Goal: Task Accomplishment & Management: Manage account settings

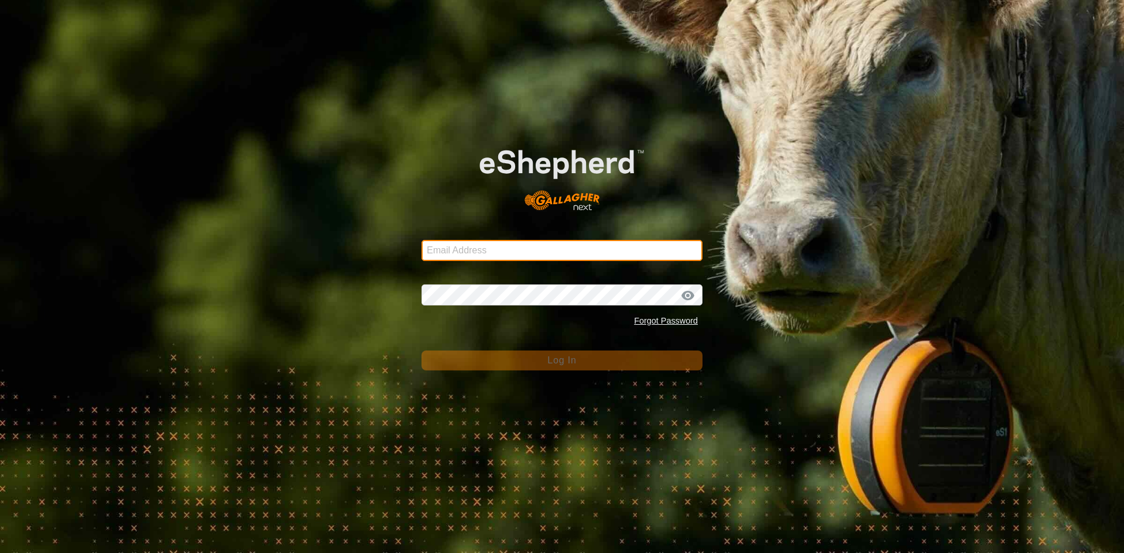
click at [479, 261] on input "Email Address" at bounding box center [562, 250] width 281 height 21
type input "jarud.muller@daf.qld.gov.au"
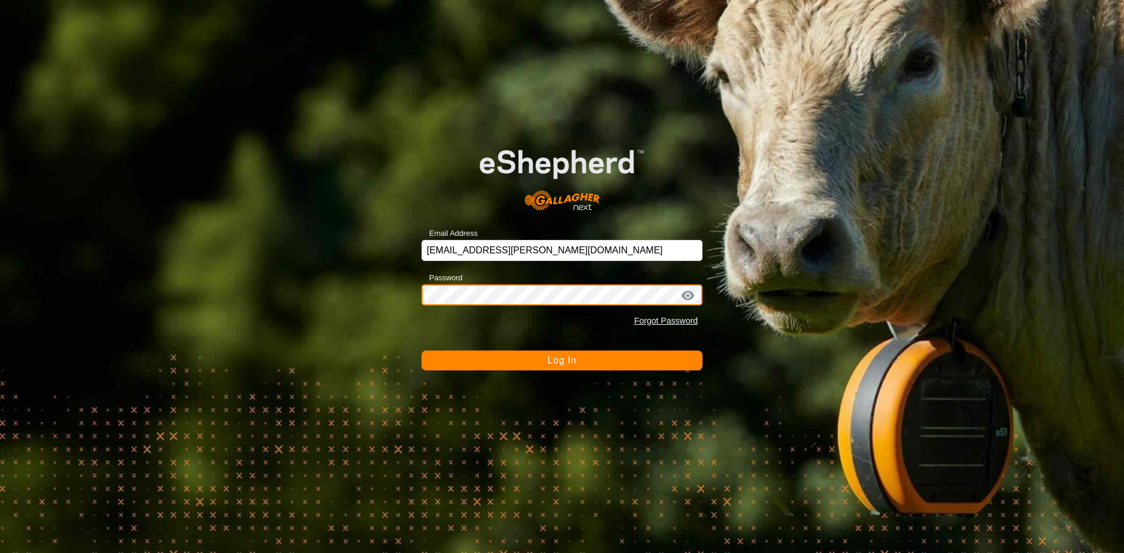
click at [422, 351] on button "Log In" at bounding box center [562, 361] width 281 height 20
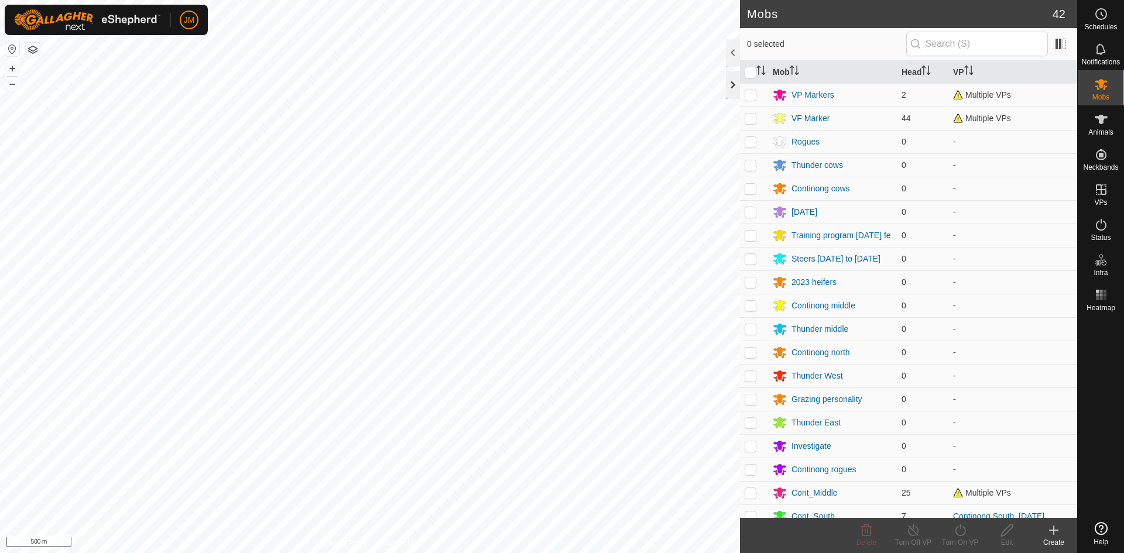
click at [734, 88] on div at bounding box center [733, 85] width 14 height 28
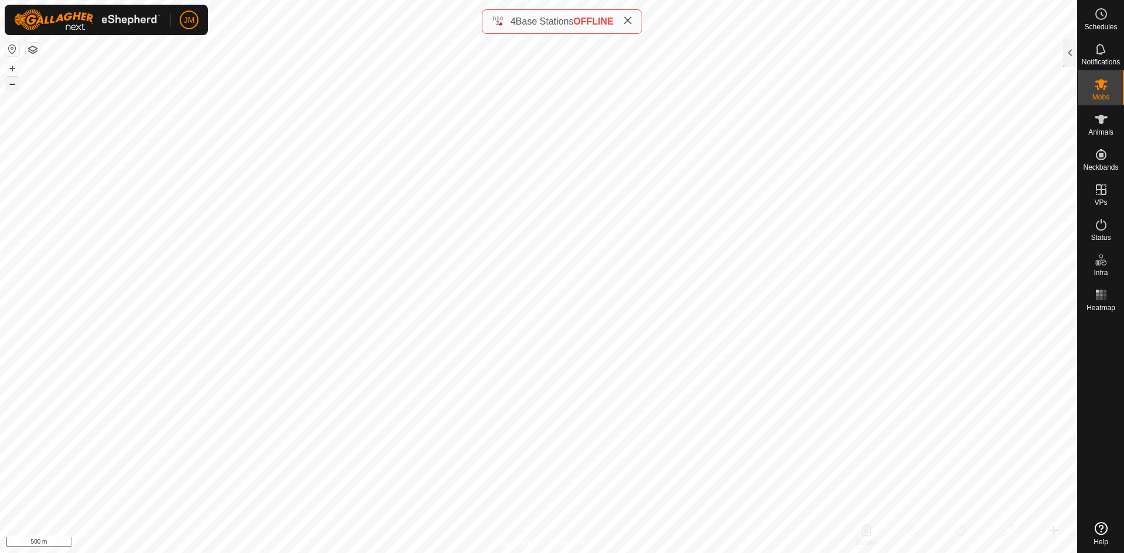
click at [12, 85] on button "–" at bounding box center [12, 84] width 14 height 14
click at [11, 65] on button "+" at bounding box center [12, 68] width 14 height 14
click at [628, 22] on icon at bounding box center [627, 20] width 9 height 9
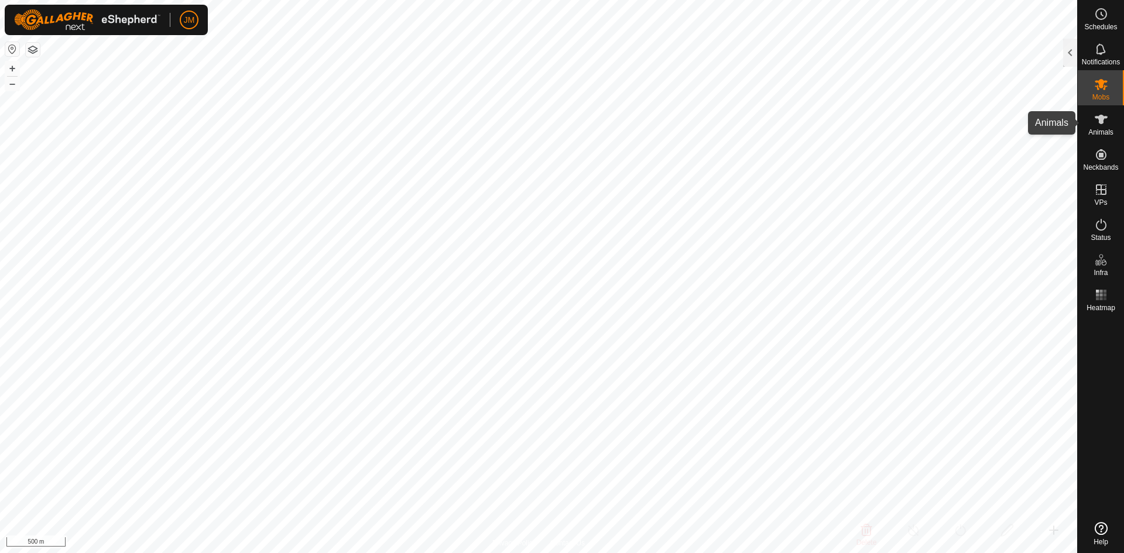
click at [1104, 119] on icon at bounding box center [1101, 119] width 13 height 9
click at [1071, 49] on div at bounding box center [1070, 53] width 14 height 28
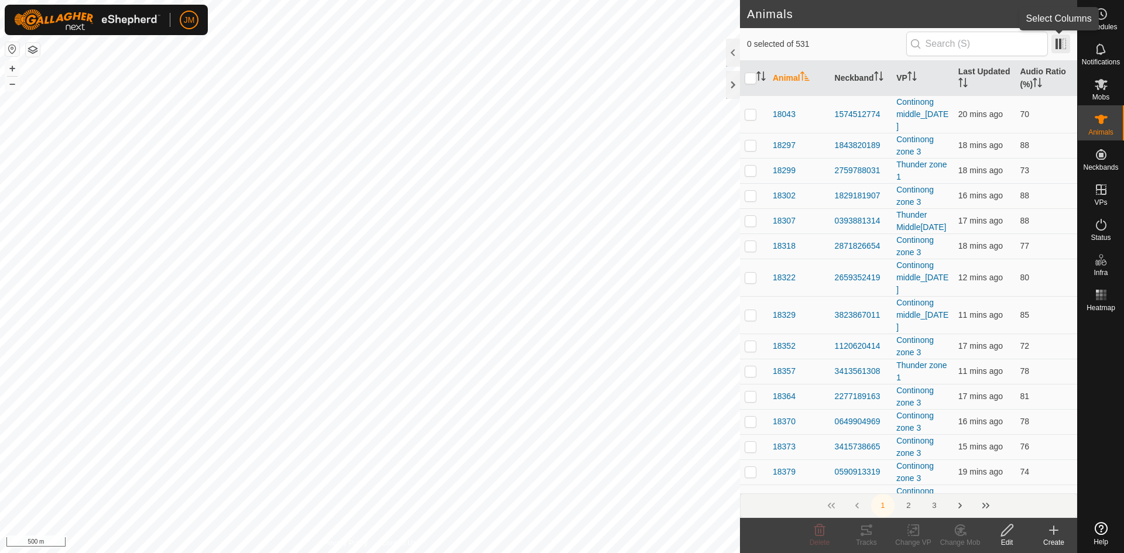
click at [1059, 38] on span at bounding box center [1061, 44] width 19 height 19
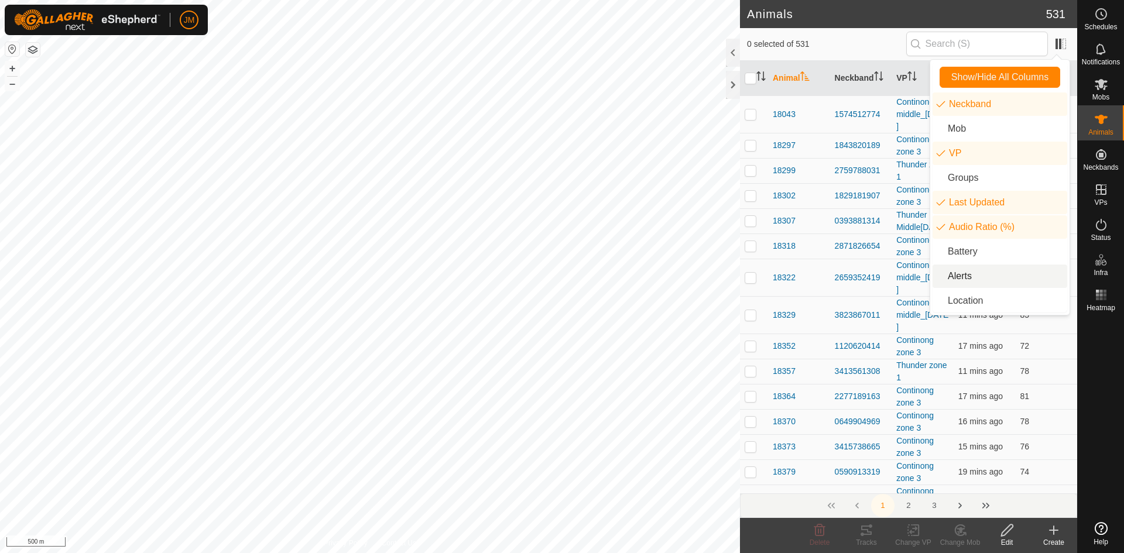
click at [965, 273] on li "Alerts" at bounding box center [1000, 276] width 135 height 23
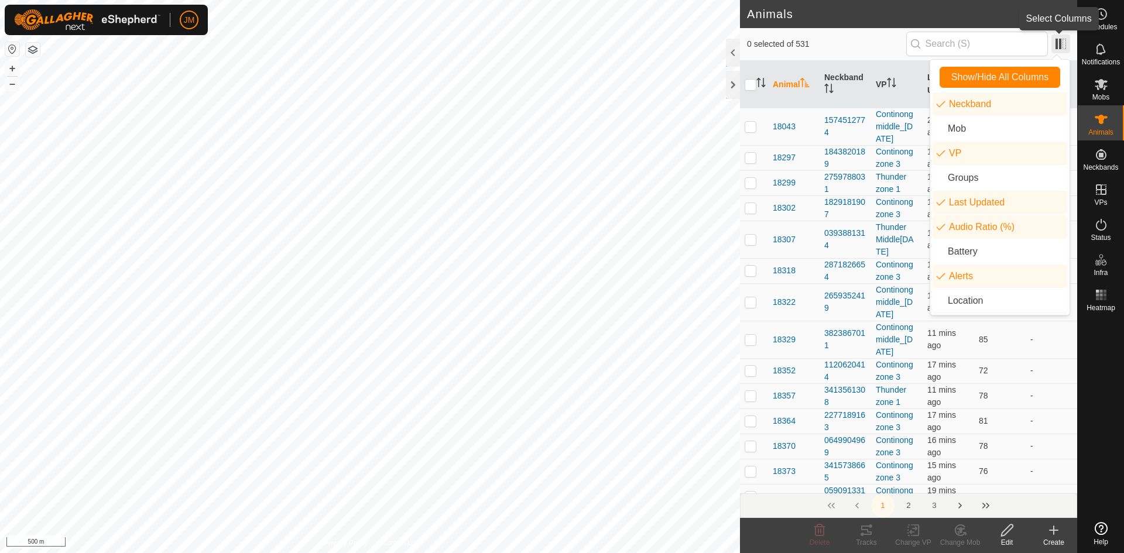
click at [1054, 39] on span at bounding box center [1061, 44] width 19 height 19
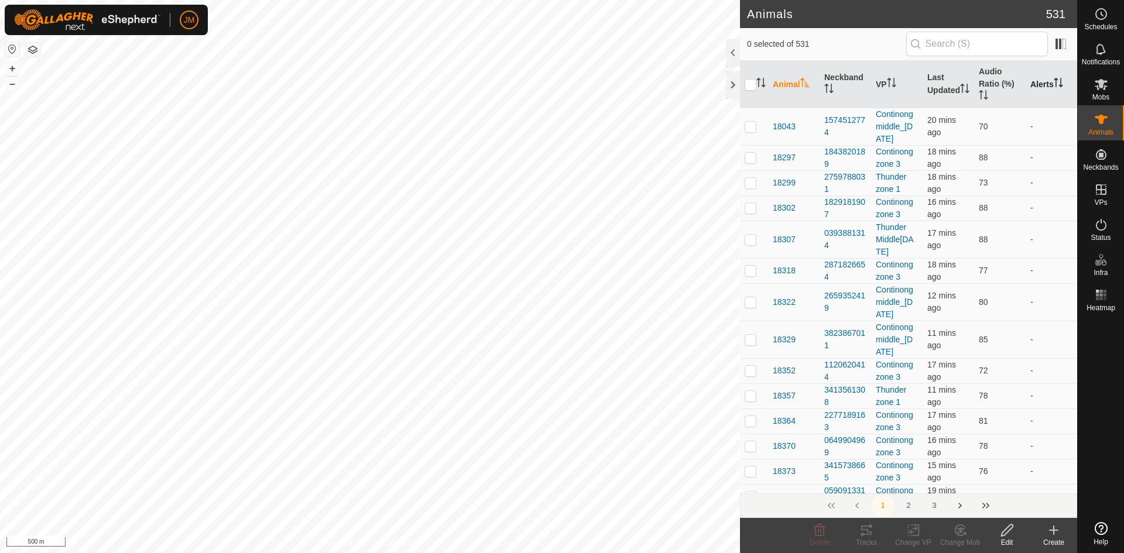
click at [1045, 93] on th "Alerts" at bounding box center [1052, 84] width 52 height 47
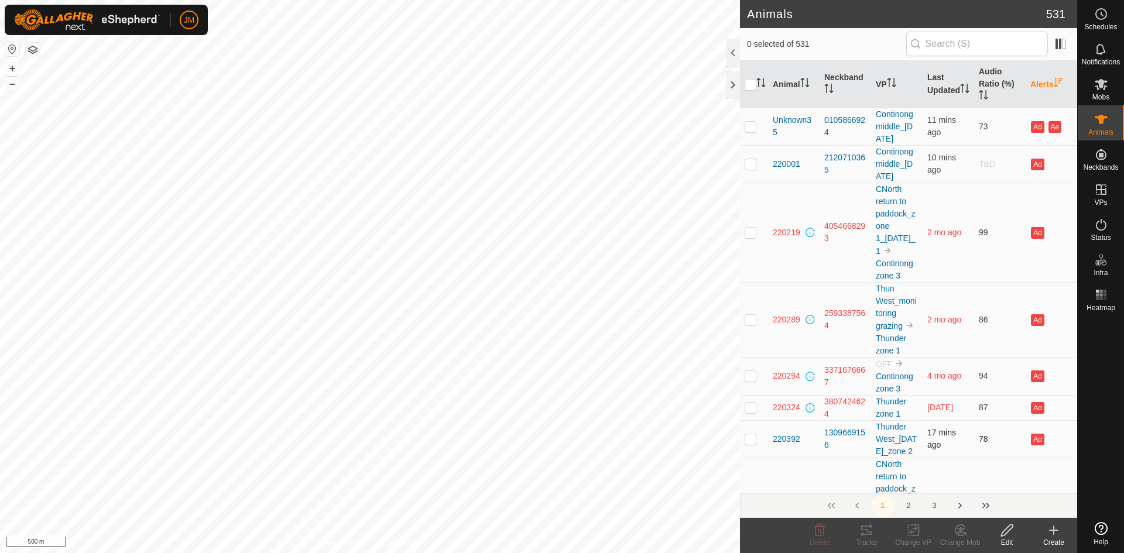
click at [750, 444] on p-checkbox at bounding box center [751, 438] width 12 height 9
checkbox input "false"
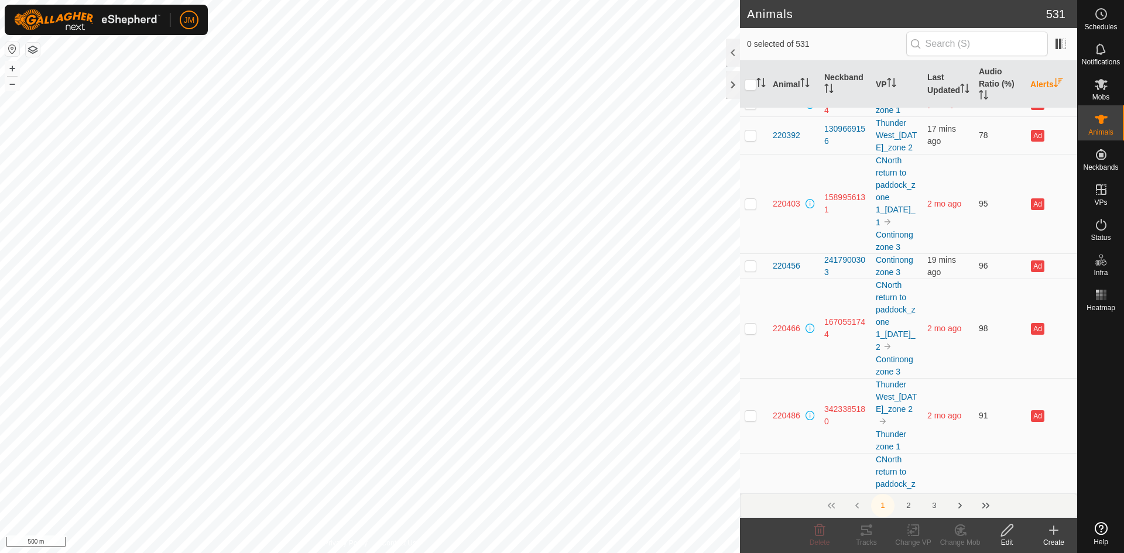
scroll to position [304, 0]
click at [751, 270] on p-checkbox at bounding box center [751, 265] width 12 height 9
click at [747, 270] on p-checkbox at bounding box center [751, 265] width 12 height 9
checkbox input "false"
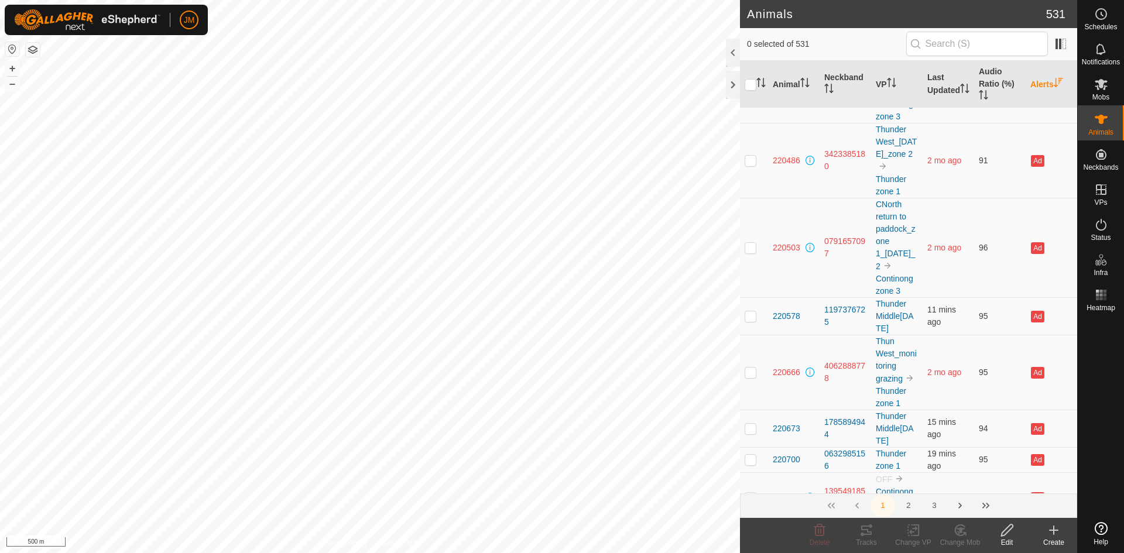
scroll to position [562, 0]
click at [750, 318] on p-checkbox at bounding box center [751, 313] width 12 height 9
click at [748, 318] on p-checkbox at bounding box center [751, 313] width 12 height 9
checkbox input "false"
click at [751, 430] on p-checkbox at bounding box center [751, 425] width 12 height 9
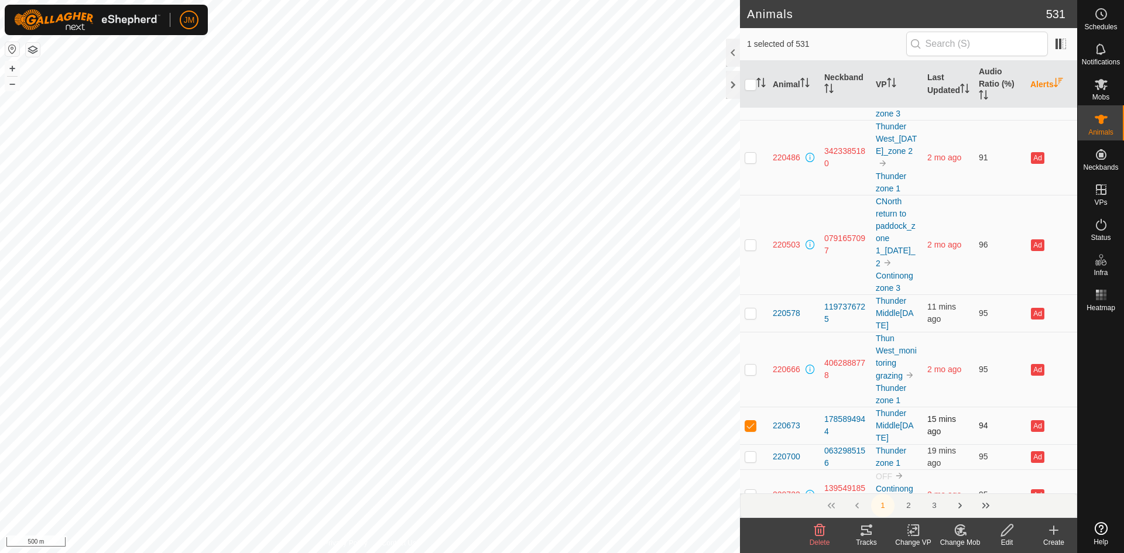
click at [751, 430] on p-checkbox at bounding box center [751, 425] width 12 height 9
click at [12, 69] on button "+" at bounding box center [12, 68] width 14 height 14
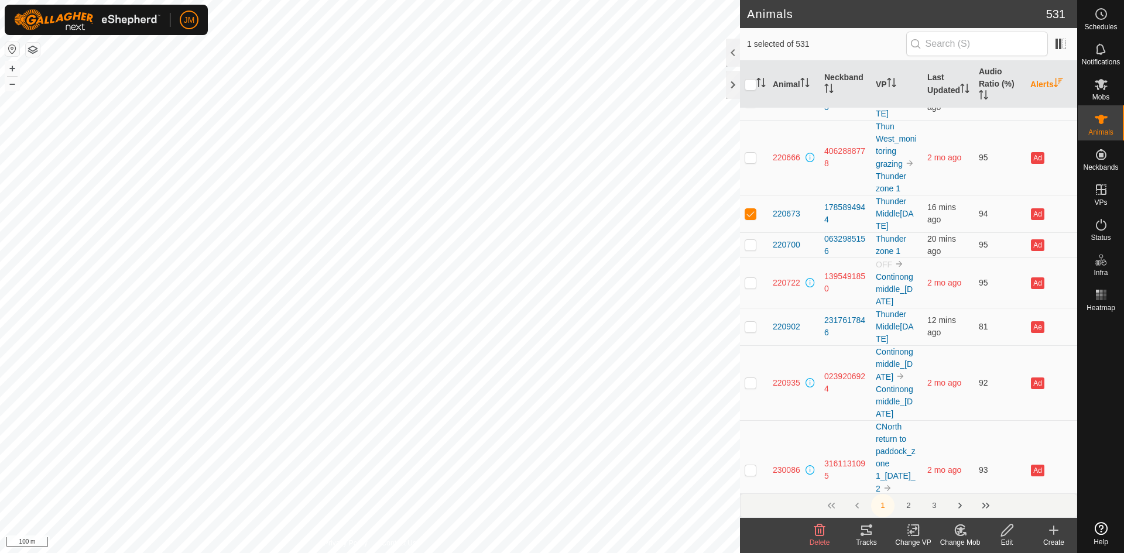
scroll to position [796, 0]
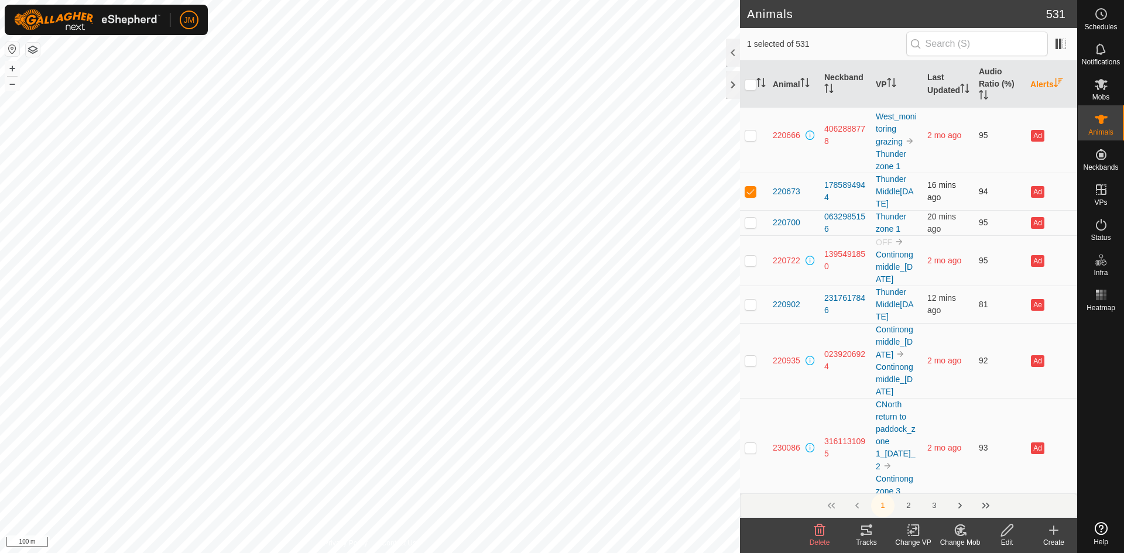
drag, startPoint x: 750, startPoint y: 225, endPoint x: 746, endPoint y: 234, distance: 10.2
click at [746, 210] on td at bounding box center [754, 191] width 28 height 37
checkbox input "false"
click at [751, 227] on p-checkbox at bounding box center [751, 222] width 12 height 9
click at [11, 83] on button "–" at bounding box center [12, 84] width 14 height 14
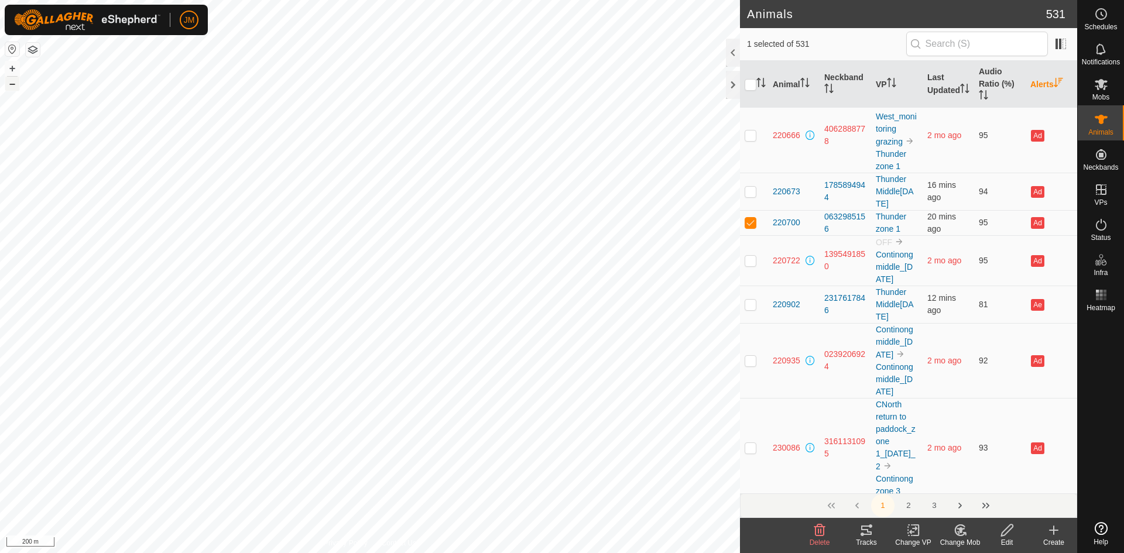
click at [11, 83] on button "–" at bounding box center [12, 84] width 14 height 14
click at [755, 227] on p-checkbox at bounding box center [751, 222] width 12 height 9
checkbox input "false"
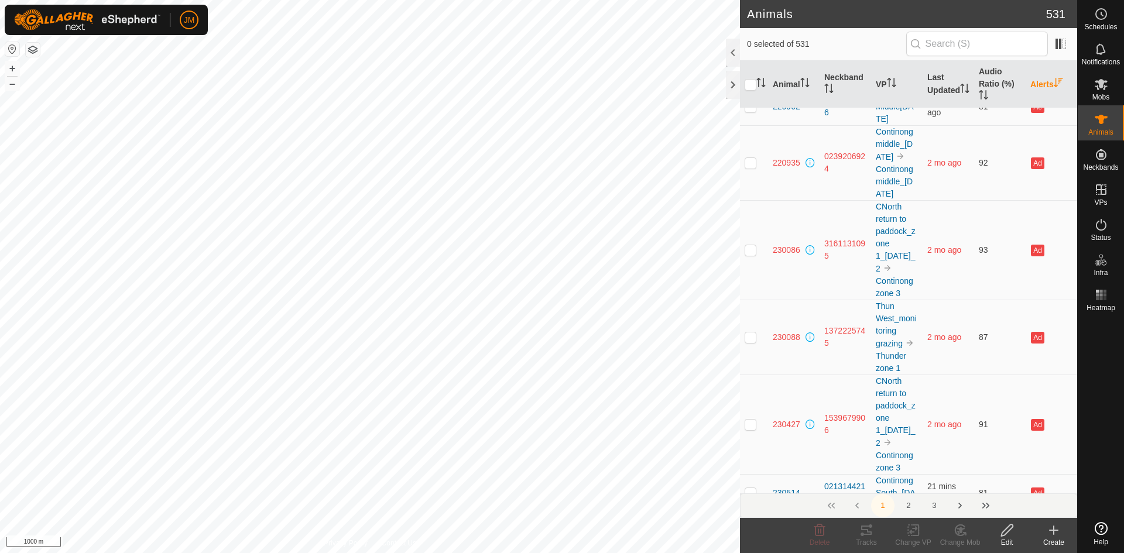
scroll to position [1007, 0]
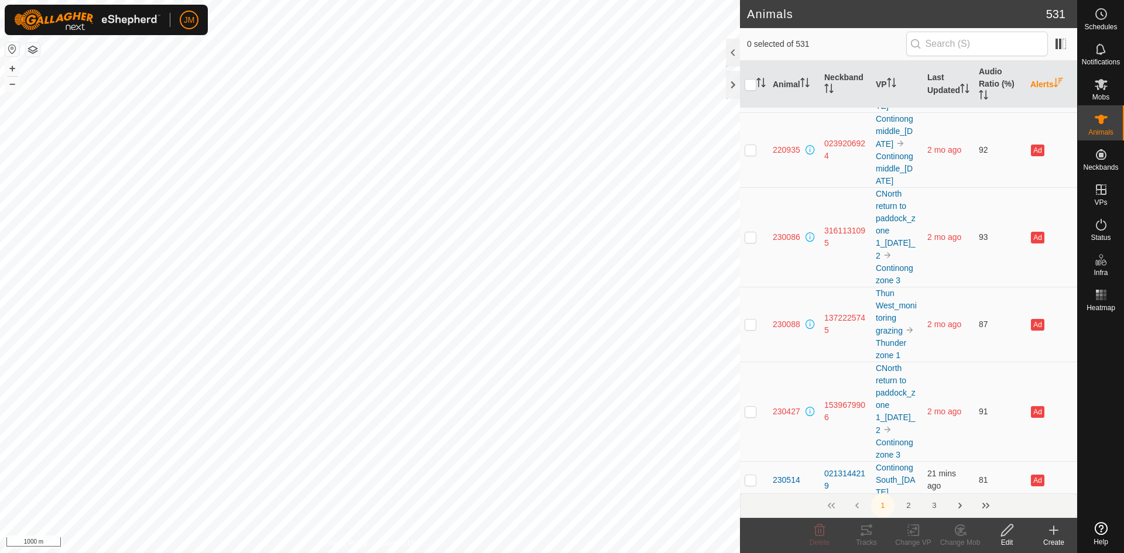
click at [755, 98] on p-checkbox at bounding box center [751, 93] width 12 height 9
checkbox input "true"
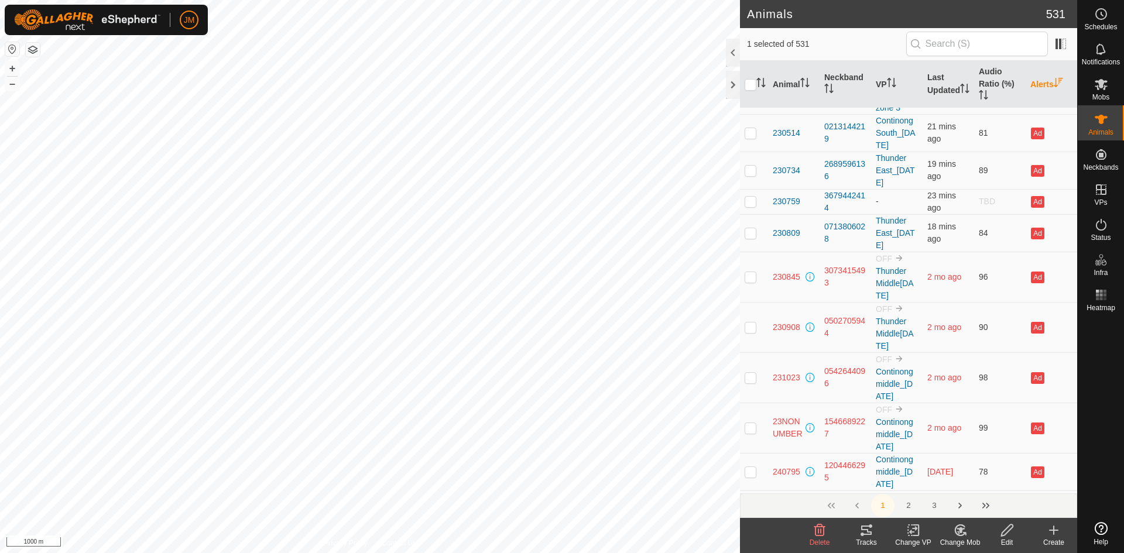
scroll to position [1359, 0]
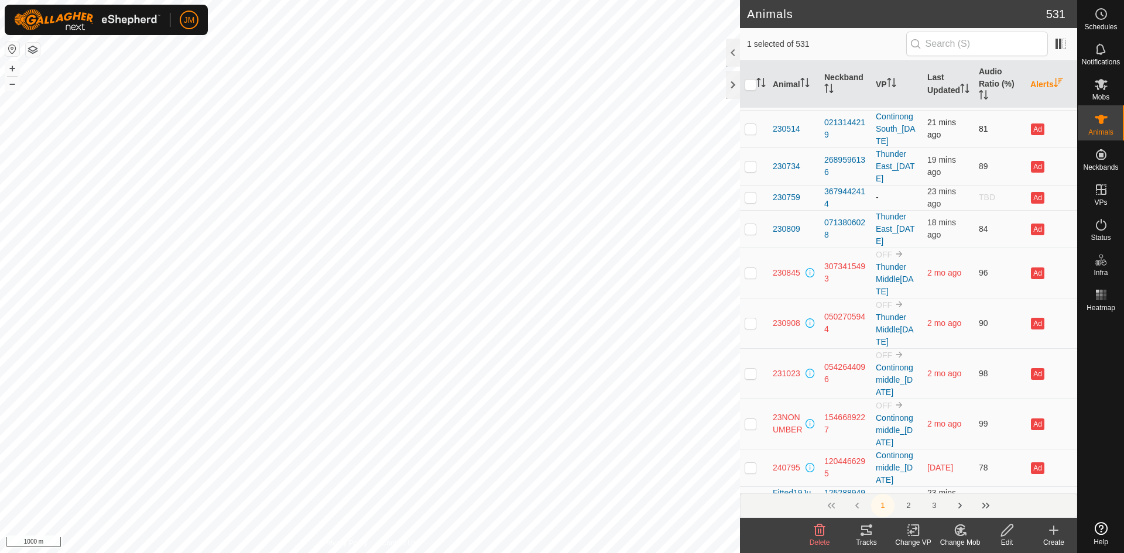
click at [751, 134] on p-checkbox at bounding box center [751, 128] width 12 height 9
checkbox input "false"
click at [752, 171] on p-checkbox at bounding box center [751, 166] width 12 height 9
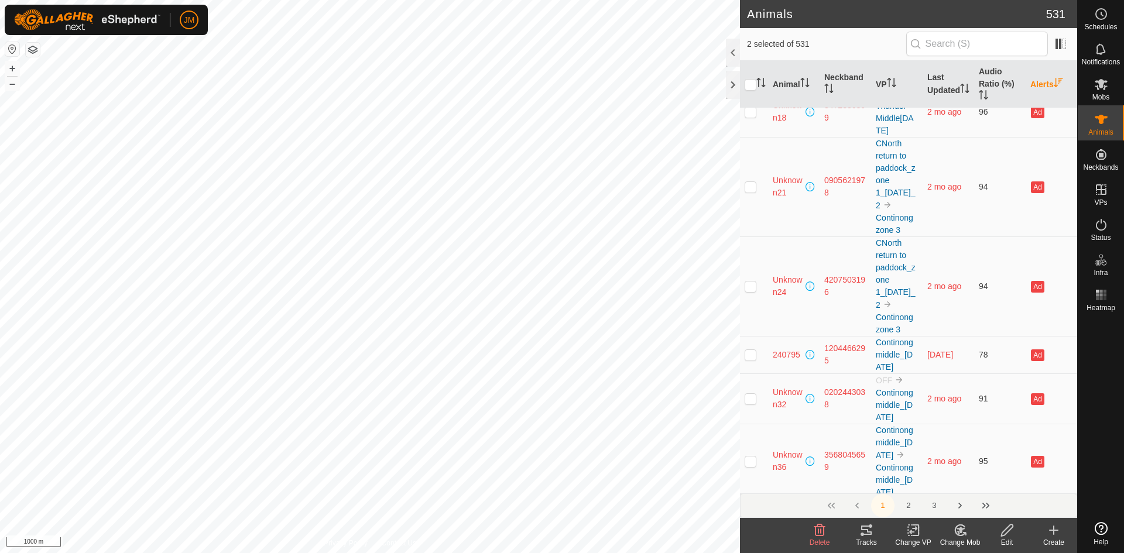
scroll to position [2115, 0]
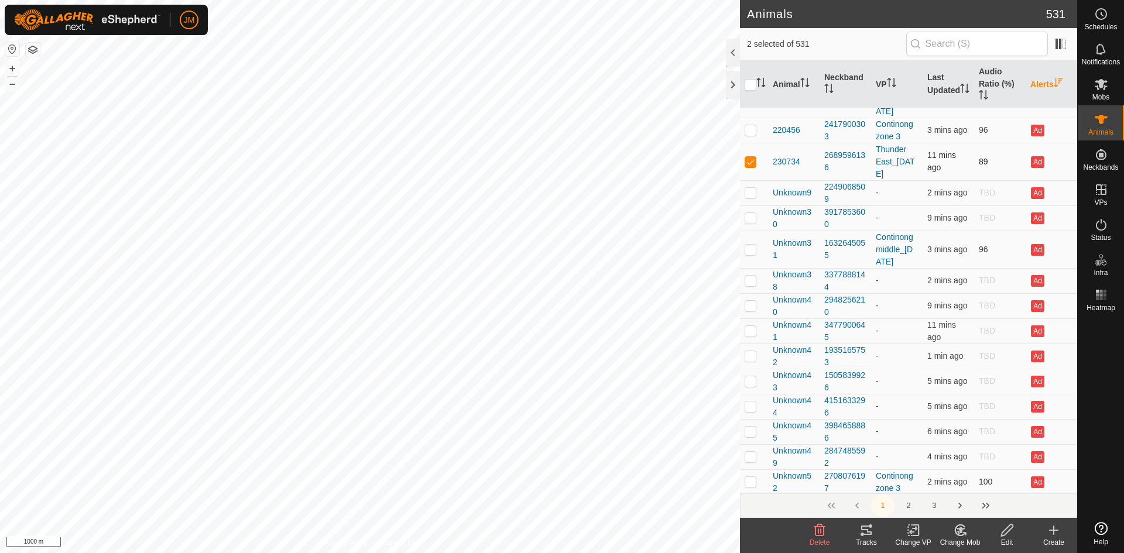
click at [752, 166] on p-checkbox at bounding box center [751, 161] width 12 height 9
checkbox input "false"
click at [751, 254] on p-checkbox at bounding box center [751, 249] width 12 height 9
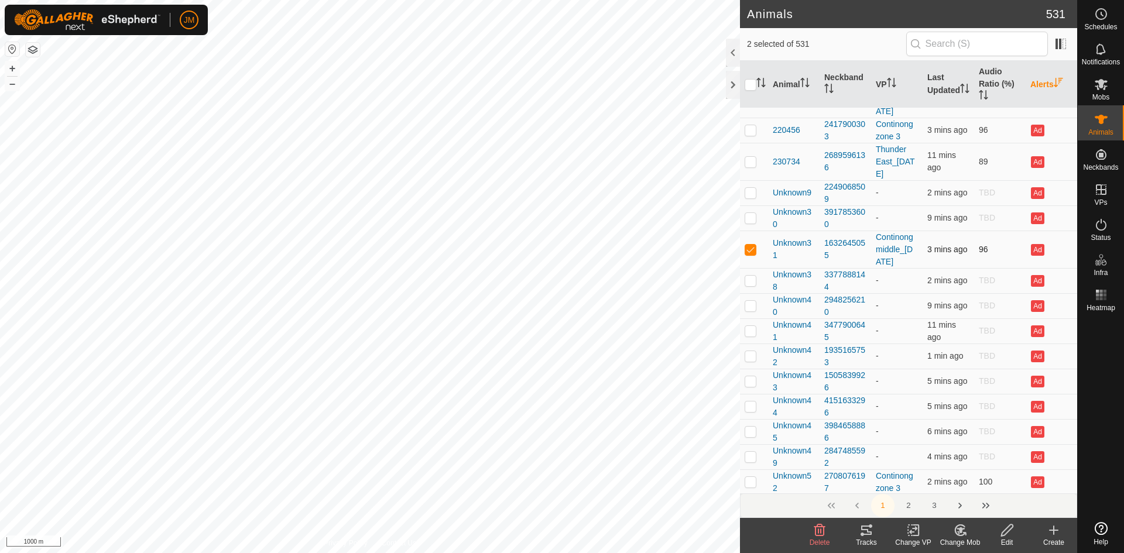
click at [751, 254] on p-checkbox at bounding box center [751, 249] width 12 height 9
checkbox input "false"
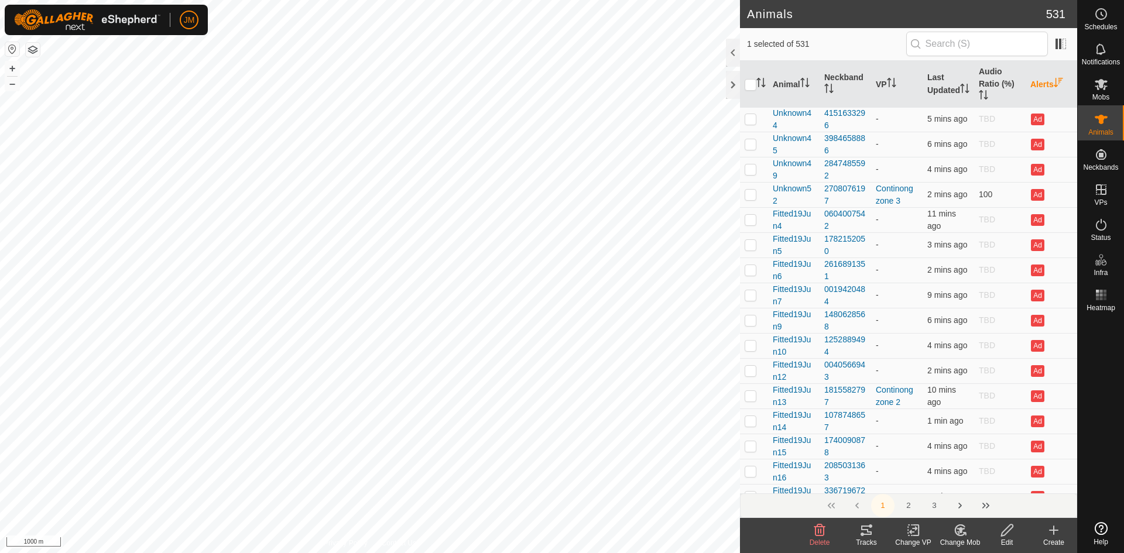
scroll to position [2420, 0]
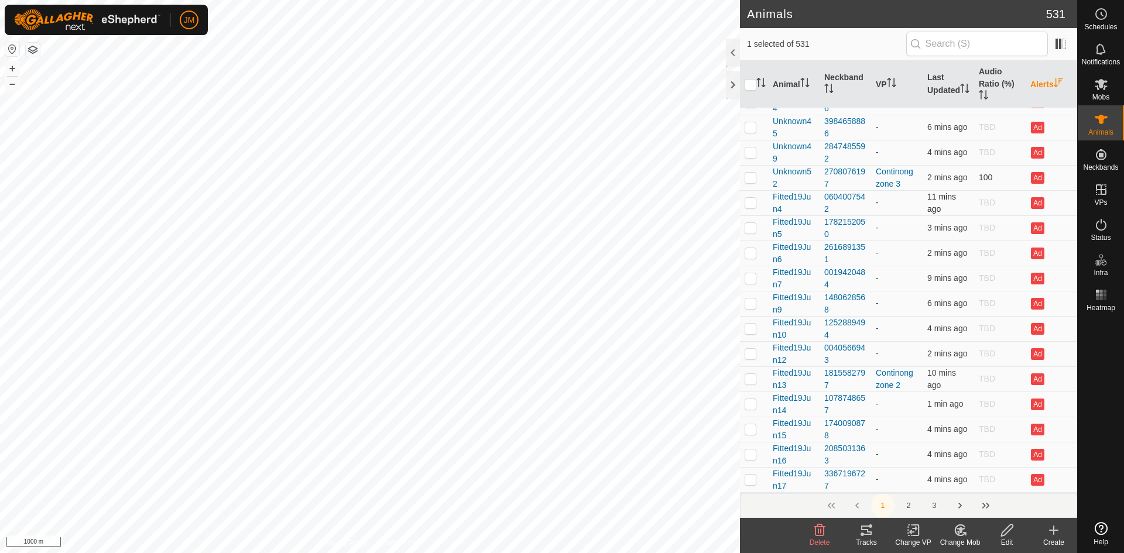
click at [753, 207] on p-checkbox at bounding box center [751, 202] width 12 height 9
checkbox input "false"
click at [751, 232] on p-checkbox at bounding box center [751, 227] width 12 height 9
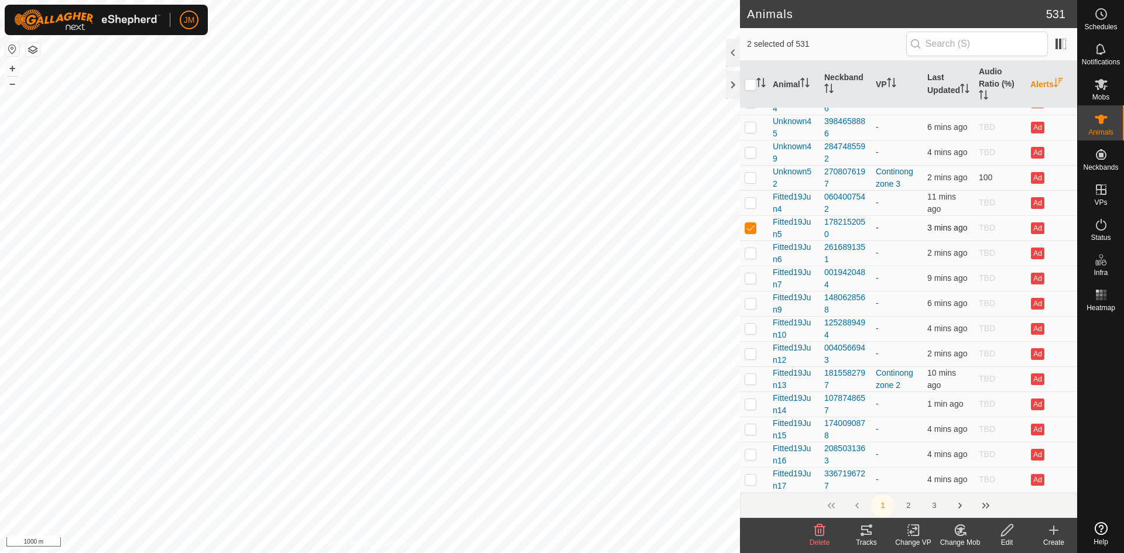
checkbox input "false"
click at [750, 258] on p-checkbox at bounding box center [751, 252] width 12 height 9
checkbox input "false"
click at [751, 283] on p-checkbox at bounding box center [751, 277] width 12 height 9
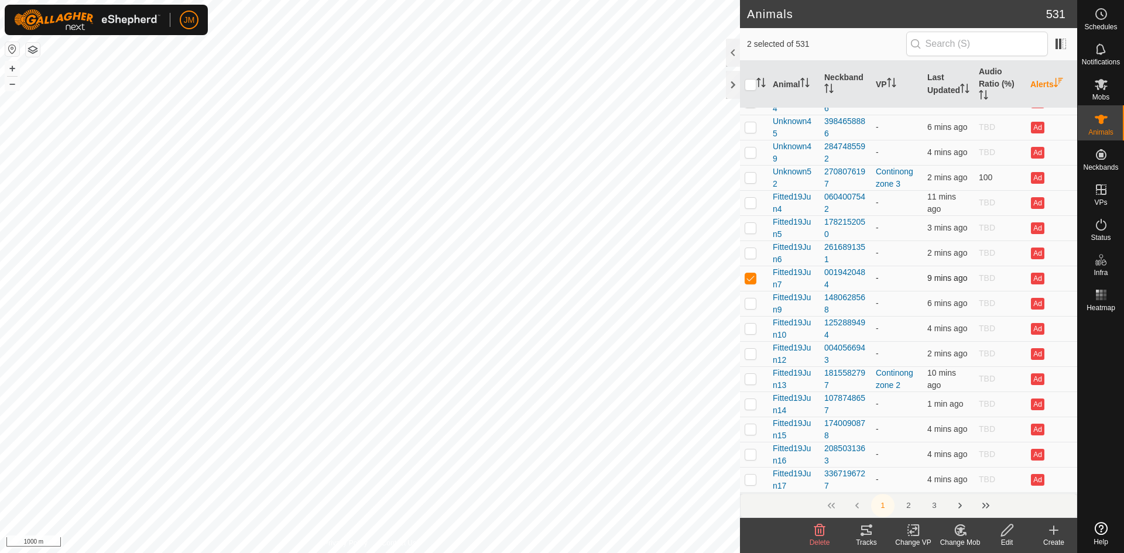
click at [751, 283] on p-checkbox at bounding box center [751, 277] width 12 height 9
click at [15, 67] on button "+" at bounding box center [12, 68] width 14 height 14
click at [754, 283] on p-checkbox at bounding box center [751, 277] width 12 height 9
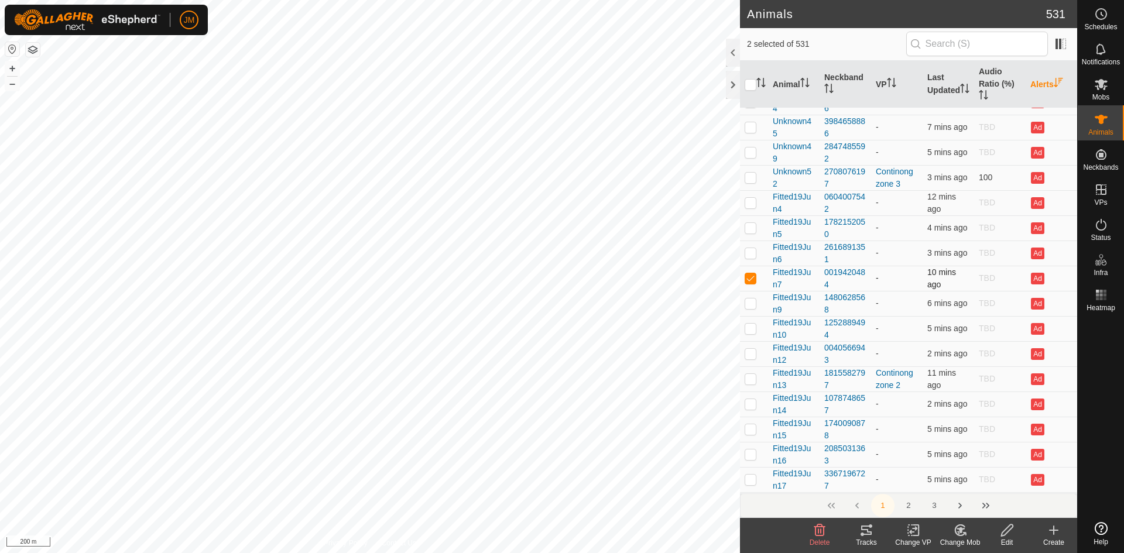
checkbox input "false"
click at [751, 308] on p-checkbox at bounding box center [751, 303] width 12 height 9
click at [11, 86] on button "–" at bounding box center [12, 84] width 14 height 14
click at [750, 308] on p-checkbox at bounding box center [751, 303] width 12 height 9
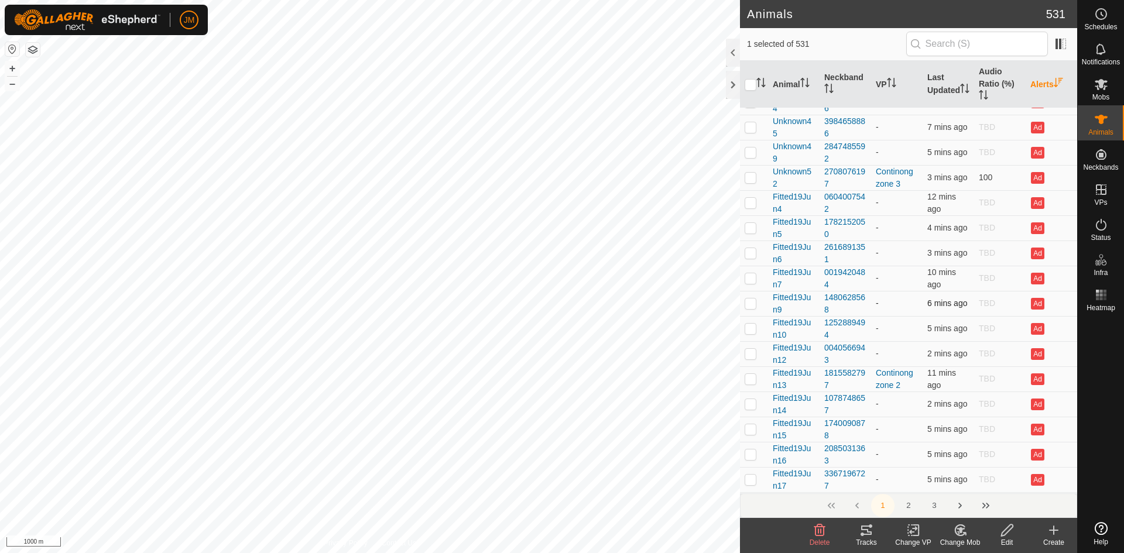
click at [750, 308] on p-checkbox at bounding box center [751, 303] width 12 height 9
checkbox input "false"
click at [751, 333] on p-checkbox at bounding box center [751, 328] width 12 height 9
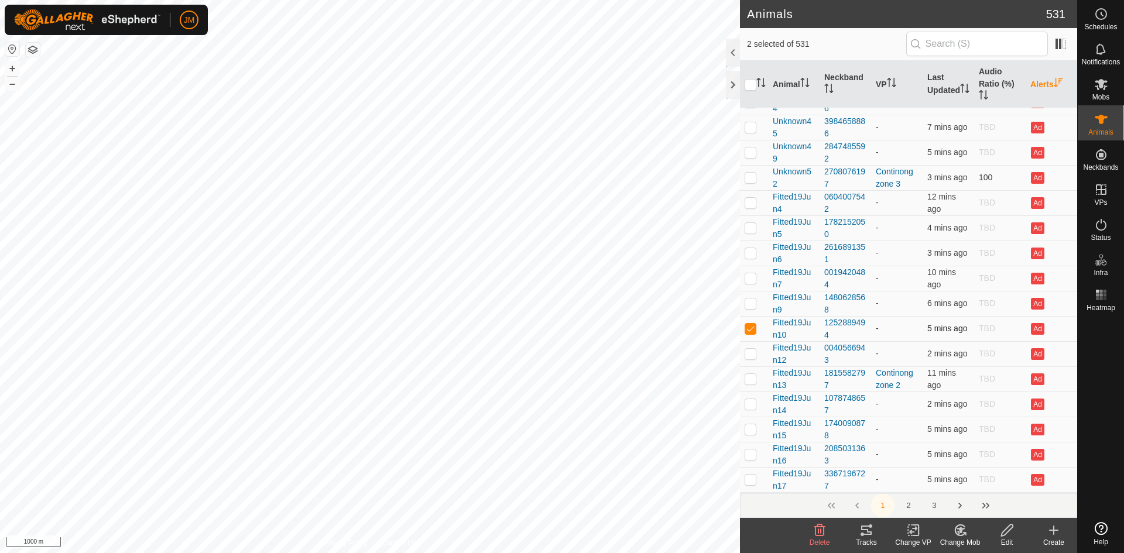
checkbox input "false"
click at [753, 358] on p-checkbox at bounding box center [751, 353] width 12 height 9
checkbox input "false"
click at [752, 384] on p-checkbox at bounding box center [751, 378] width 12 height 9
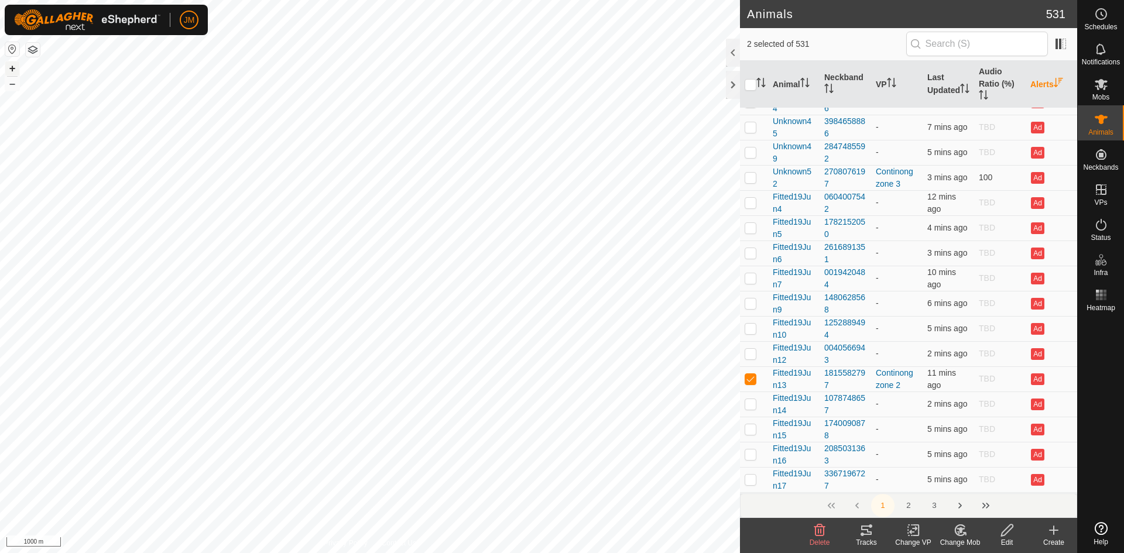
click at [16, 65] on button "+" at bounding box center [12, 68] width 14 height 14
click at [10, 67] on button "+" at bounding box center [12, 68] width 14 height 14
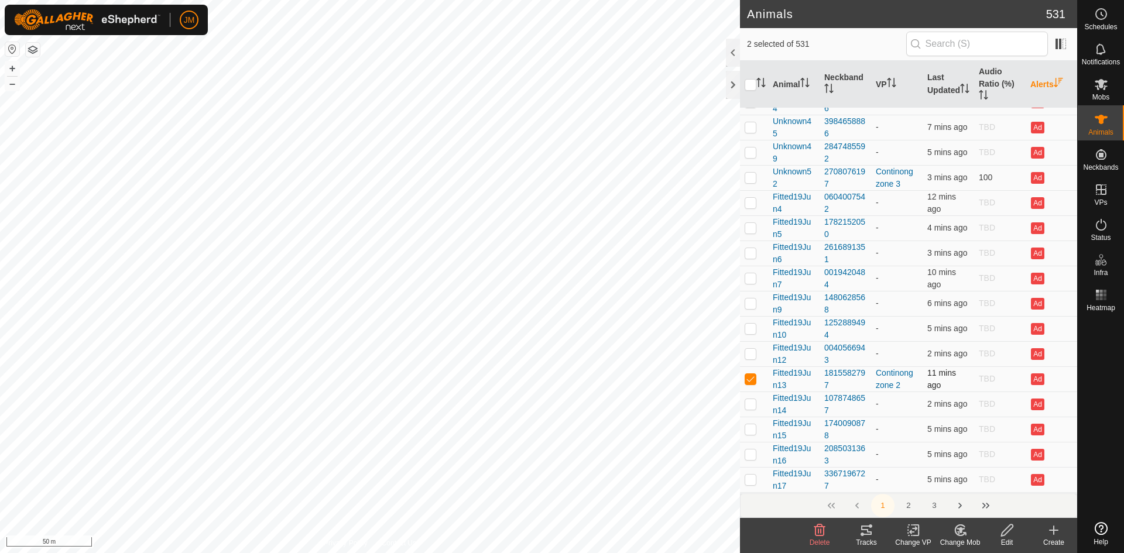
click at [748, 384] on p-checkbox at bounding box center [751, 378] width 12 height 9
checkbox input "false"
click at [749, 409] on p-checkbox at bounding box center [751, 403] width 12 height 9
checkbox input "false"
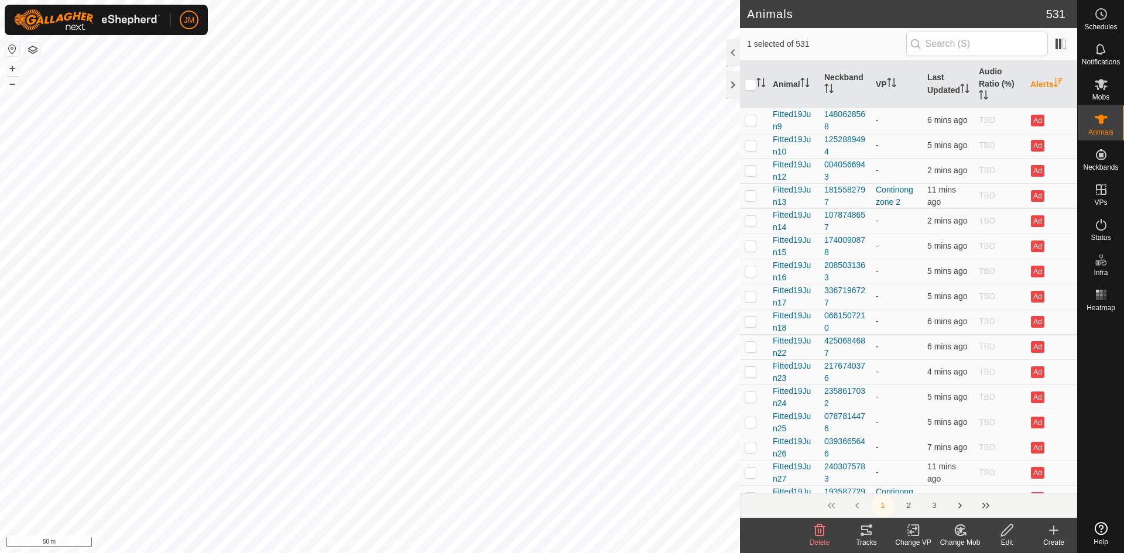
scroll to position [2607, 0]
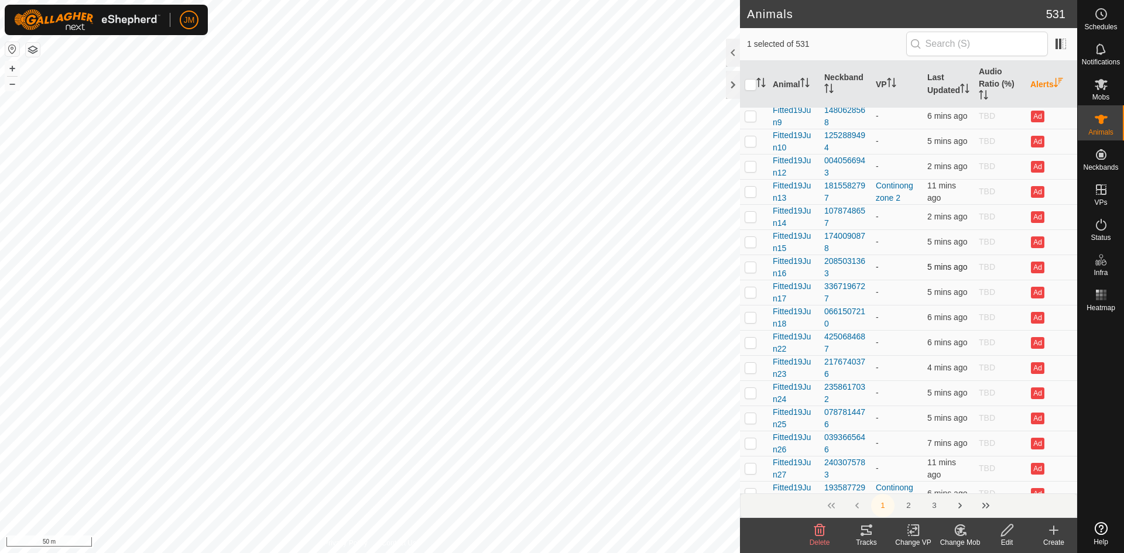
click at [754, 280] on td at bounding box center [754, 267] width 28 height 25
checkbox input "false"
click at [751, 297] on p-checkbox at bounding box center [751, 292] width 12 height 9
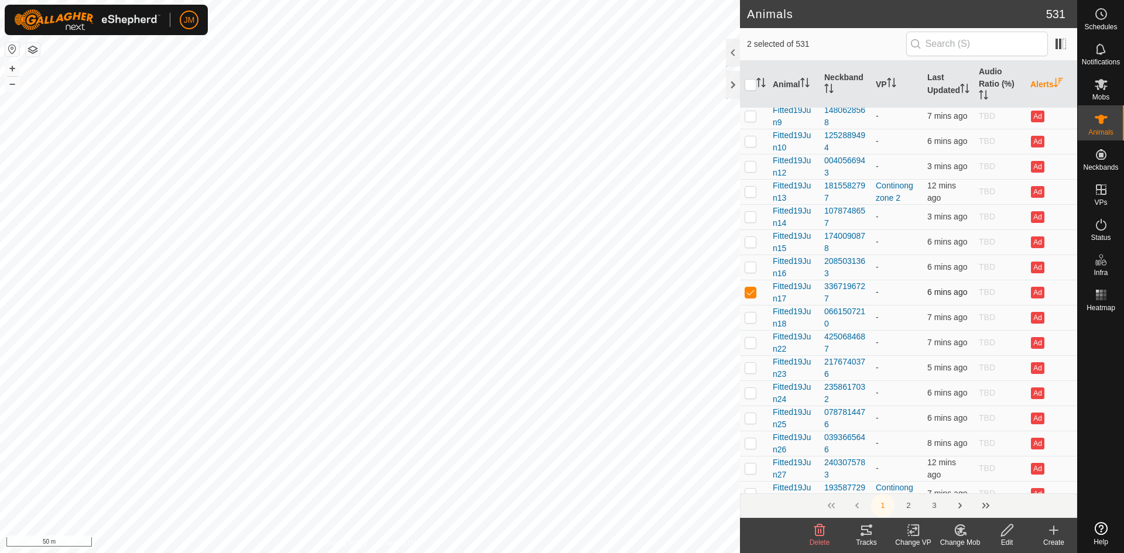
checkbox input "false"
click at [752, 322] on p-checkbox at bounding box center [751, 317] width 12 height 9
checkbox input "false"
click at [749, 347] on p-checkbox at bounding box center [751, 342] width 12 height 9
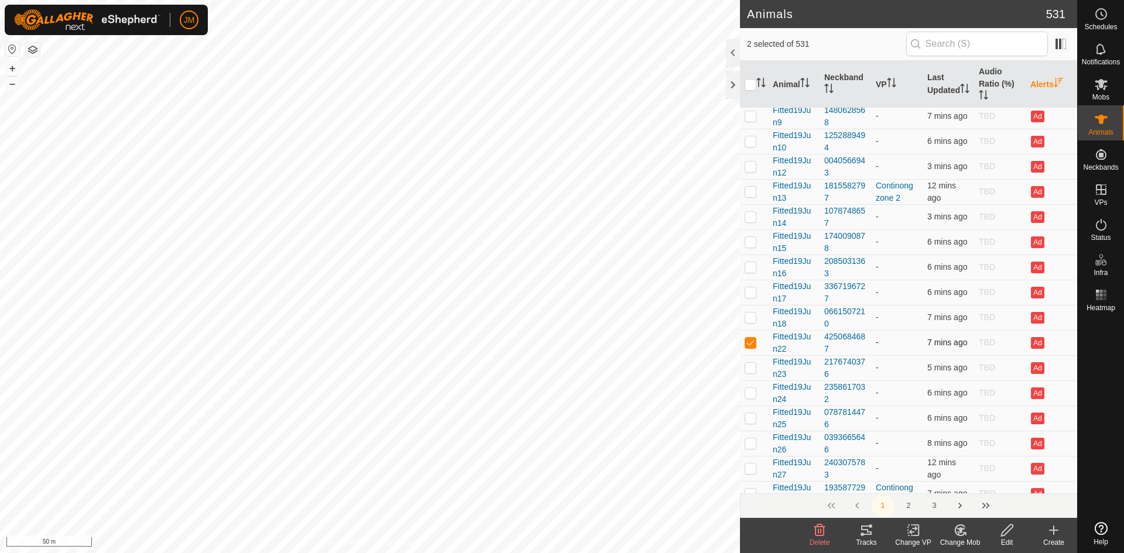
click at [749, 347] on p-checkbox at bounding box center [751, 342] width 12 height 9
checkbox input "false"
click at [748, 372] on p-checkbox at bounding box center [751, 367] width 12 height 9
checkbox input "false"
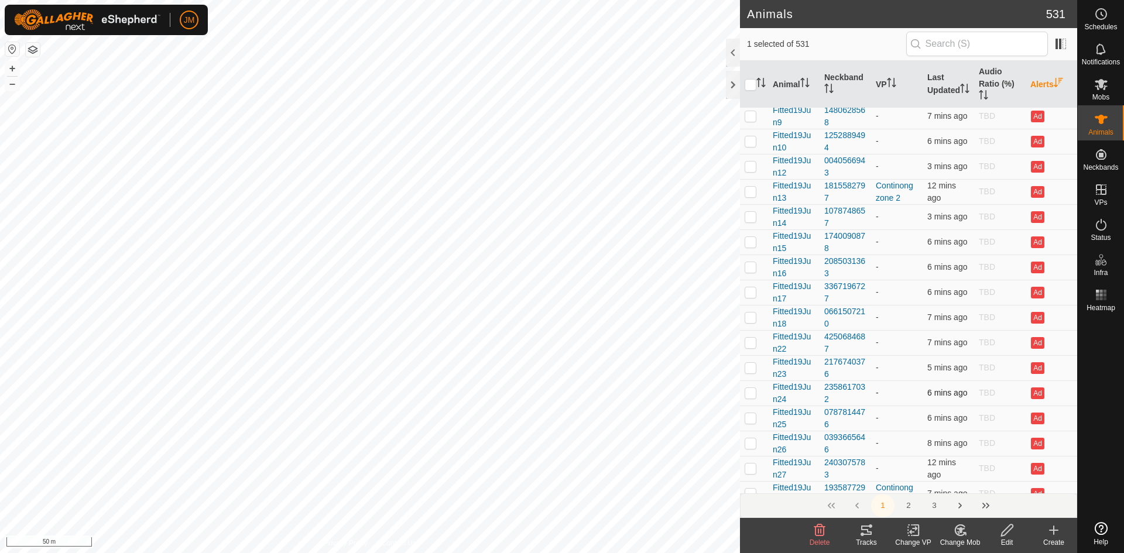
click at [750, 398] on p-checkbox at bounding box center [751, 392] width 12 height 9
checkbox input "false"
click at [750, 423] on p-checkbox at bounding box center [751, 417] width 12 height 9
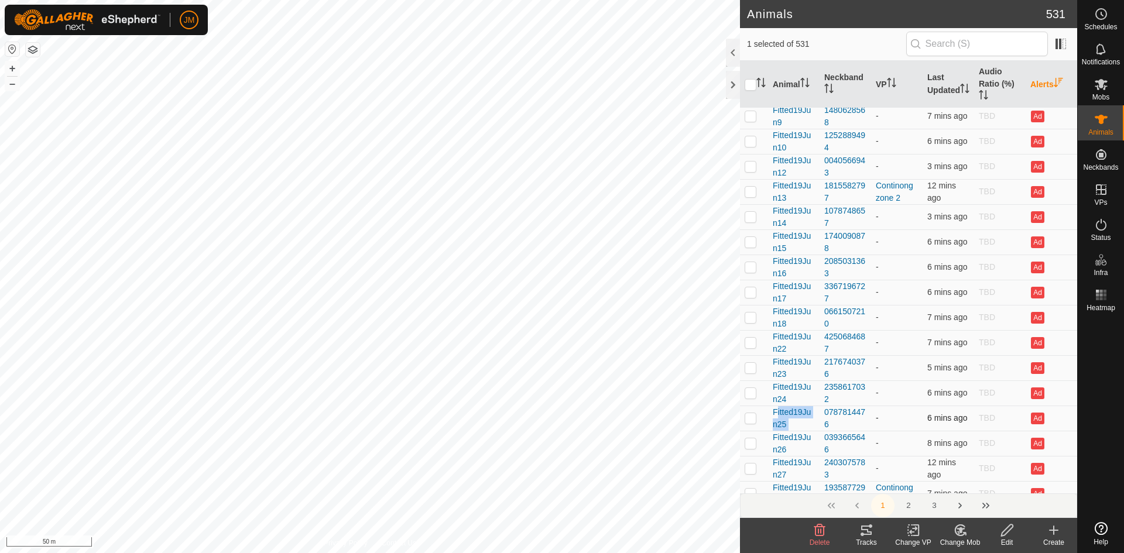
click at [750, 423] on p-checkbox at bounding box center [751, 417] width 12 height 9
click at [749, 423] on p-checkbox at bounding box center [751, 417] width 12 height 9
checkbox input "false"
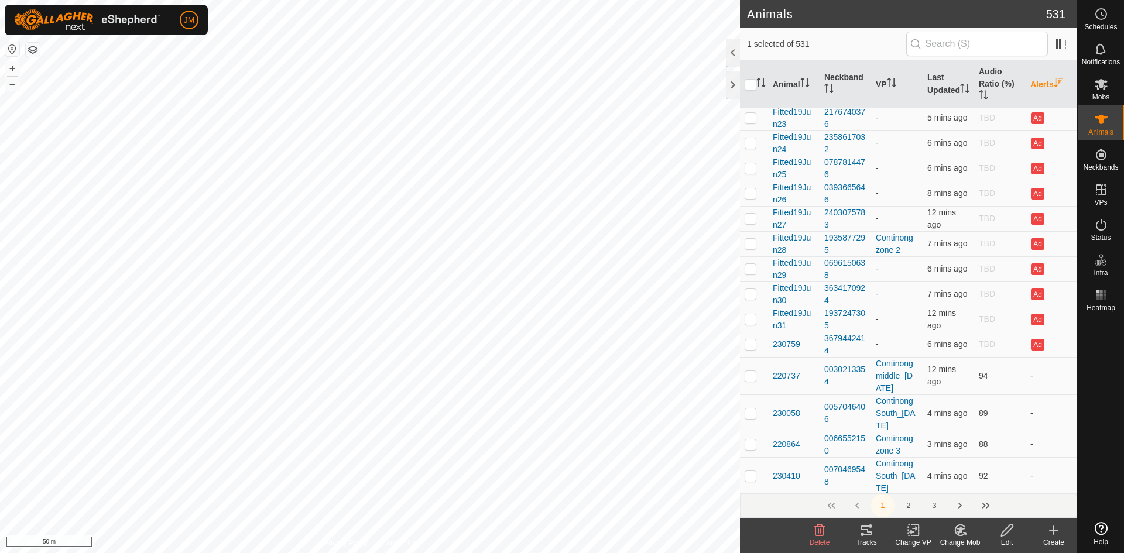
scroll to position [2880, 0]
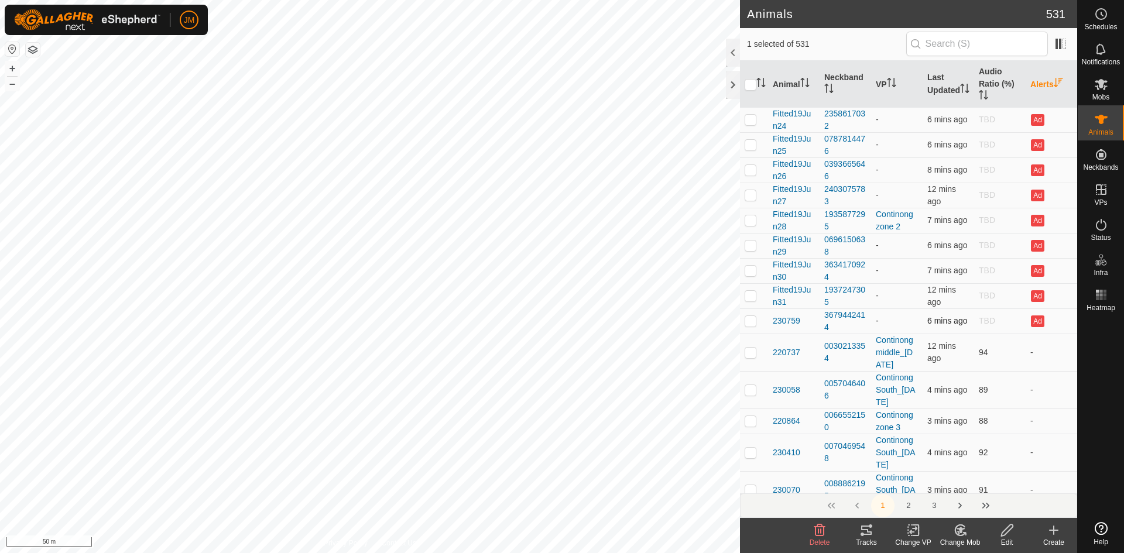
click at [752, 326] on p-checkbox at bounding box center [751, 320] width 12 height 9
click at [16, 87] on button "–" at bounding box center [12, 84] width 14 height 14
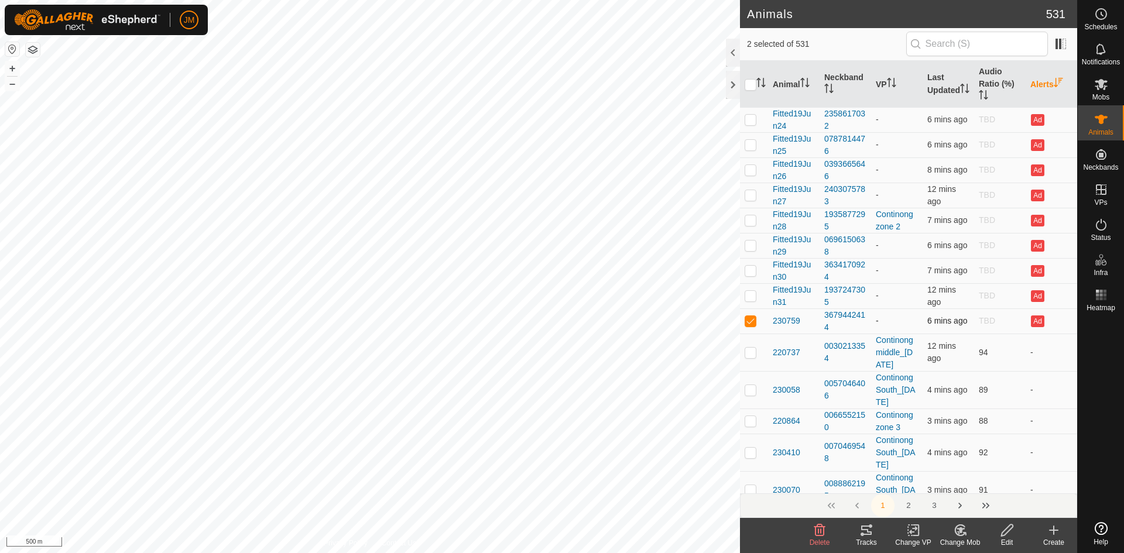
click at [752, 326] on p-checkbox at bounding box center [751, 320] width 12 height 9
checkbox input "false"
click at [751, 309] on td at bounding box center [754, 295] width 28 height 25
click at [15, 87] on button "–" at bounding box center [12, 84] width 14 height 14
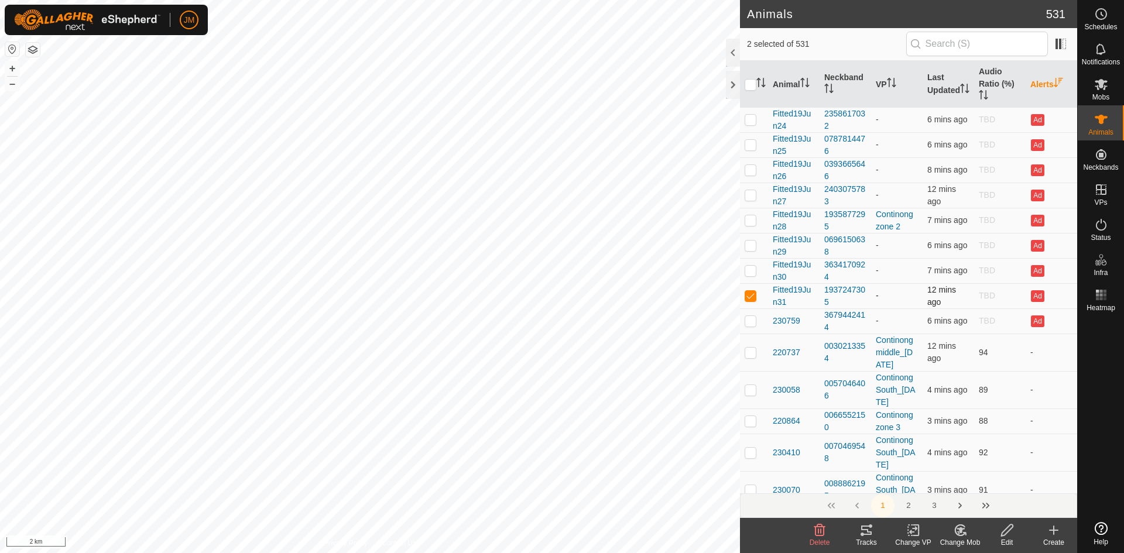
click at [751, 300] on p-checkbox at bounding box center [751, 295] width 12 height 9
checkbox input "false"
click at [752, 283] on td at bounding box center [754, 270] width 28 height 25
checkbox input "false"
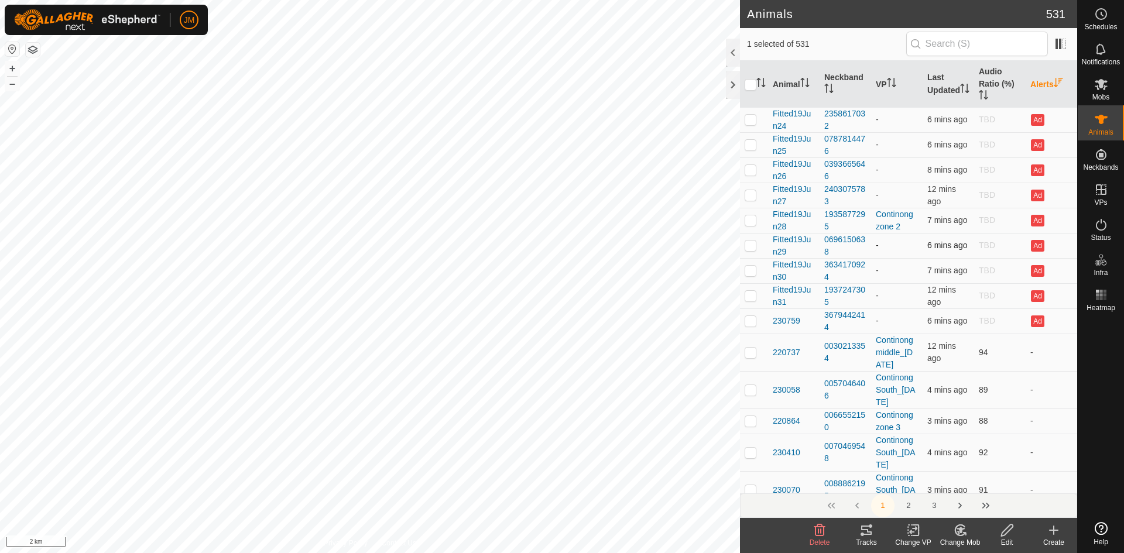
click at [752, 258] on td at bounding box center [754, 245] width 28 height 25
checkbox input "false"
click at [753, 225] on p-checkbox at bounding box center [751, 219] width 12 height 9
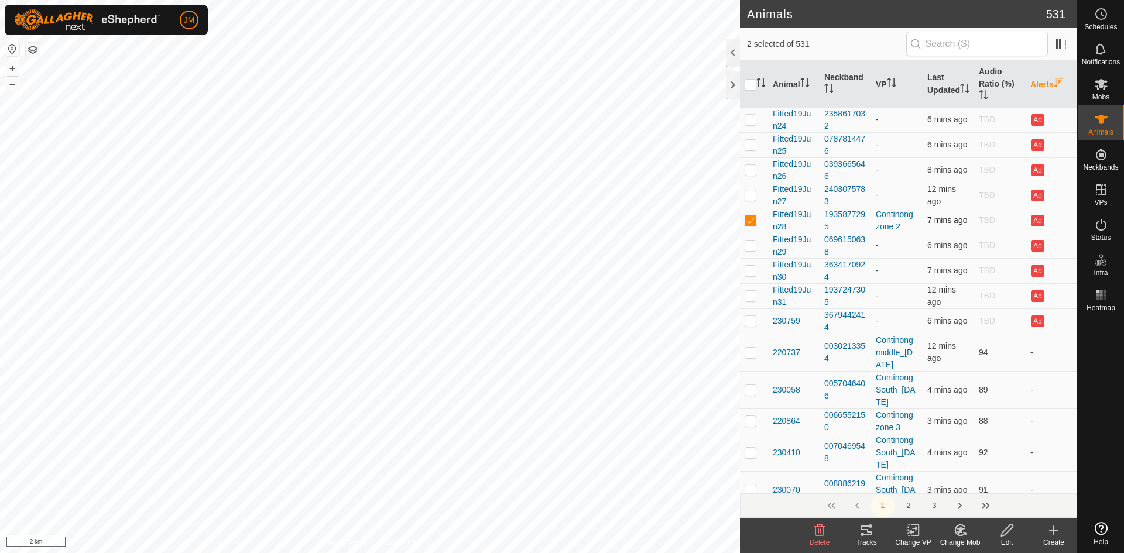
checkbox input "false"
click at [754, 208] on td at bounding box center [754, 195] width 28 height 25
checkbox input "false"
click at [755, 174] on p-tablecheckbox at bounding box center [751, 169] width 12 height 9
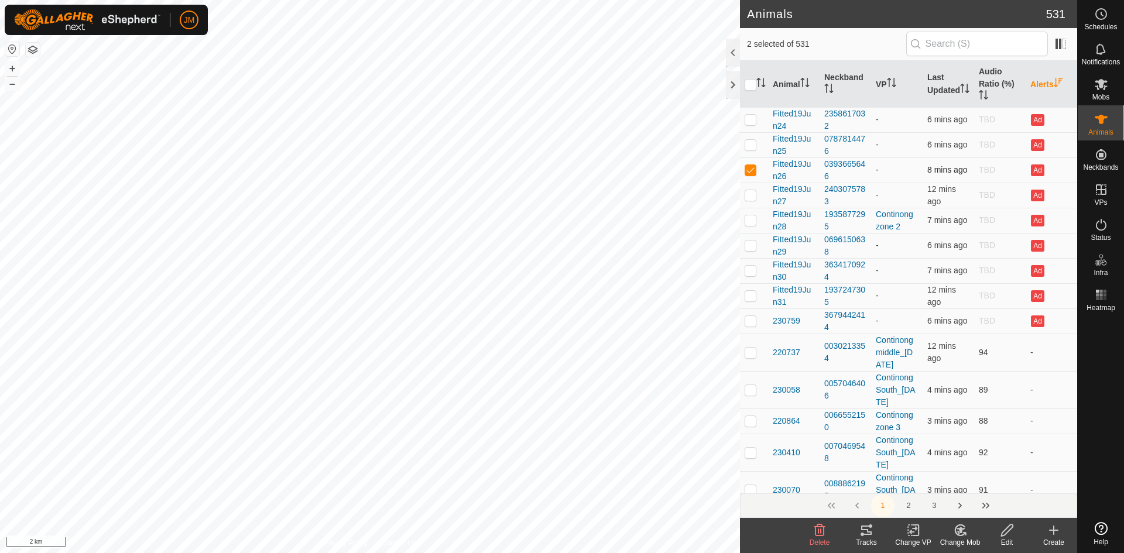
click at [755, 174] on p-tablecheckbox at bounding box center [751, 169] width 12 height 9
checkbox input "false"
click at [727, 87] on div at bounding box center [733, 85] width 14 height 28
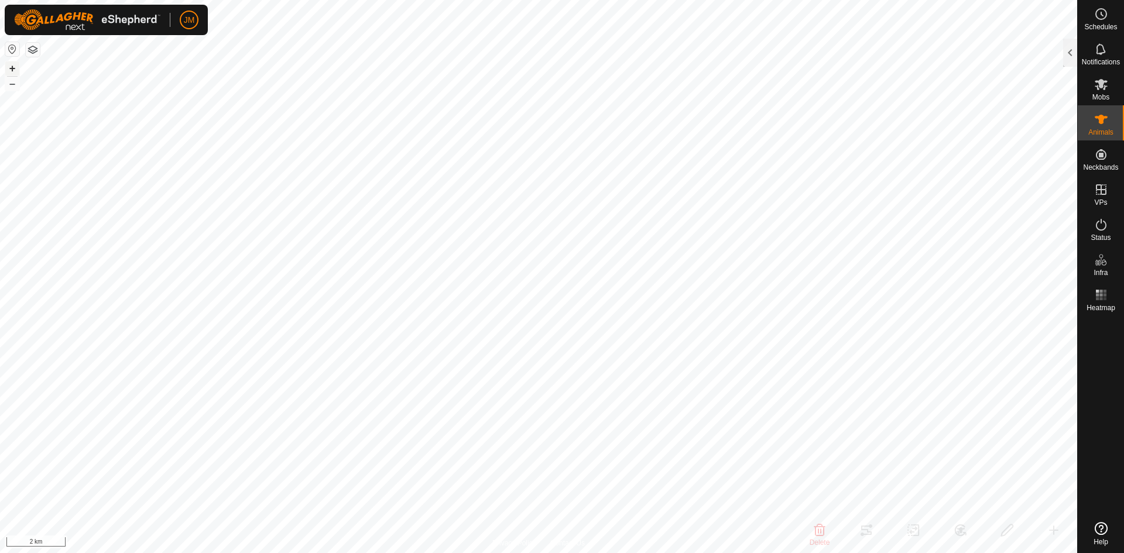
click at [13, 65] on button "+" at bounding box center [12, 68] width 14 height 14
click at [1073, 50] on div at bounding box center [1070, 53] width 14 height 28
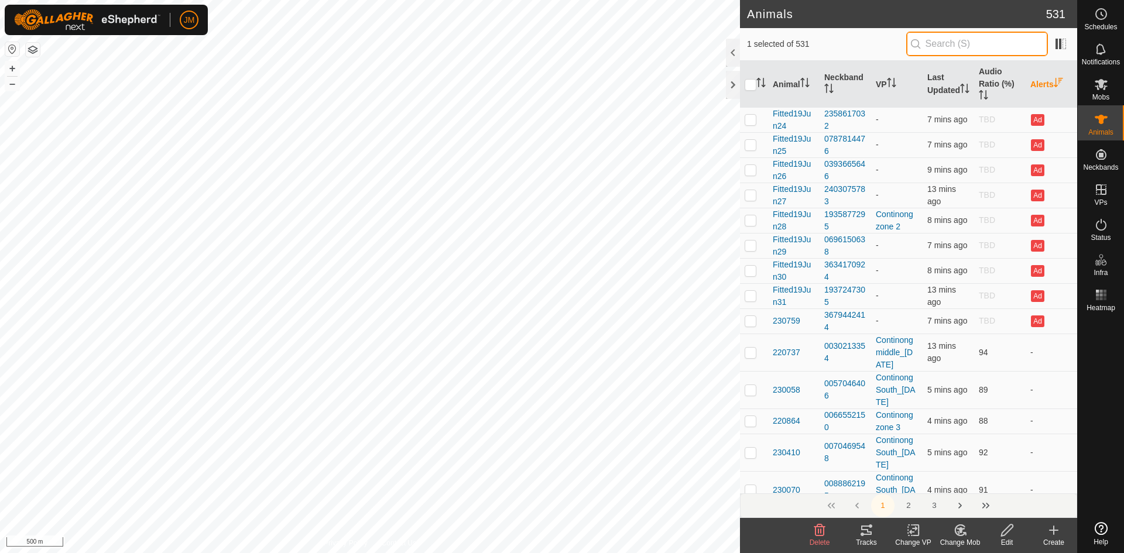
click at [977, 40] on input "text" at bounding box center [977, 44] width 142 height 25
click at [1104, 85] on icon at bounding box center [1101, 84] width 14 height 14
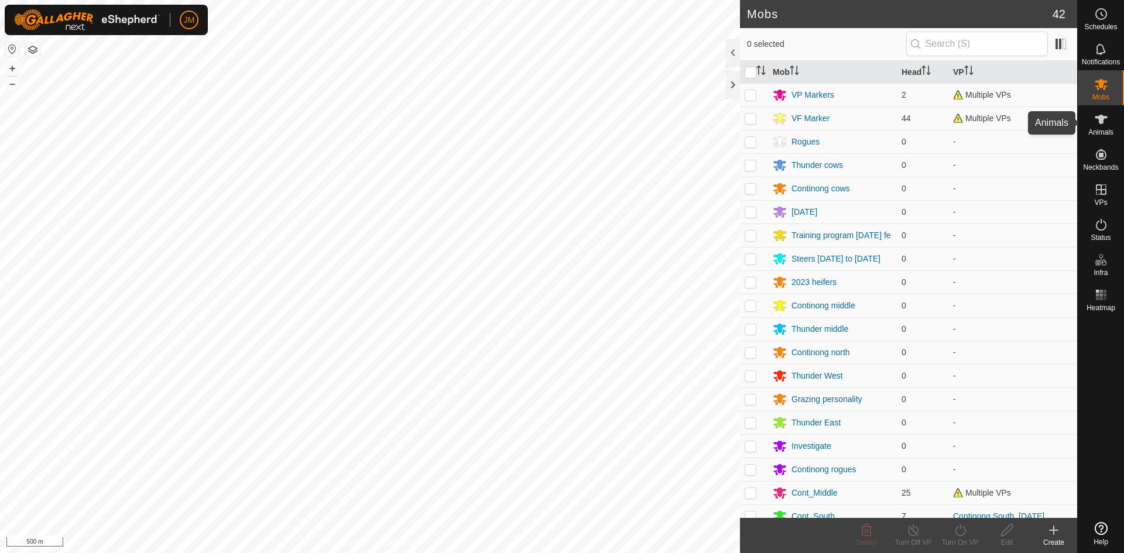
click at [1104, 129] on span "Animals" at bounding box center [1101, 132] width 25 height 7
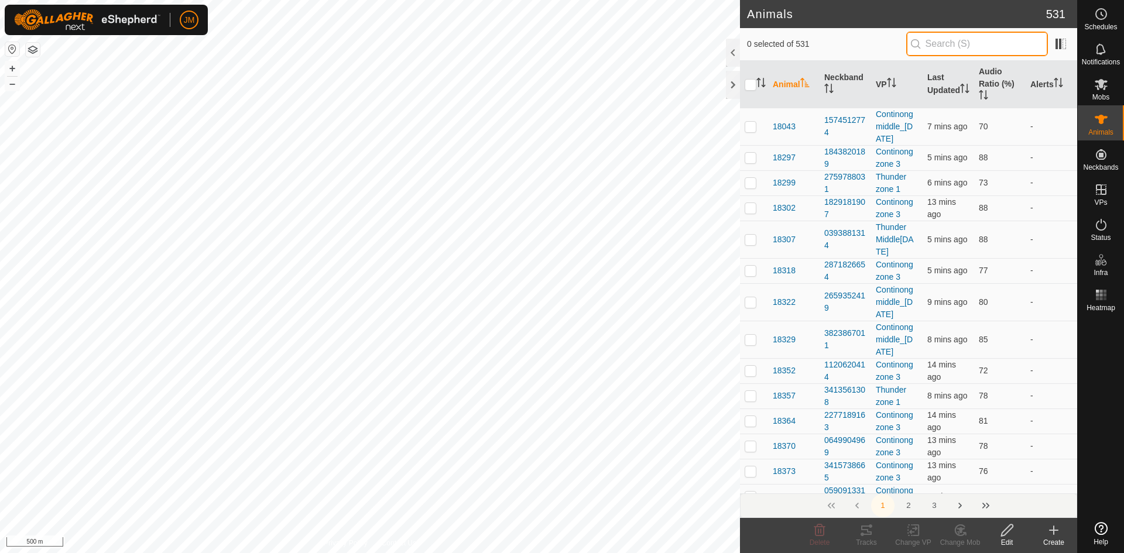
click at [942, 49] on input "text" at bounding box center [977, 44] width 142 height 25
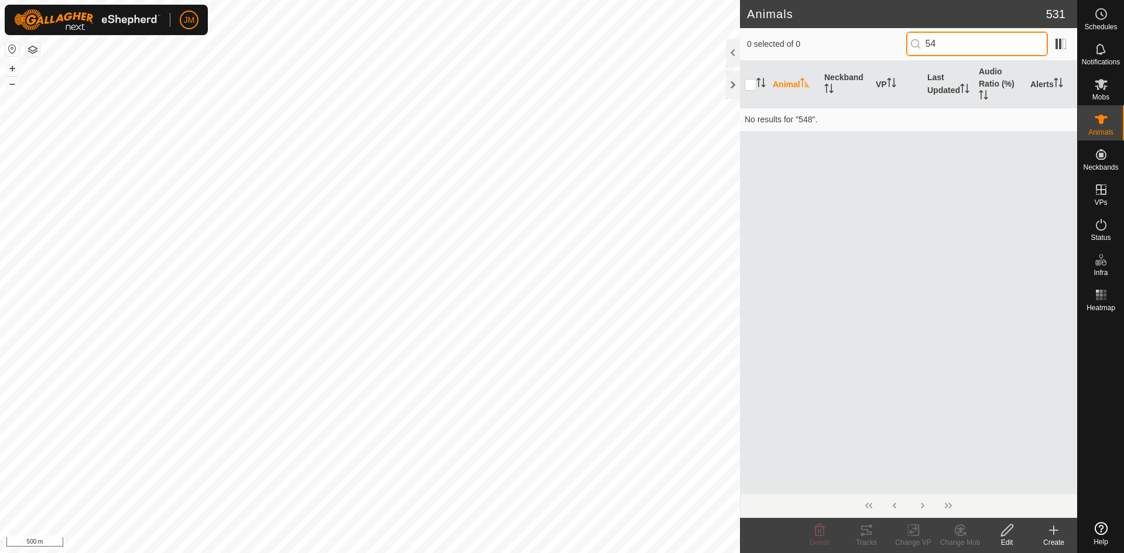
type input "5"
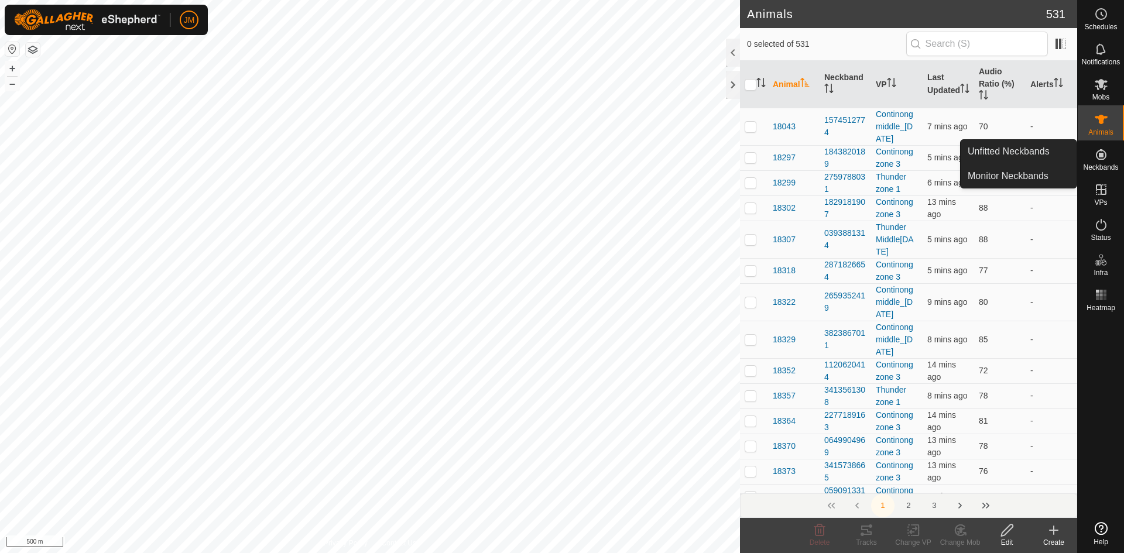
click at [1104, 159] on icon at bounding box center [1101, 154] width 11 height 11
click at [1038, 153] on link "Unfitted Neckbands" at bounding box center [1019, 151] width 116 height 23
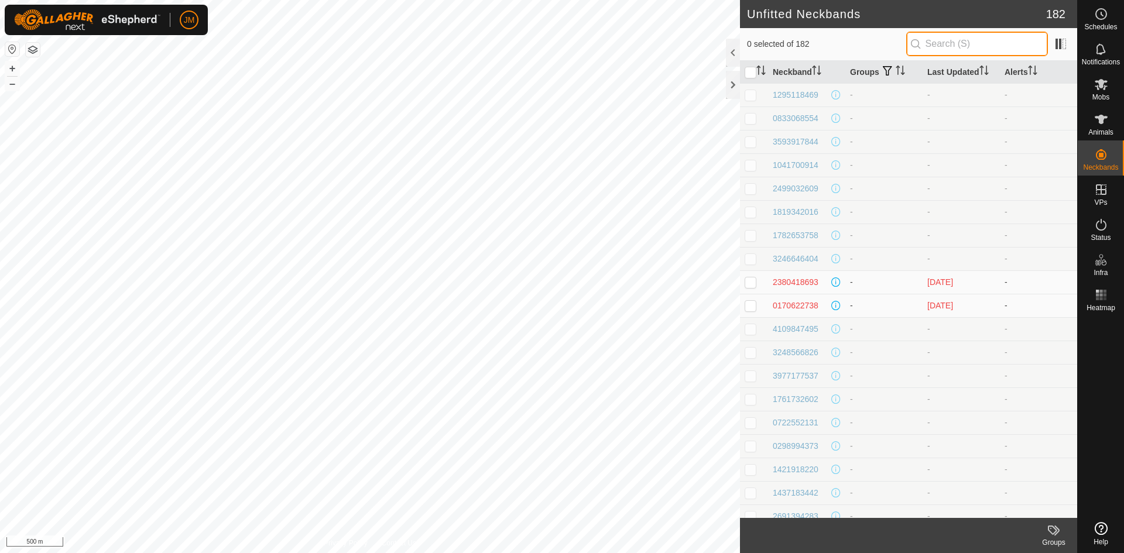
click at [966, 46] on input "text" at bounding box center [977, 44] width 142 height 25
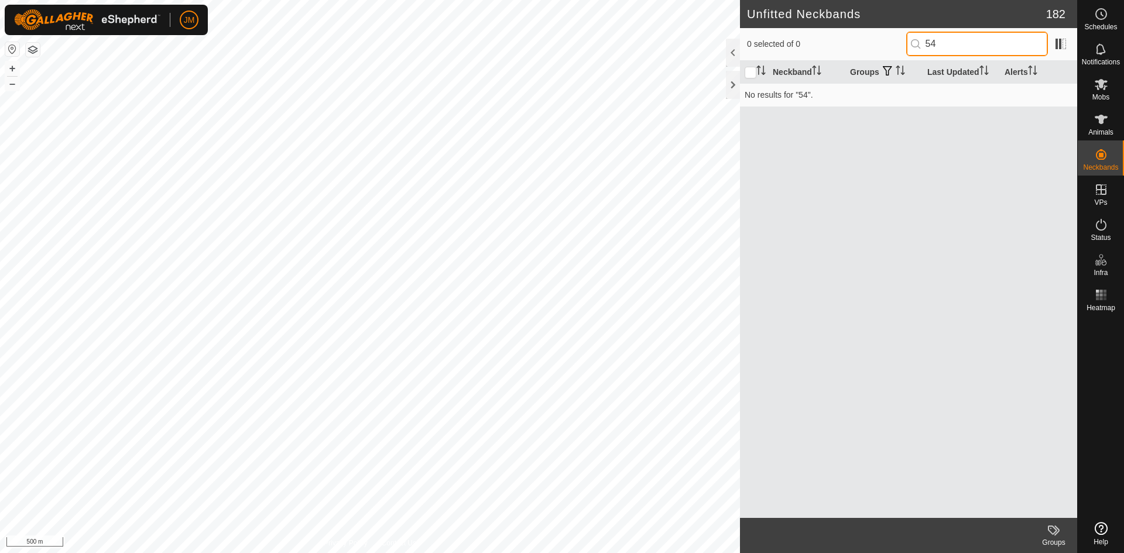
type input "5"
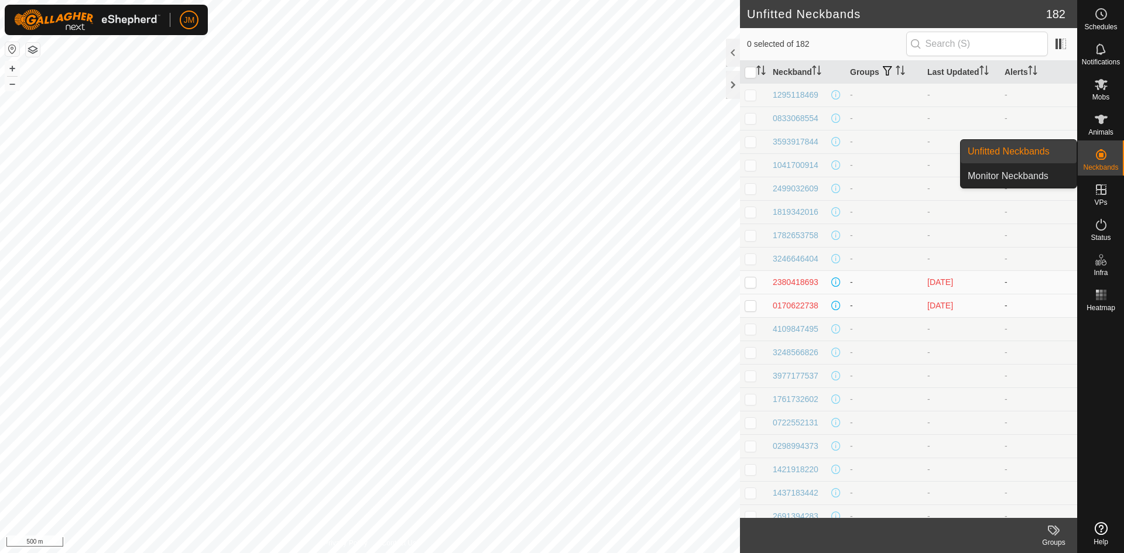
click at [1102, 148] on icon at bounding box center [1101, 155] width 14 height 14
click at [1001, 172] on link "Monitor Neckbands" at bounding box center [1019, 176] width 116 height 23
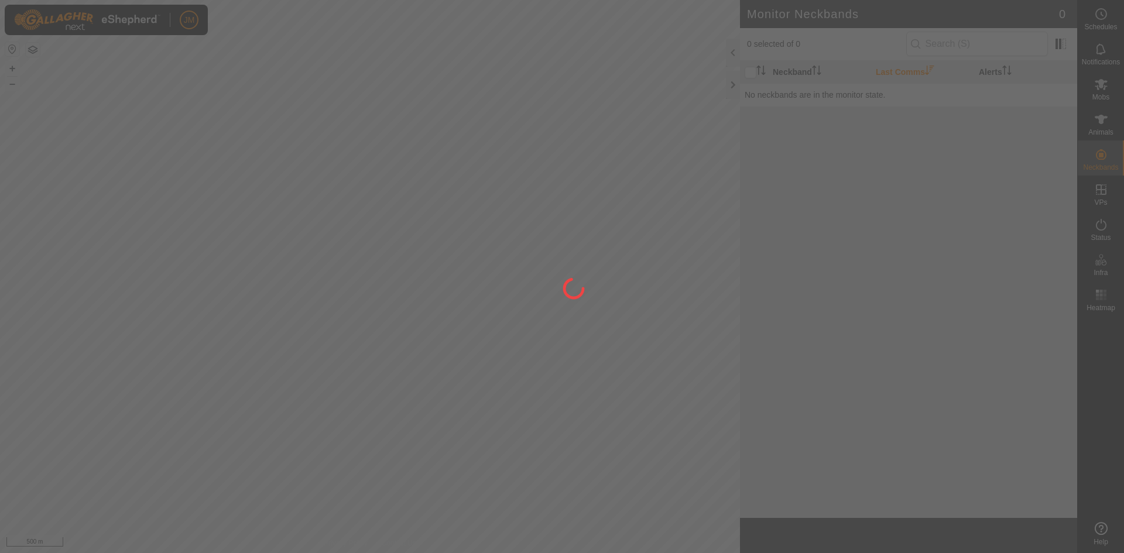
click at [954, 43] on div at bounding box center [562, 276] width 1124 height 553
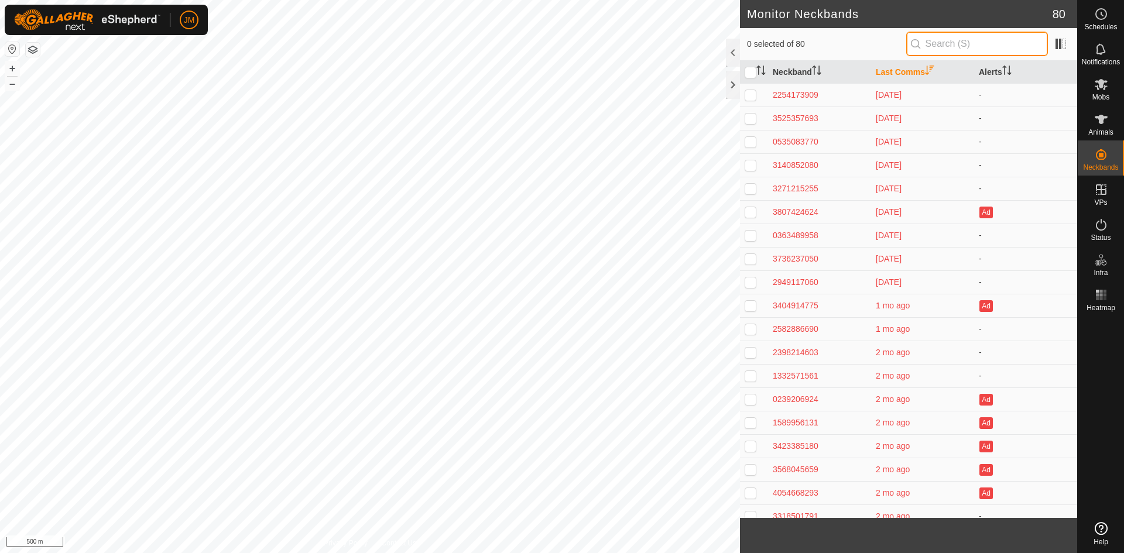
click at [954, 43] on input "text" at bounding box center [977, 44] width 142 height 25
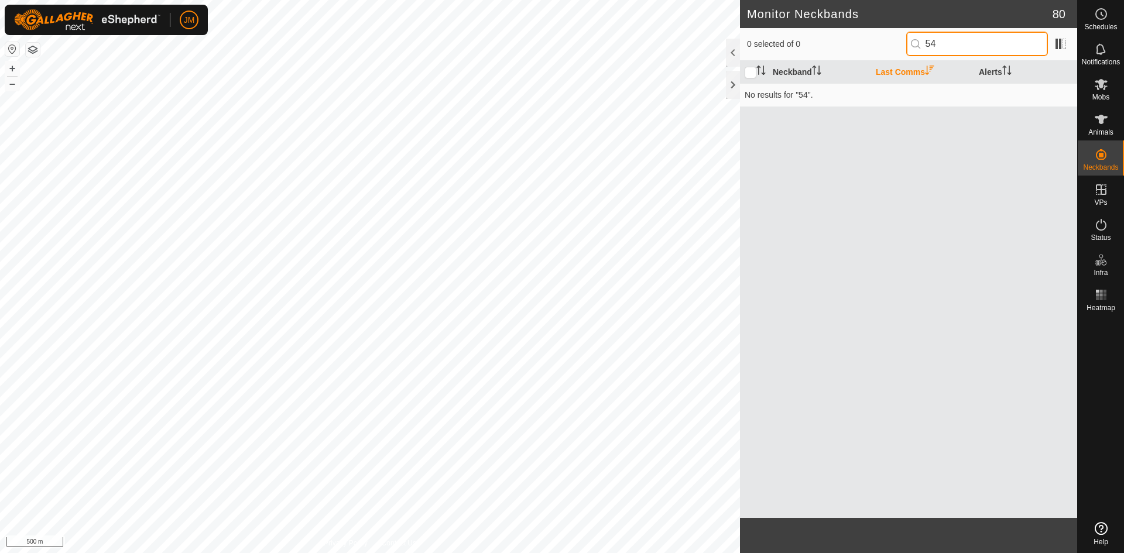
type input "5"
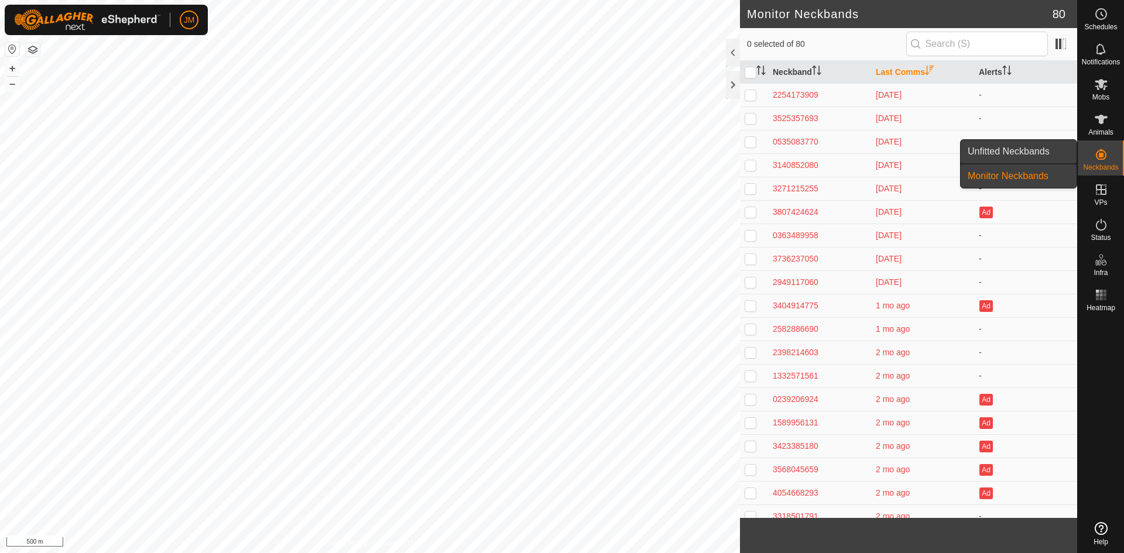
click at [1049, 152] on link "Unfitted Neckbands" at bounding box center [1019, 151] width 116 height 23
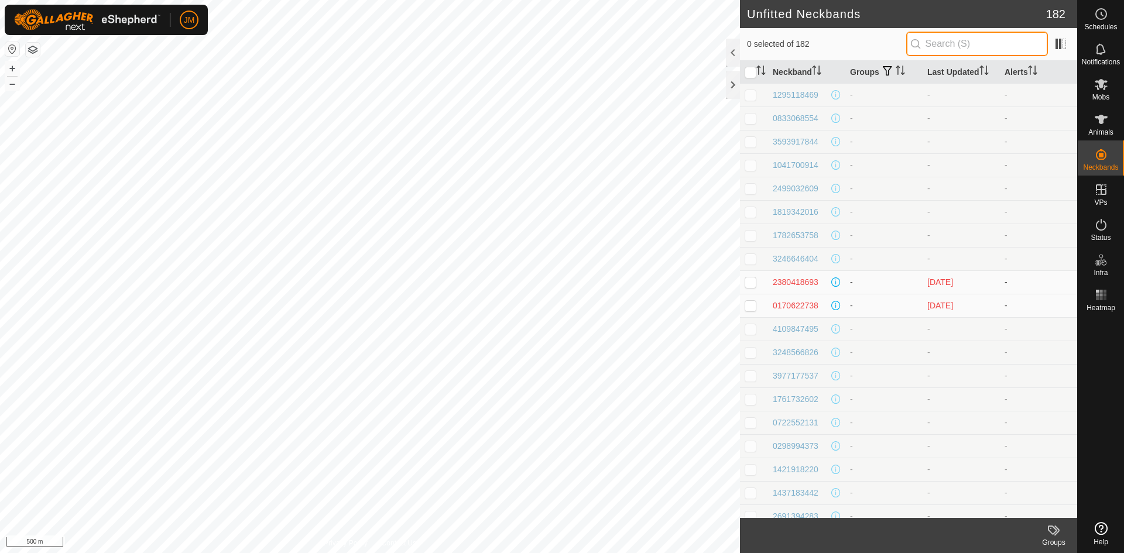
click at [937, 46] on input "text" at bounding box center [977, 44] width 142 height 25
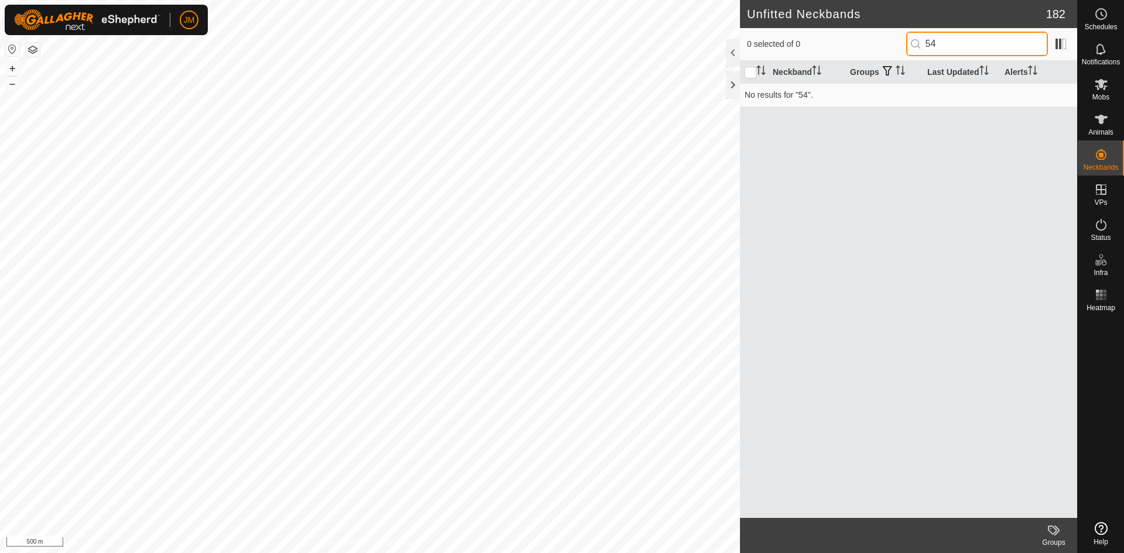
type input "5"
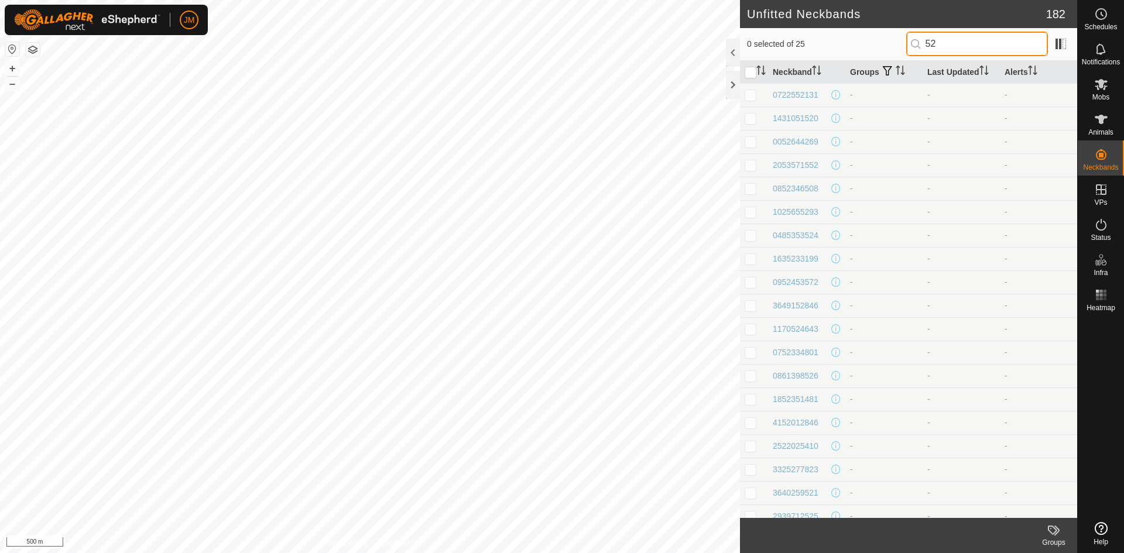
type input "5"
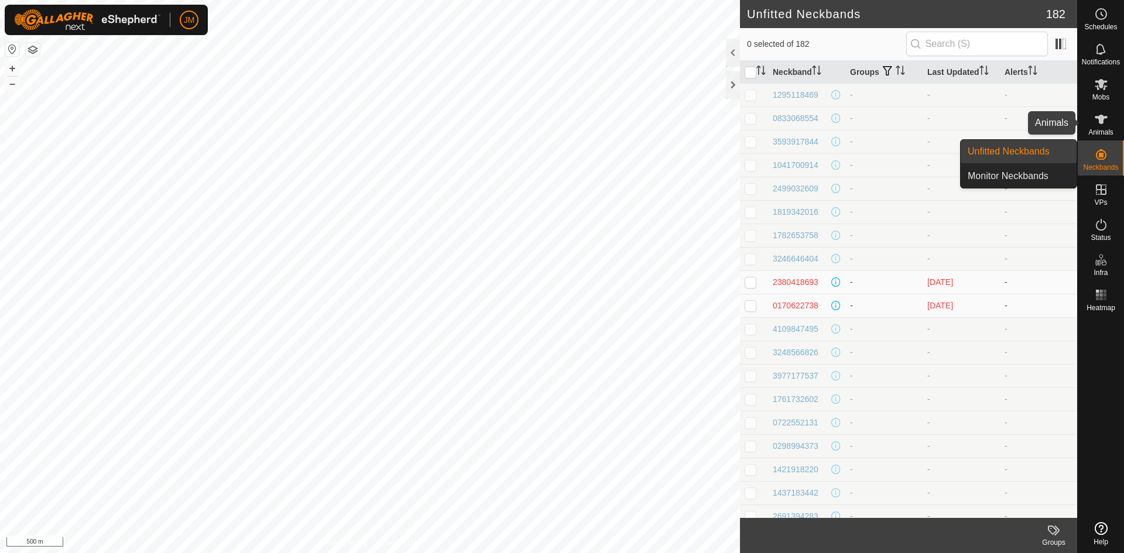
click at [1100, 130] on span "Animals" at bounding box center [1101, 132] width 25 height 7
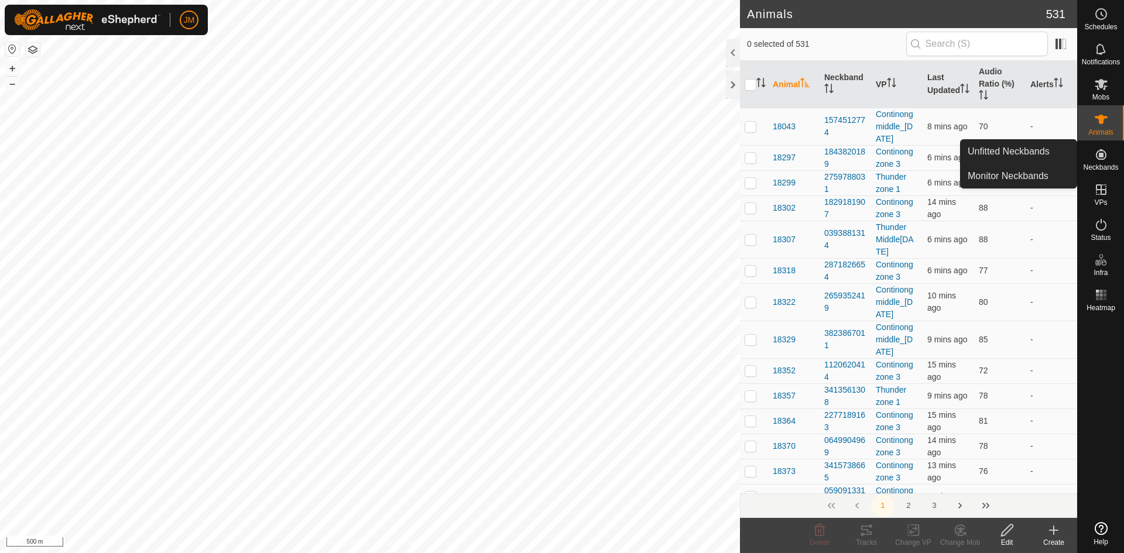
click at [1103, 159] on icon at bounding box center [1101, 154] width 11 height 11
click at [1028, 154] on link "Unfitted Neckbands" at bounding box center [1019, 151] width 116 height 23
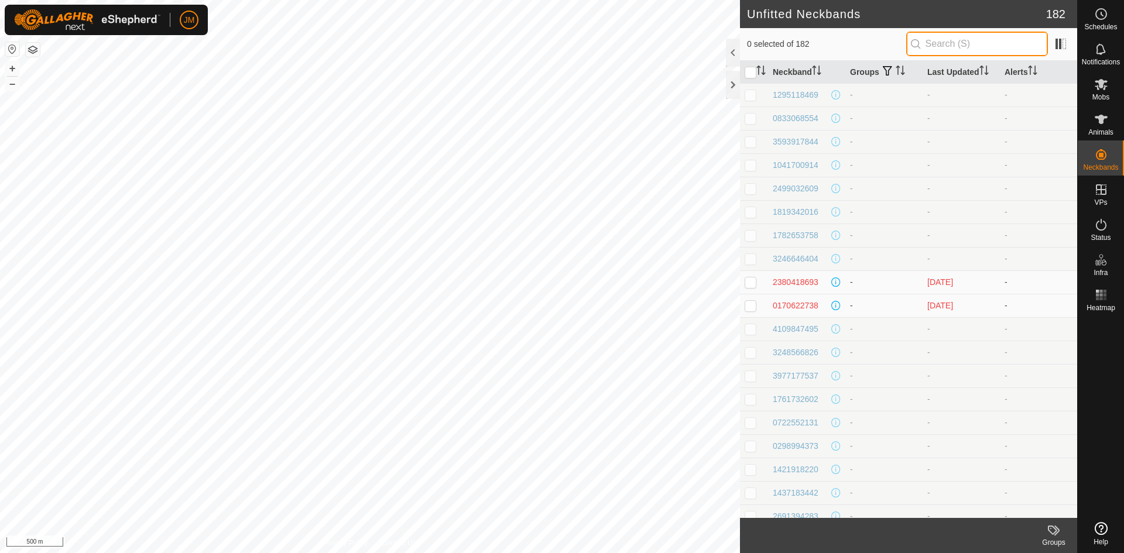
click at [949, 42] on input "text" at bounding box center [977, 44] width 142 height 25
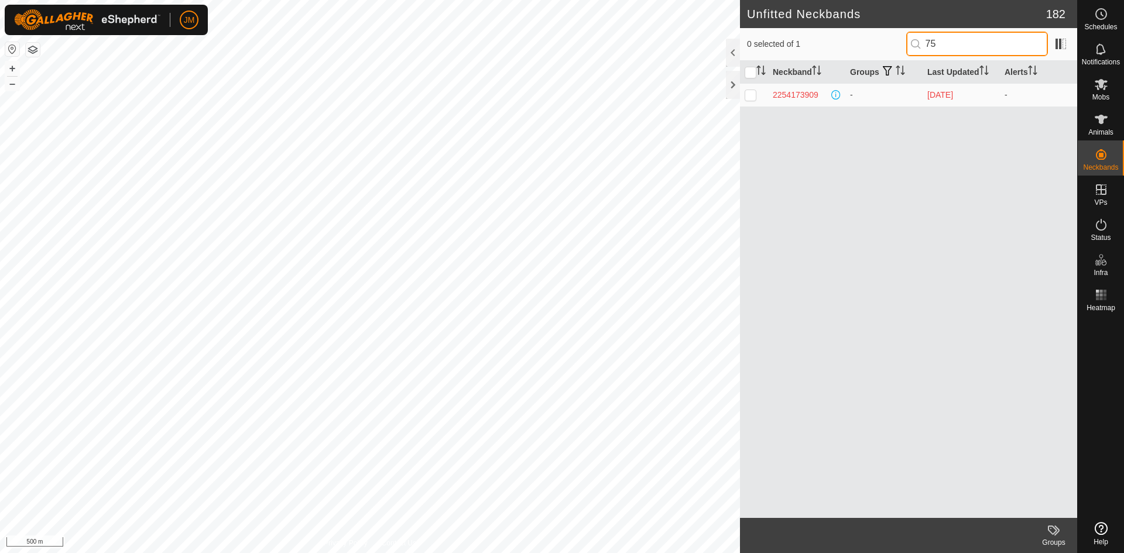
type input "7"
type input "5080"
click at [1100, 126] on es-animals-svg-icon at bounding box center [1101, 119] width 21 height 19
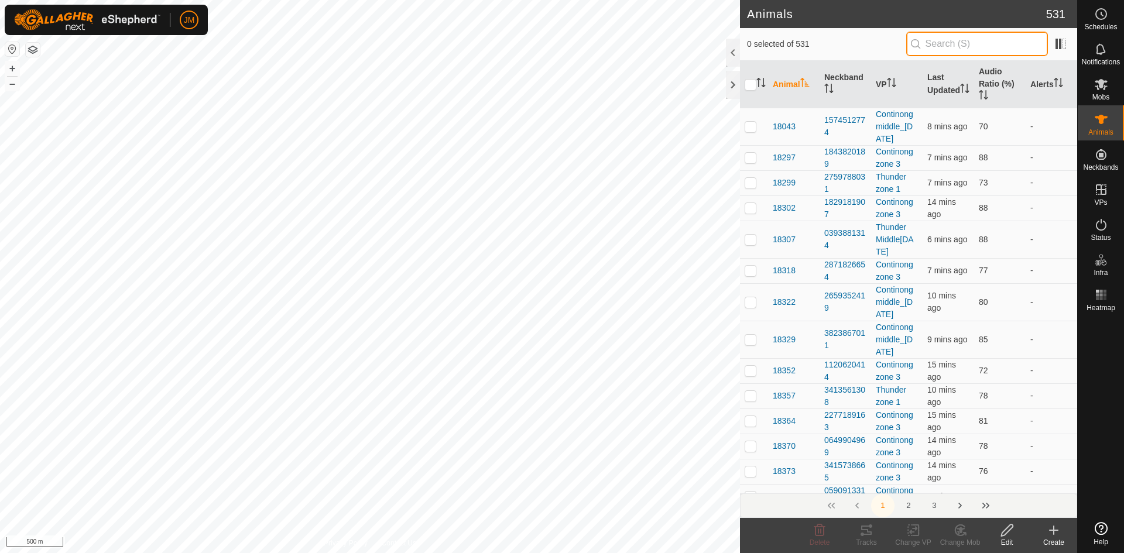
click at [974, 36] on input "text" at bounding box center [977, 44] width 142 height 25
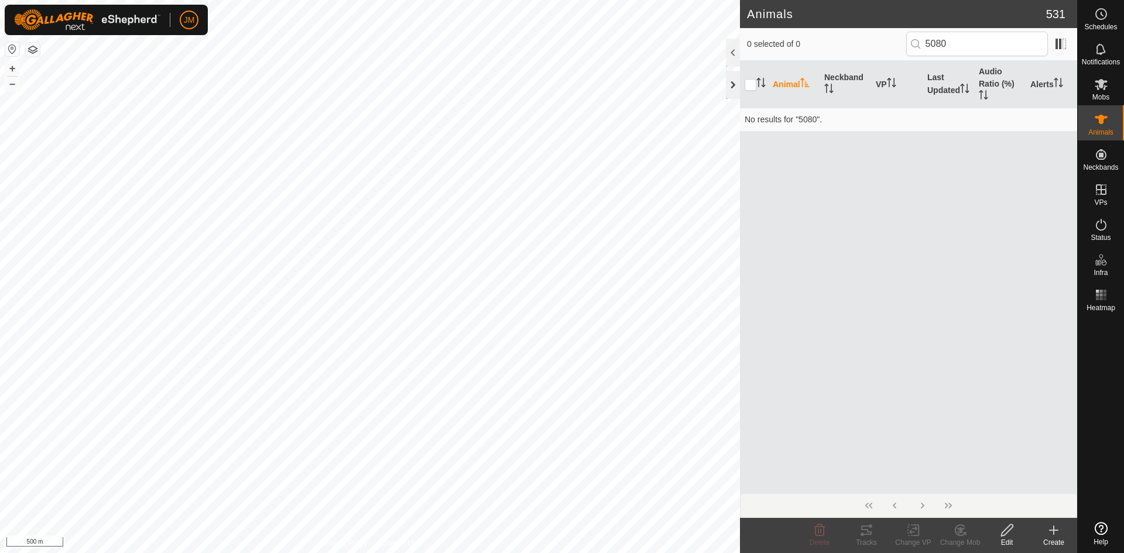
click at [727, 91] on div at bounding box center [733, 85] width 14 height 28
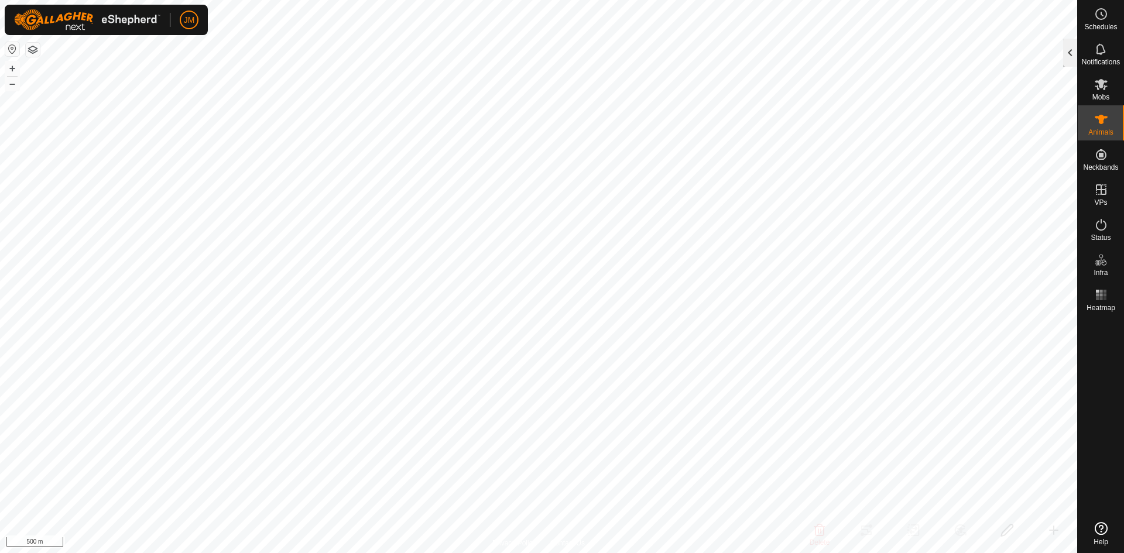
click at [1066, 56] on div at bounding box center [1070, 53] width 14 height 28
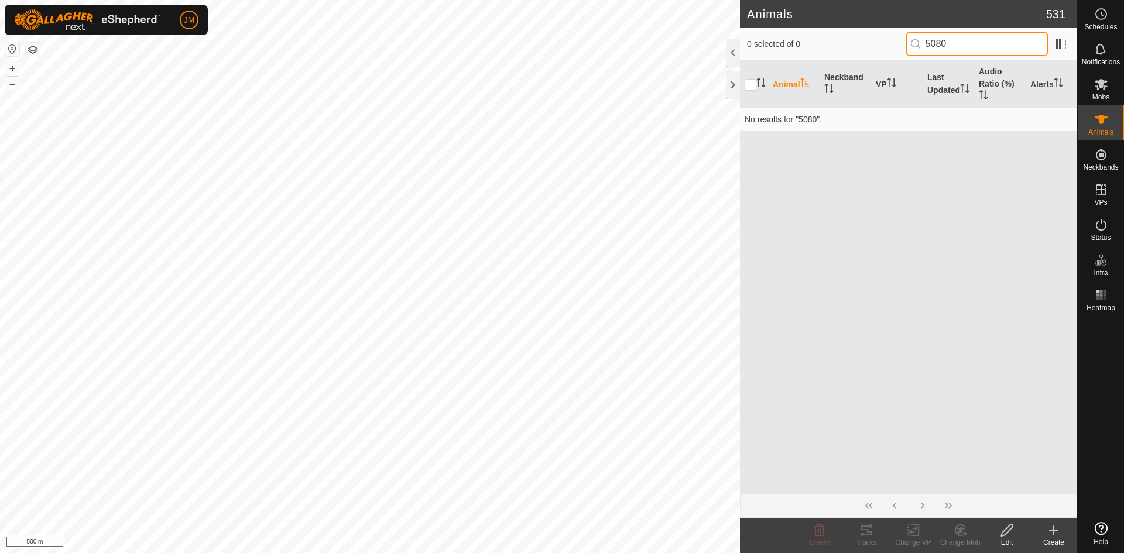
click at [988, 49] on input "5080" at bounding box center [977, 44] width 142 height 25
drag, startPoint x: 988, startPoint y: 49, endPoint x: 882, endPoint y: 47, distance: 105.4
click at [882, 47] on div "0 selected of 0 5080" at bounding box center [908, 44] width 323 height 25
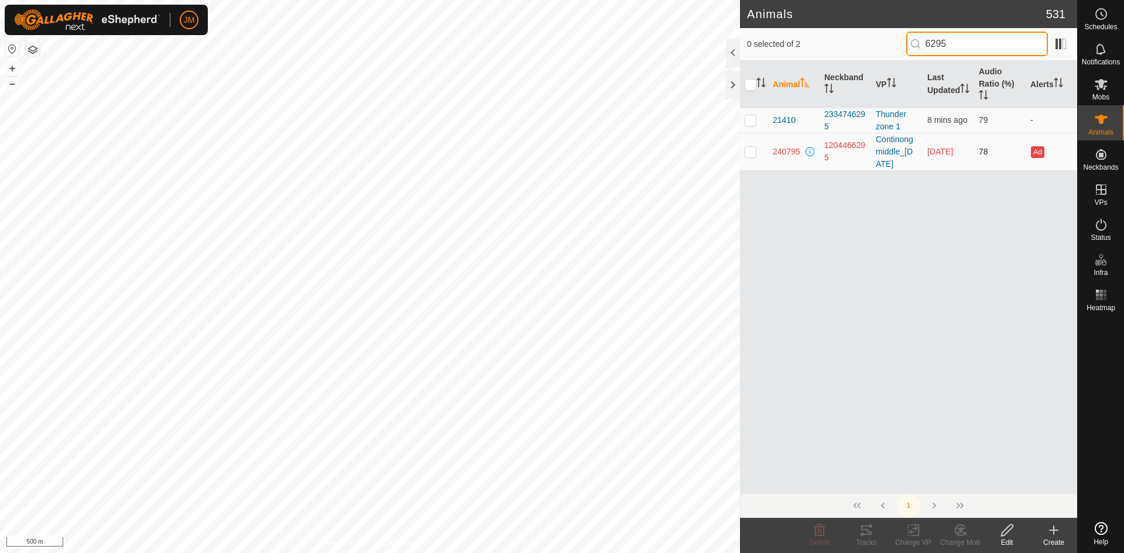
type input "6295"
click at [752, 153] on p-checkbox at bounding box center [751, 151] width 12 height 9
checkbox input "true"
click at [915, 533] on icon at bounding box center [913, 530] width 15 height 14
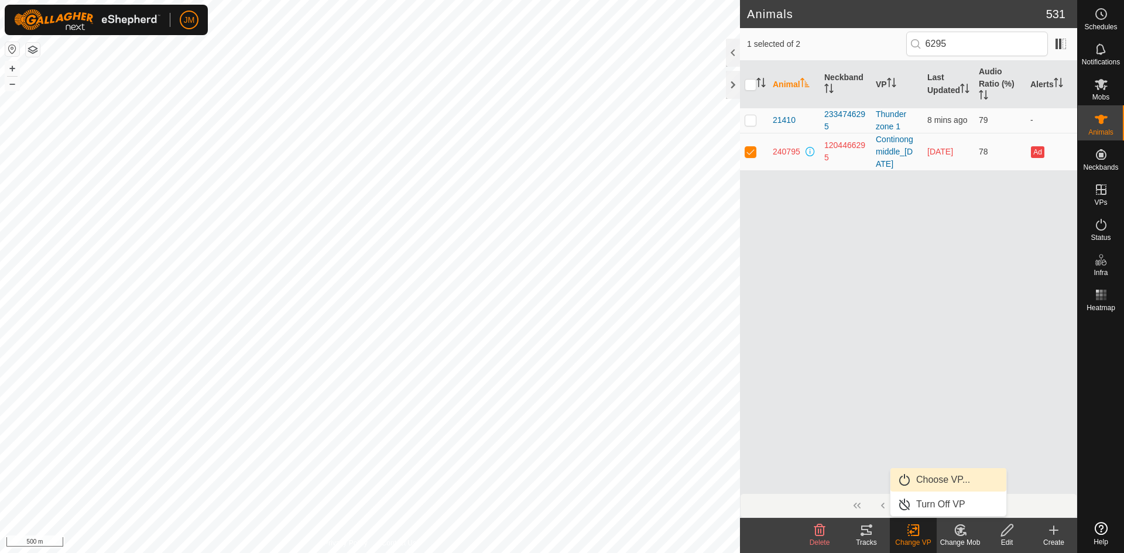
click at [937, 482] on link "Choose VP..." at bounding box center [949, 479] width 116 height 23
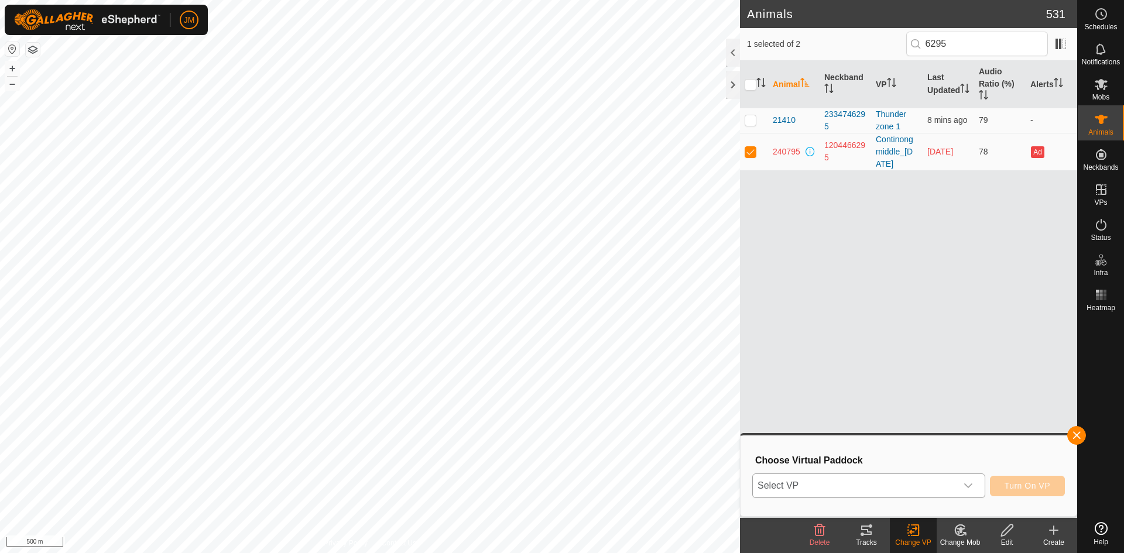
click at [828, 484] on span "Select VP" at bounding box center [855, 485] width 204 height 23
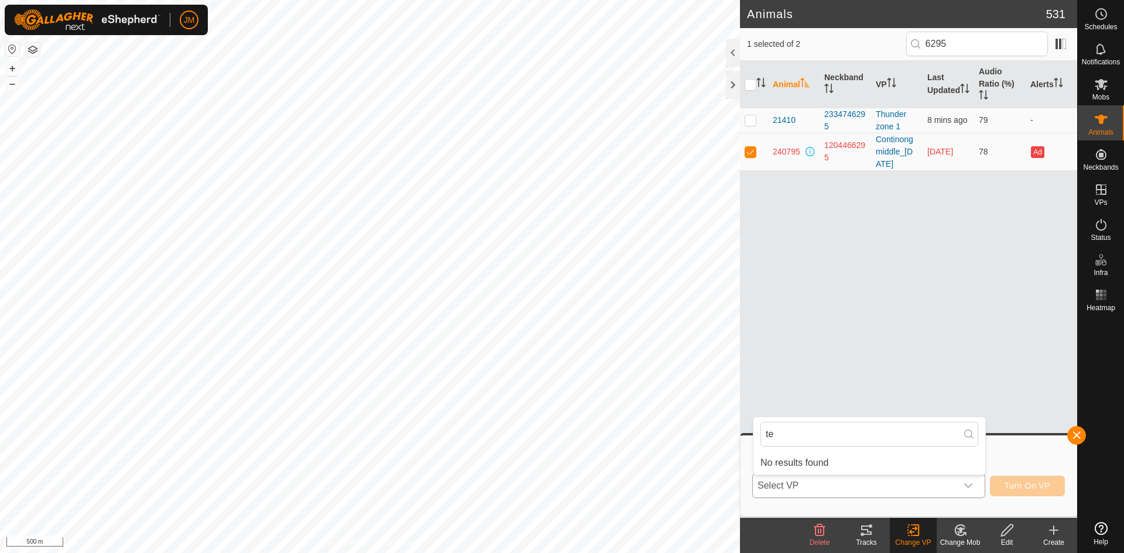
type input "t"
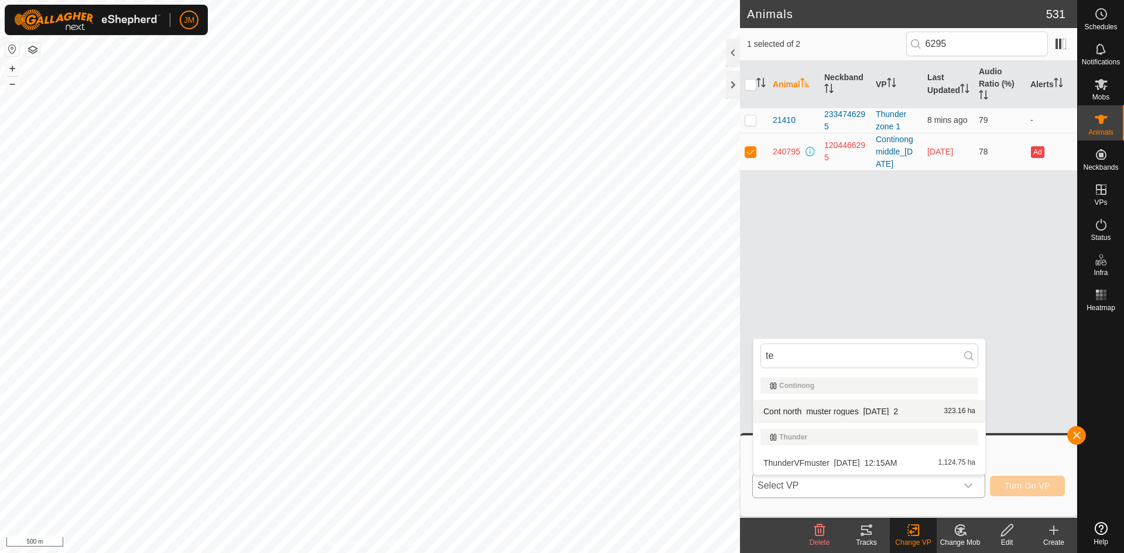
type input "t"
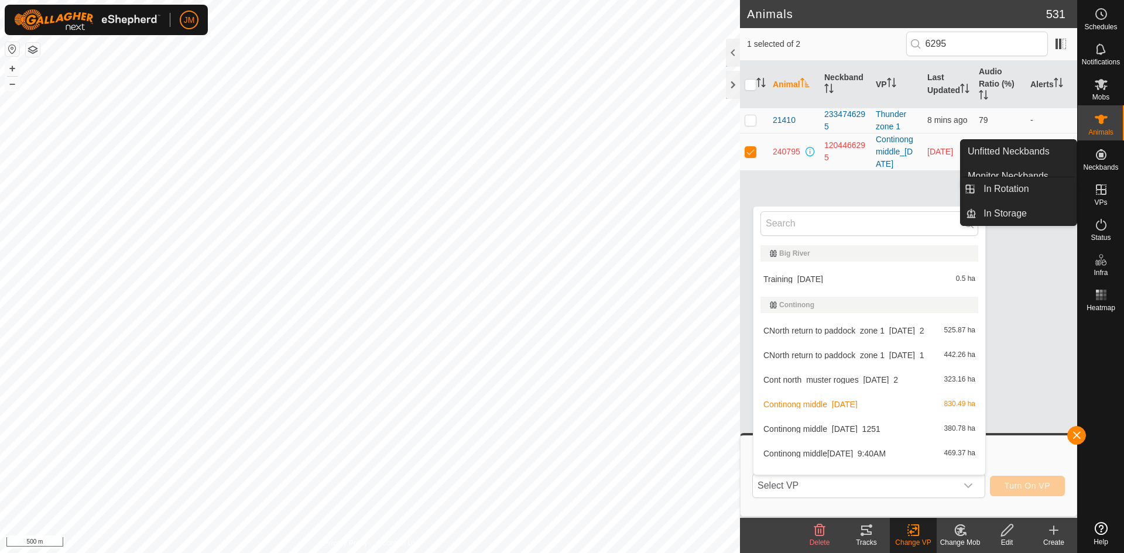
click at [1103, 198] on es-virtualpaddocks-svg-icon at bounding box center [1101, 189] width 21 height 19
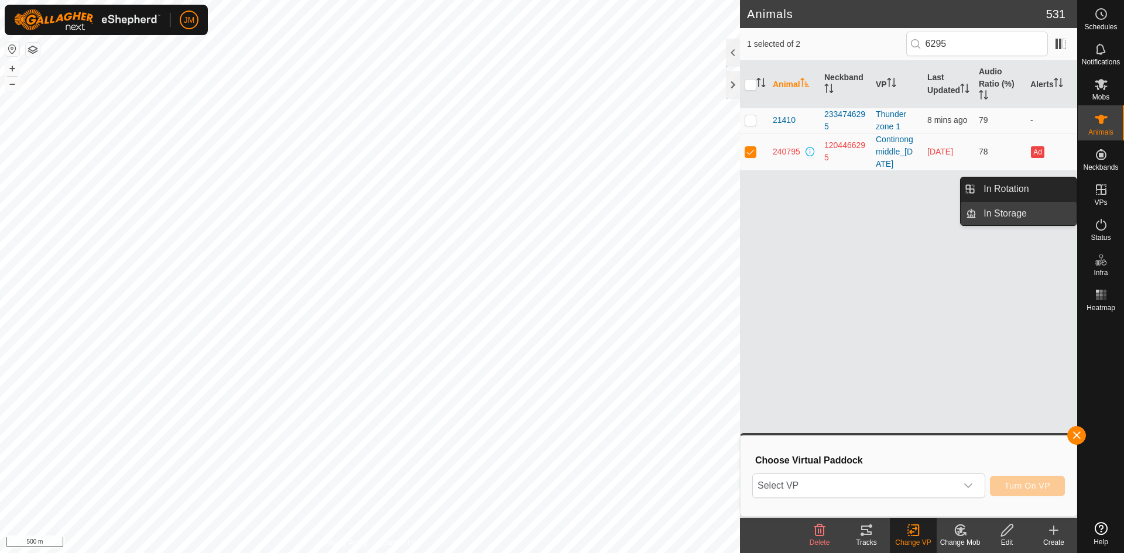
click at [1012, 211] on link "In Storage" at bounding box center [1027, 213] width 100 height 23
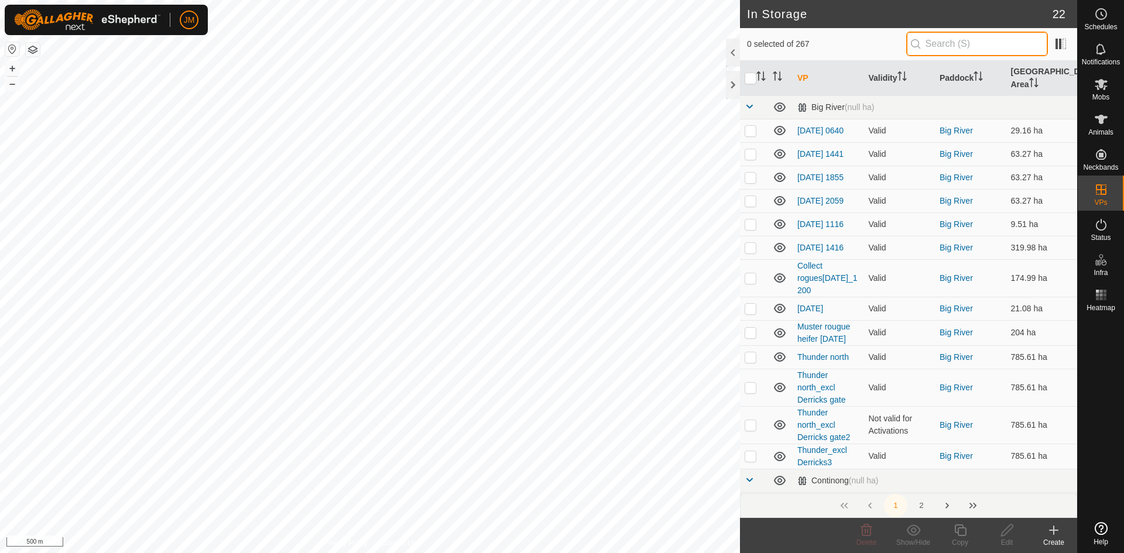
click at [966, 53] on input "text" at bounding box center [977, 44] width 142 height 25
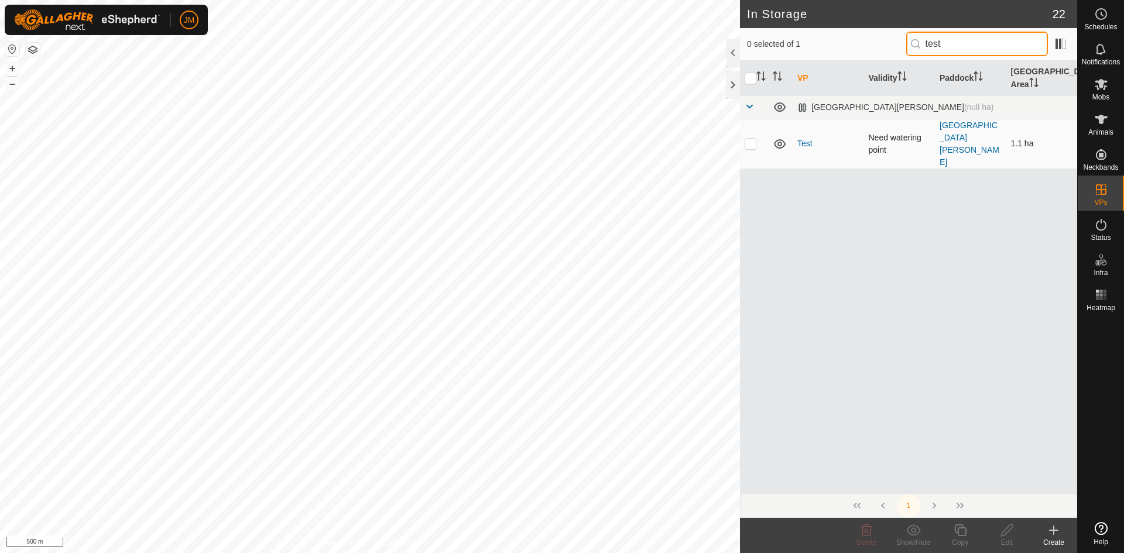
type input "test"
click at [752, 139] on p-checkbox at bounding box center [751, 143] width 12 height 9
click at [13, 69] on button "+" at bounding box center [12, 68] width 14 height 14
click at [13, 73] on button "+" at bounding box center [12, 68] width 14 height 14
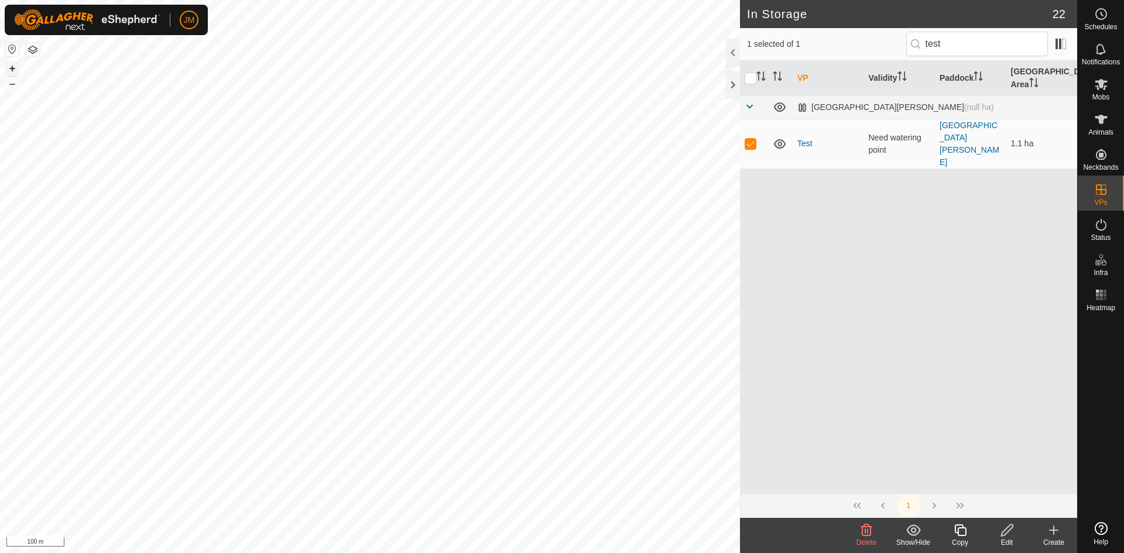
click at [13, 73] on button "+" at bounding box center [12, 68] width 14 height 14
click at [15, 68] on button "+" at bounding box center [12, 68] width 14 height 14
click at [750, 139] on p-checkbox at bounding box center [751, 143] width 12 height 9
checkbox input "false"
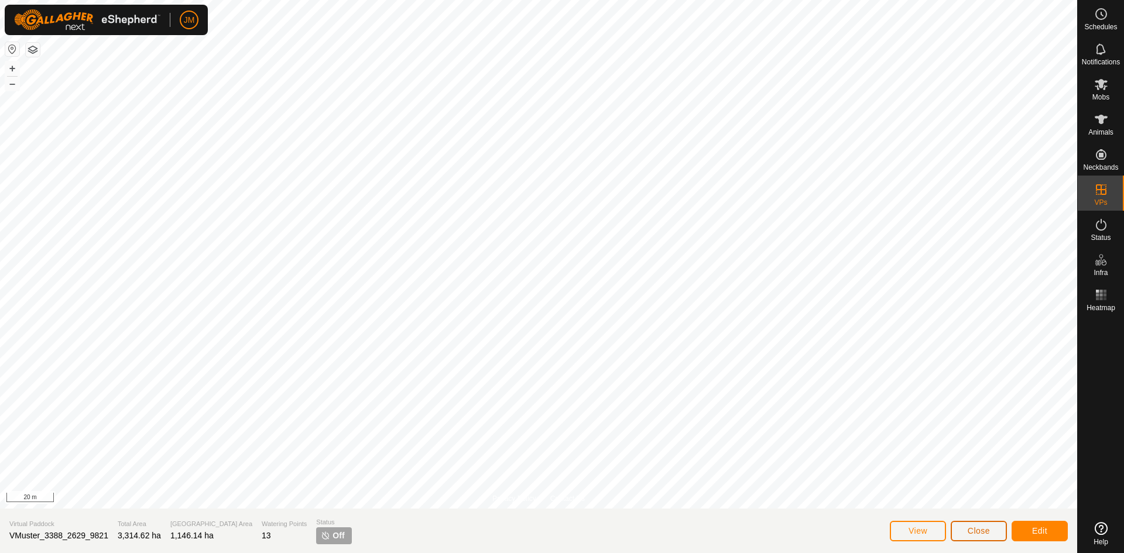
click at [975, 528] on span "Close" at bounding box center [979, 530] width 22 height 9
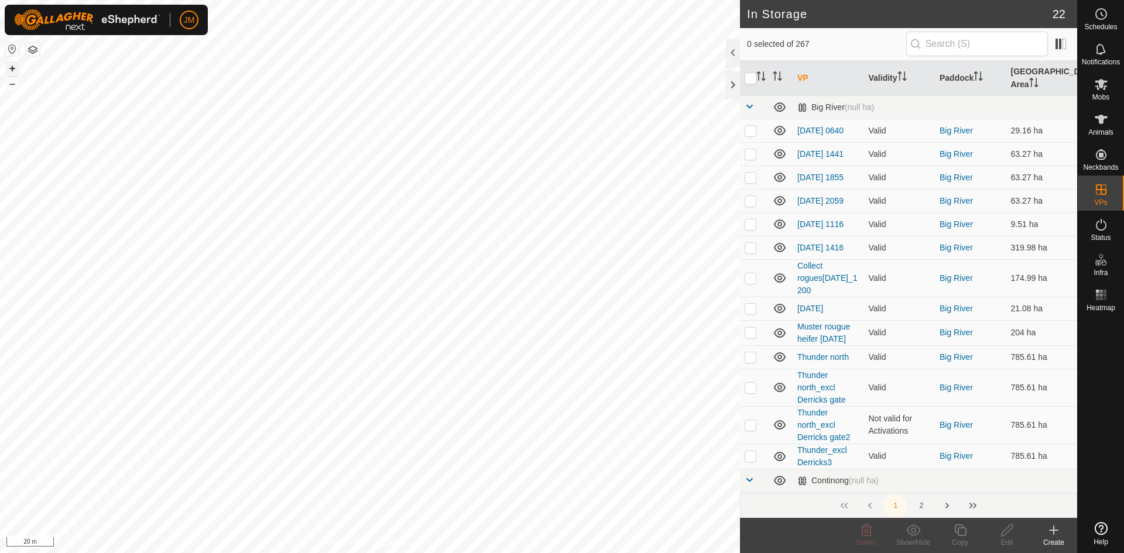
click at [13, 70] on button "+" at bounding box center [12, 68] width 14 height 14
click at [732, 85] on div at bounding box center [733, 85] width 14 height 28
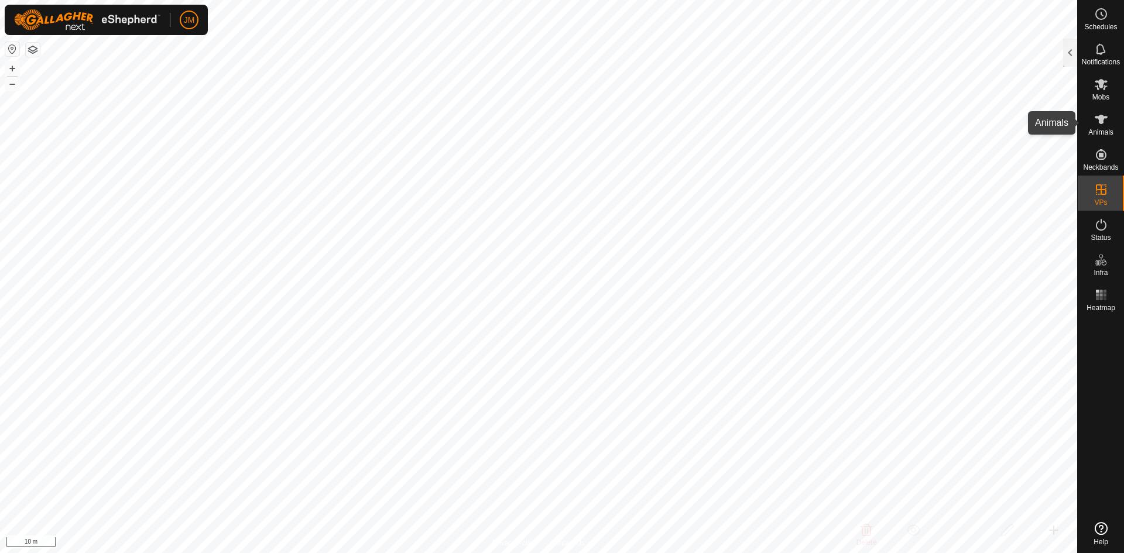
click at [1103, 126] on es-animals-svg-icon at bounding box center [1101, 119] width 21 height 19
click at [1070, 62] on div at bounding box center [1070, 53] width 14 height 28
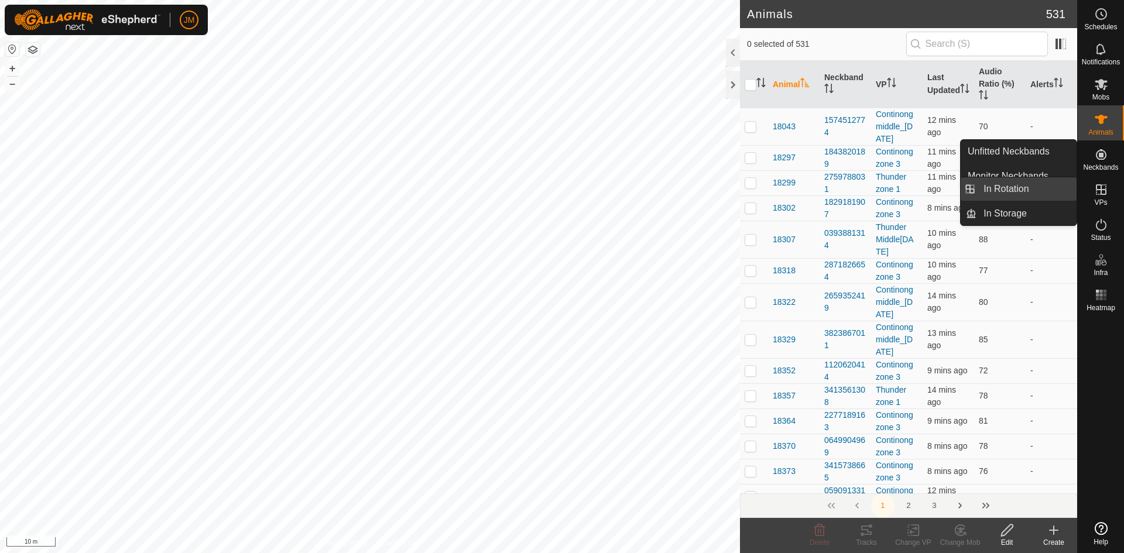
click at [1040, 191] on link "In Rotation" at bounding box center [1027, 188] width 100 height 23
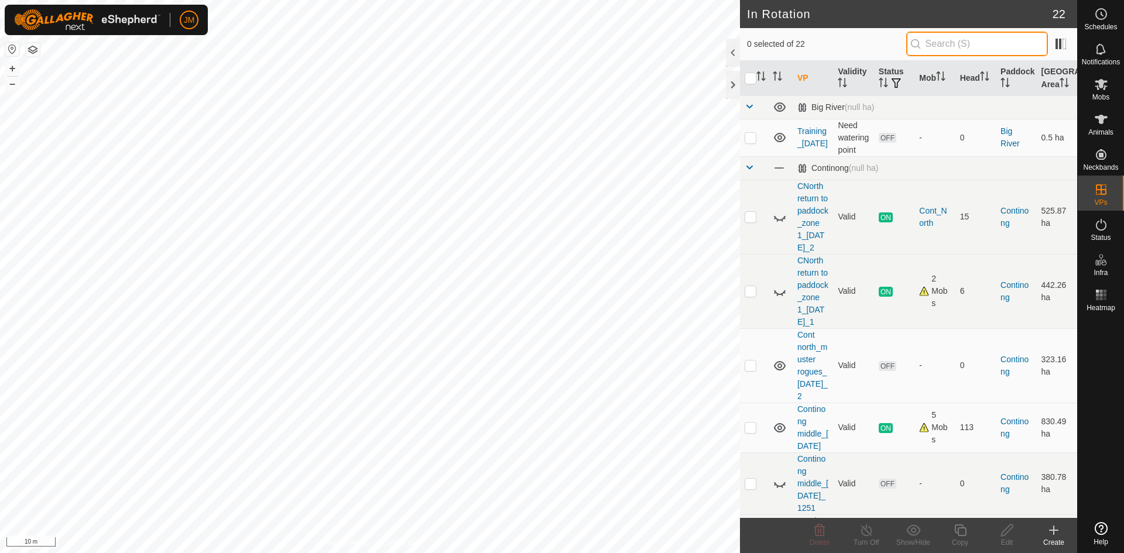
click at [978, 49] on input "text" at bounding box center [977, 44] width 142 height 25
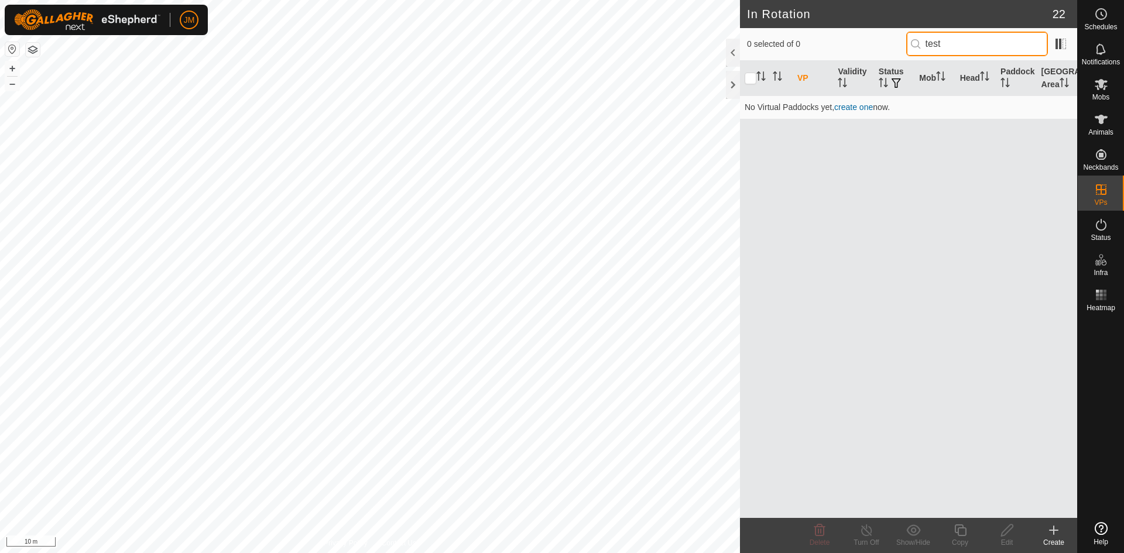
type input "test"
drag, startPoint x: 982, startPoint y: 52, endPoint x: 899, endPoint y: 39, distance: 84.2
click at [899, 39] on div "0 selected of 0 test" at bounding box center [908, 44] width 323 height 25
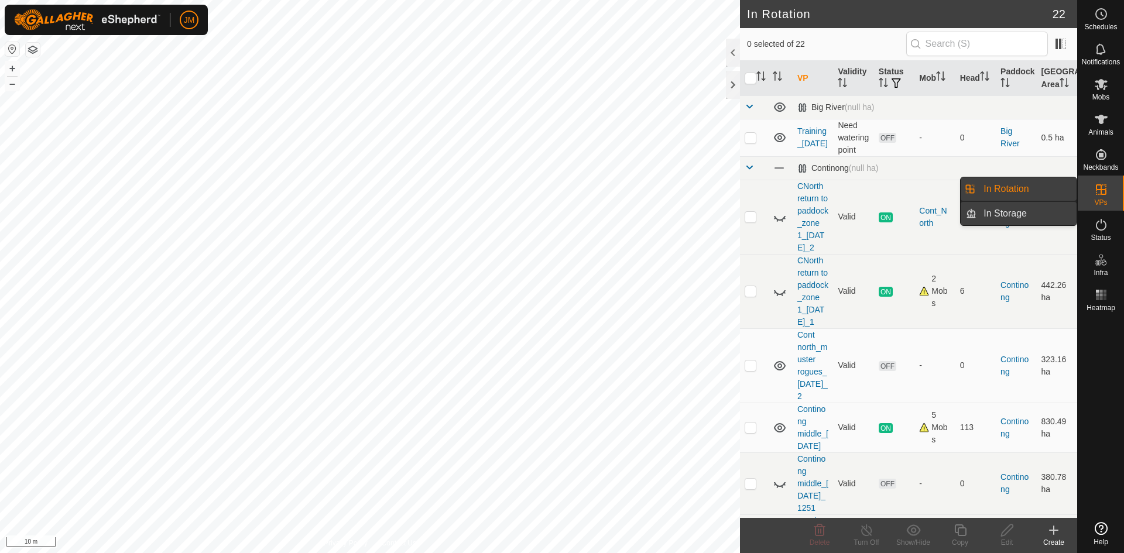
click at [1001, 213] on link "In Storage" at bounding box center [1027, 213] width 100 height 23
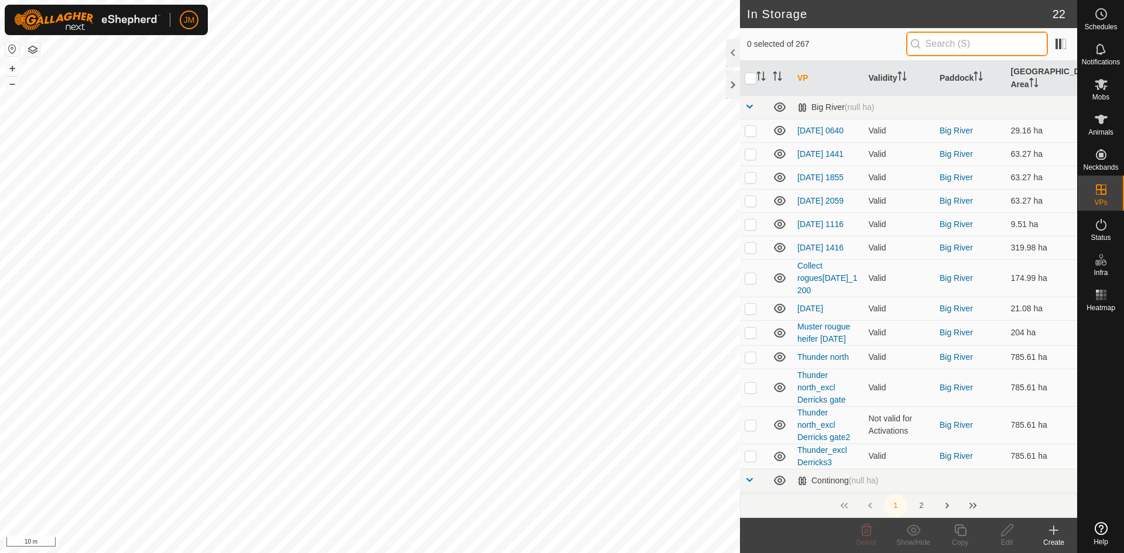
click at [947, 44] on input "text" at bounding box center [977, 44] width 142 height 25
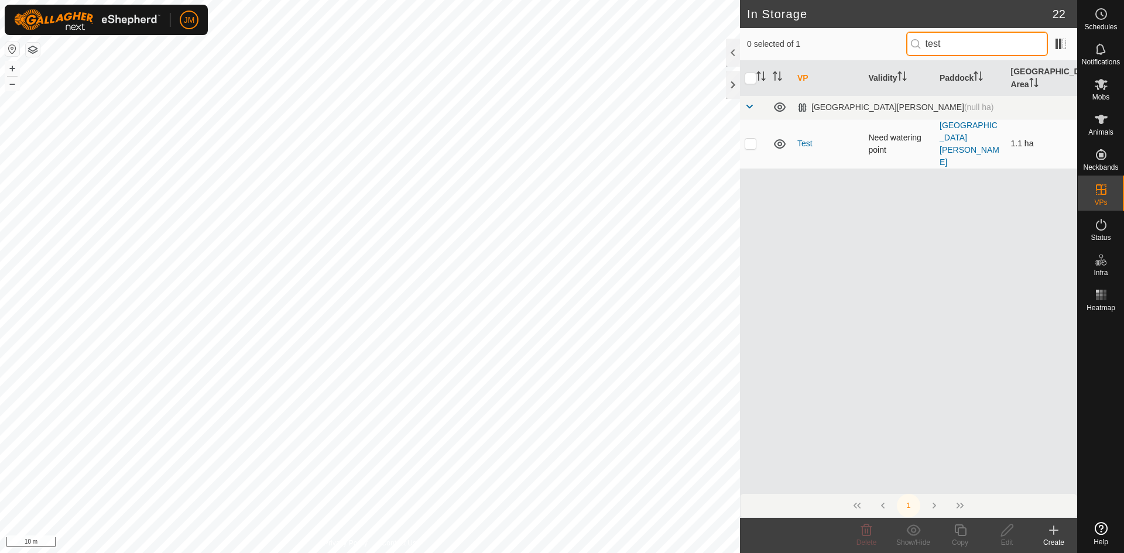
type input "test"
click at [751, 139] on p-checkbox at bounding box center [751, 143] width 12 height 9
checkbox input "false"
click at [733, 84] on div at bounding box center [733, 85] width 14 height 28
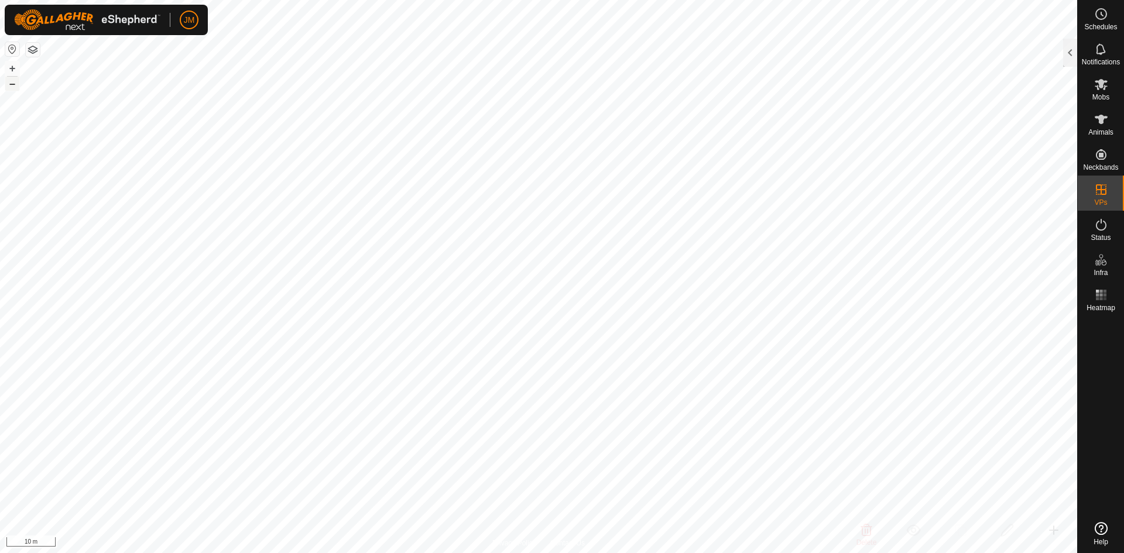
click at [11, 86] on button "–" at bounding box center [12, 84] width 14 height 14
click at [1106, 129] on span "Animals" at bounding box center [1101, 132] width 25 height 7
click at [1065, 53] on div at bounding box center [1070, 53] width 14 height 28
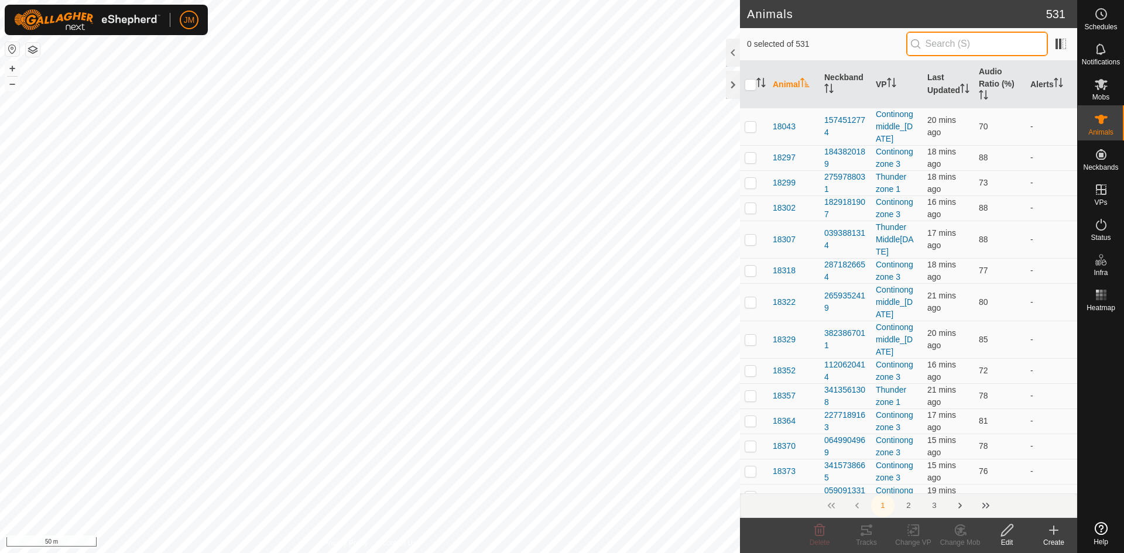
click at [943, 50] on input "text" at bounding box center [977, 44] width 142 height 25
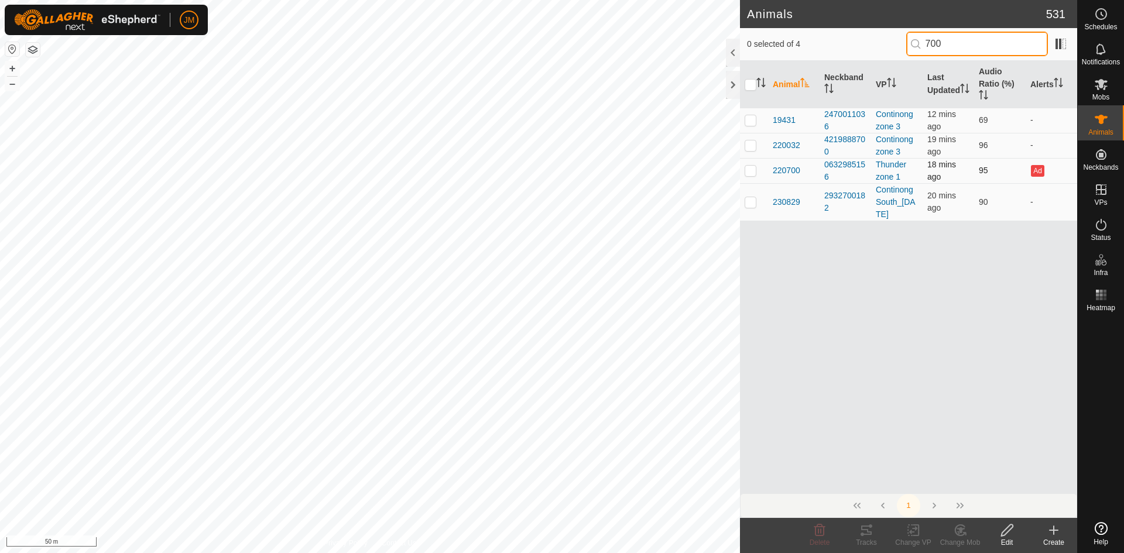
type input "700"
click at [749, 170] on p-checkbox at bounding box center [751, 170] width 12 height 9
checkbox input "true"
click at [13, 83] on button "–" at bounding box center [12, 84] width 14 height 14
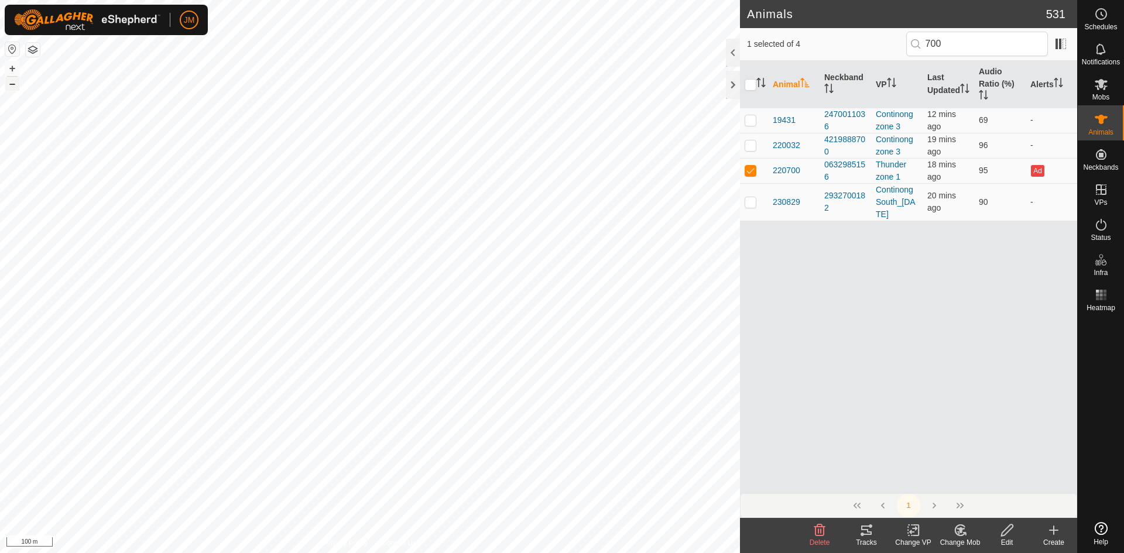
click at [12, 85] on button "–" at bounding box center [12, 84] width 14 height 14
click at [796, 173] on span "220700" at bounding box center [787, 171] width 28 height 12
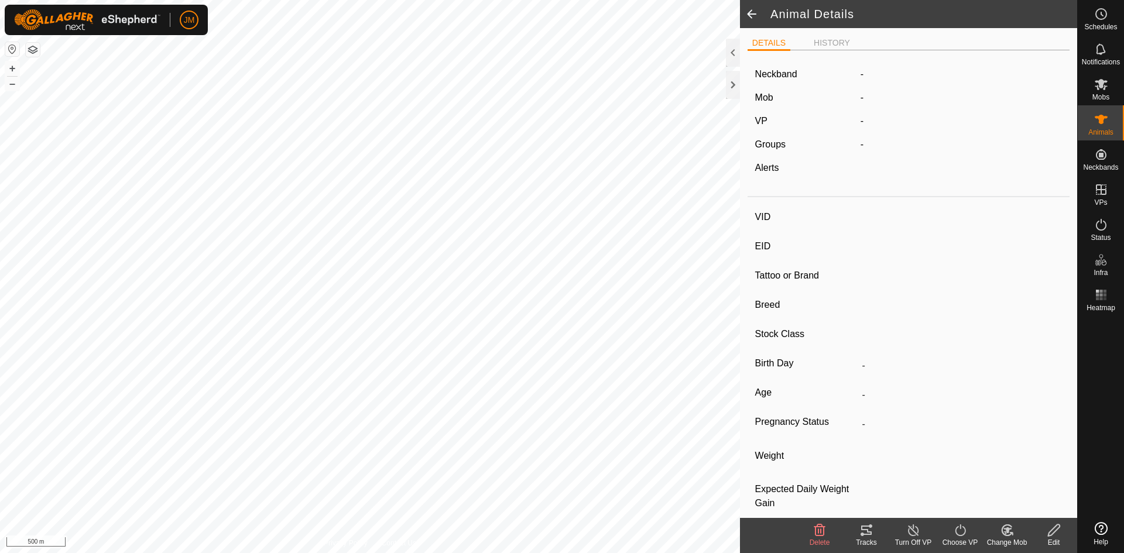
type input "220700"
type input "-"
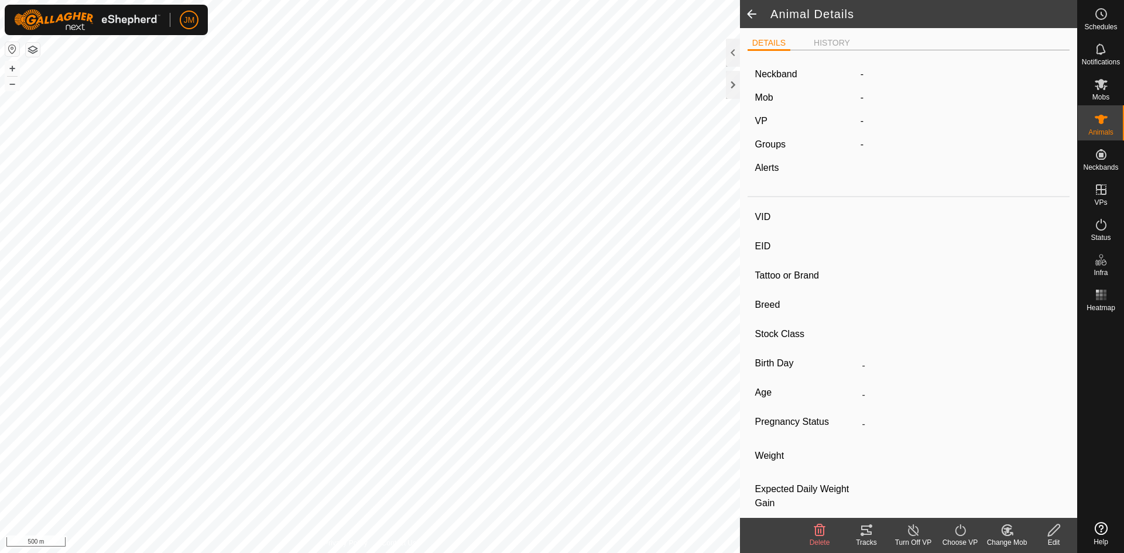
type input "-"
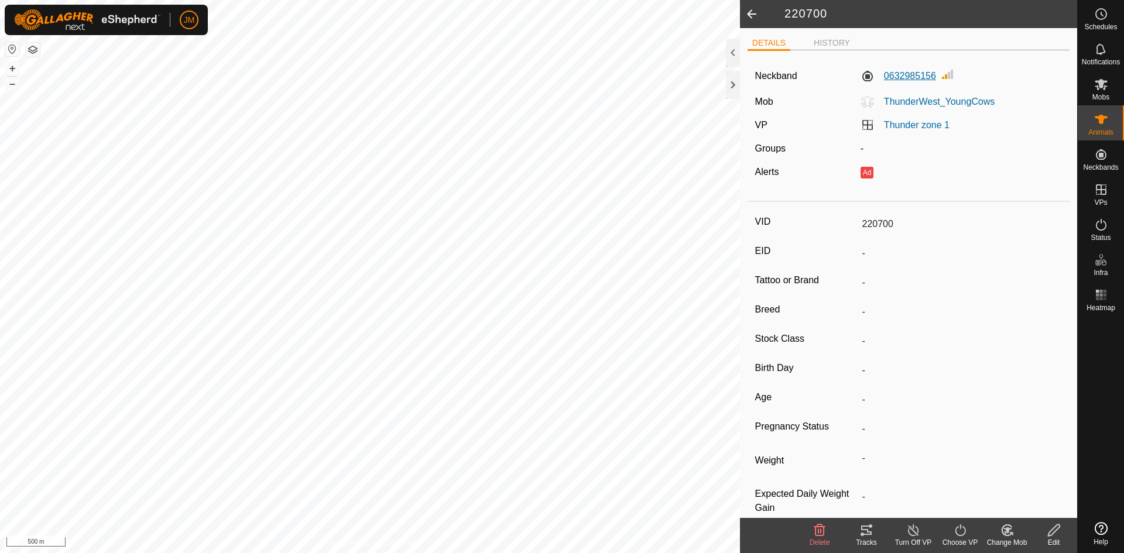
click at [912, 80] on label "0632985156" at bounding box center [899, 76] width 76 height 14
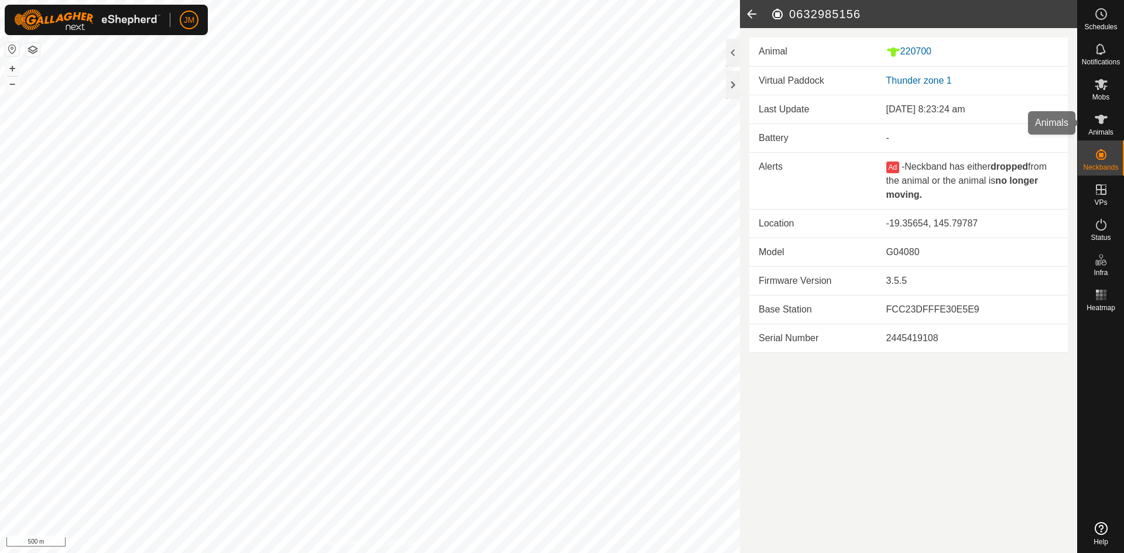
click at [1103, 120] on icon at bounding box center [1101, 119] width 13 height 9
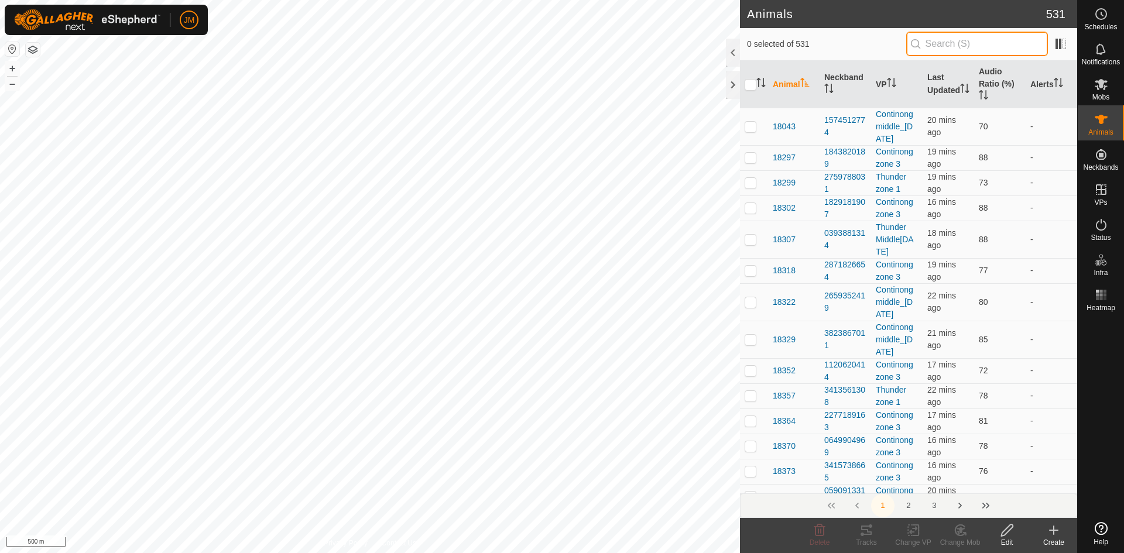
click at [969, 51] on input "text" at bounding box center [977, 44] width 142 height 25
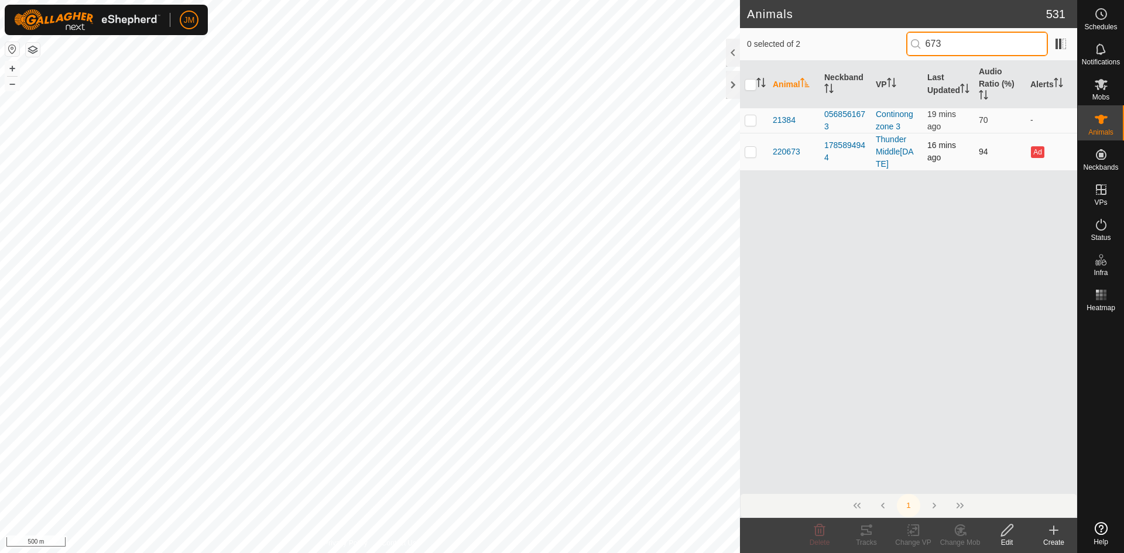
type input "673"
click at [750, 152] on p-checkbox at bounding box center [751, 151] width 12 height 9
checkbox input "true"
click at [12, 72] on button "+" at bounding box center [12, 68] width 14 height 14
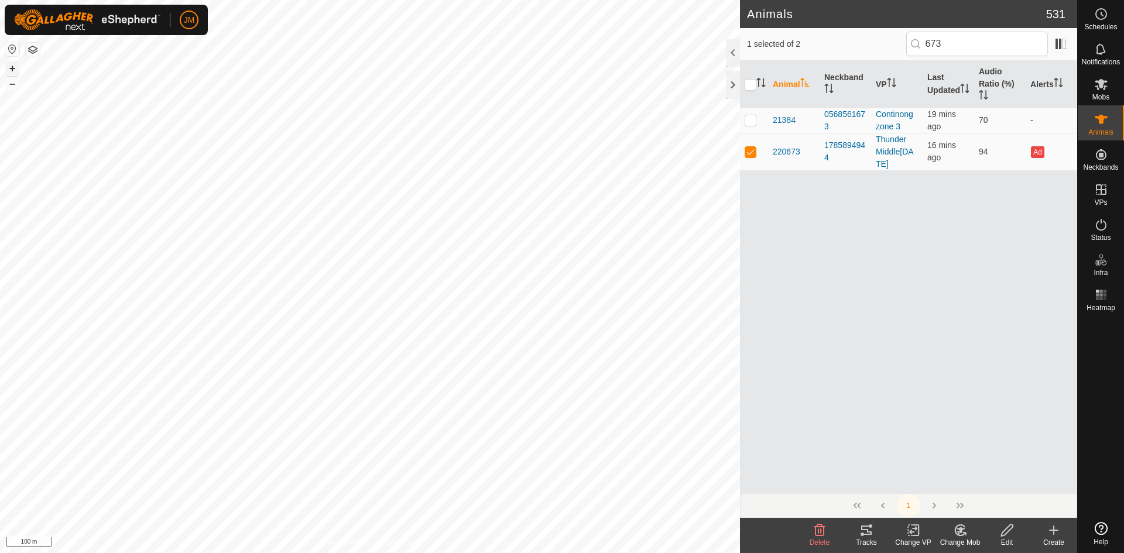
click at [15, 67] on button "+" at bounding box center [12, 68] width 14 height 14
click at [779, 153] on span "220673" at bounding box center [787, 152] width 28 height 12
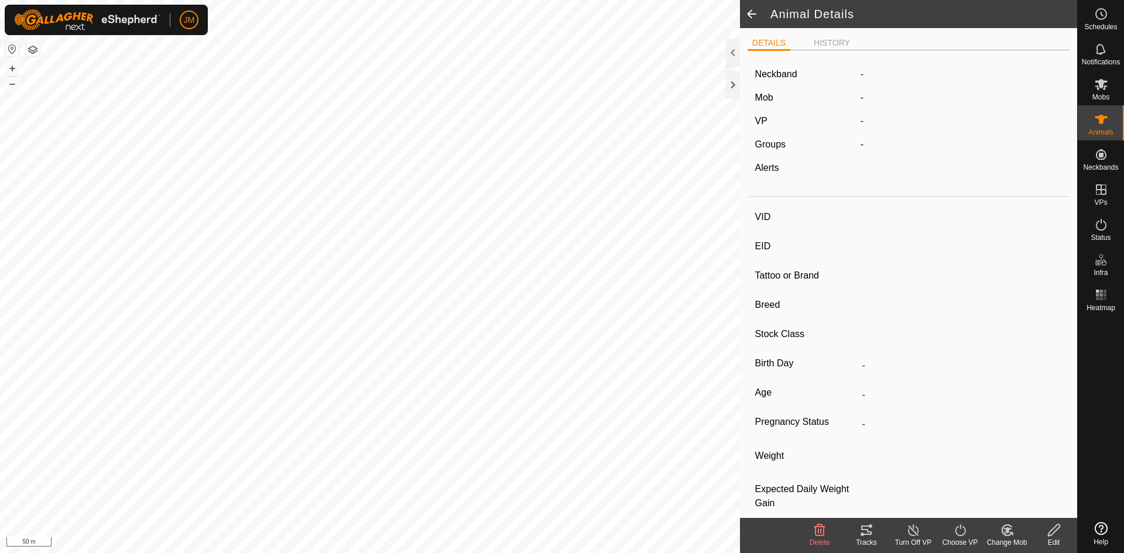
type input "220673"
type input "-"
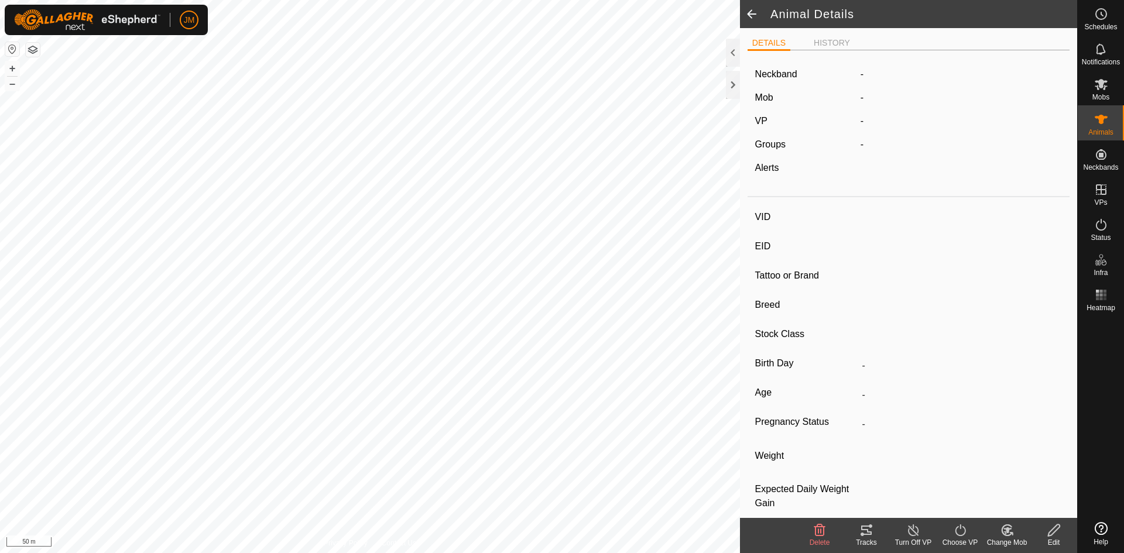
type input "-"
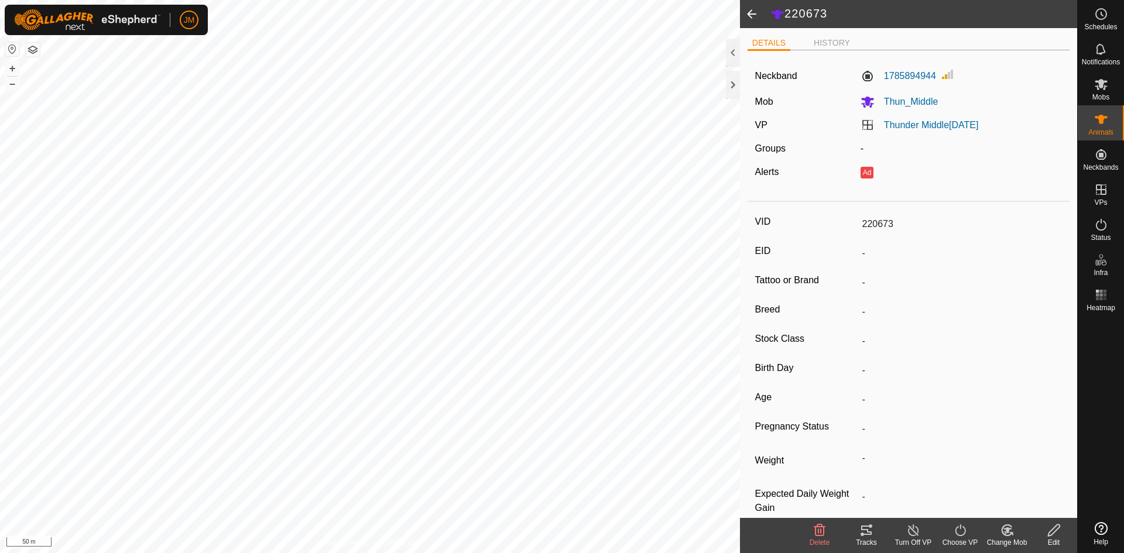
click at [871, 529] on icon at bounding box center [867, 530] width 14 height 14
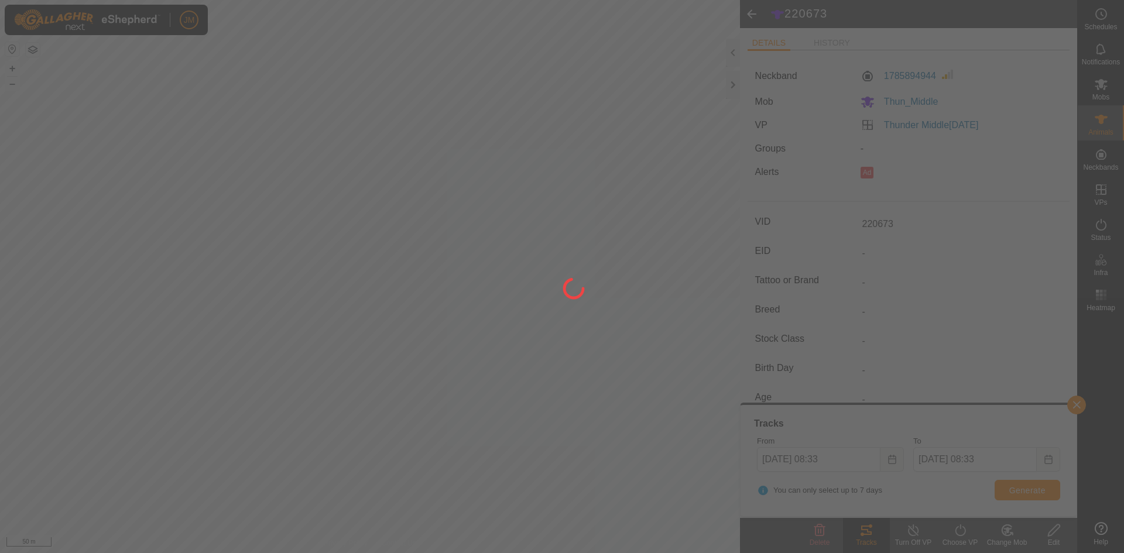
click at [769, 460] on div at bounding box center [562, 276] width 1124 height 553
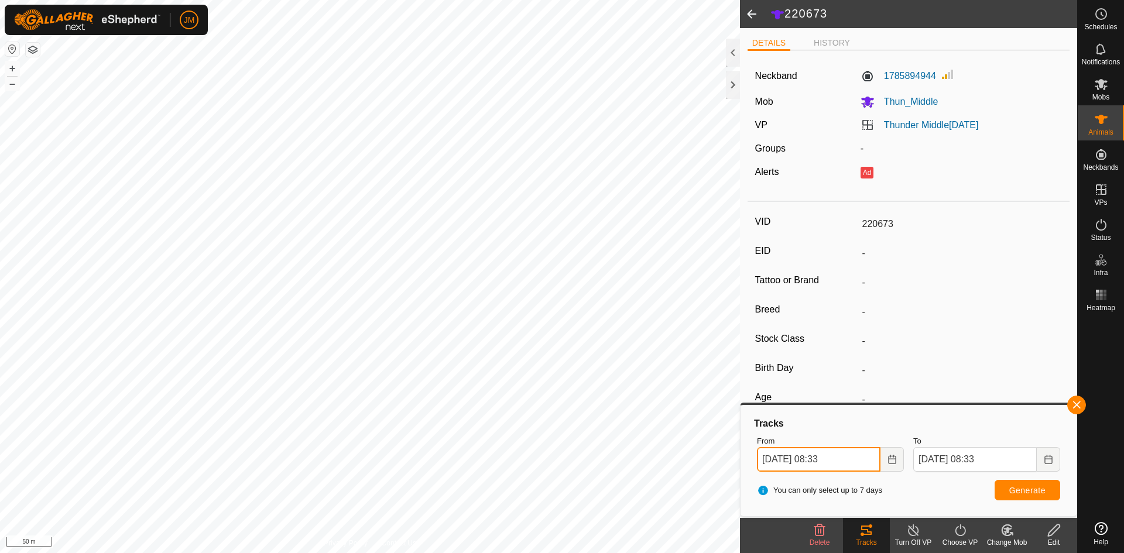
click at [768, 460] on input "19 Aug, 2025 08:33" at bounding box center [819, 459] width 124 height 25
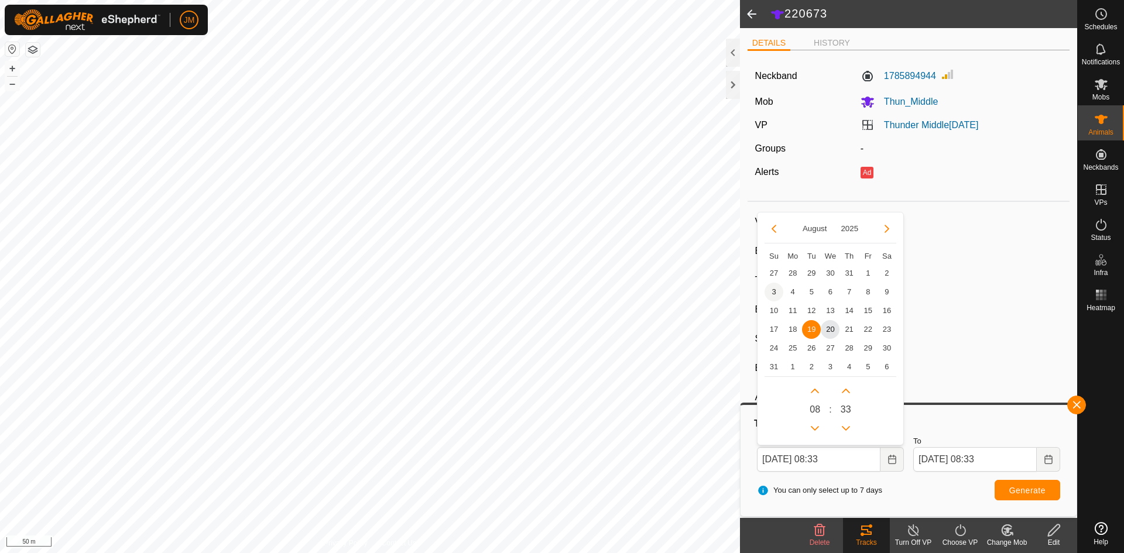
click at [776, 288] on span "3" at bounding box center [774, 292] width 19 height 19
type input "03 Aug, 2025 08:33"
type input "10 Aug, 2025 08:33"
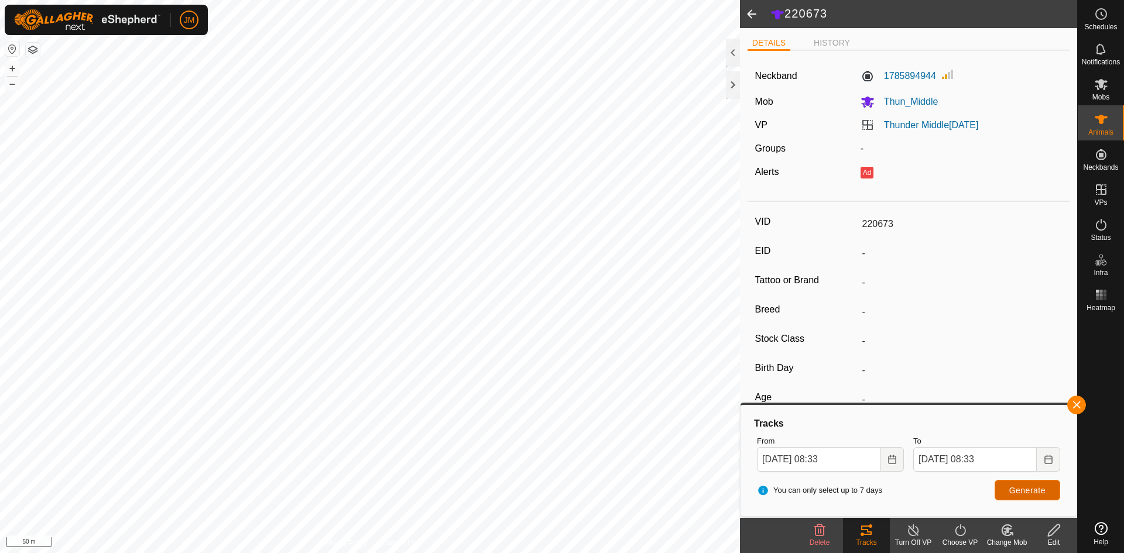
click at [1029, 487] on span "Generate" at bounding box center [1028, 490] width 36 height 9
click at [767, 460] on input "03 Aug, 2025 08:33" at bounding box center [819, 459] width 124 height 25
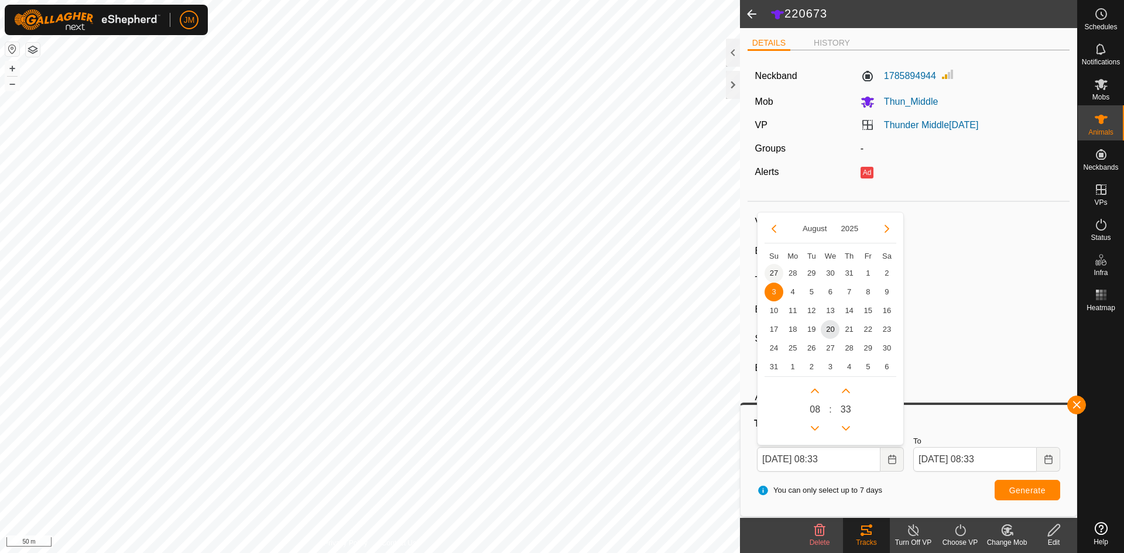
click at [773, 270] on span "27" at bounding box center [774, 273] width 19 height 19
type input "27 Jul, 2025 08:33"
type input "03 Aug, 2025 08:33"
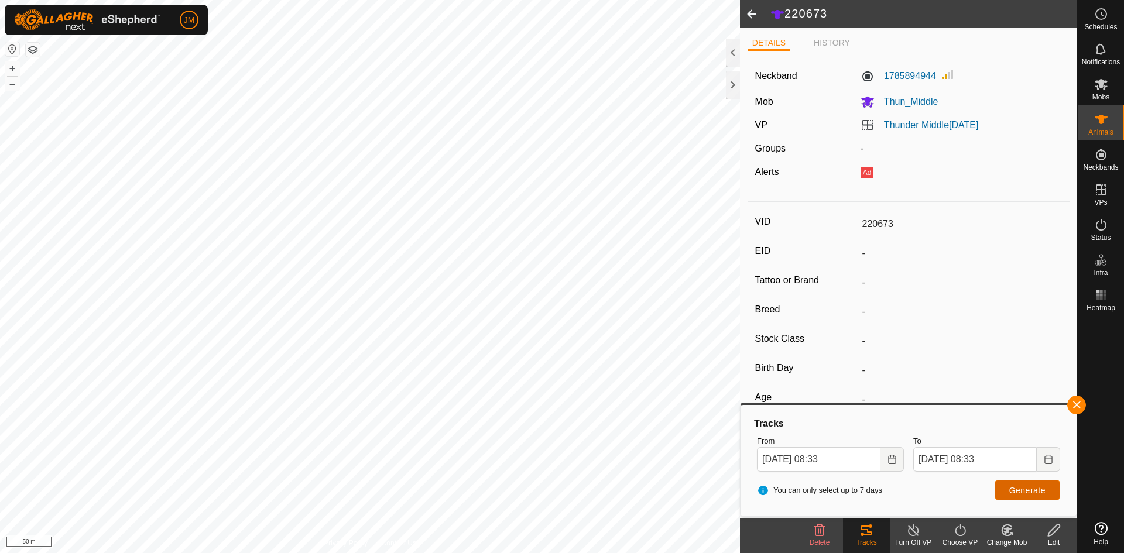
click at [1020, 494] on span "Generate" at bounding box center [1028, 490] width 36 height 9
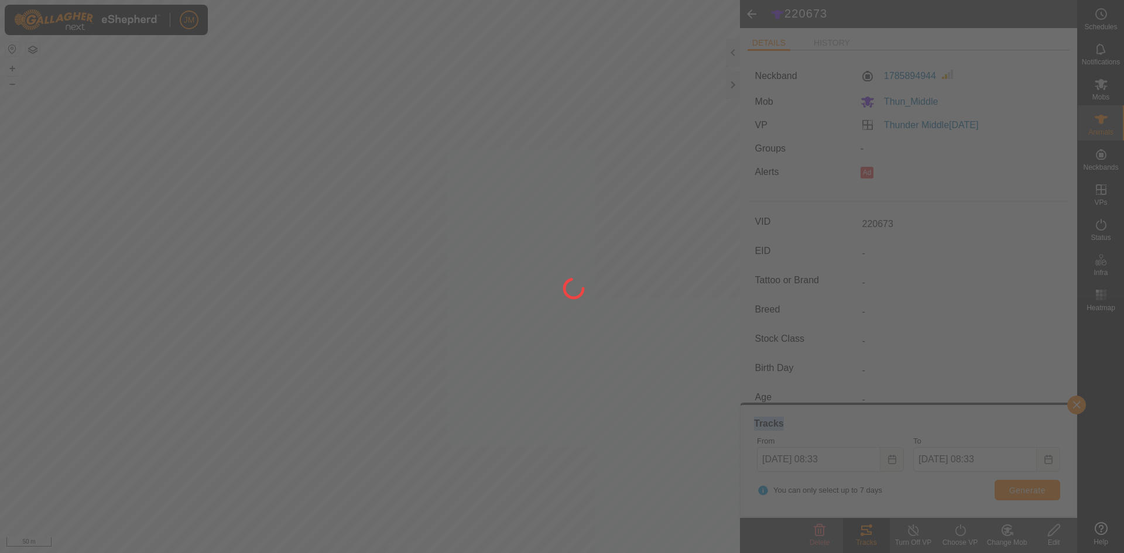
click at [1020, 494] on div at bounding box center [562, 276] width 1124 height 553
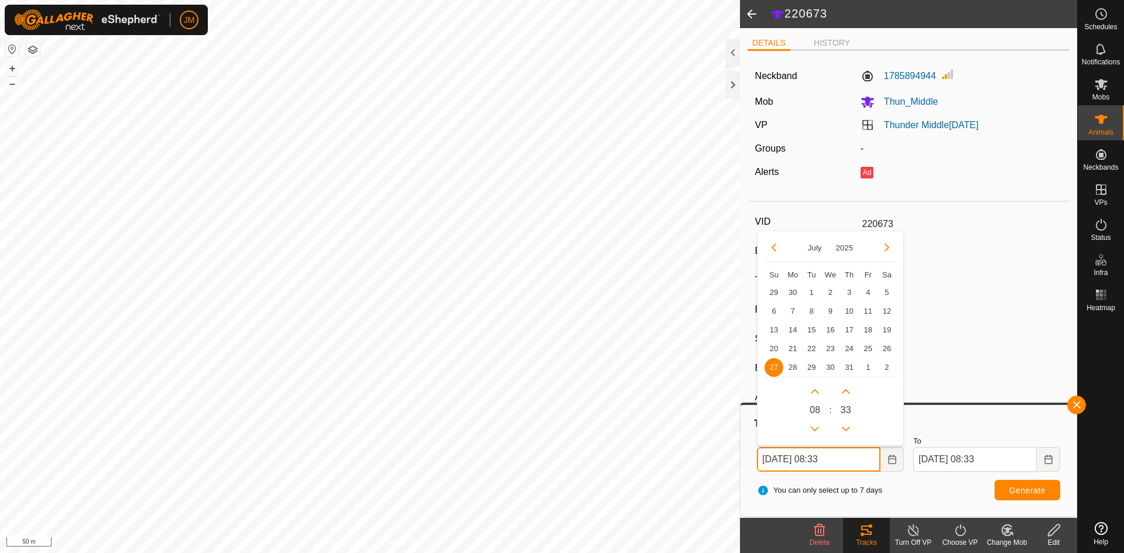
click at [771, 458] on input "27 Jul, 2025 08:33" at bounding box center [819, 459] width 124 height 25
click at [771, 326] on span "13" at bounding box center [774, 329] width 19 height 19
type input "13 Jul, 2025 08:33"
type input "20 Jul, 2025 08:33"
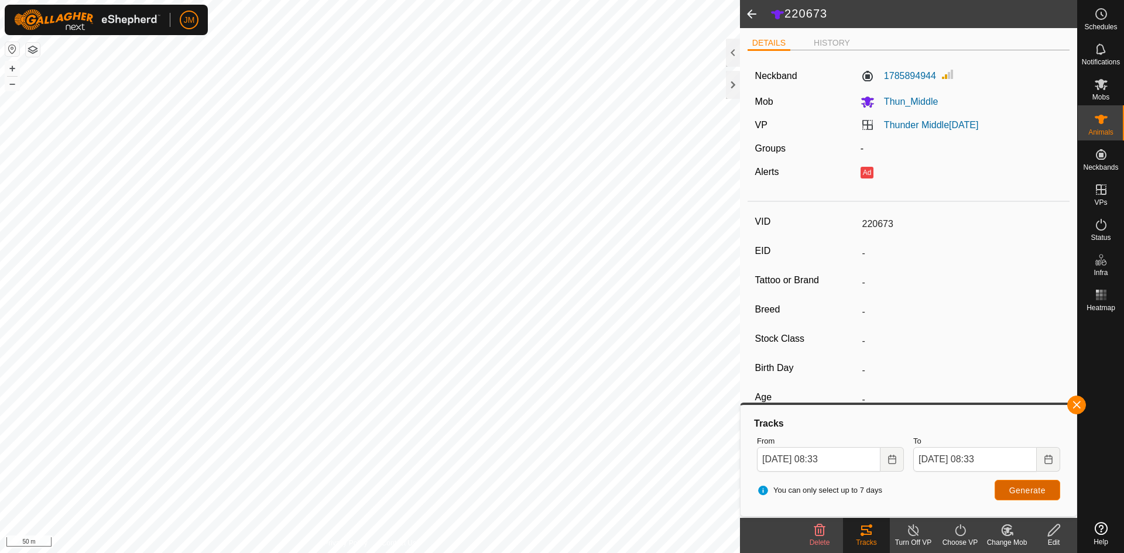
click at [1020, 492] on span "Generate" at bounding box center [1028, 490] width 36 height 9
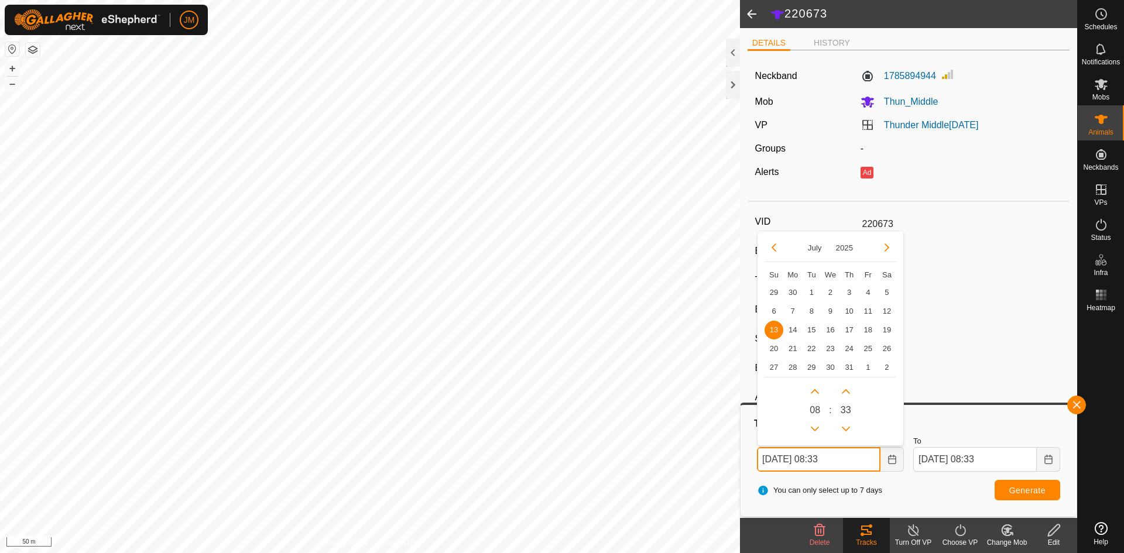
click at [761, 460] on input "13 Jul, 2025 08:33" at bounding box center [819, 459] width 124 height 25
click at [774, 300] on span "29" at bounding box center [774, 292] width 19 height 19
type input "29 Jun, 2025 08:33"
type input "06 Jul, 2025 08:33"
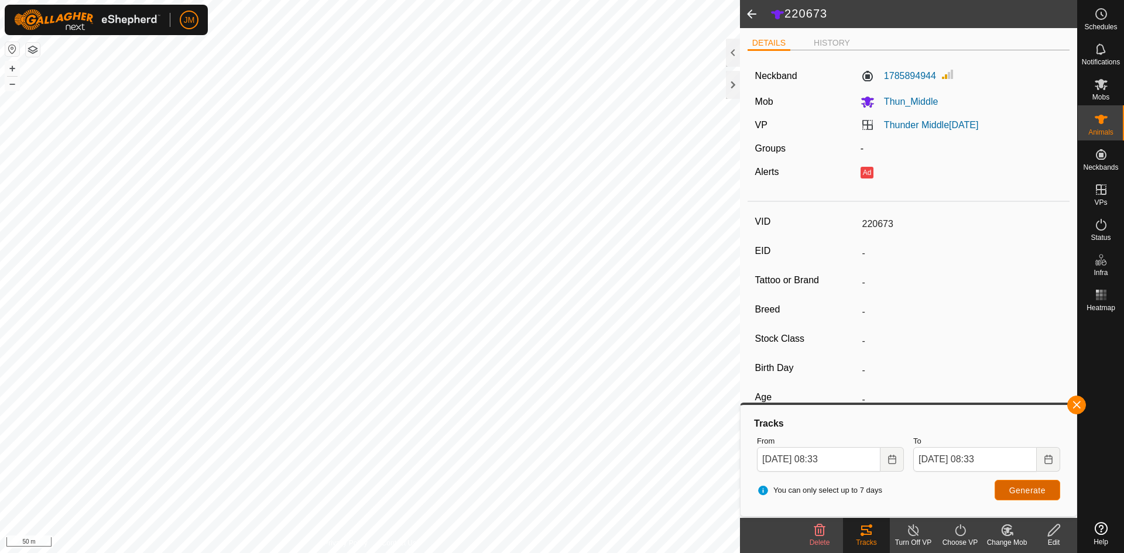
click at [1028, 489] on span "Generate" at bounding box center [1028, 490] width 36 height 9
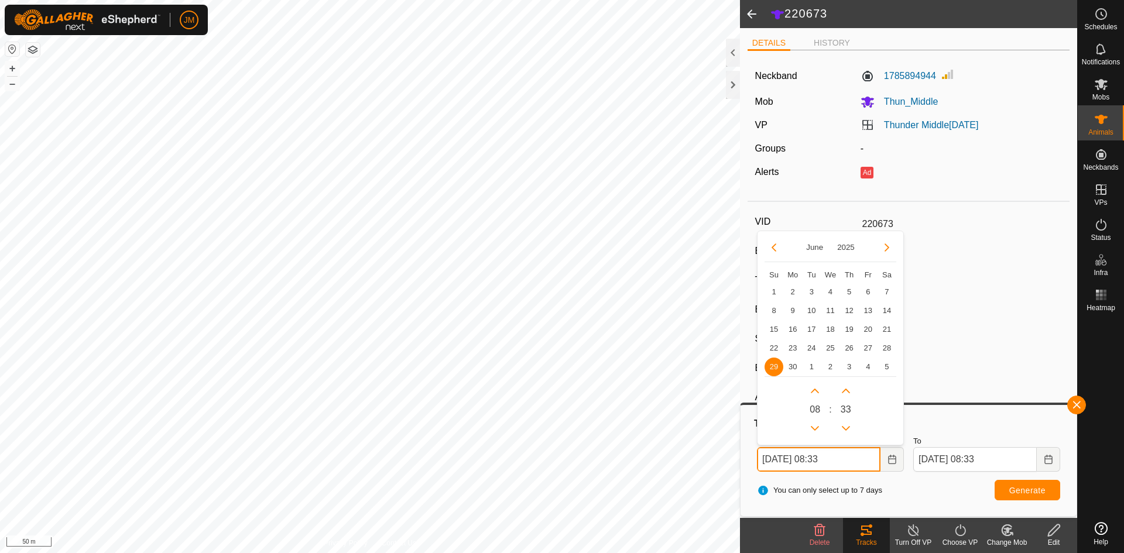
click at [764, 460] on input "29 Jun, 2025 08:33" at bounding box center [819, 459] width 124 height 25
click at [776, 316] on span "8" at bounding box center [774, 311] width 19 height 19
type input "08 Jun, 2025 08:33"
type input "15 Jun, 2025 08:33"
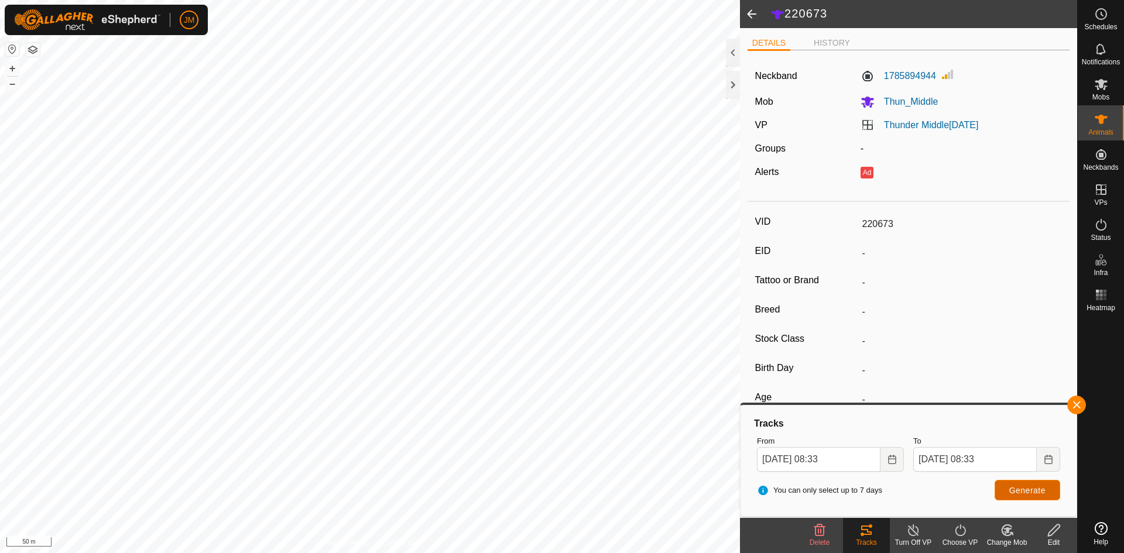
click at [1029, 490] on span "Generate" at bounding box center [1028, 490] width 36 height 9
click at [11, 86] on button "–" at bounding box center [12, 84] width 14 height 14
click at [927, 460] on input "15 Jun, 2025 08:33" at bounding box center [975, 459] width 124 height 25
click at [930, 351] on span "22" at bounding box center [930, 348] width 19 height 19
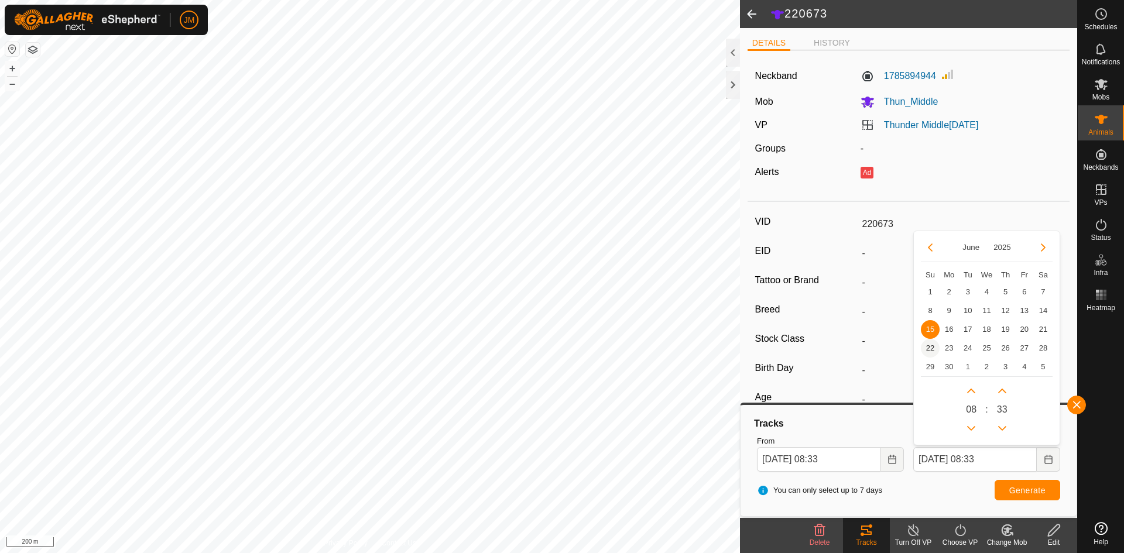
type input "15 Jun, 2025 08:33"
type input "22 Jun, 2025 08:33"
click at [1011, 481] on button "Generate" at bounding box center [1028, 490] width 66 height 20
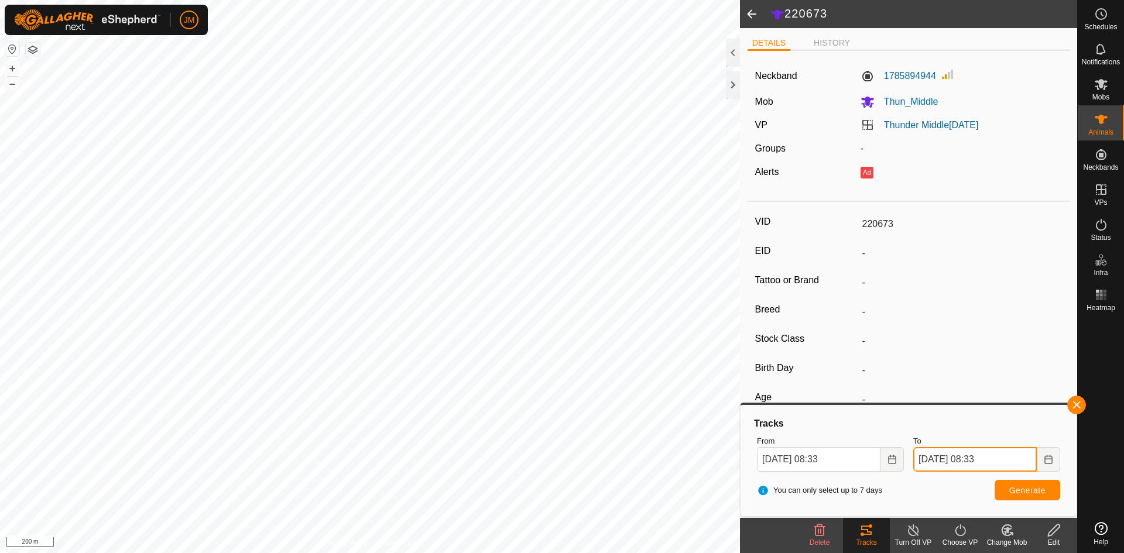
click at [923, 462] on input "22 Jun, 2025 08:33" at bounding box center [975, 459] width 124 height 25
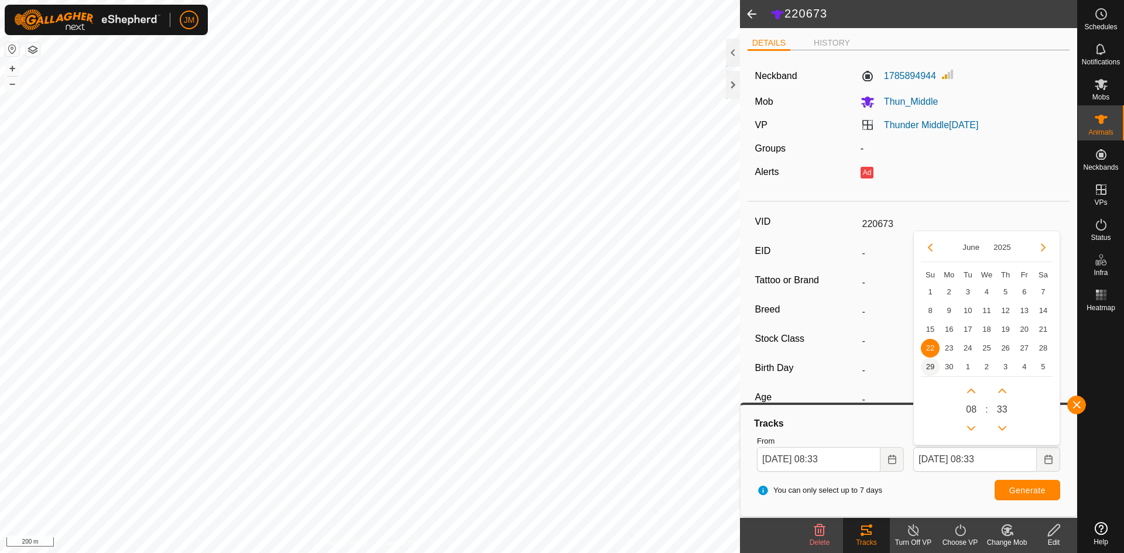
click at [926, 370] on span "29" at bounding box center [930, 367] width 19 height 19
type input "22 Jun, 2025 08:33"
type input "29 Jun, 2025 08:33"
click at [1032, 493] on span "Generate" at bounding box center [1028, 490] width 36 height 9
click at [14, 88] on button "–" at bounding box center [12, 84] width 14 height 14
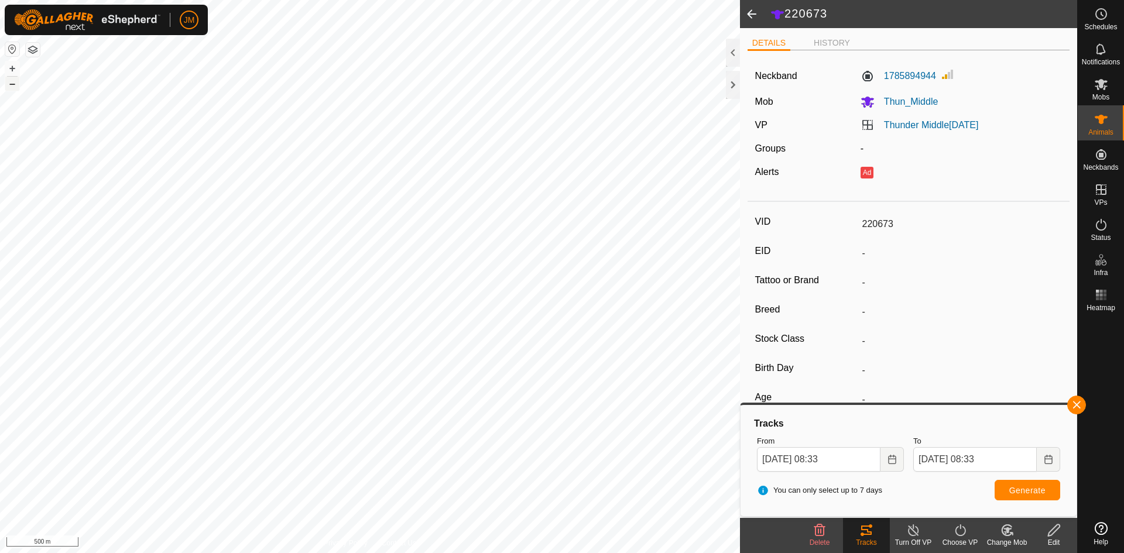
click at [14, 88] on button "–" at bounding box center [12, 84] width 14 height 14
click at [733, 87] on div at bounding box center [733, 85] width 14 height 28
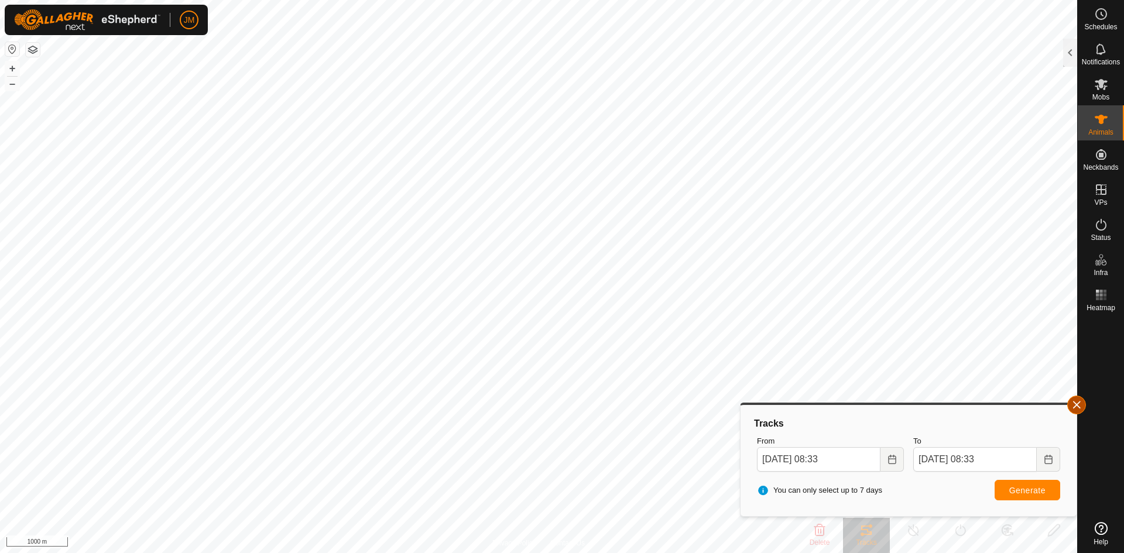
click at [1076, 398] on button "button" at bounding box center [1076, 405] width 19 height 19
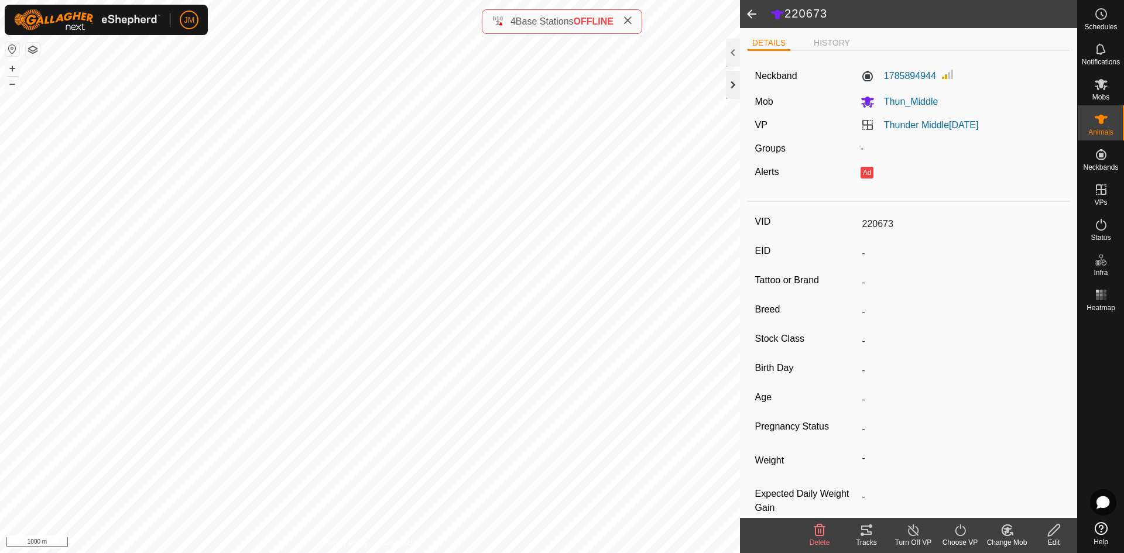
click at [731, 85] on div at bounding box center [733, 85] width 14 height 28
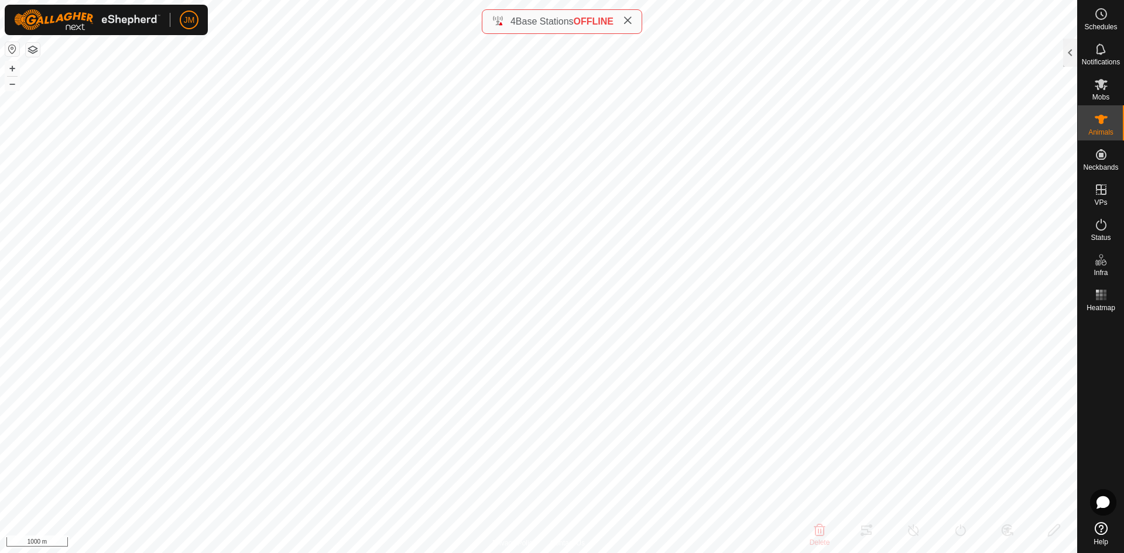
click at [628, 22] on icon at bounding box center [627, 20] width 9 height 9
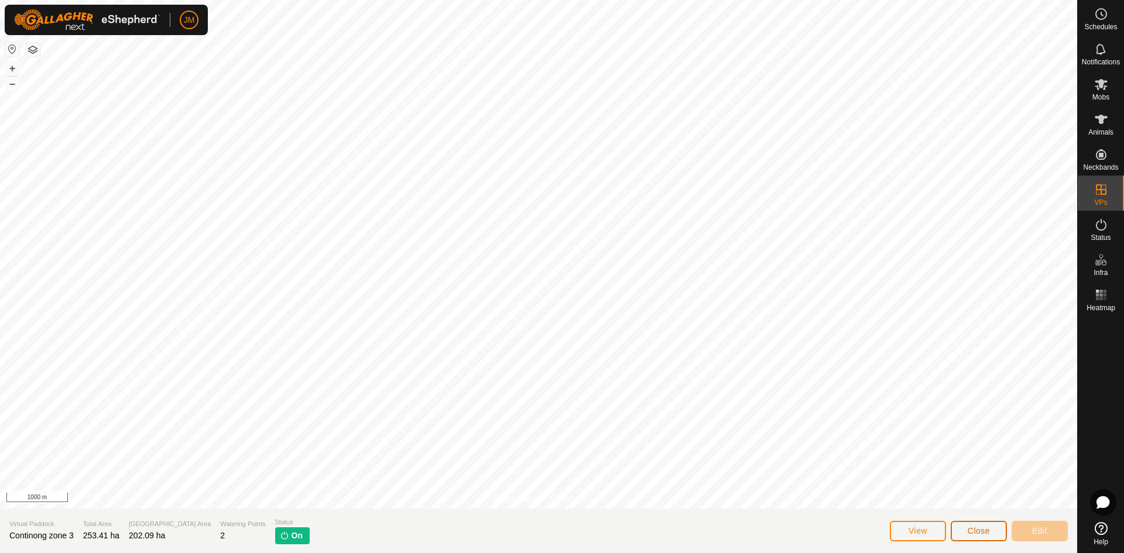
click at [973, 529] on span "Close" at bounding box center [979, 530] width 22 height 9
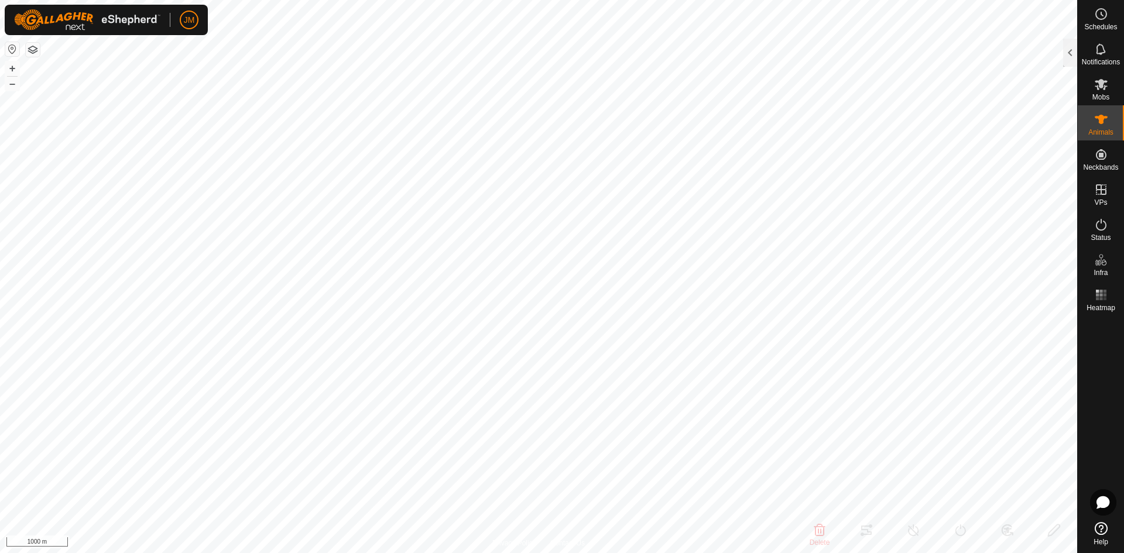
type input "220673"
type input "-"
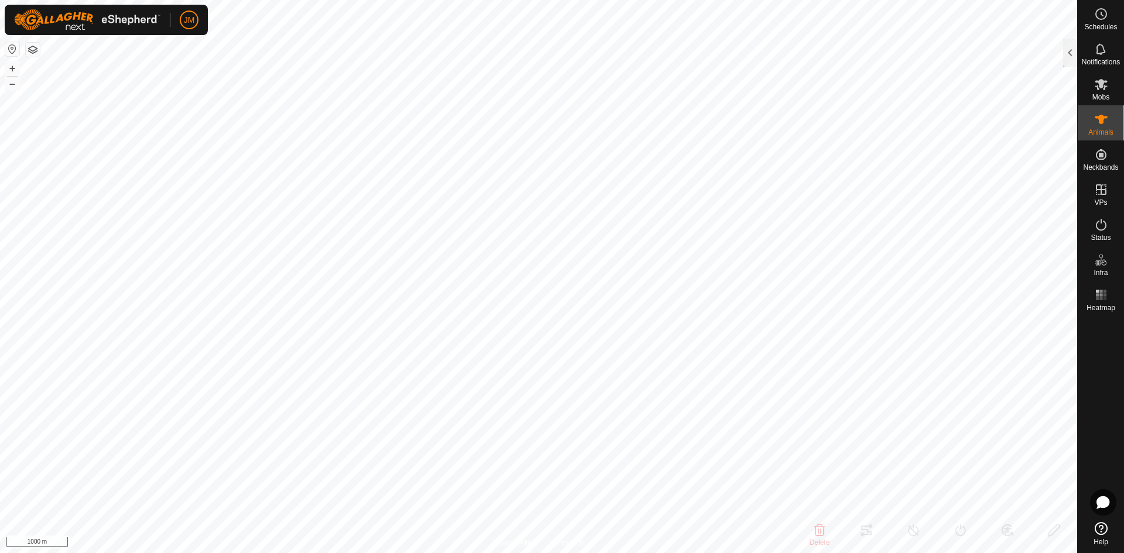
type input "-"
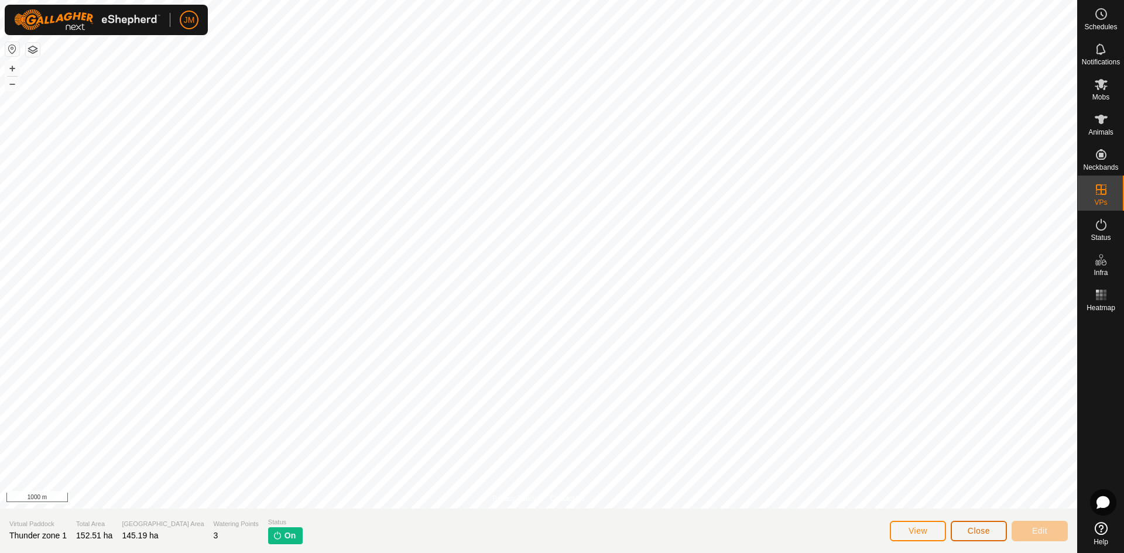
click at [988, 532] on span "Close" at bounding box center [979, 530] width 22 height 9
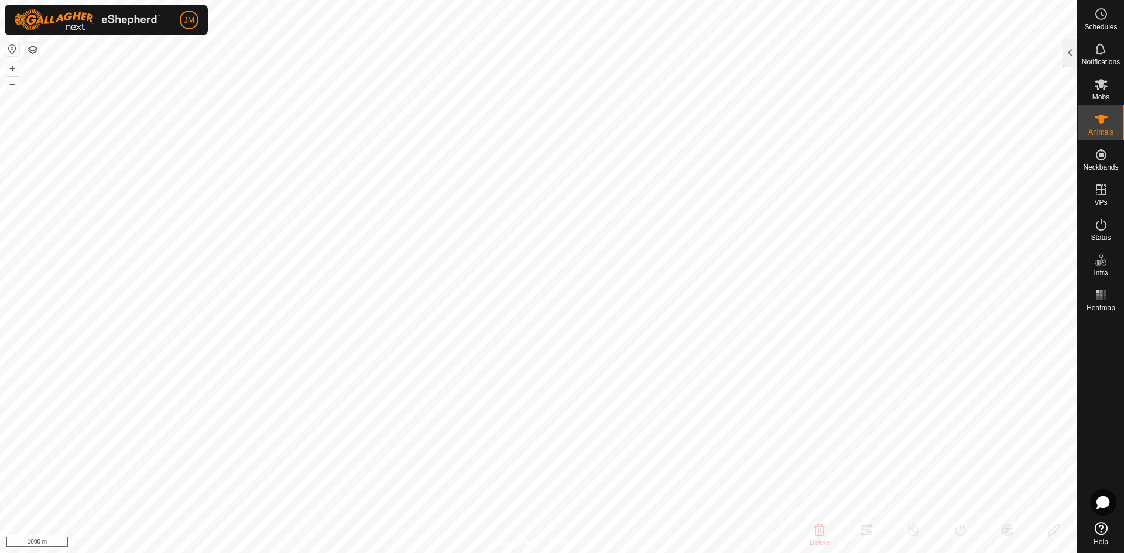
type input "220673"
type input "-"
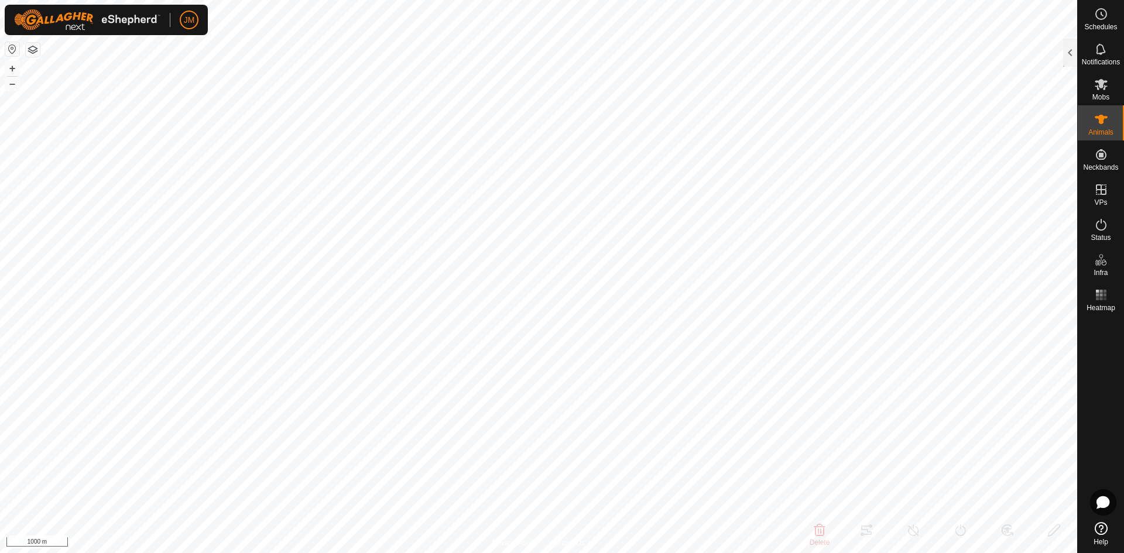
type input "-"
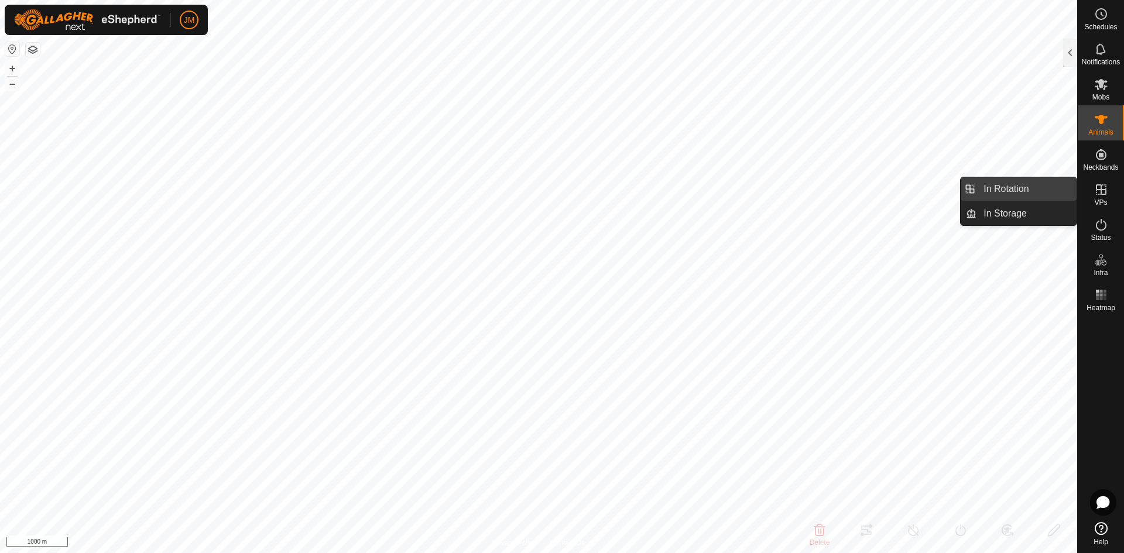
click at [1016, 187] on link "In Rotation" at bounding box center [1027, 188] width 100 height 23
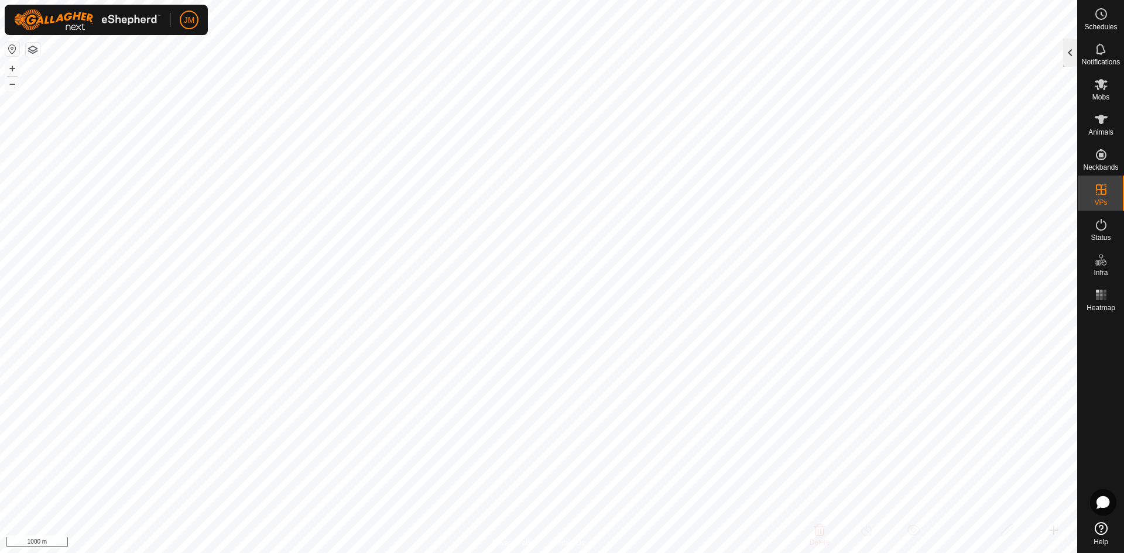
click at [1066, 57] on div at bounding box center [1070, 53] width 14 height 28
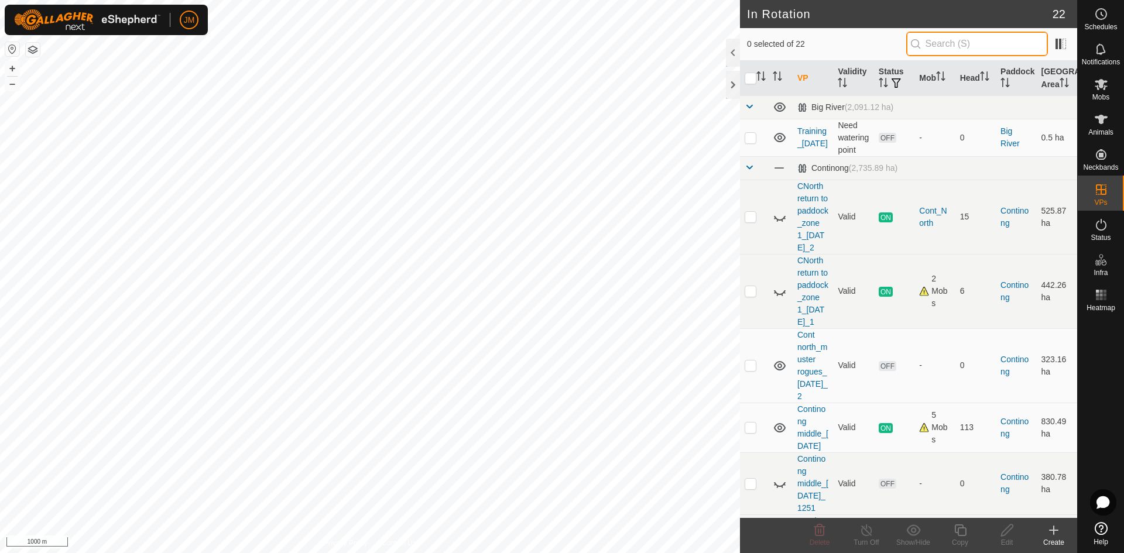
click at [937, 36] on input "text" at bounding box center [977, 44] width 142 height 25
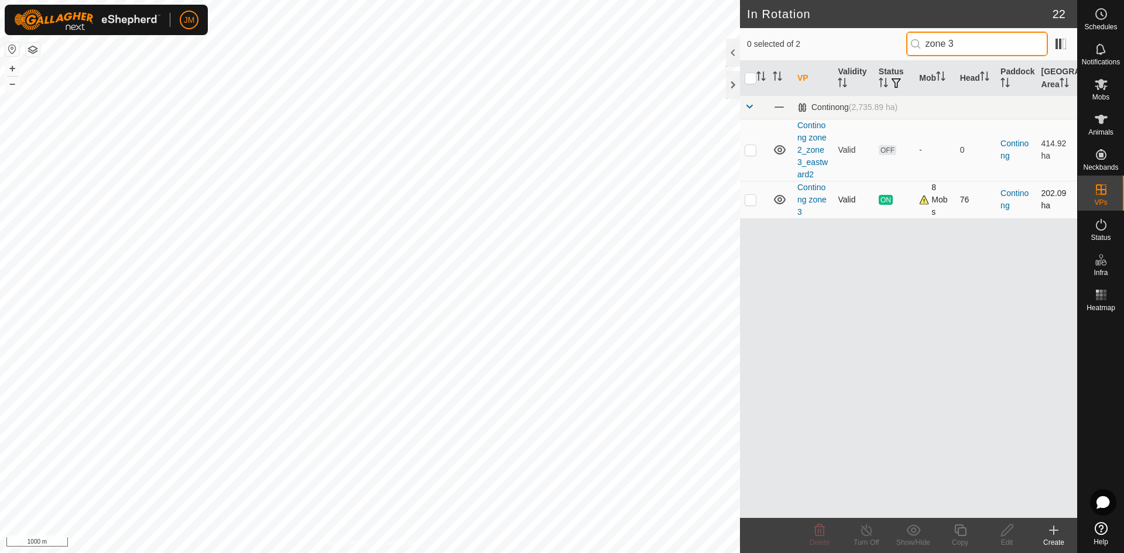
type input "zone 3"
click at [750, 200] on p-checkbox at bounding box center [751, 199] width 12 height 9
checkbox input "true"
click at [964, 45] on input "zone 3" at bounding box center [977, 44] width 142 height 25
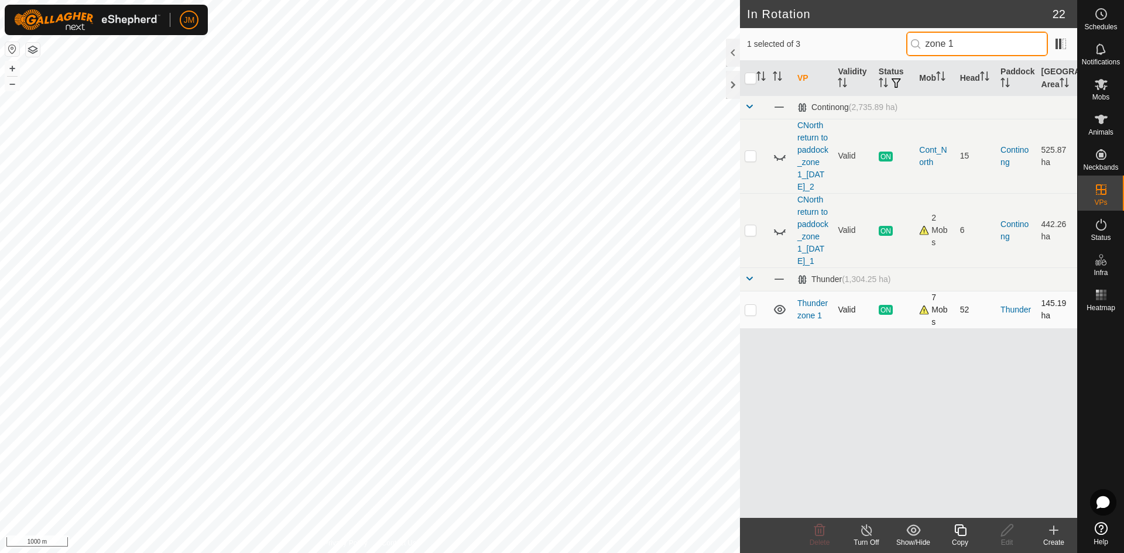
type input "zone 1"
click at [749, 314] on p-checkbox at bounding box center [751, 309] width 12 height 9
checkbox input "true"
click at [734, 94] on div at bounding box center [733, 85] width 14 height 28
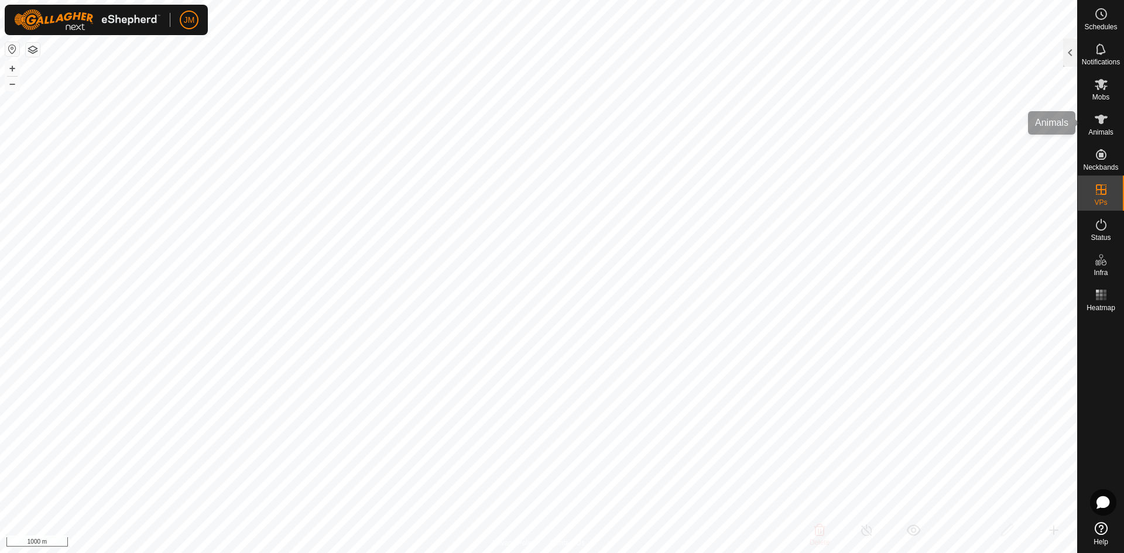
click at [1101, 129] on span "Animals" at bounding box center [1101, 132] width 25 height 7
click at [1069, 45] on div at bounding box center [1070, 53] width 14 height 28
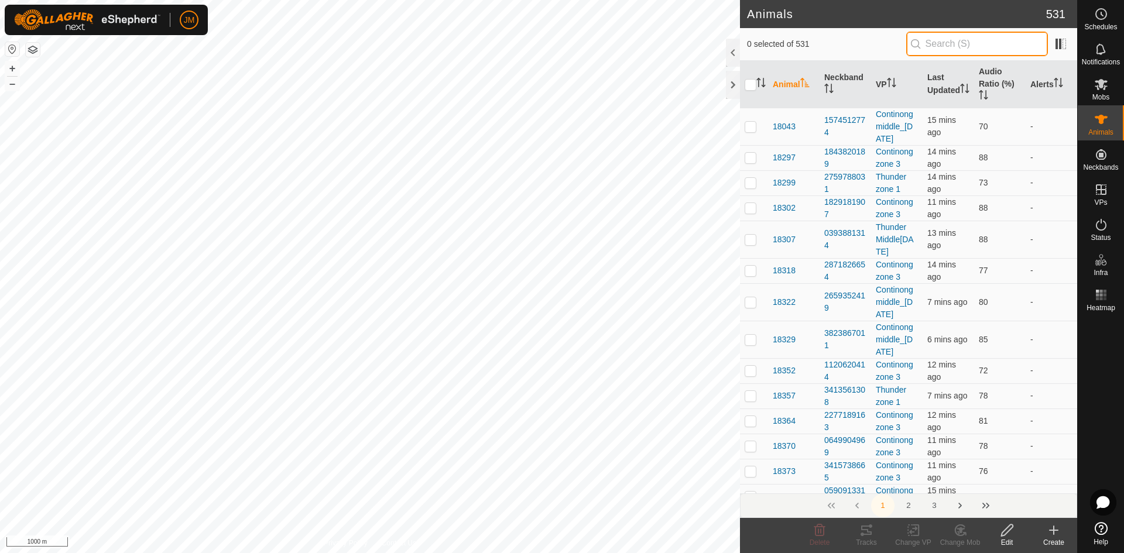
click at [1015, 47] on input "text" at bounding box center [977, 44] width 142 height 25
paste input "Thunder West_09Mar2025_2"
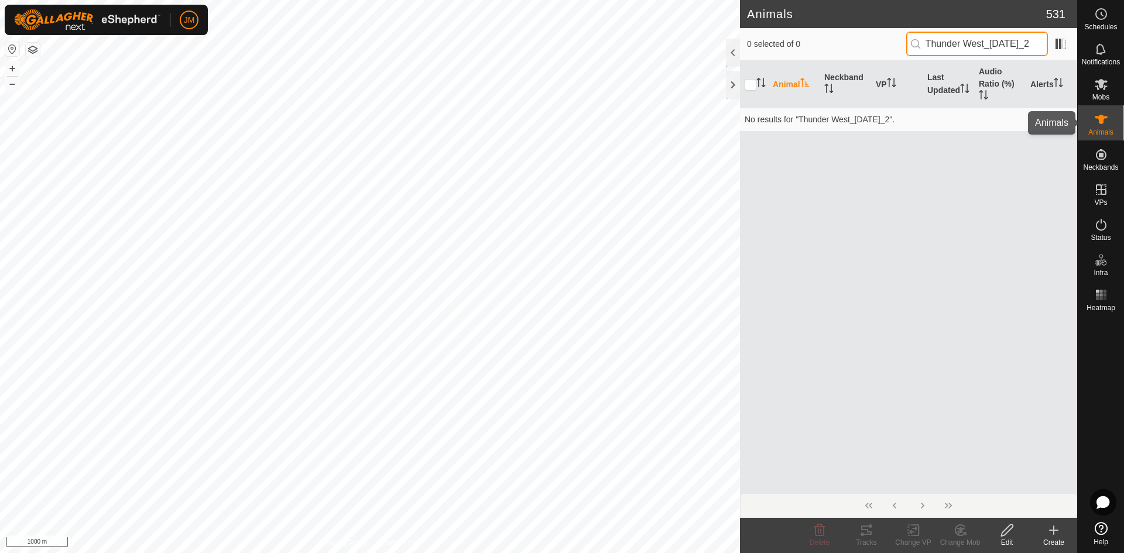
type input "Thunder West_09Mar2025_2"
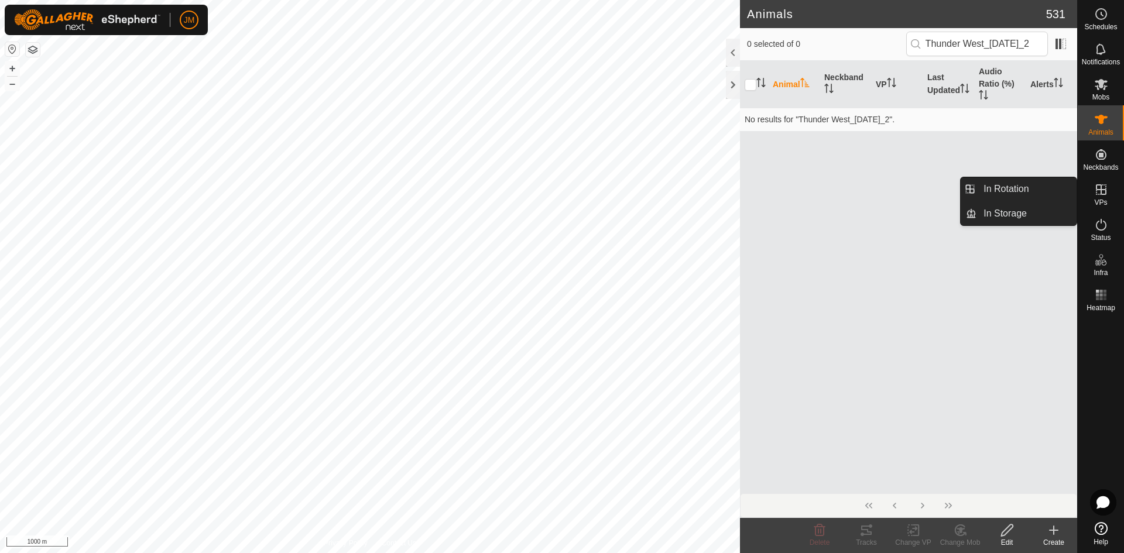
click at [1101, 191] on icon at bounding box center [1101, 189] width 11 height 11
click at [1015, 193] on link "In Rotation" at bounding box center [1027, 188] width 100 height 23
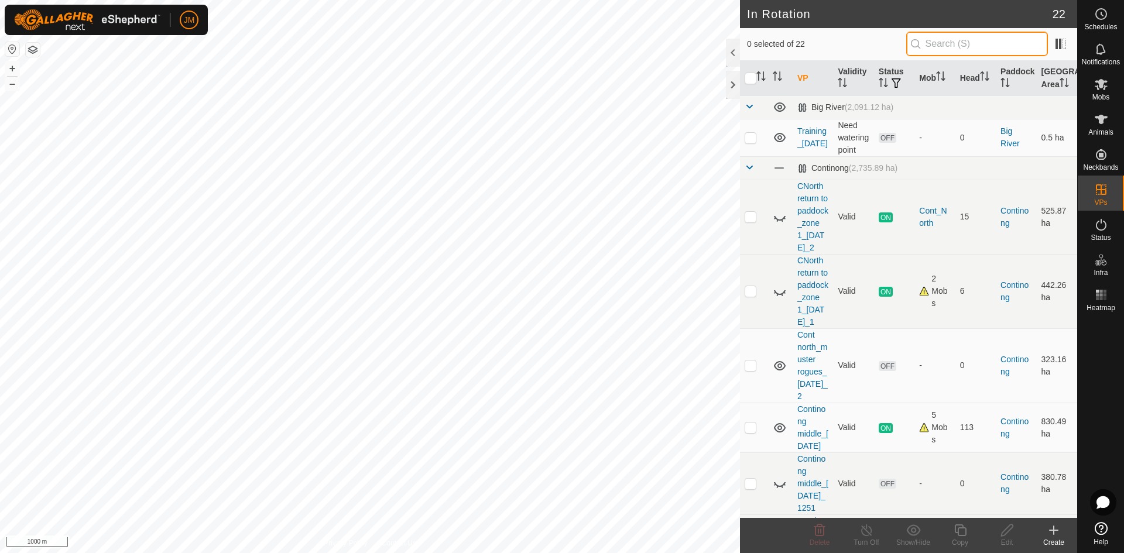
click at [951, 42] on input "text" at bounding box center [977, 44] width 142 height 25
paste input "Thunder West_09Mar2025_2"
type input "Thunder West_09Mar2025_2"
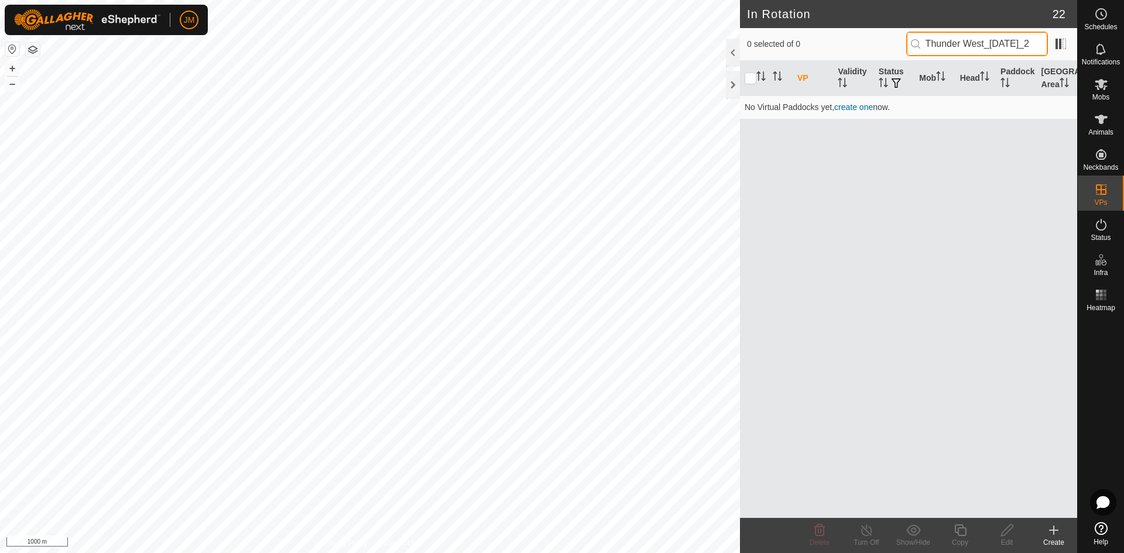
click at [983, 45] on input "Thunder West_09Mar2025_2" at bounding box center [977, 44] width 142 height 25
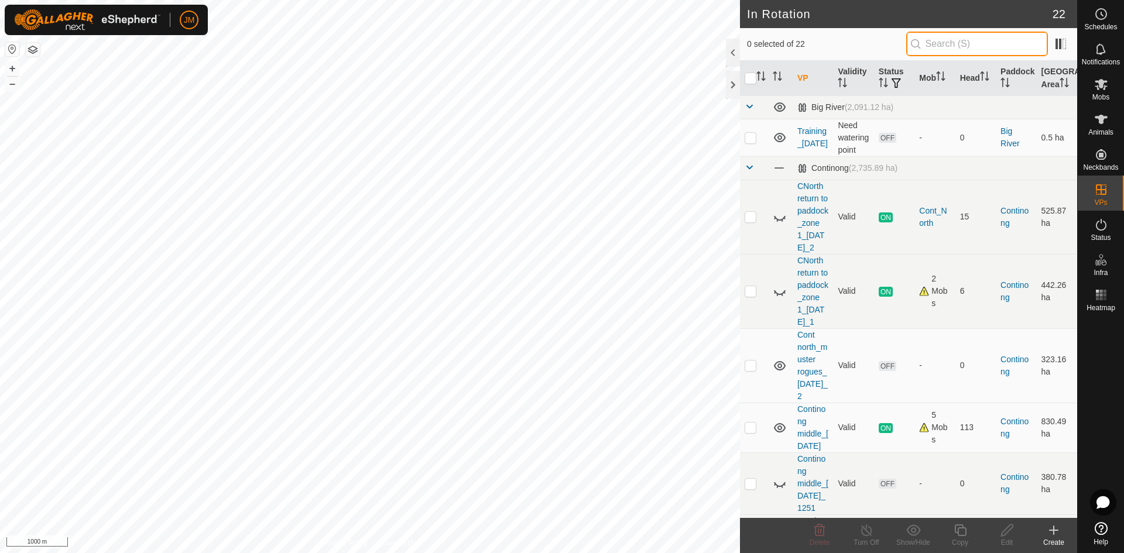
paste input "Thunder West_09Mar2025_2"
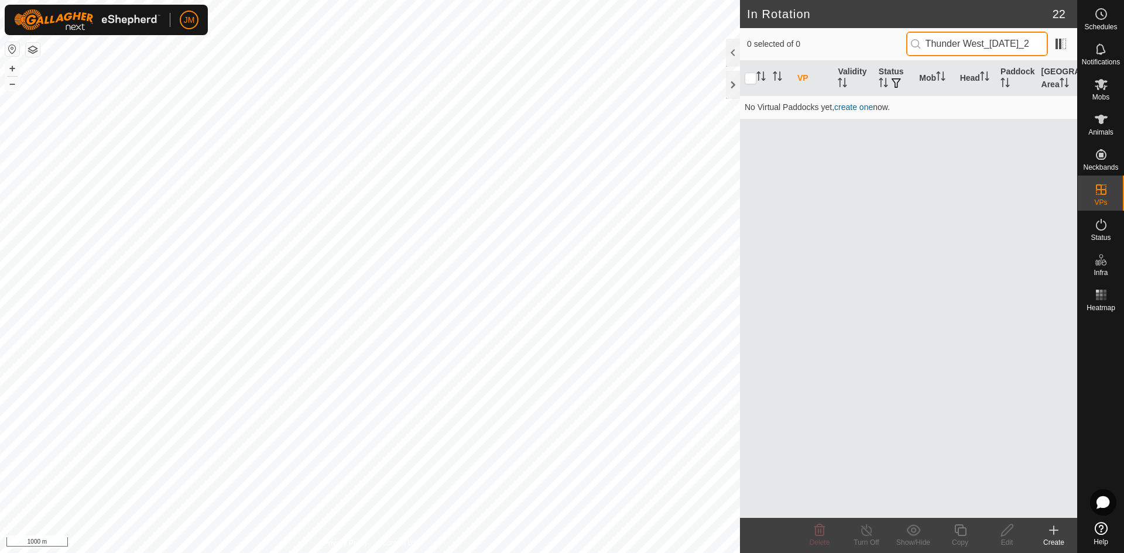
scroll to position [0, 7]
type input "Thunder West_09Mar2025_2"
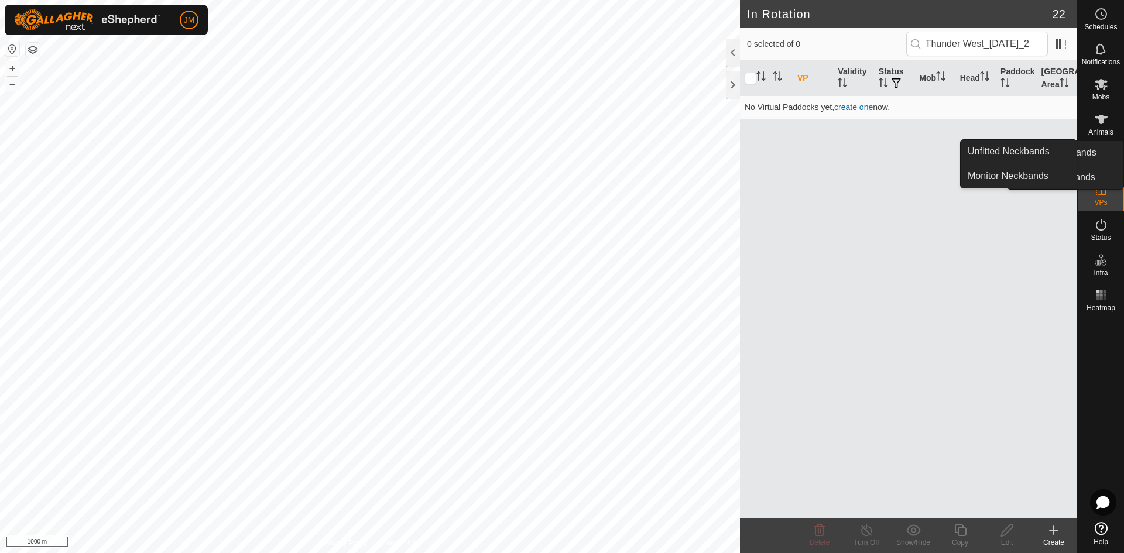
scroll to position [0, 0]
click at [1028, 210] on link "In Storage" at bounding box center [1027, 213] width 100 height 23
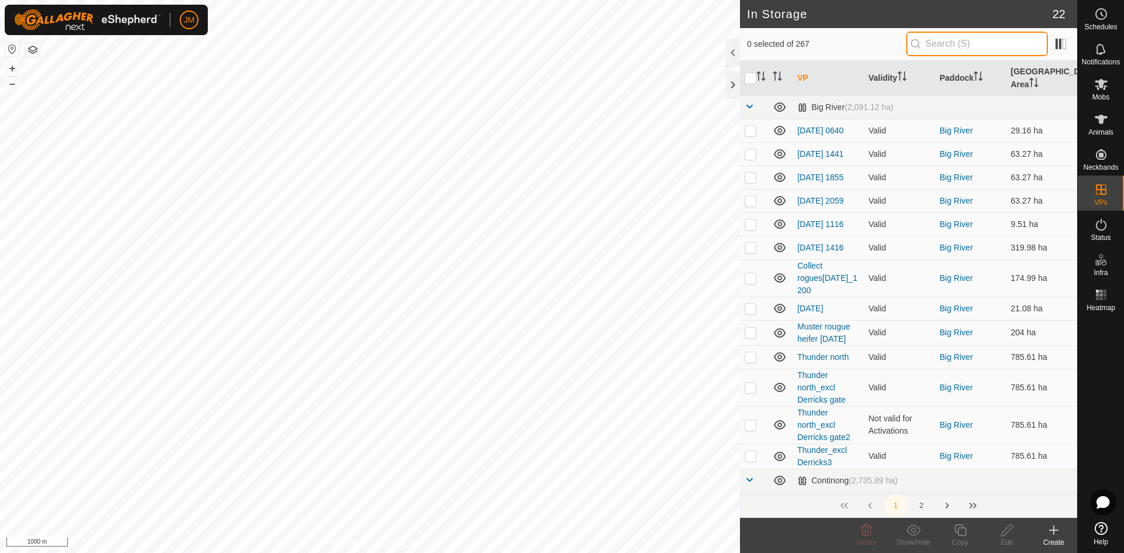
click at [962, 47] on input "text" at bounding box center [977, 44] width 142 height 25
paste input "Thunder West_09Mar2025_2"
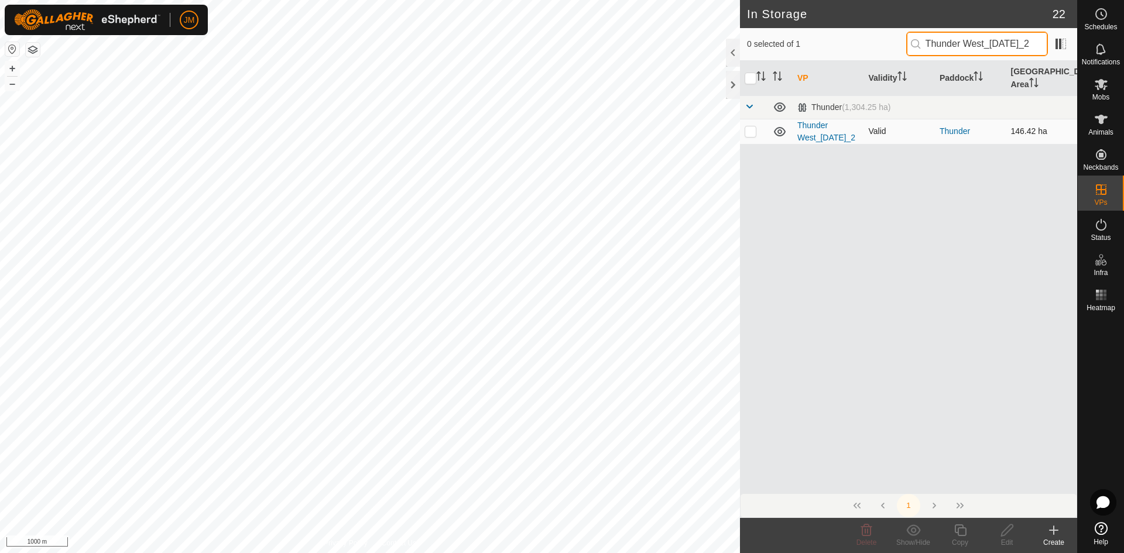
type input "Thunder West_09Mar2025_2"
click at [749, 136] on p-checkbox at bounding box center [751, 130] width 12 height 9
checkbox input "true"
drag, startPoint x: 1035, startPoint y: 40, endPoint x: 1057, endPoint y: 48, distance: 23.0
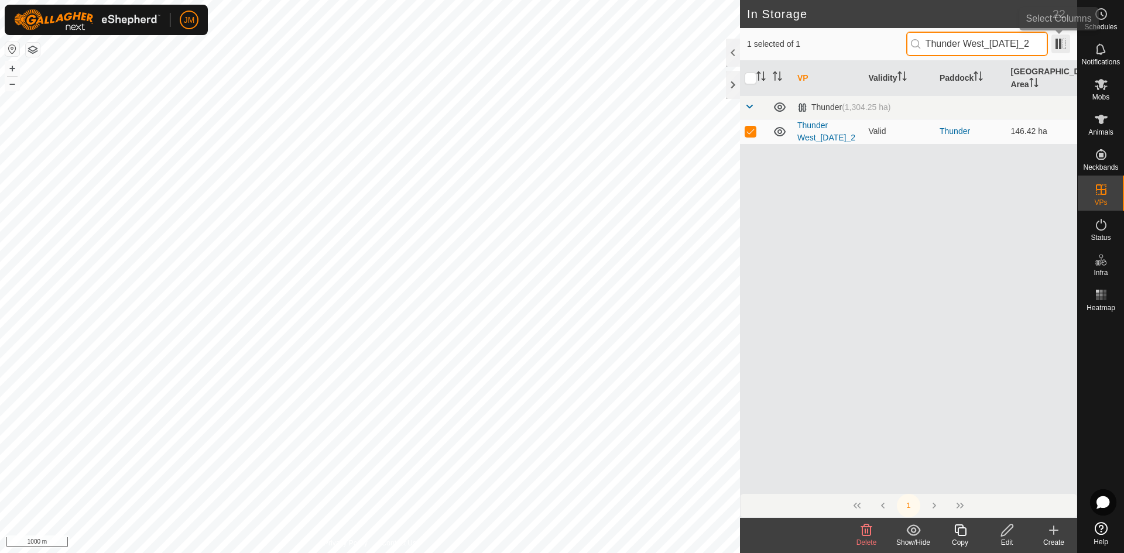
click at [1057, 48] on div "1 selected of 1 Thunder West_09Mar2025_2" at bounding box center [908, 44] width 323 height 25
type input "Thunder West_09Mar202"
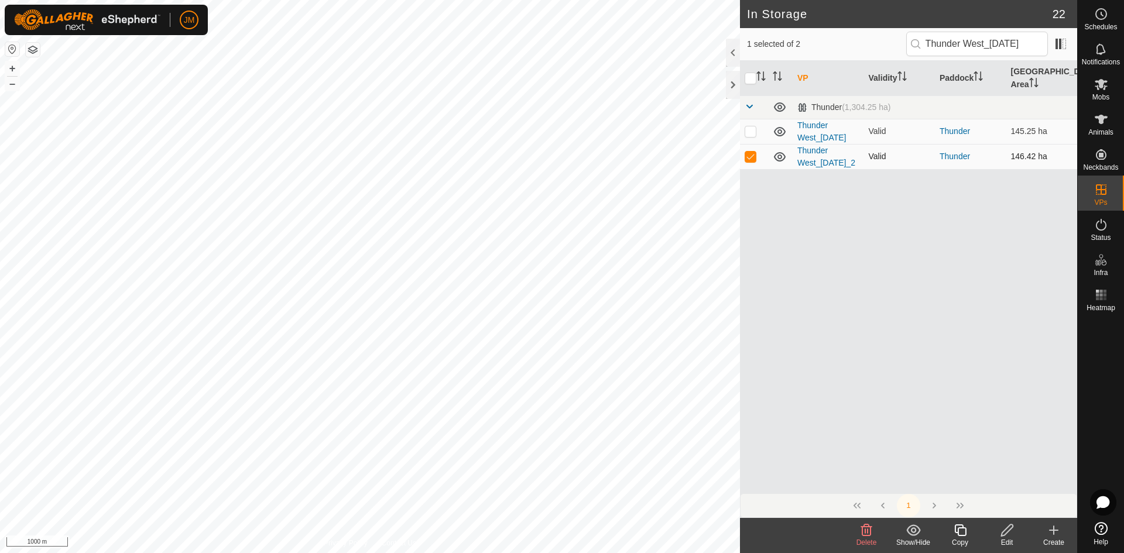
click at [751, 161] on p-checkbox at bounding box center [751, 156] width 12 height 9
checkbox input "false"
click at [752, 136] on p-checkbox at bounding box center [751, 130] width 12 height 9
checkbox input "false"
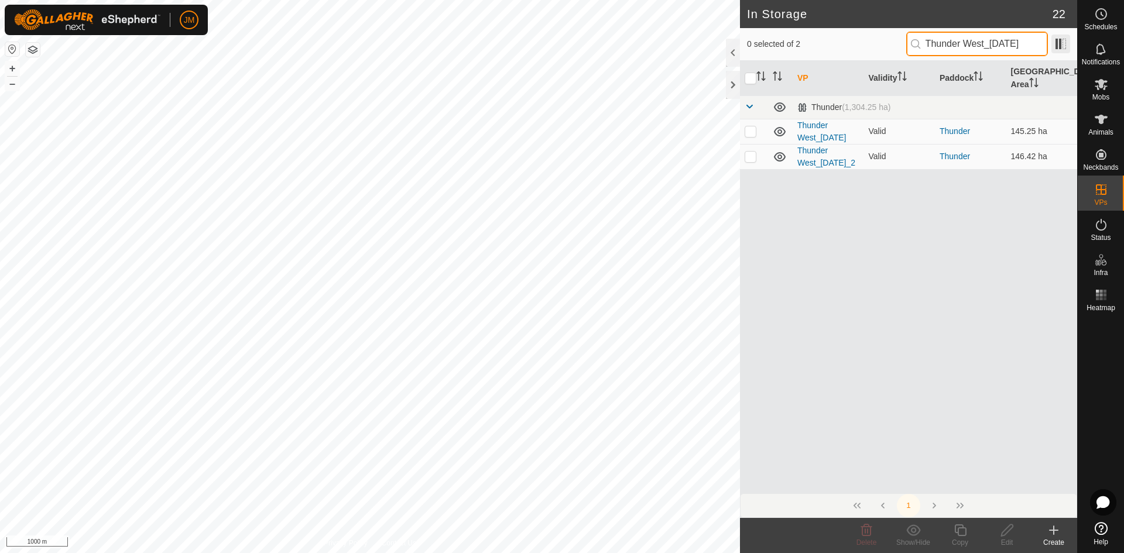
drag, startPoint x: 988, startPoint y: 46, endPoint x: 1069, endPoint y: 46, distance: 80.8
click at [1069, 46] on div "0 selected of 2 Thunder West_09Mar202" at bounding box center [908, 44] width 323 height 25
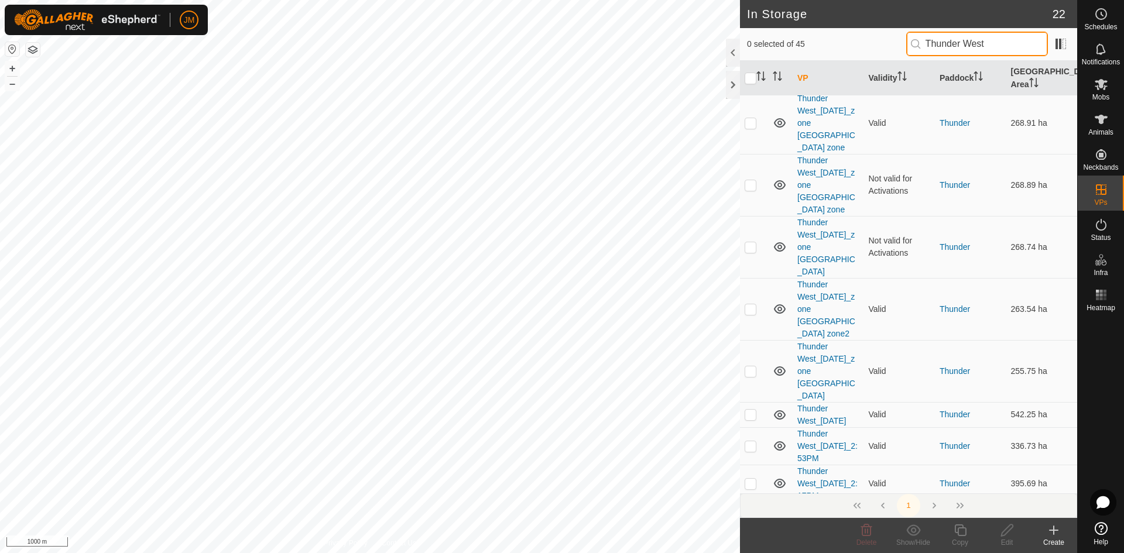
scroll to position [1049, 0]
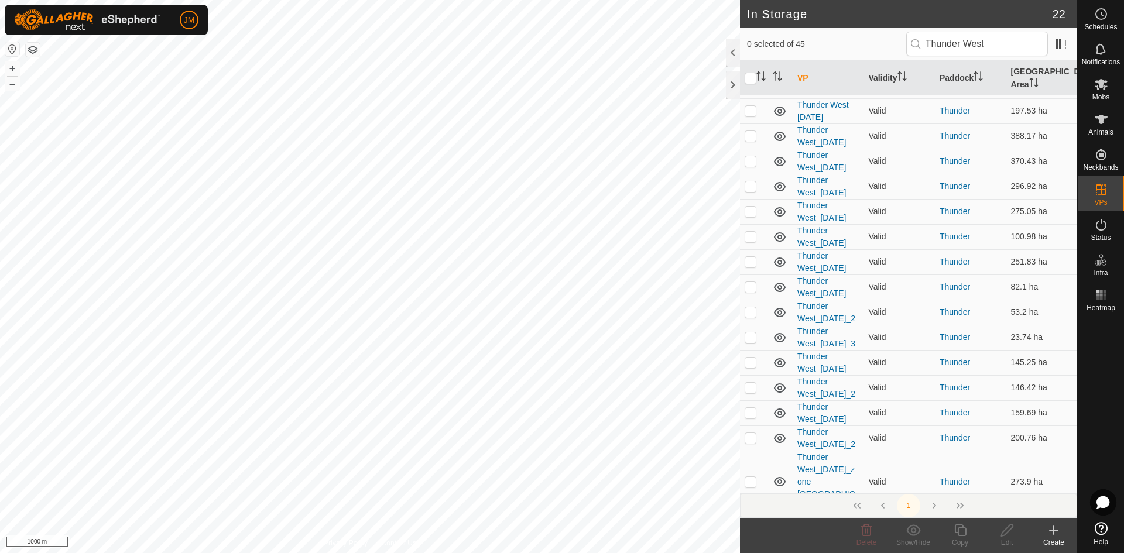
scroll to position [640, 0]
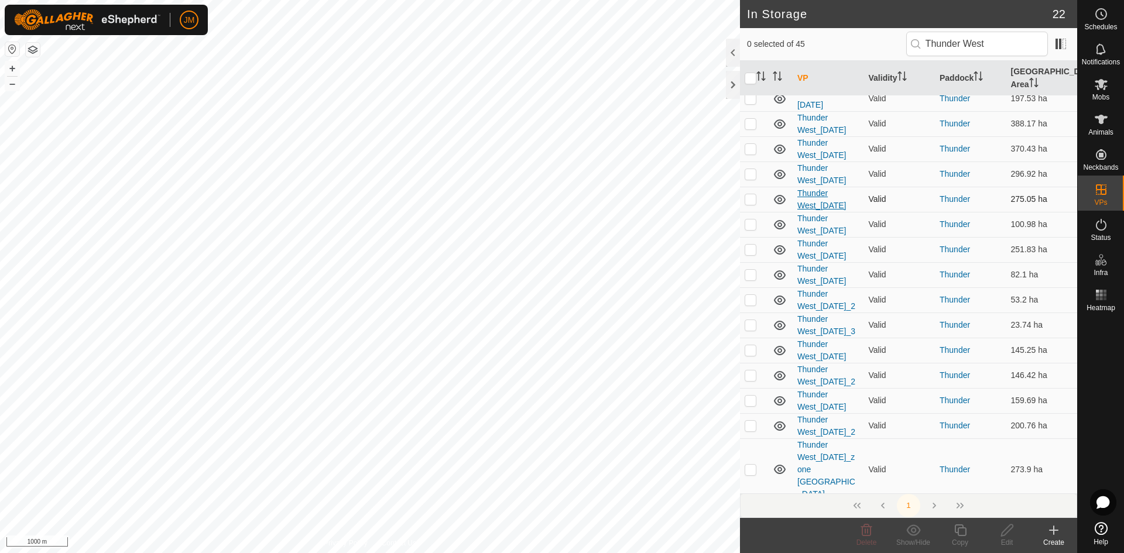
drag, startPoint x: 834, startPoint y: 333, endPoint x: 799, endPoint y: 307, distance: 43.5
click at [799, 212] on td "Thunder West_04Feb2025" at bounding box center [828, 199] width 71 height 25
copy link "Thunder West_04Feb2025"
drag, startPoint x: 993, startPoint y: 56, endPoint x: 885, endPoint y: 34, distance: 110.5
click at [885, 34] on div "0 selected of 45 Thunder West" at bounding box center [908, 44] width 323 height 25
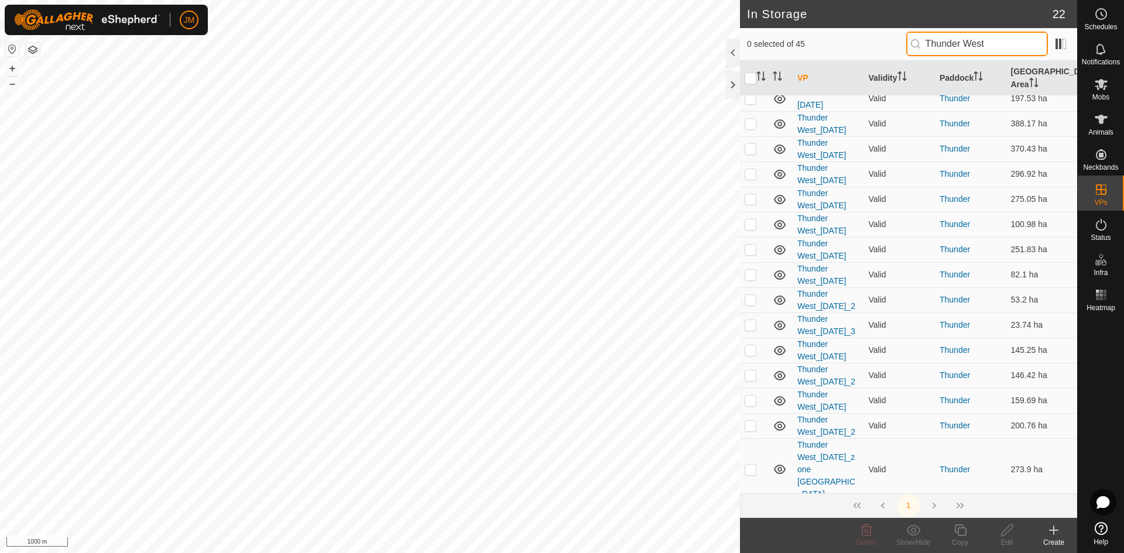
paste input "_04Feb2025"
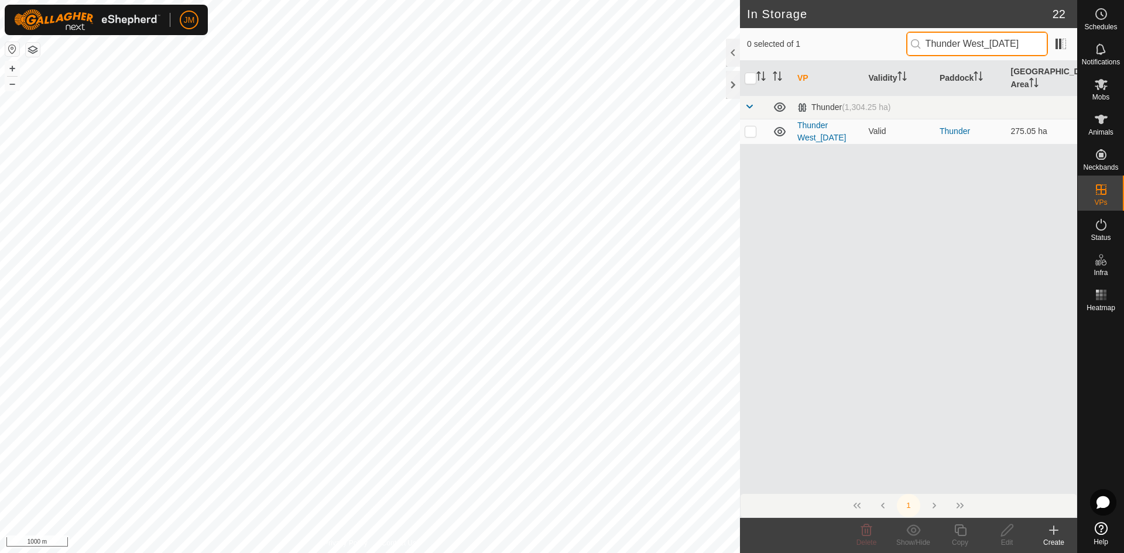
scroll to position [0, 0]
type input "Thunder West_04Feb2025"
click at [751, 134] on p-checkbox at bounding box center [751, 130] width 12 height 9
checkbox input "false"
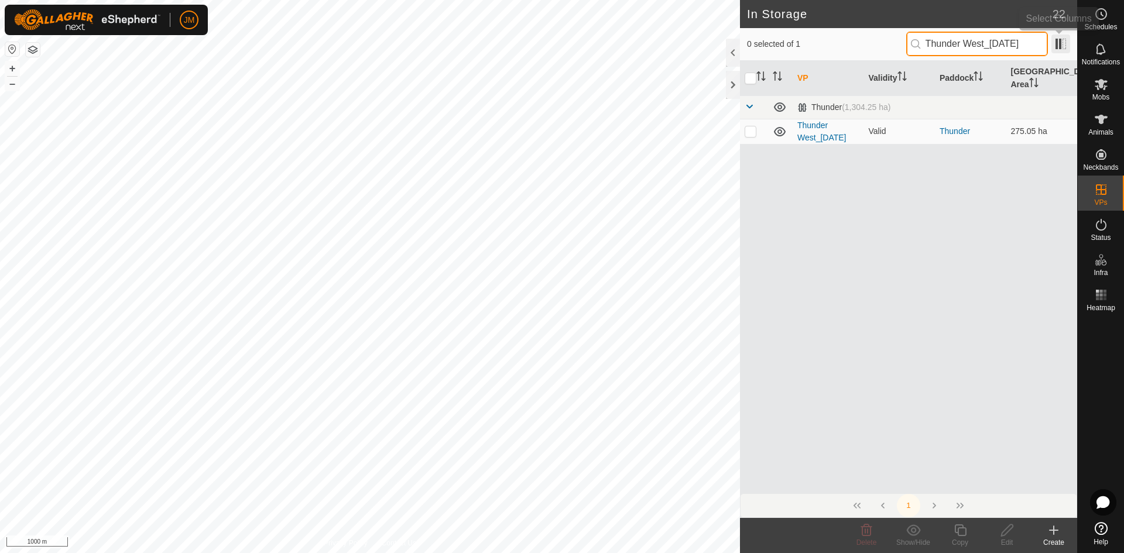
drag, startPoint x: 993, startPoint y: 45, endPoint x: 1053, endPoint y: 43, distance: 59.8
click at [1053, 43] on div "0 selected of 1 Thunder West_04Feb2025" at bounding box center [908, 44] width 323 height 25
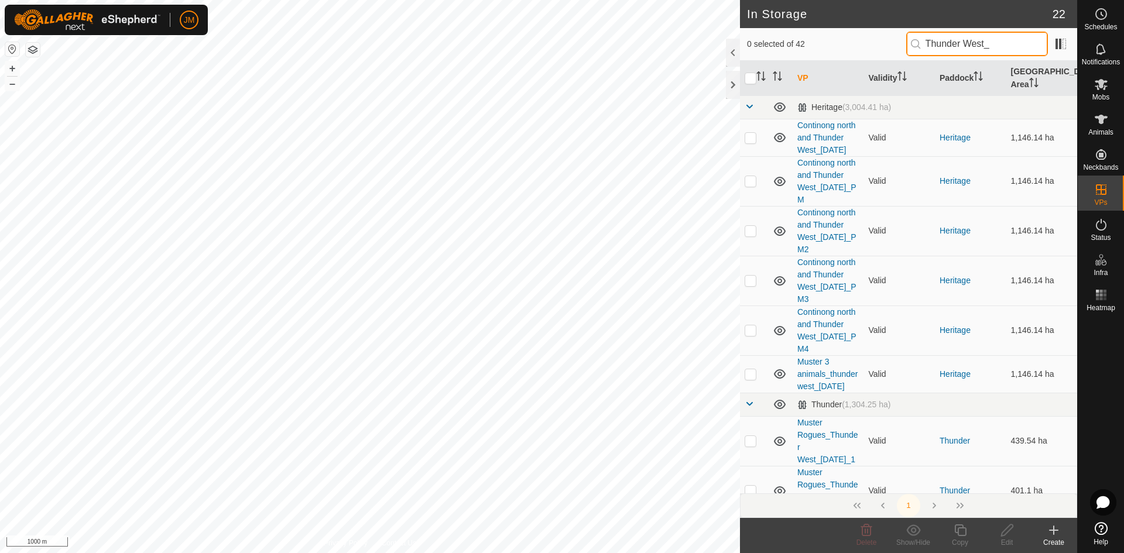
type input "Thunder West_"
click at [1017, 72] on th "Grazing Area" at bounding box center [1042, 78] width 71 height 35
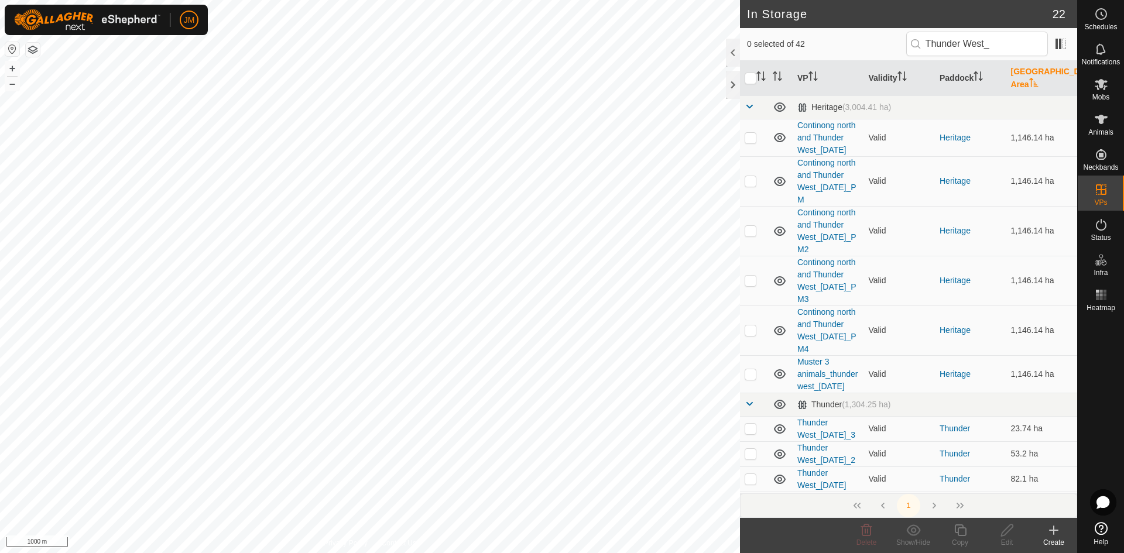
click at [1017, 72] on th "Grazing Area" at bounding box center [1042, 78] width 71 height 35
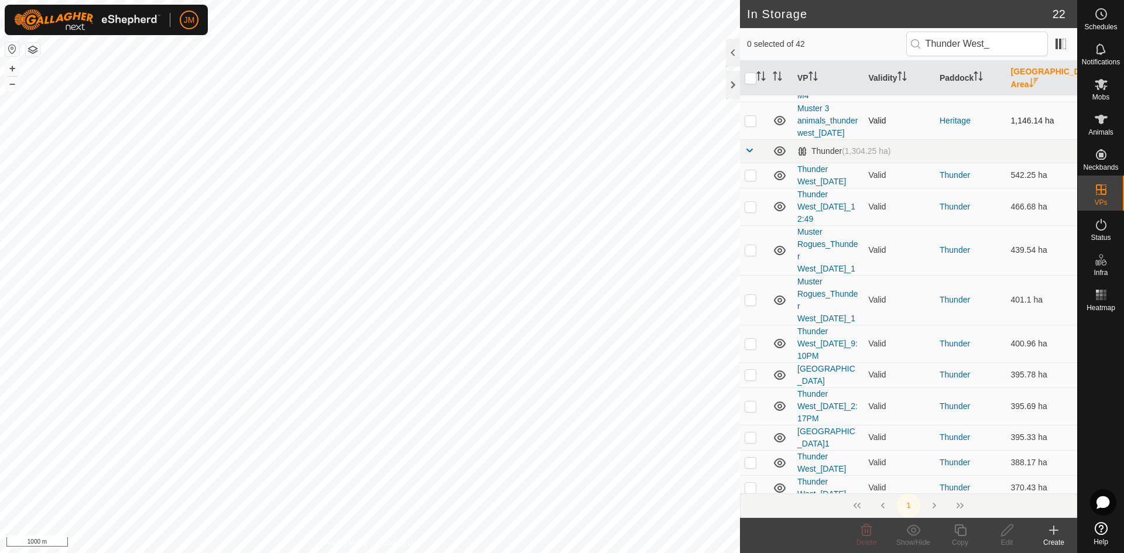
scroll to position [256, 0]
click at [752, 177] on p-checkbox at bounding box center [751, 171] width 12 height 9
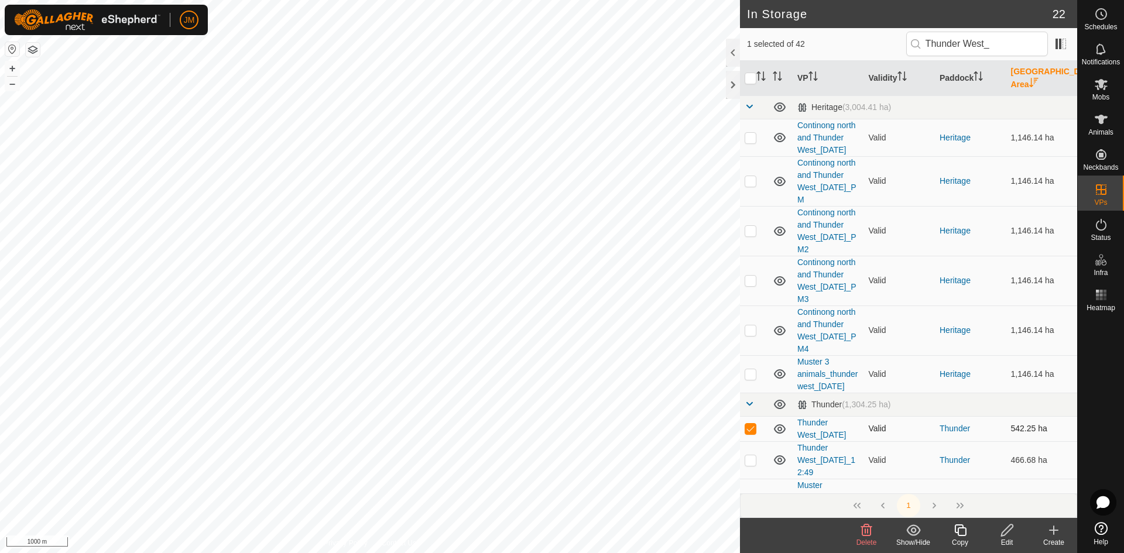
click at [753, 433] on p-checkbox at bounding box center [751, 428] width 12 height 9
checkbox input "false"
click at [751, 465] on p-checkbox at bounding box center [751, 460] width 12 height 9
click at [750, 105] on span at bounding box center [749, 106] width 9 height 9
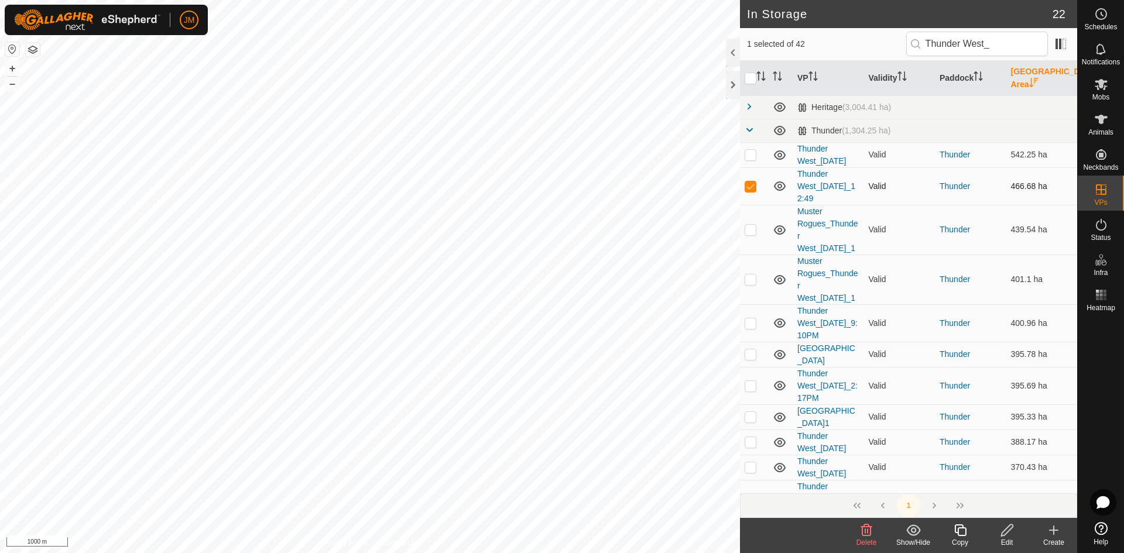
click at [750, 191] on p-checkbox at bounding box center [751, 186] width 12 height 9
checkbox input "false"
click at [750, 234] on p-checkbox at bounding box center [751, 229] width 12 height 9
checkbox input "false"
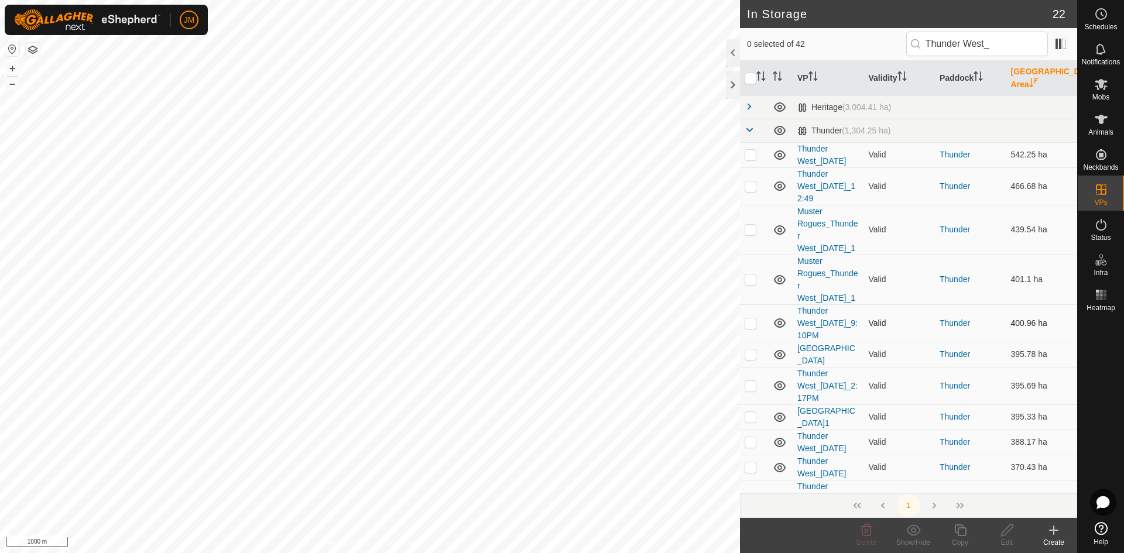
click at [750, 328] on p-checkbox at bounding box center [751, 323] width 12 height 9
checkbox input "false"
click at [749, 359] on p-checkbox at bounding box center [751, 354] width 12 height 9
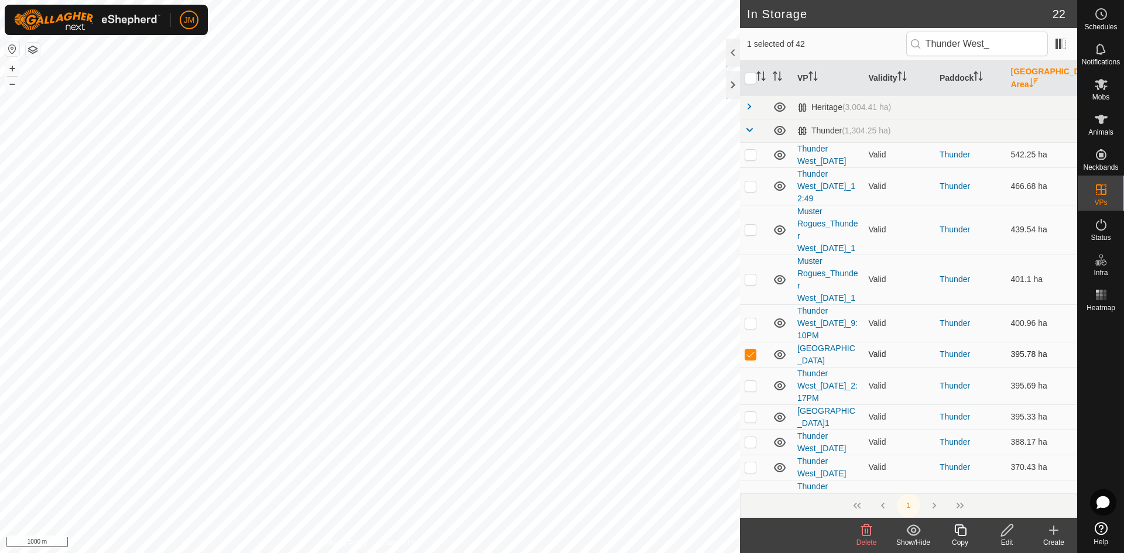
checkbox input "false"
click at [748, 391] on p-checkbox at bounding box center [751, 385] width 12 height 9
checkbox input "false"
click at [751, 422] on p-checkbox at bounding box center [751, 416] width 12 height 9
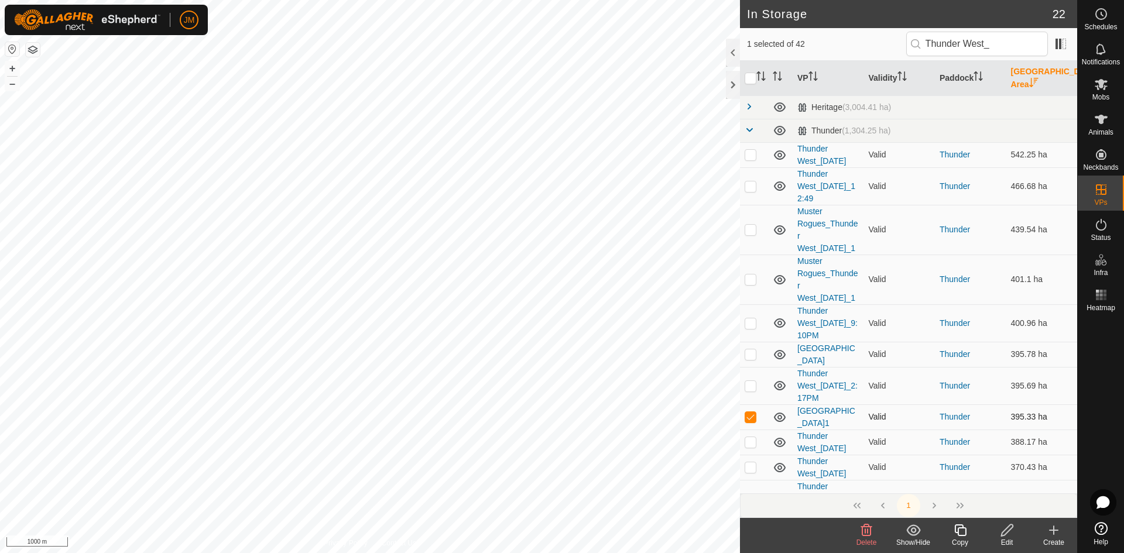
click at [751, 422] on p-checkbox at bounding box center [751, 416] width 12 height 9
checkbox input "false"
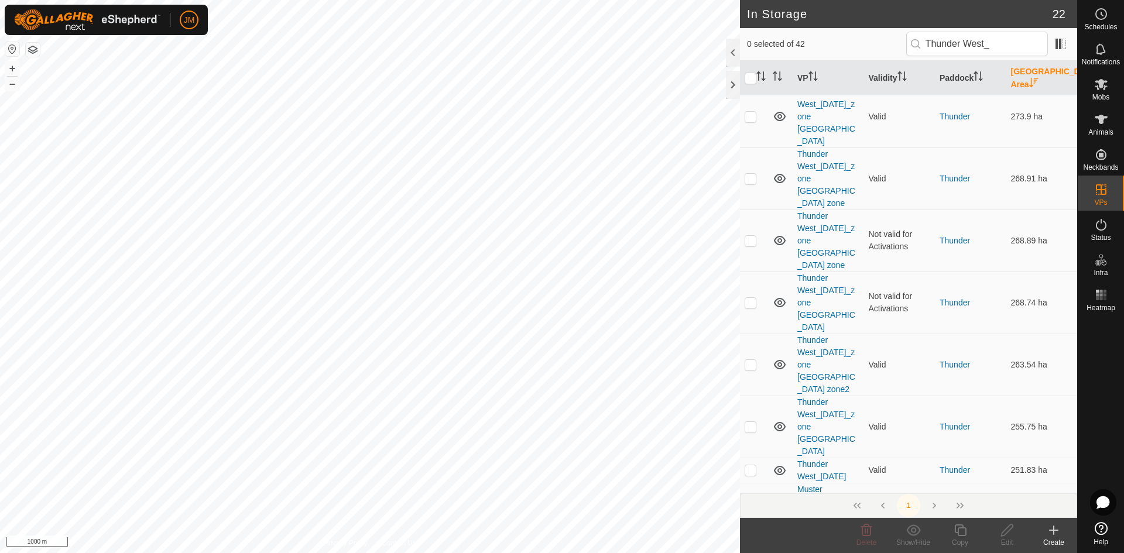
scroll to position [539, 0]
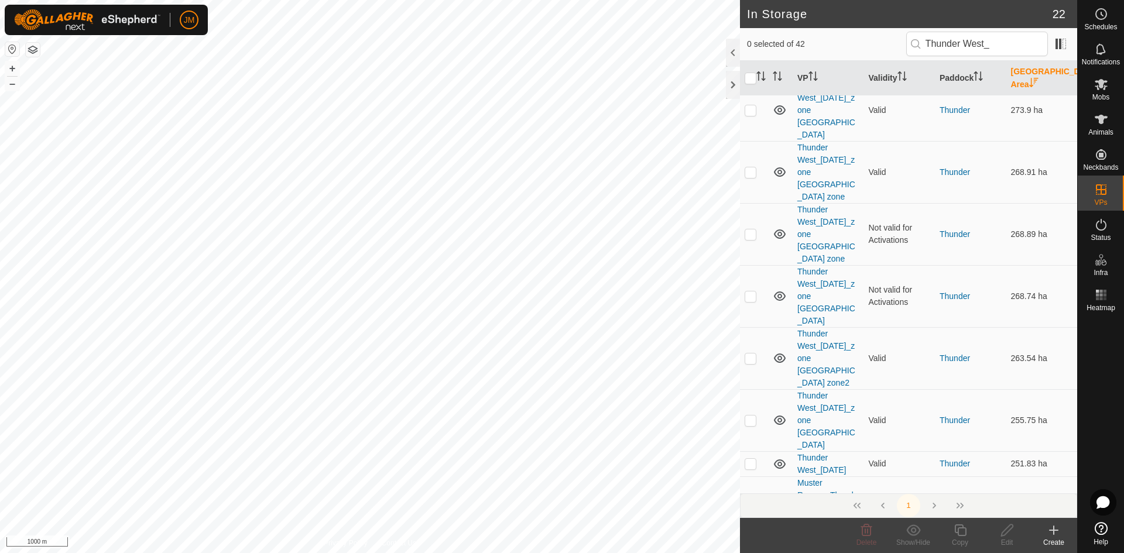
click at [748, 71] on p-checkbox at bounding box center [751, 65] width 12 height 9
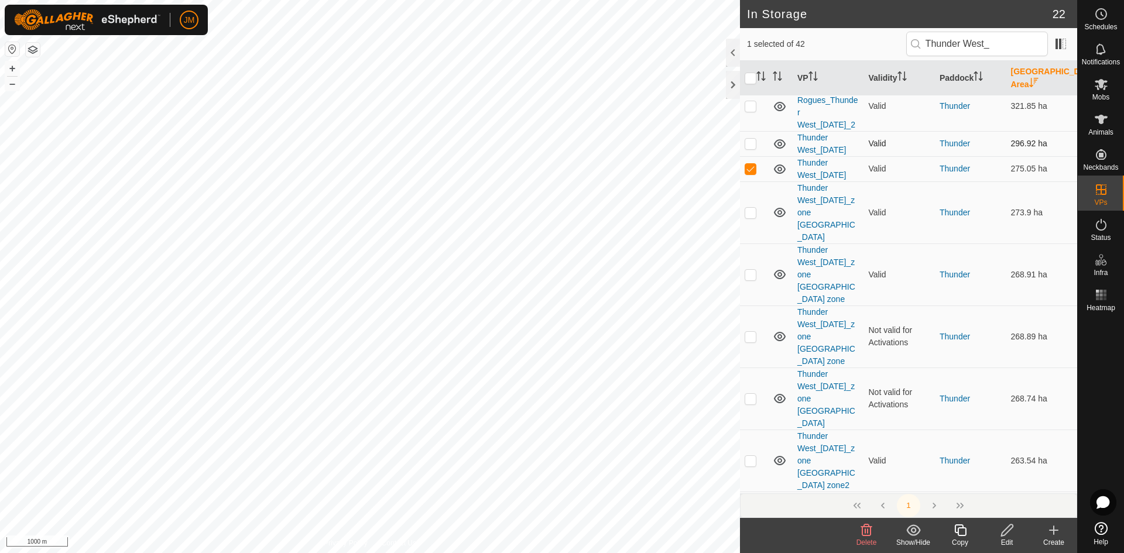
scroll to position [442, 0]
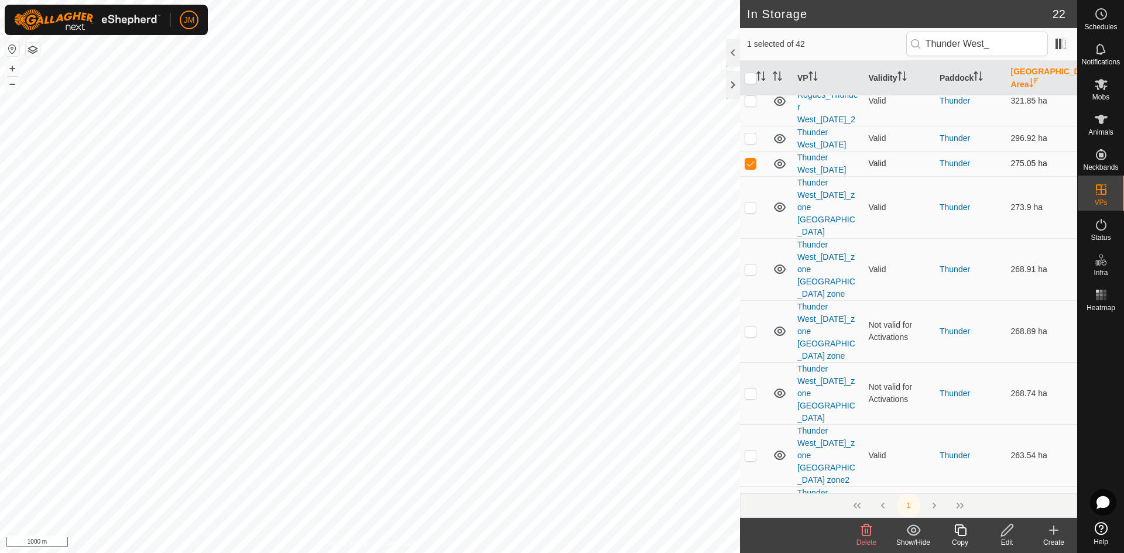
click at [752, 168] on p-checkbox at bounding box center [751, 163] width 12 height 9
checkbox input "false"
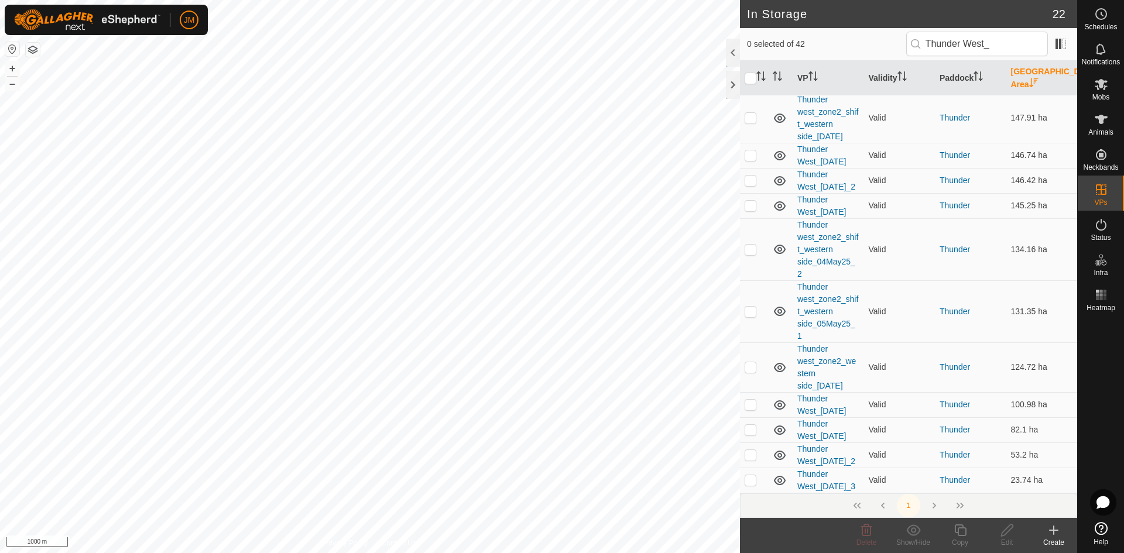
scroll to position [1361, 0]
click at [752, 432] on p-checkbox at bounding box center [751, 429] width 12 height 9
click at [751, 418] on td at bounding box center [754, 430] width 28 height 25
checkbox input "false"
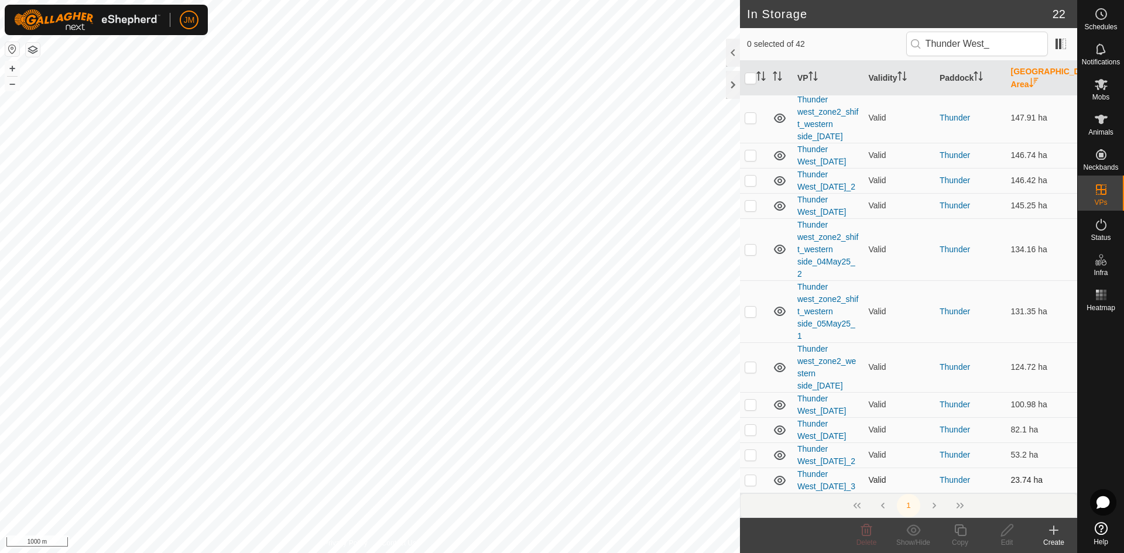
click at [749, 477] on p-checkbox at bounding box center [751, 479] width 12 height 9
click at [753, 475] on p-checkbox at bounding box center [751, 479] width 12 height 9
checkbox input "false"
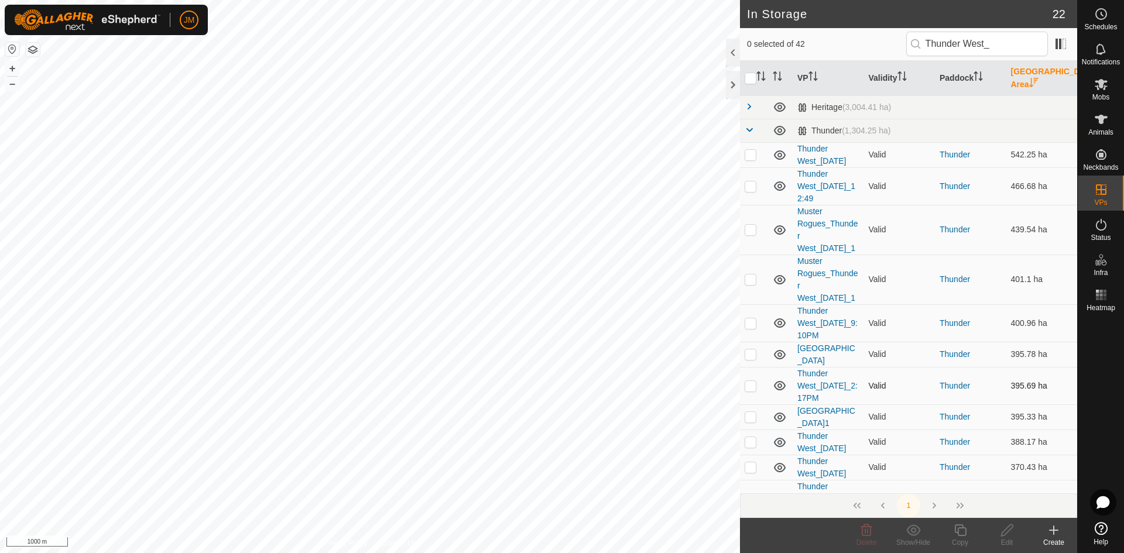
click at [750, 391] on p-checkbox at bounding box center [751, 385] width 12 height 9
checkbox input "false"
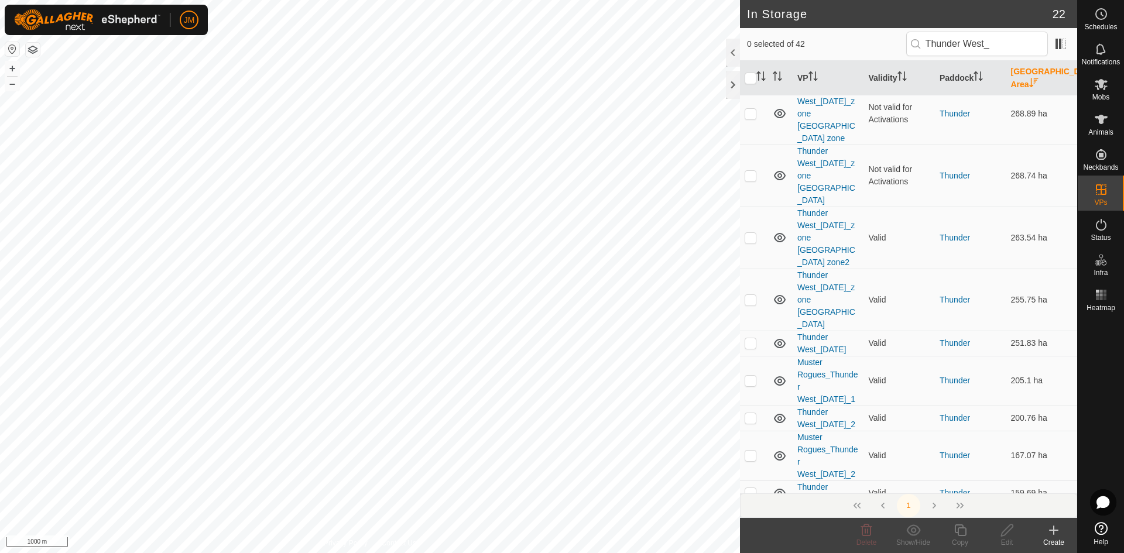
scroll to position [891, 0]
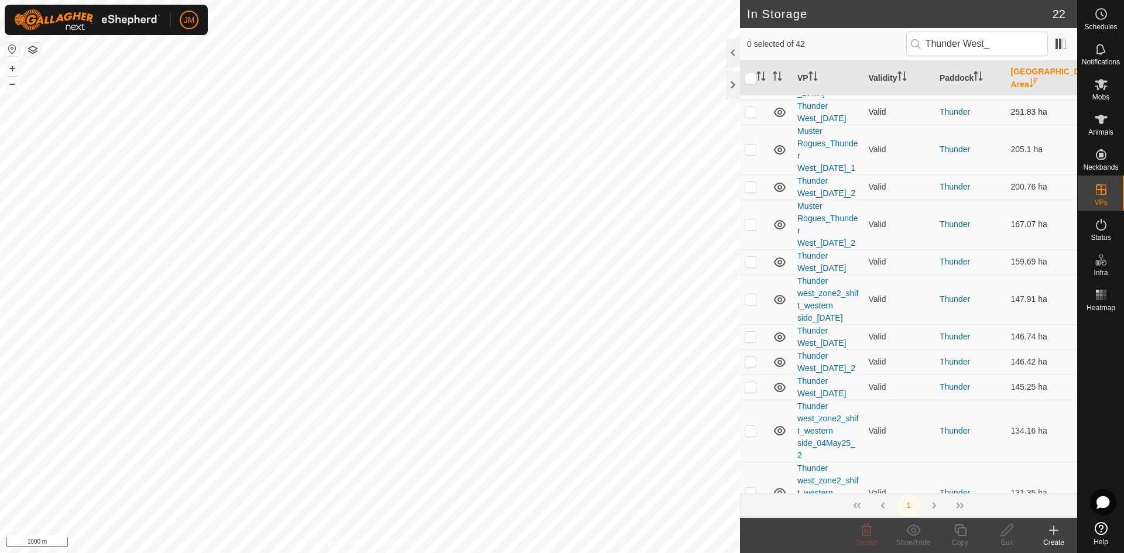
click at [750, 117] on p-checkbox at bounding box center [751, 111] width 12 height 9
checkbox input "true"
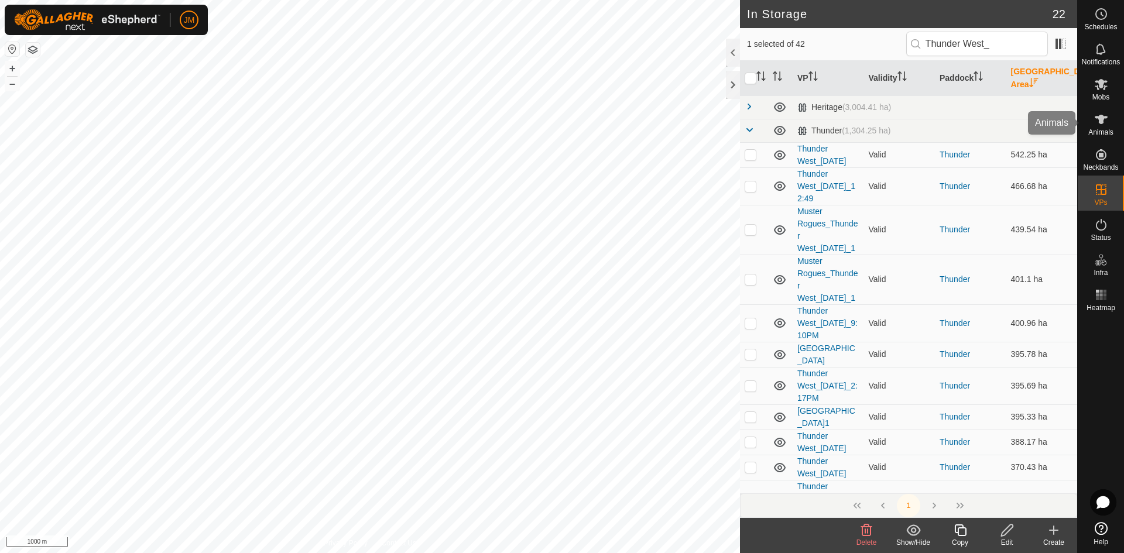
click at [1100, 129] on span "Animals" at bounding box center [1101, 132] width 25 height 7
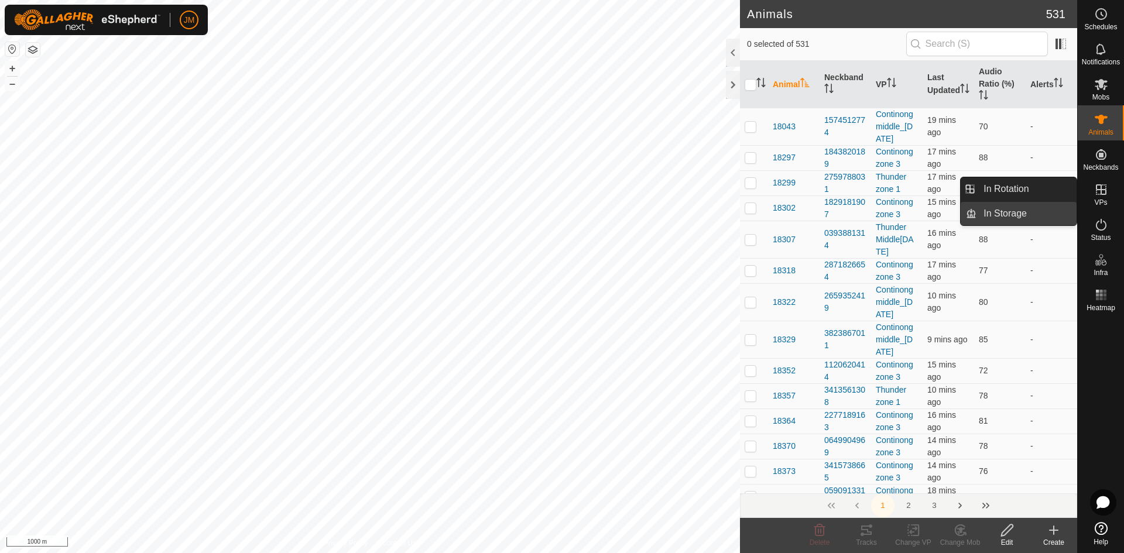
click at [1015, 213] on link "In Storage" at bounding box center [1027, 213] width 100 height 23
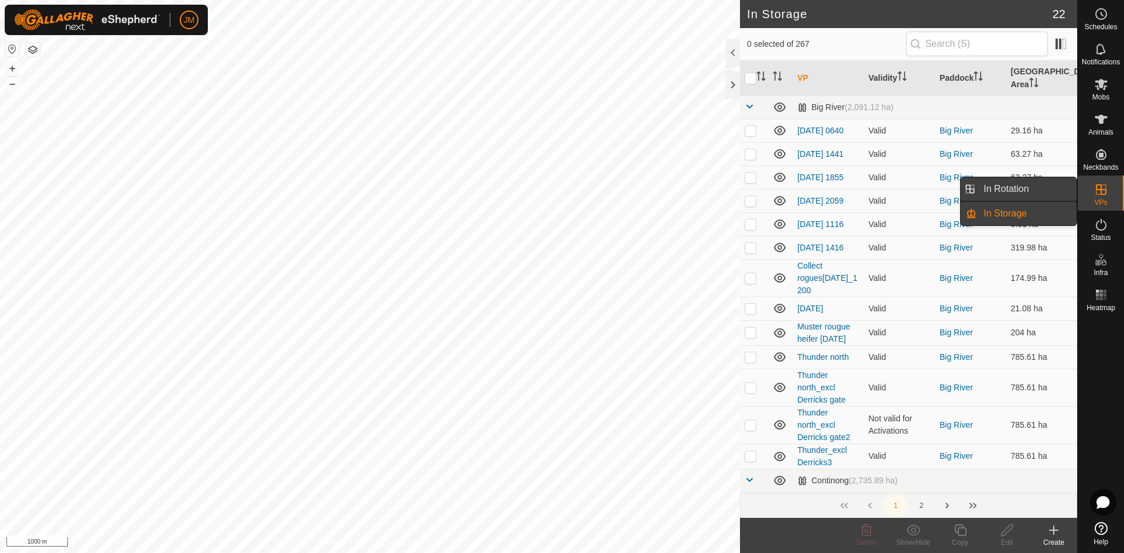
click at [1025, 185] on link "In Rotation" at bounding box center [1027, 188] width 100 height 23
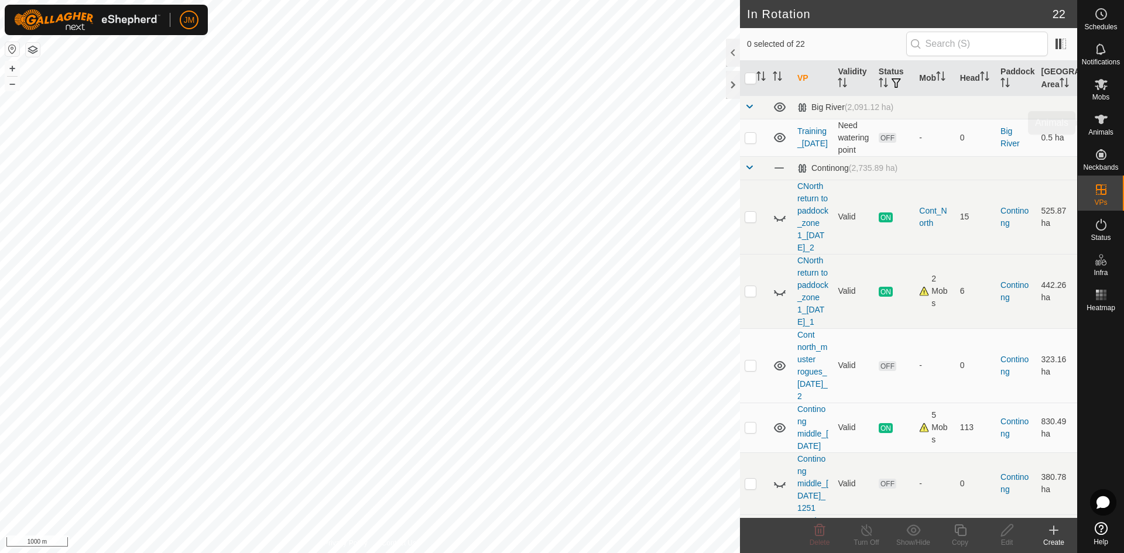
click at [1101, 123] on icon at bounding box center [1101, 119] width 13 height 9
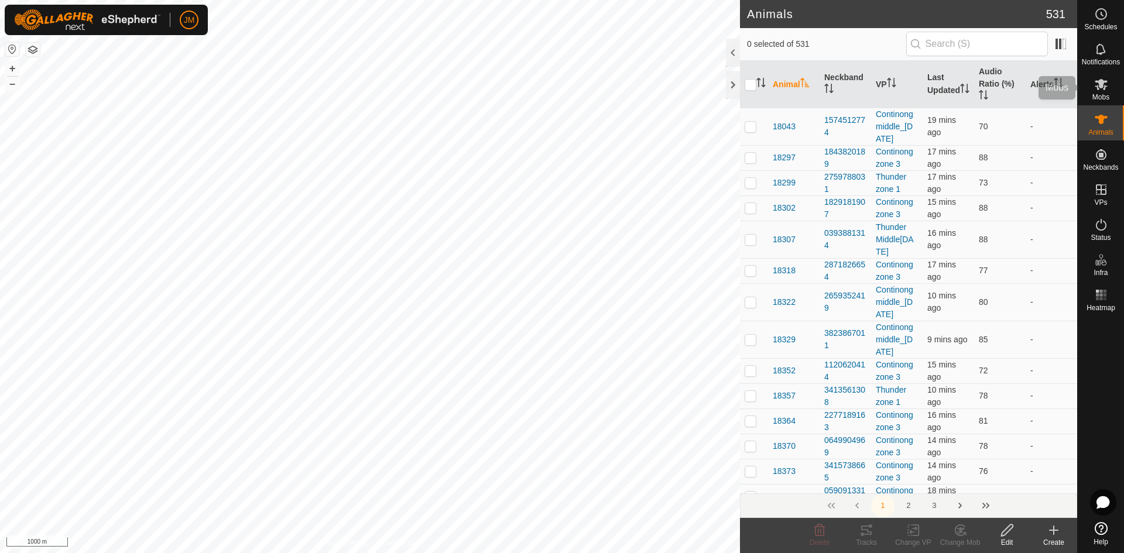
click at [1097, 94] on span "Mobs" at bounding box center [1101, 97] width 17 height 7
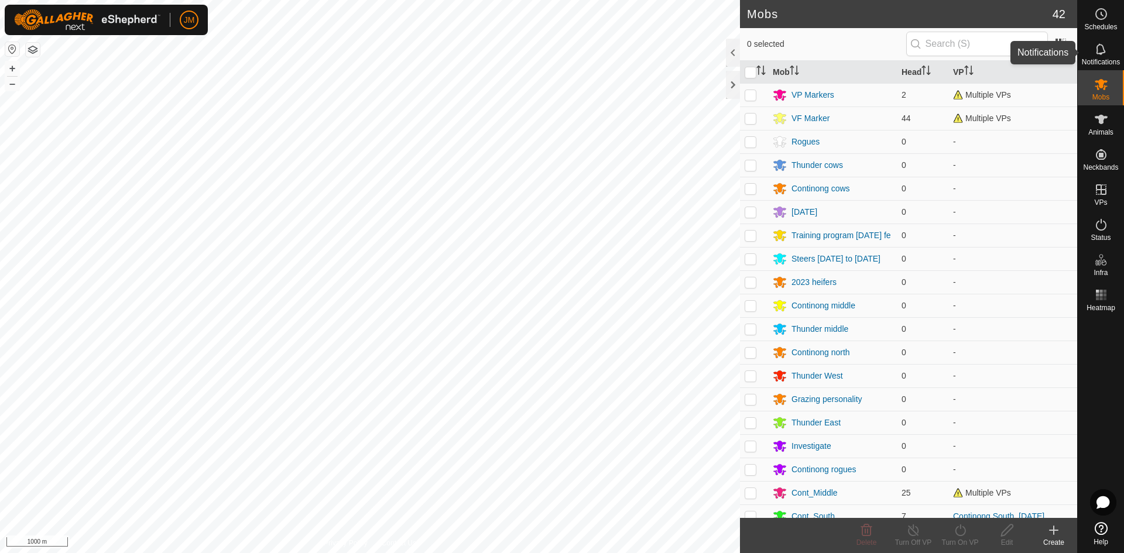
click at [1093, 48] on es-notification-svg-icon at bounding box center [1101, 49] width 21 height 19
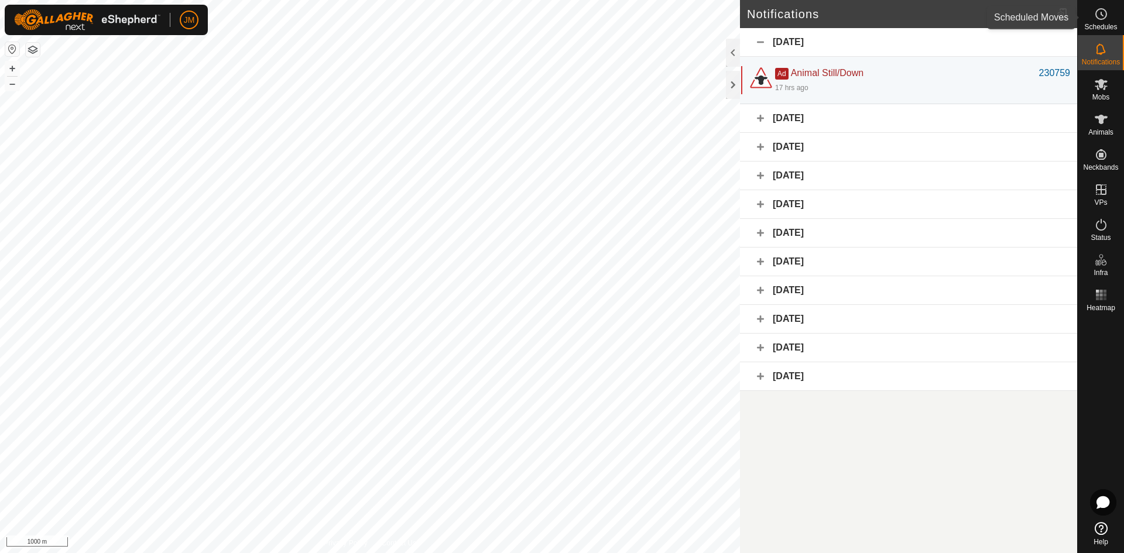
click at [1102, 27] on span "Schedules" at bounding box center [1100, 26] width 33 height 7
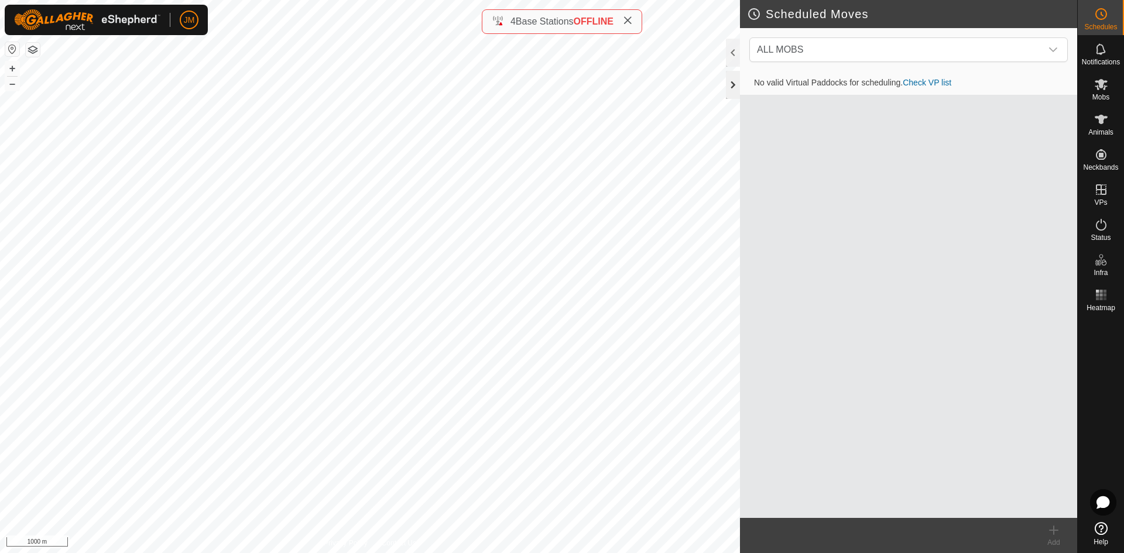
click at [737, 82] on div at bounding box center [733, 85] width 14 height 28
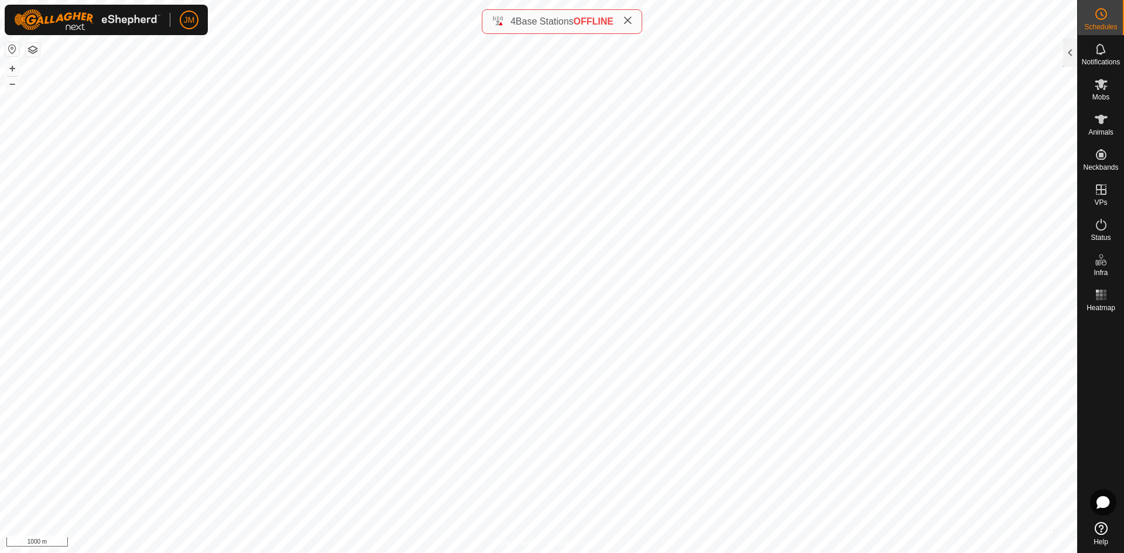
click at [631, 24] on icon at bounding box center [627, 20] width 9 height 9
click at [9, 70] on button "+" at bounding box center [12, 68] width 14 height 14
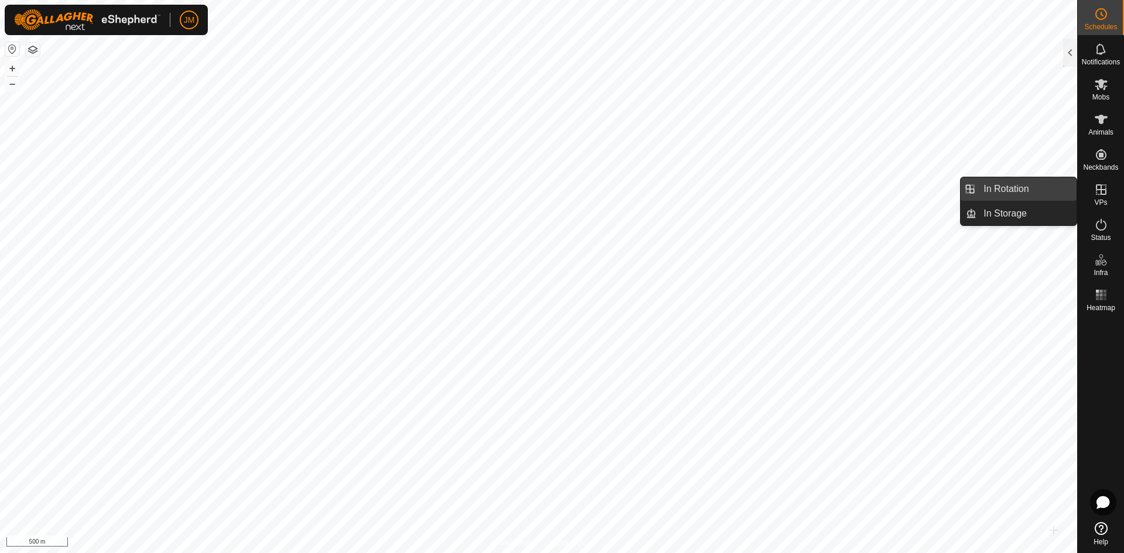
click at [1015, 194] on link "In Rotation" at bounding box center [1027, 188] width 100 height 23
click at [1025, 217] on link "In Storage" at bounding box center [1027, 213] width 100 height 23
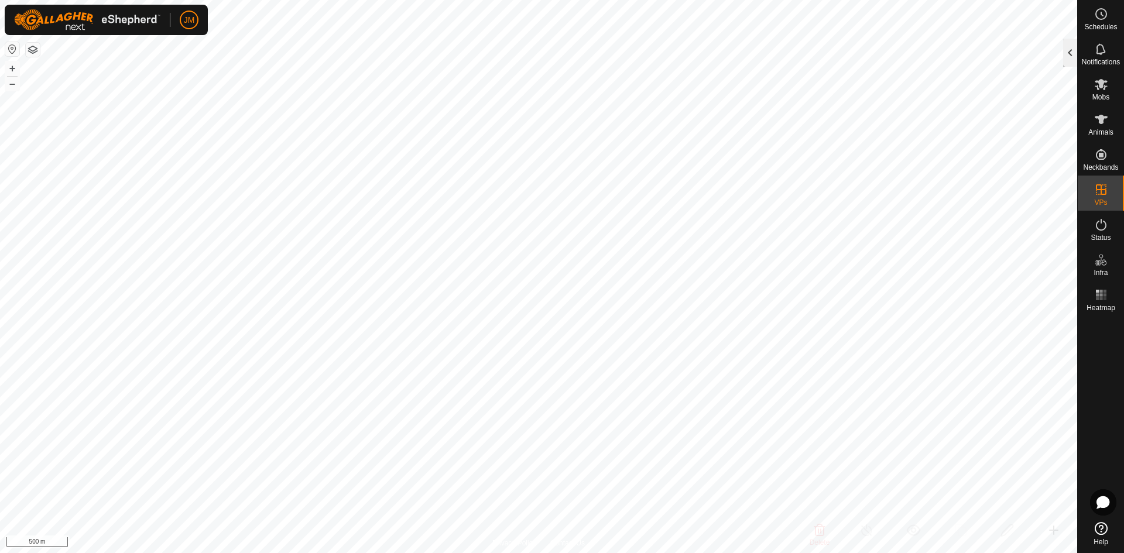
click at [1067, 59] on div at bounding box center [1070, 53] width 14 height 28
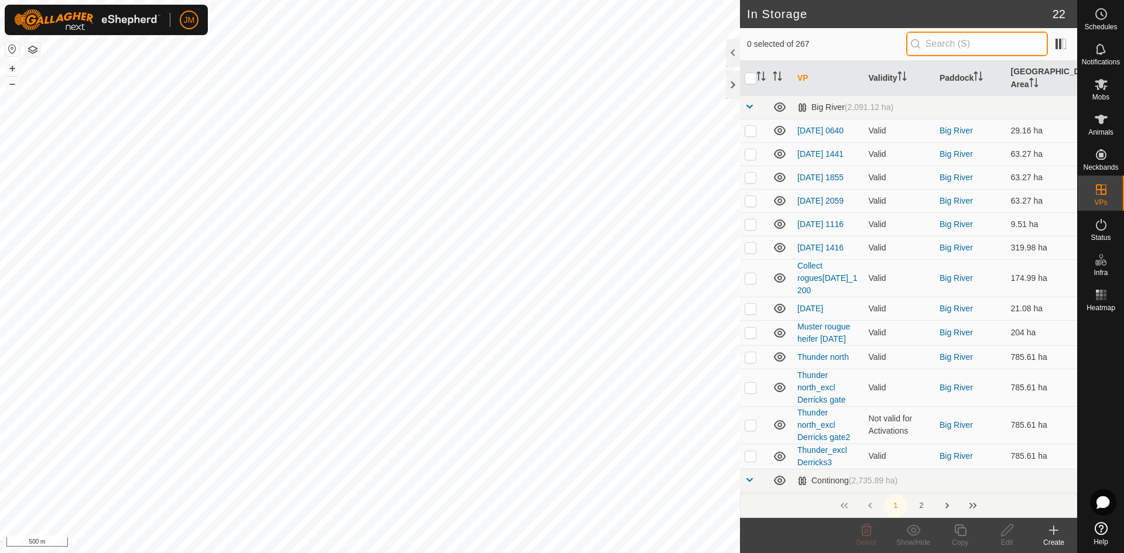
click at [998, 41] on input "text" at bounding box center [977, 44] width 142 height 25
paste input "Thunder West_09Mar2025_2"
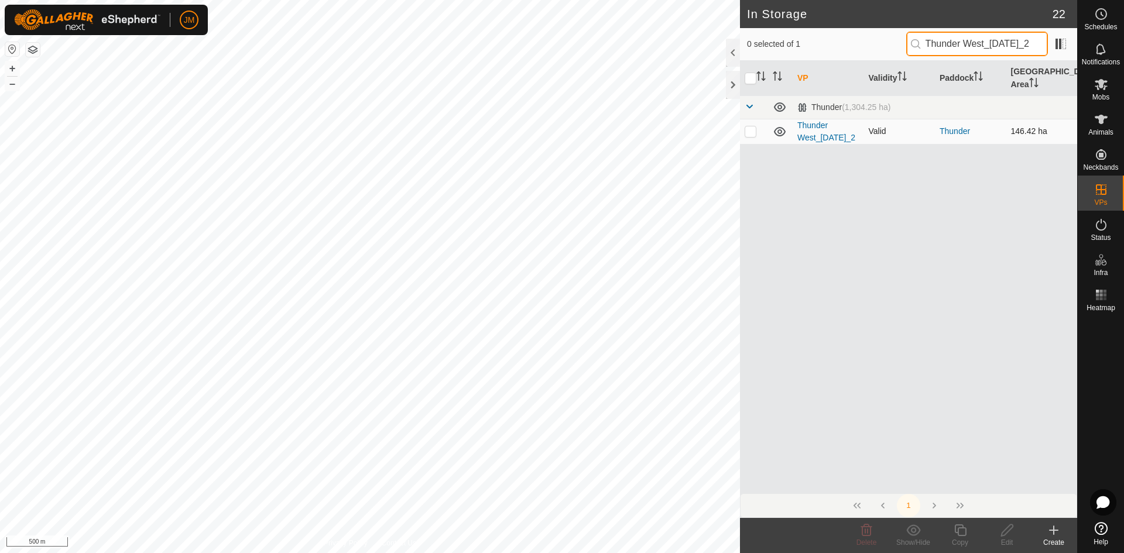
type input "Thunder West_09Mar2025_2"
click at [752, 136] on p-checkbox at bounding box center [751, 130] width 12 height 9
checkbox input "false"
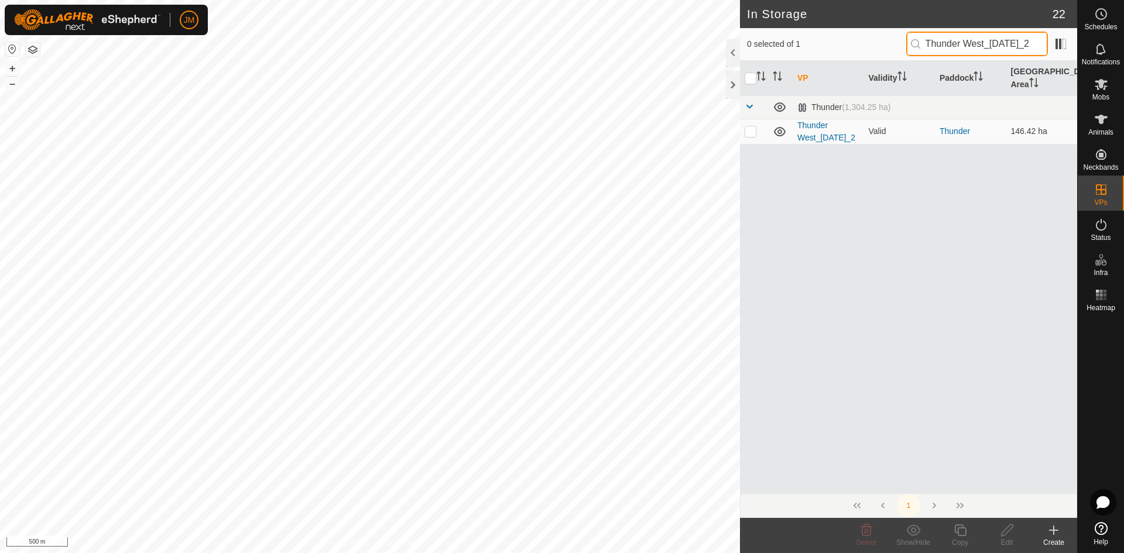
click at [953, 45] on input "Thunder West_09Mar2025_2" at bounding box center [977, 44] width 142 height 25
paste input "zone1_zone"
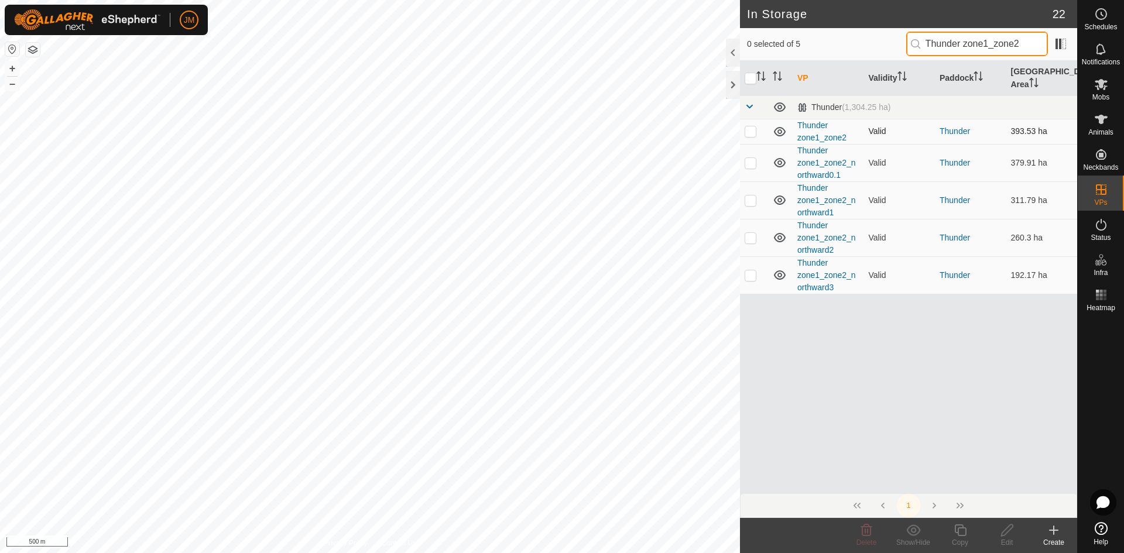
type input "Thunder zone1_zone2"
click at [753, 133] on p-checkbox at bounding box center [751, 130] width 12 height 9
checkbox input "true"
click at [12, 66] on button "+" at bounding box center [12, 68] width 14 height 14
click at [15, 70] on button "+" at bounding box center [12, 68] width 14 height 14
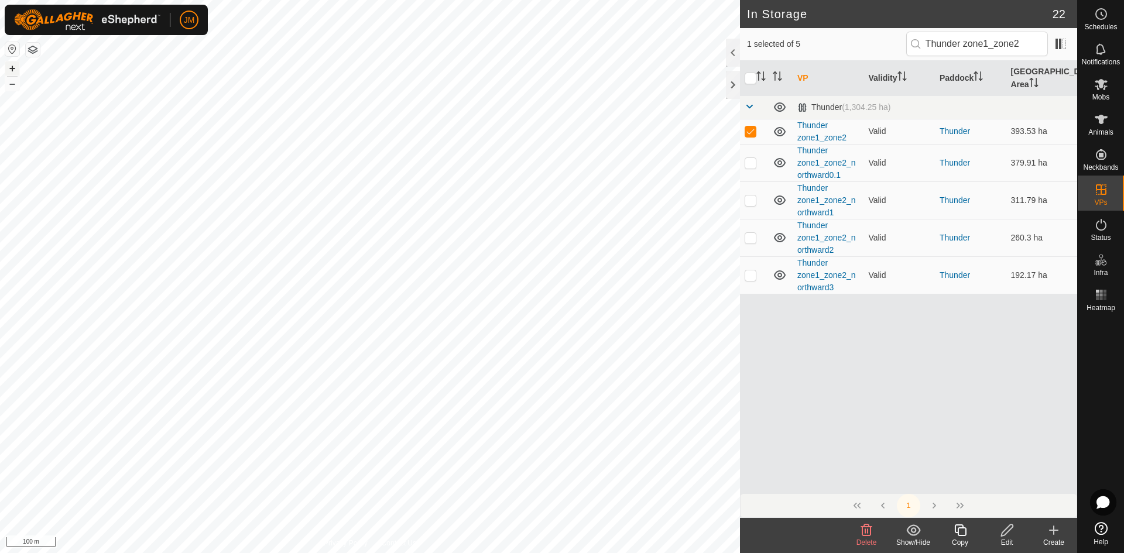
click at [15, 70] on button "+" at bounding box center [12, 68] width 14 height 14
click at [14, 85] on button "–" at bounding box center [12, 84] width 14 height 14
click at [14, 67] on button "+" at bounding box center [12, 68] width 14 height 14
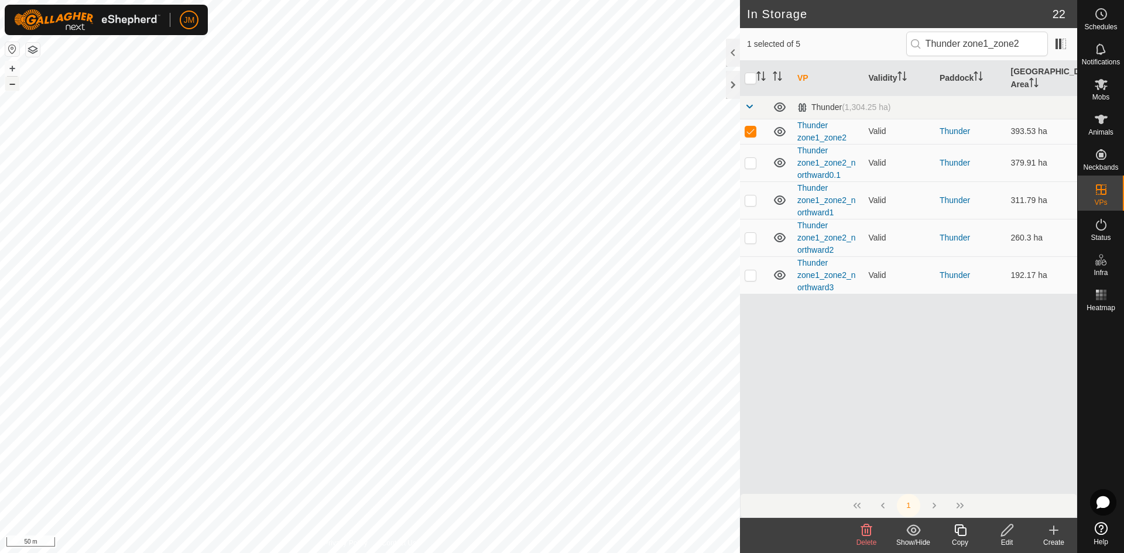
click at [15, 85] on button "–" at bounding box center [12, 84] width 14 height 14
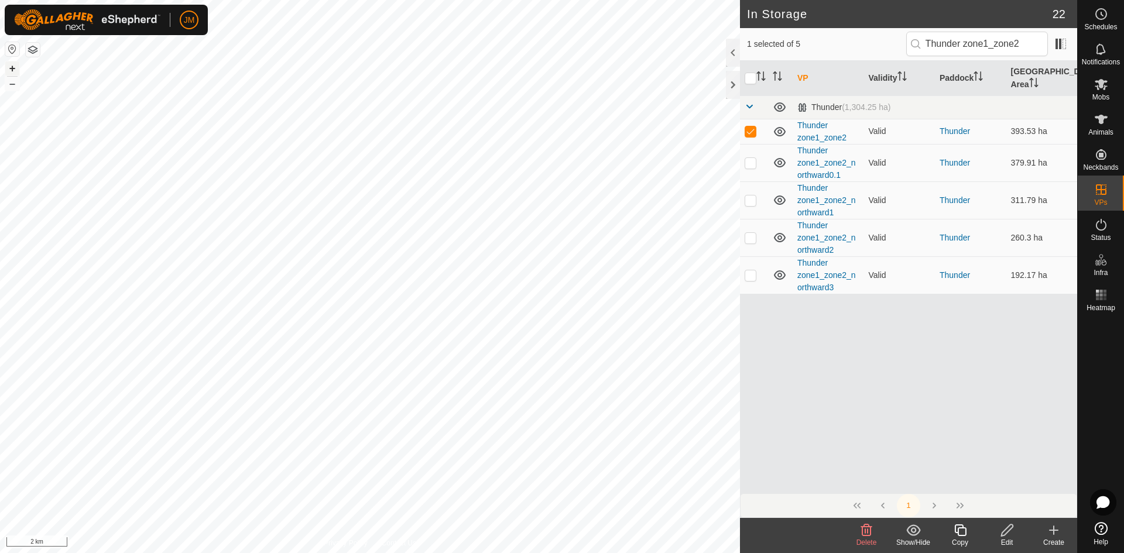
click at [8, 69] on button "+" at bounding box center [12, 68] width 14 height 14
drag, startPoint x: 856, startPoint y: 136, endPoint x: 798, endPoint y: 124, distance: 58.7
click at [798, 124] on td "Thunder zone1_zone2" at bounding box center [828, 131] width 71 height 25
copy link "Thunder zone1_zone2"
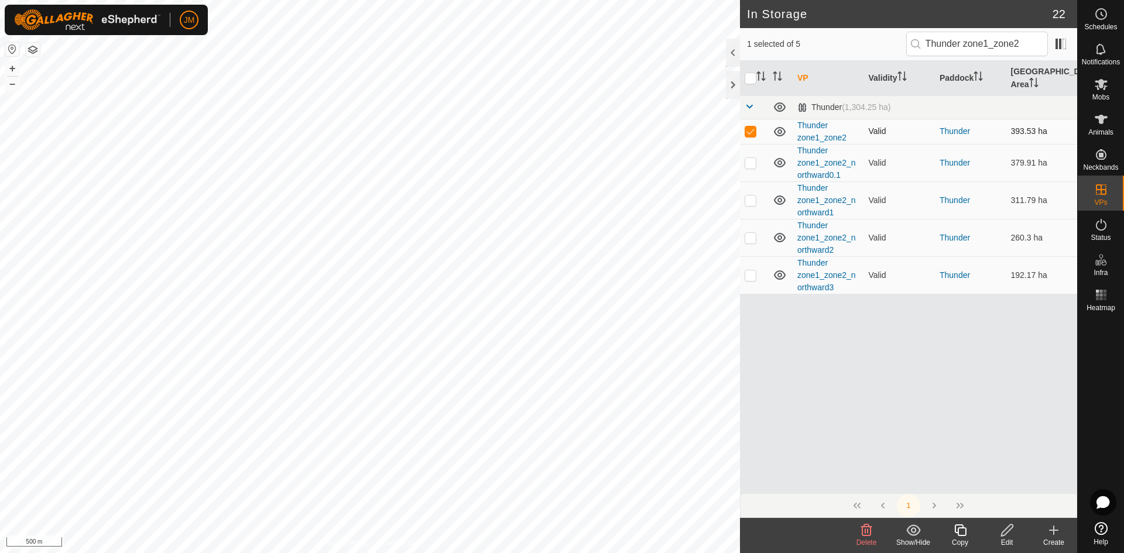
click at [874, 136] on td "Valid" at bounding box center [899, 131] width 71 height 25
click at [1105, 125] on icon at bounding box center [1101, 119] width 14 height 14
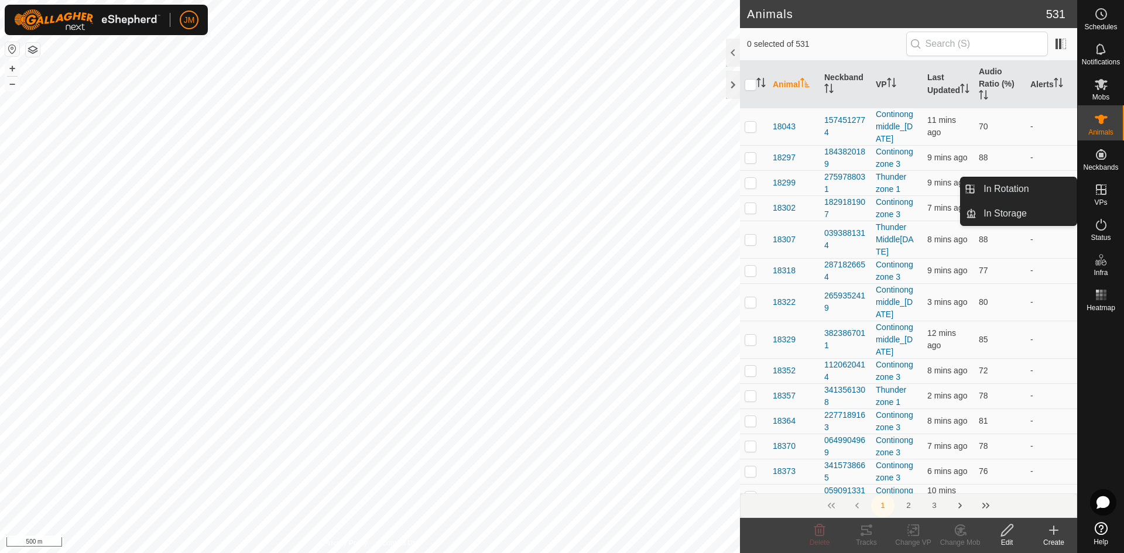
click at [1104, 186] on icon at bounding box center [1101, 190] width 14 height 14
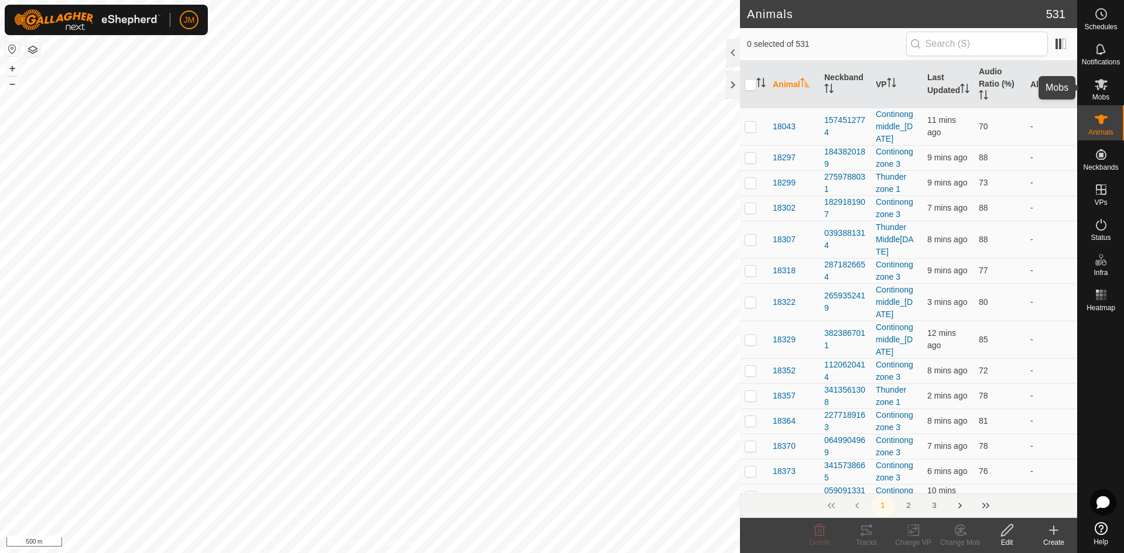
click at [1097, 94] on span "Mobs" at bounding box center [1101, 97] width 17 height 7
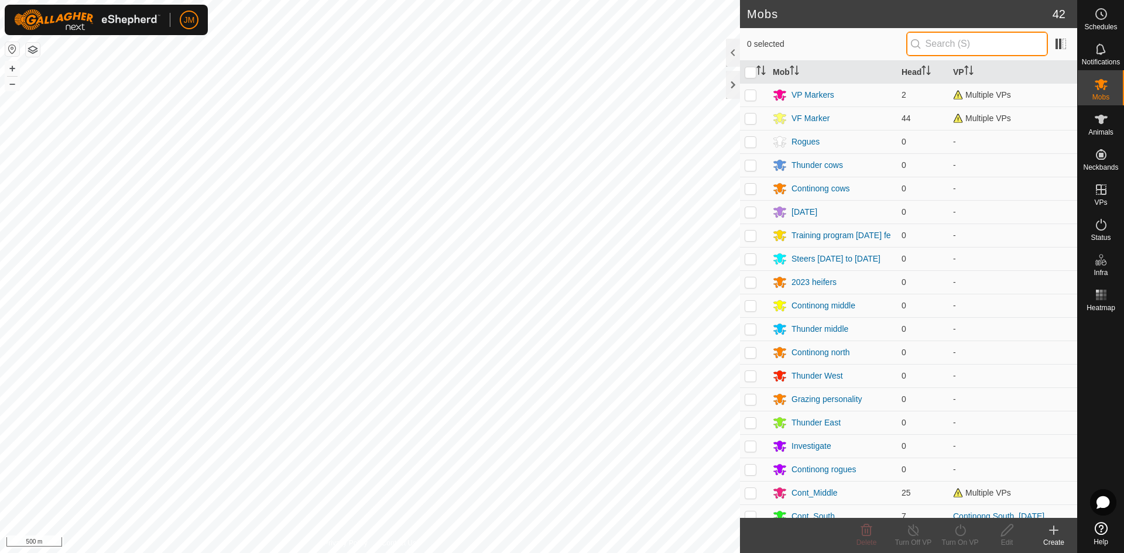
click at [958, 47] on input "text" at bounding box center [977, 44] width 142 height 25
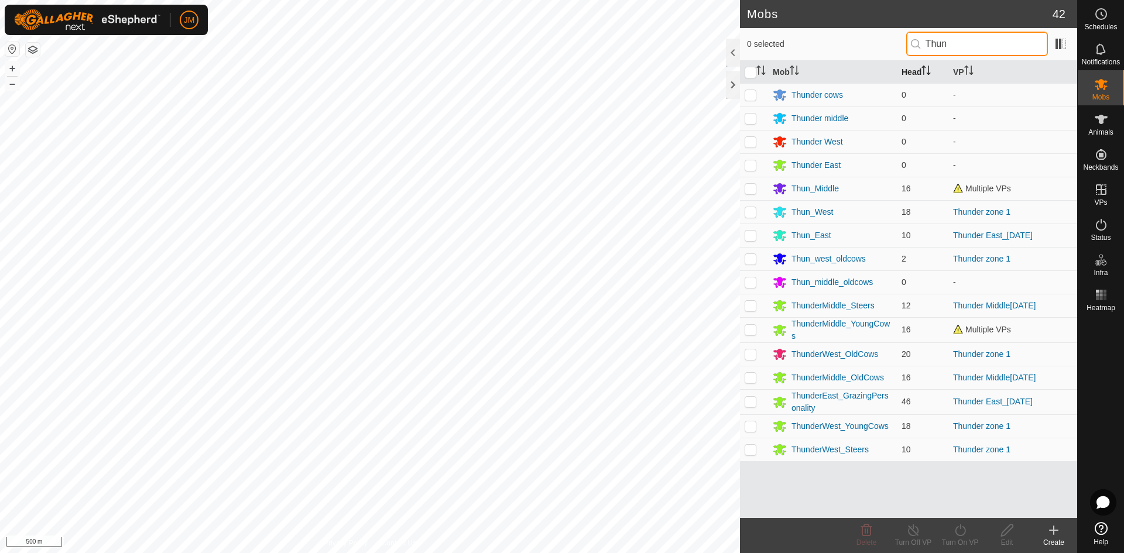
type input "Thun"
click at [918, 73] on th "Head" at bounding box center [923, 72] width 52 height 23
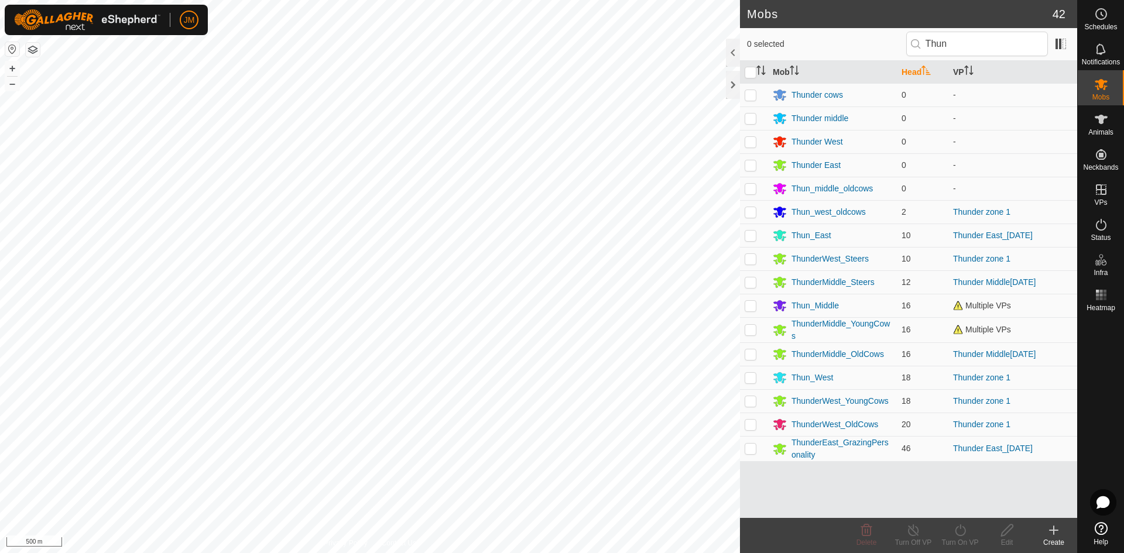
click at [918, 73] on th "Head" at bounding box center [923, 72] width 52 height 23
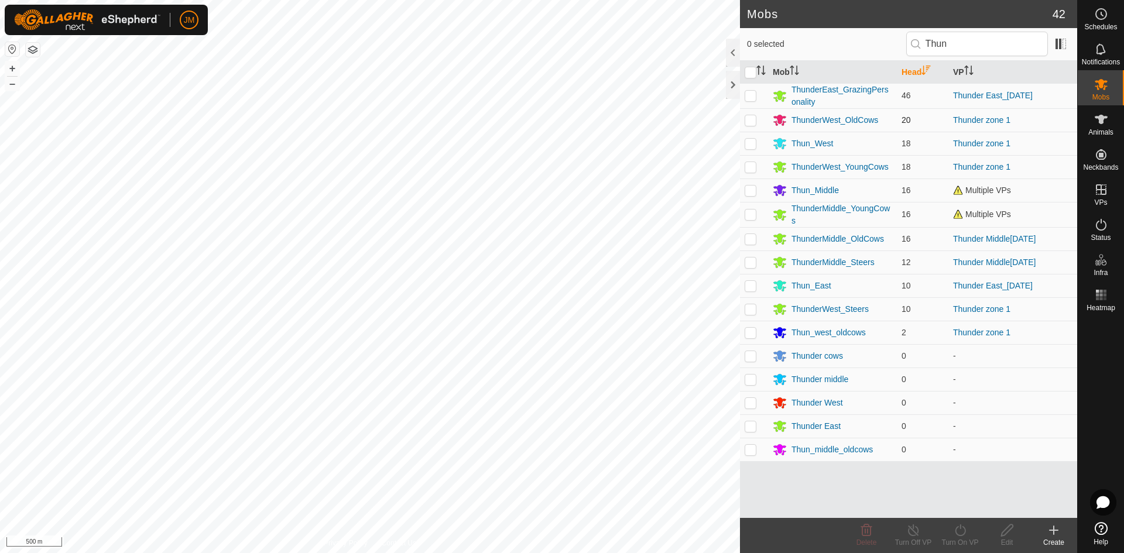
click at [751, 123] on p-checkbox at bounding box center [751, 119] width 12 height 9
checkbox input "true"
click at [751, 146] on p-checkbox at bounding box center [751, 143] width 12 height 9
checkbox input "true"
click at [749, 169] on p-checkbox at bounding box center [751, 166] width 12 height 9
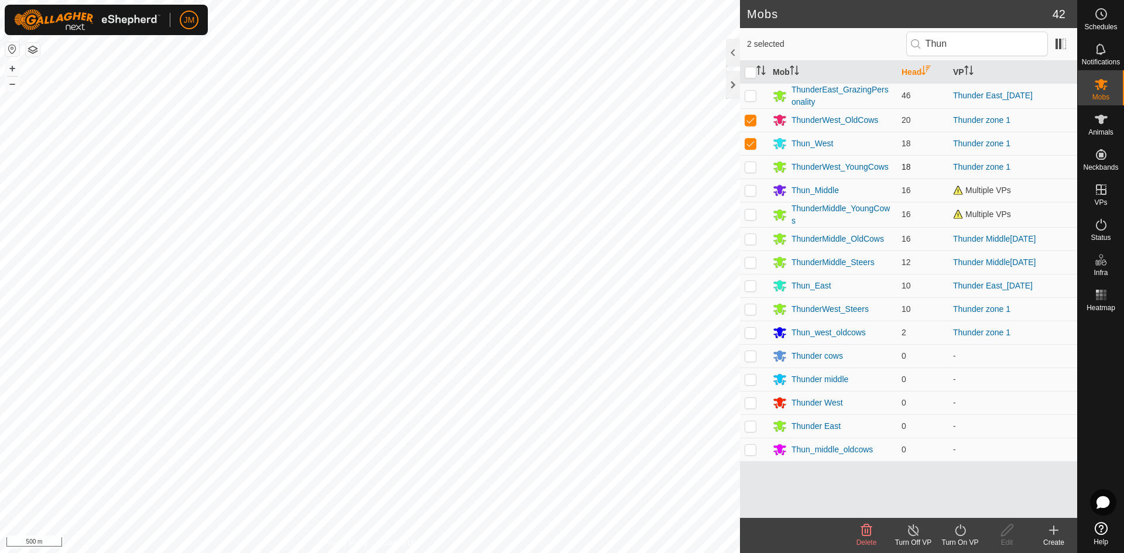
checkbox input "true"
click at [750, 310] on p-checkbox at bounding box center [751, 308] width 12 height 9
checkbox input "true"
click at [752, 336] on p-checkbox at bounding box center [751, 332] width 12 height 9
checkbox input "true"
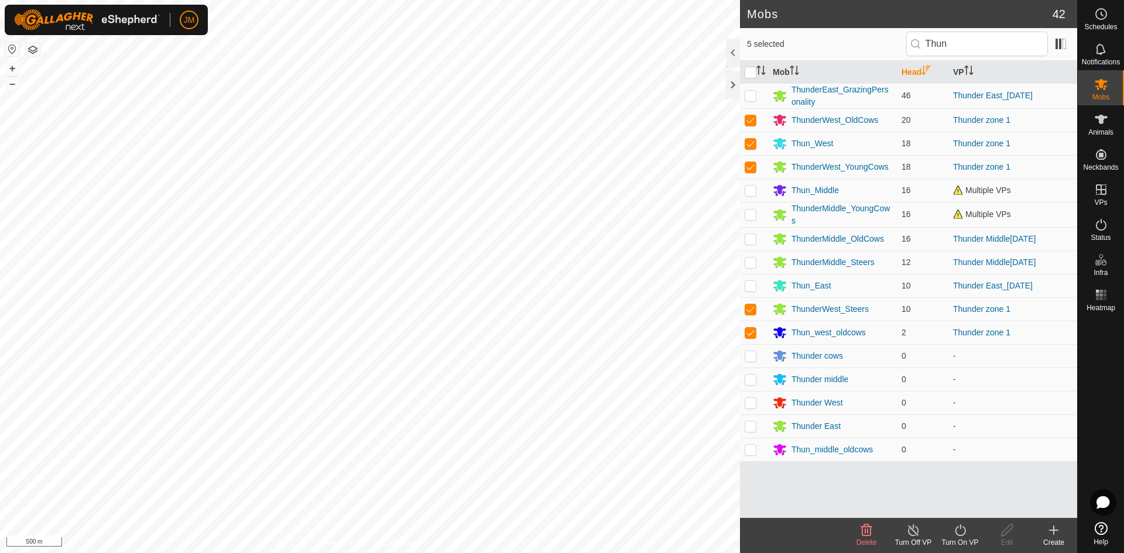
click at [961, 528] on icon at bounding box center [960, 531] width 11 height 12
click at [961, 507] on link "Now" at bounding box center [995, 504] width 116 height 23
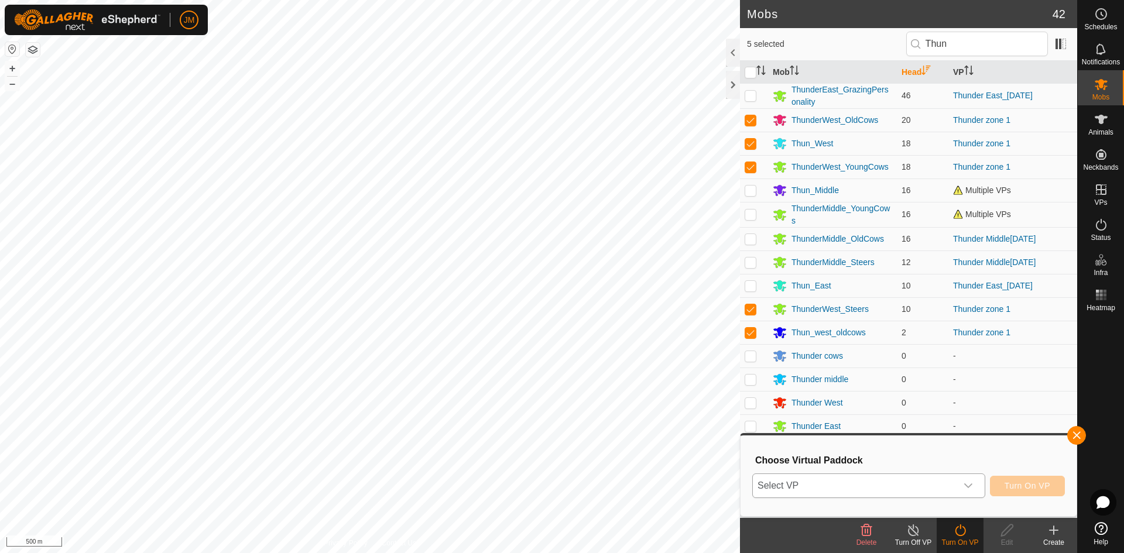
click at [896, 485] on span "Select VP" at bounding box center [855, 485] width 204 height 23
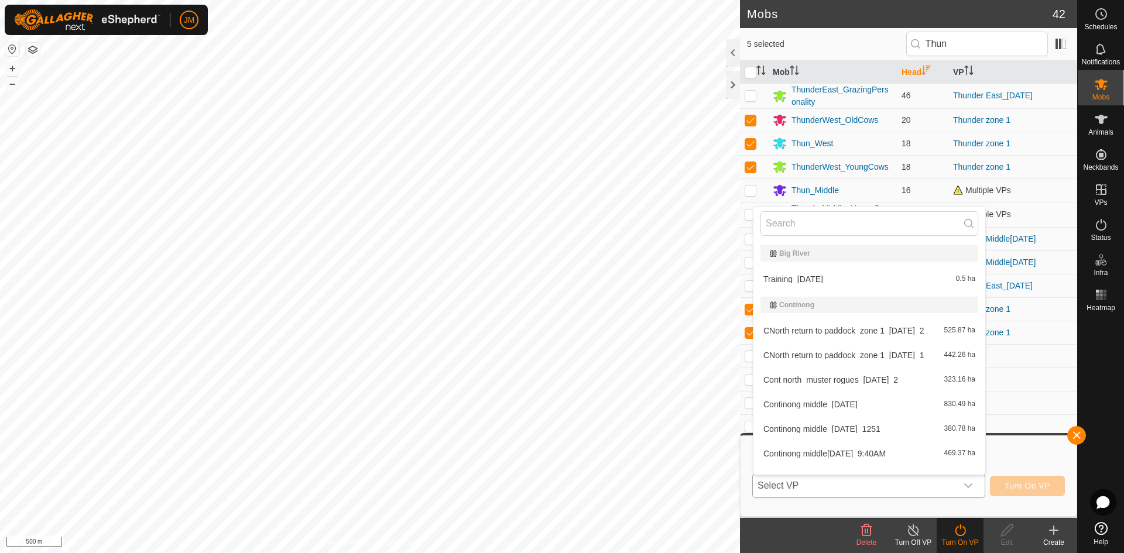
scroll to position [15, 0]
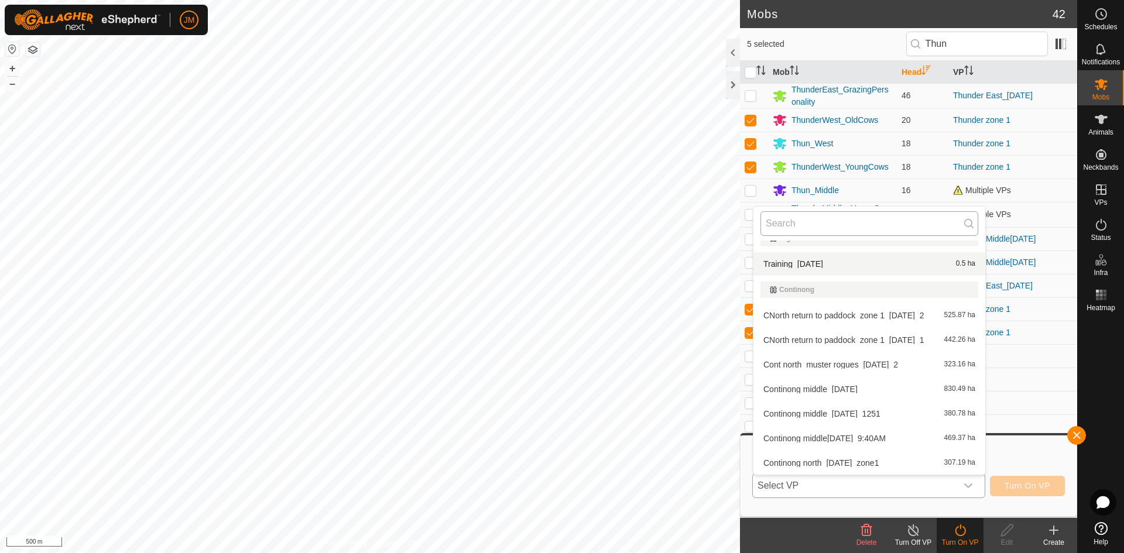
click at [783, 223] on input "text" at bounding box center [870, 223] width 218 height 25
type input "Thunder zone1_zone2"
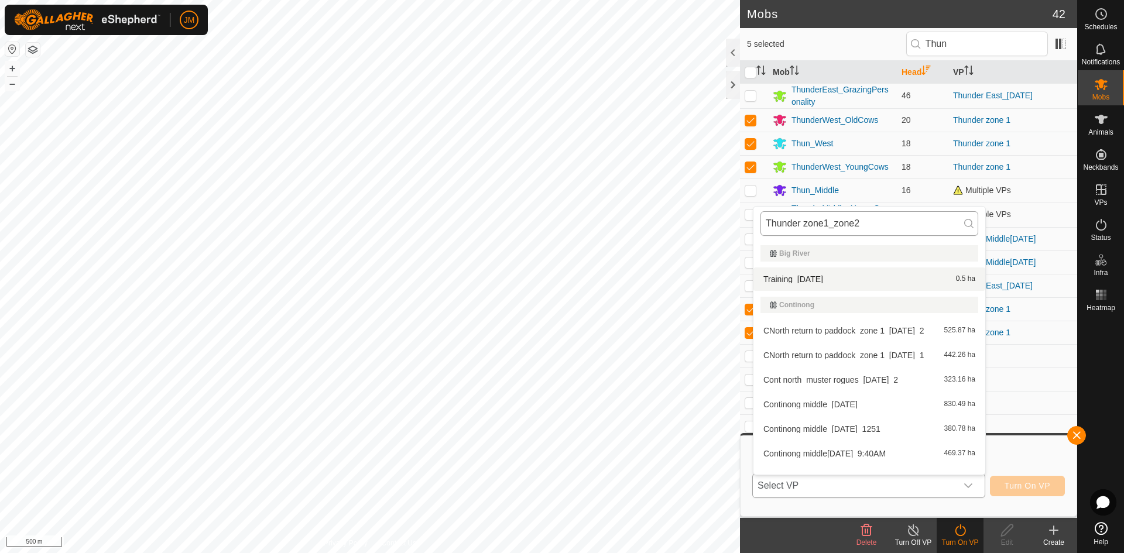
click at [783, 223] on div "ThunderMiddle_YoungCows" at bounding box center [832, 215] width 119 height 25
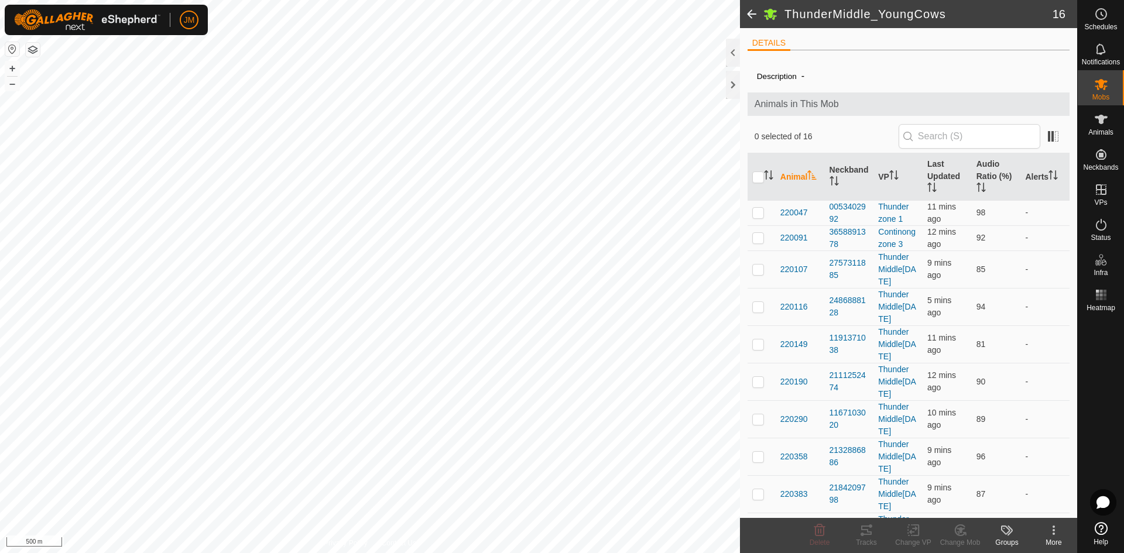
click at [751, 17] on span at bounding box center [751, 14] width 23 height 28
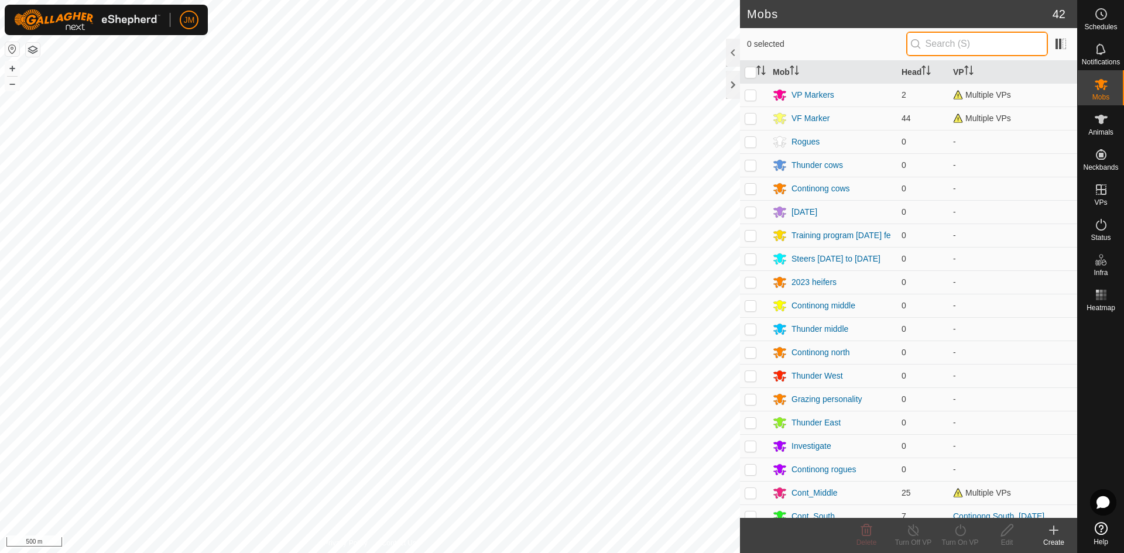
click at [954, 42] on input "text" at bounding box center [977, 44] width 142 height 25
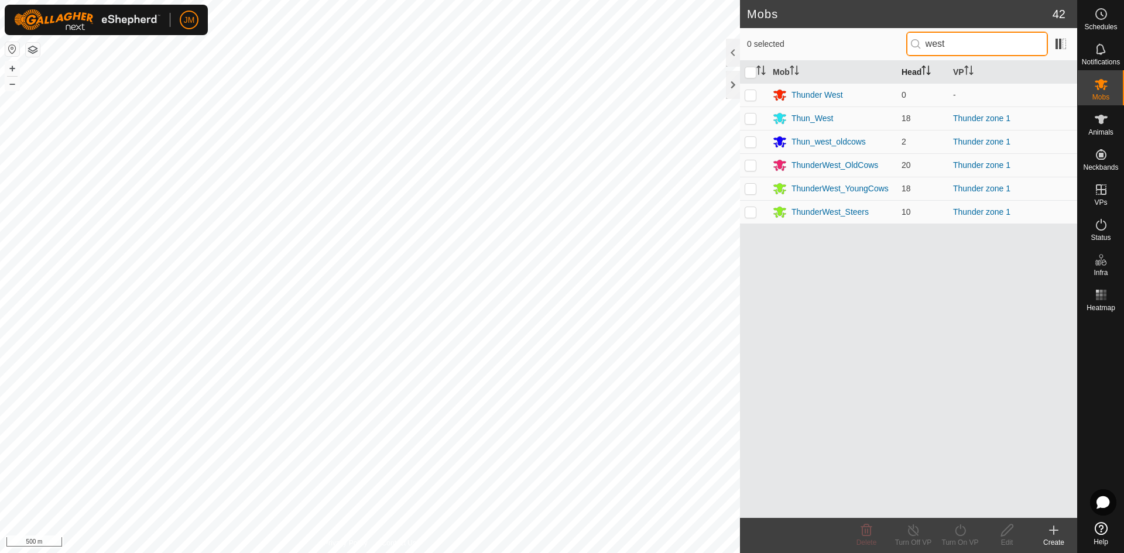
type input "west"
click at [921, 74] on th "Head" at bounding box center [923, 72] width 52 height 23
click at [915, 77] on th "Head" at bounding box center [923, 72] width 52 height 23
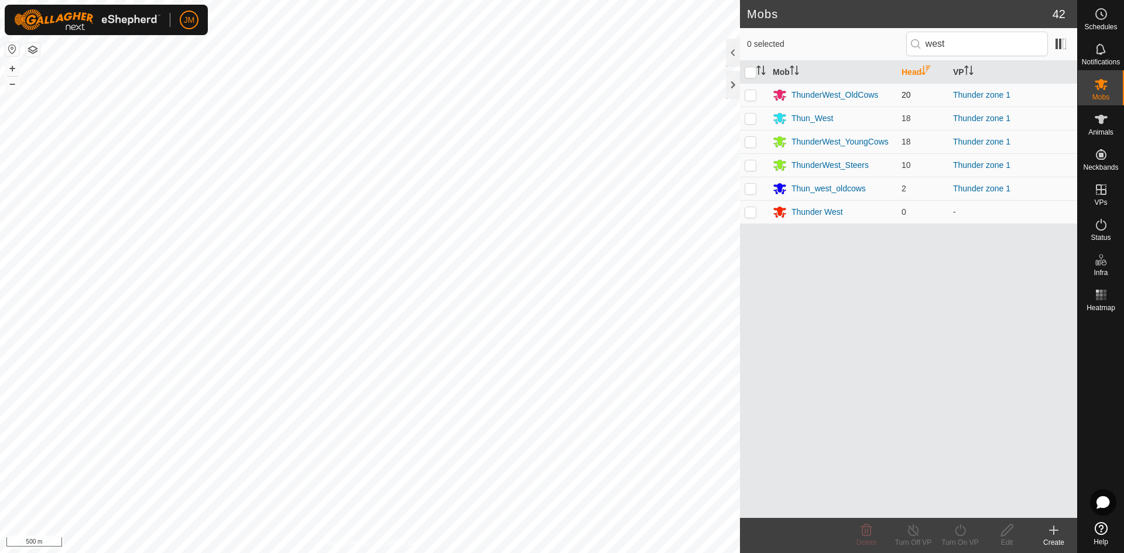
click at [752, 95] on p-checkbox at bounding box center [751, 94] width 12 height 9
checkbox input "true"
click at [752, 117] on p-checkbox at bounding box center [751, 118] width 12 height 9
checkbox input "true"
click at [747, 142] on p-checkbox at bounding box center [751, 141] width 12 height 9
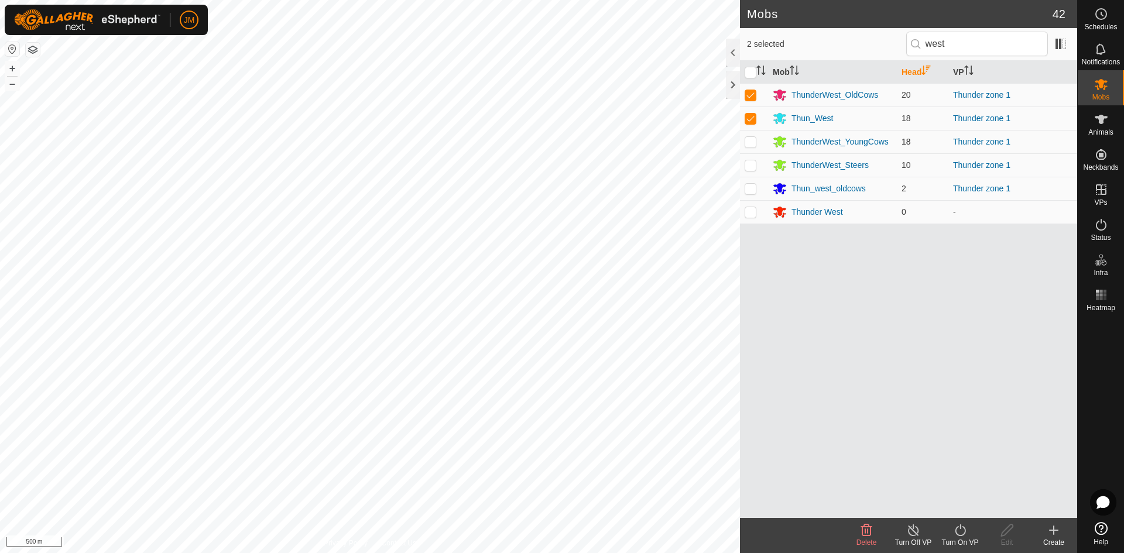
checkbox input "true"
click at [750, 169] on p-checkbox at bounding box center [751, 164] width 12 height 9
checkbox input "true"
click at [754, 191] on p-checkbox at bounding box center [751, 188] width 12 height 9
checkbox input "true"
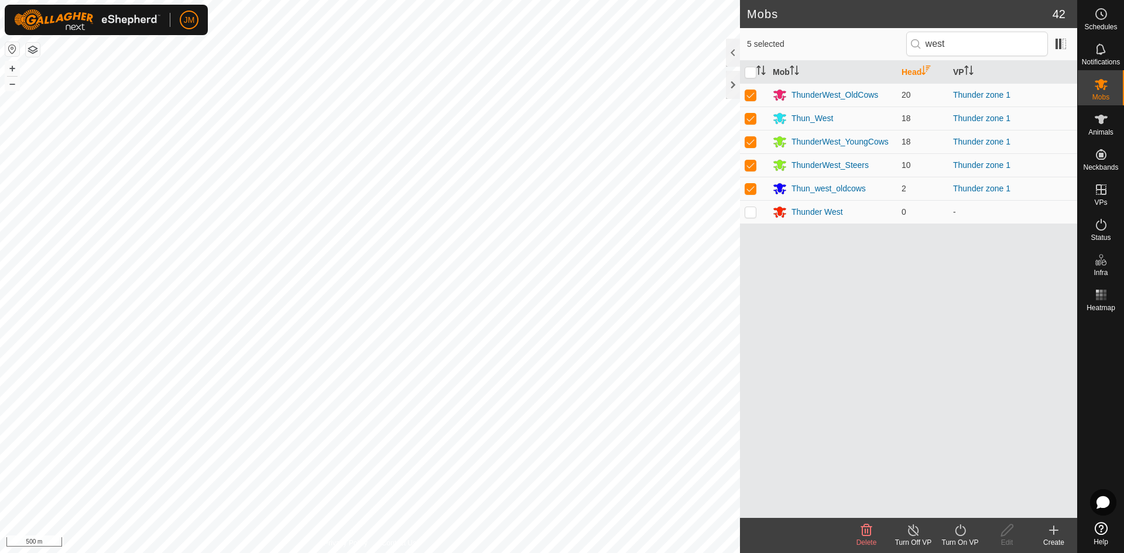
click at [961, 545] on div "Turn On VP" at bounding box center [960, 543] width 47 height 11
click at [964, 499] on link "Now" at bounding box center [995, 504] width 116 height 23
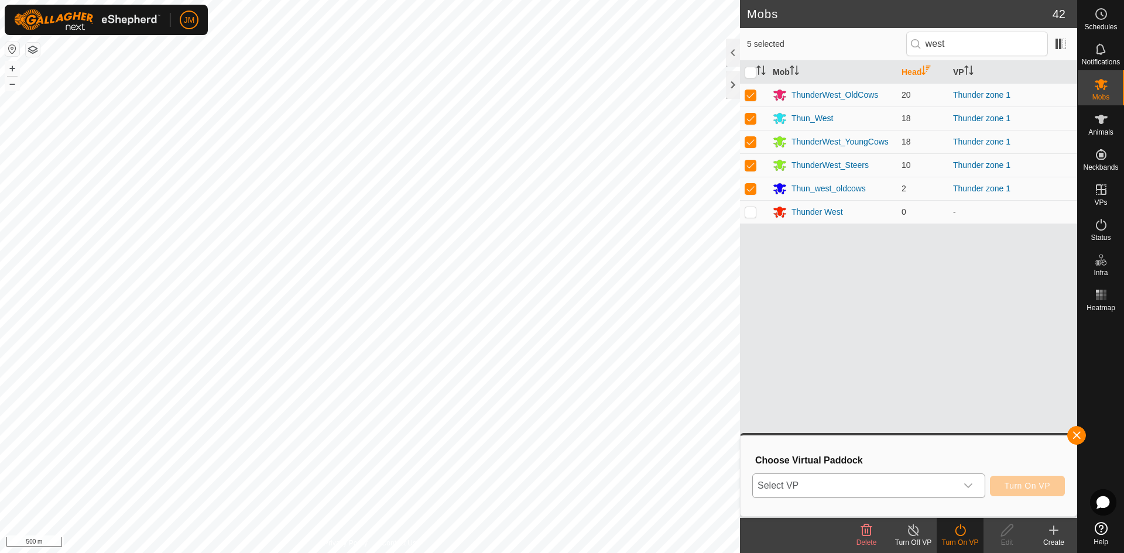
click at [869, 481] on span "Select VP" at bounding box center [855, 485] width 204 height 23
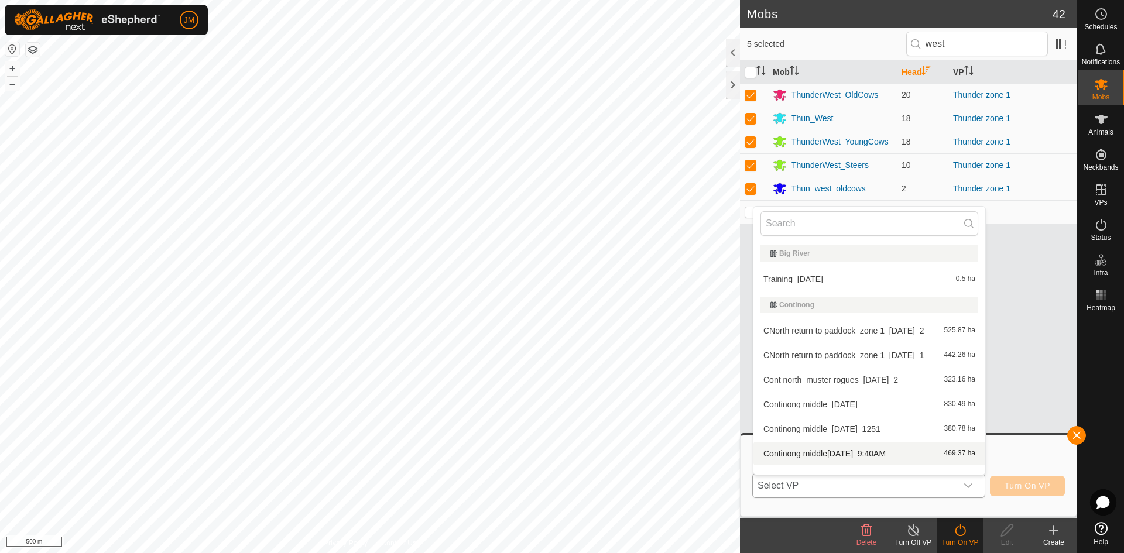
scroll to position [15, 0]
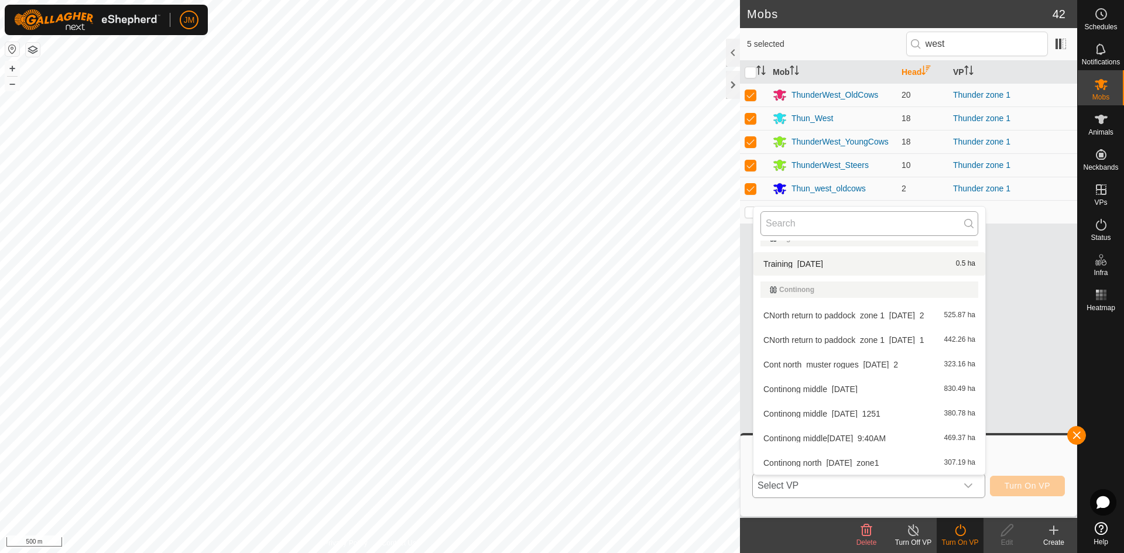
click at [779, 220] on input "text" at bounding box center [870, 223] width 218 height 25
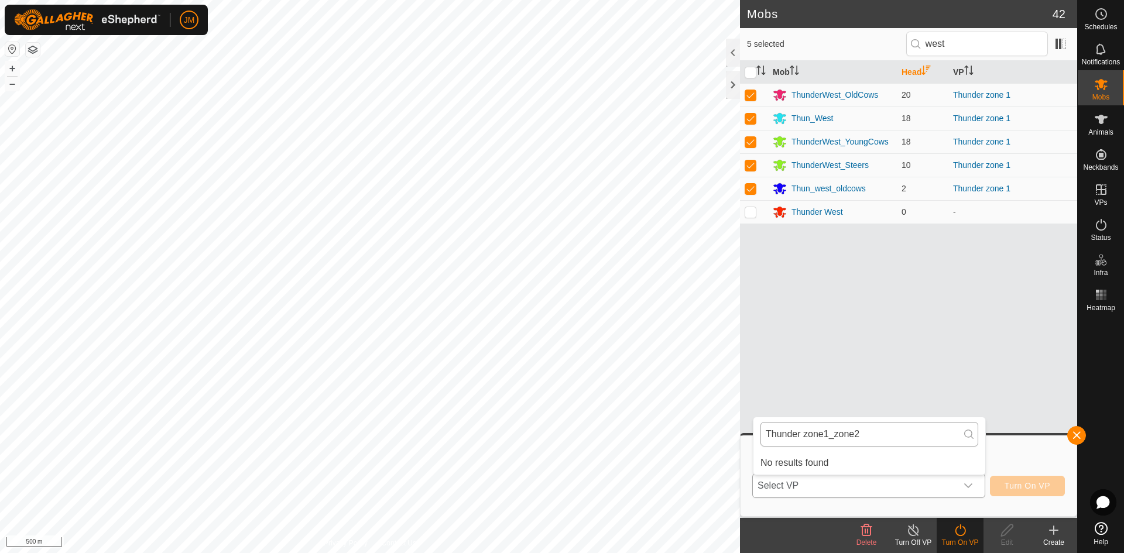
scroll to position [0, 0]
click at [879, 439] on input "Thunder zone1_zone2" at bounding box center [870, 434] width 218 height 25
click at [870, 433] on input "Thunder zone1_zone2" at bounding box center [870, 434] width 218 height 25
type input "Thunder zone1_zone2"
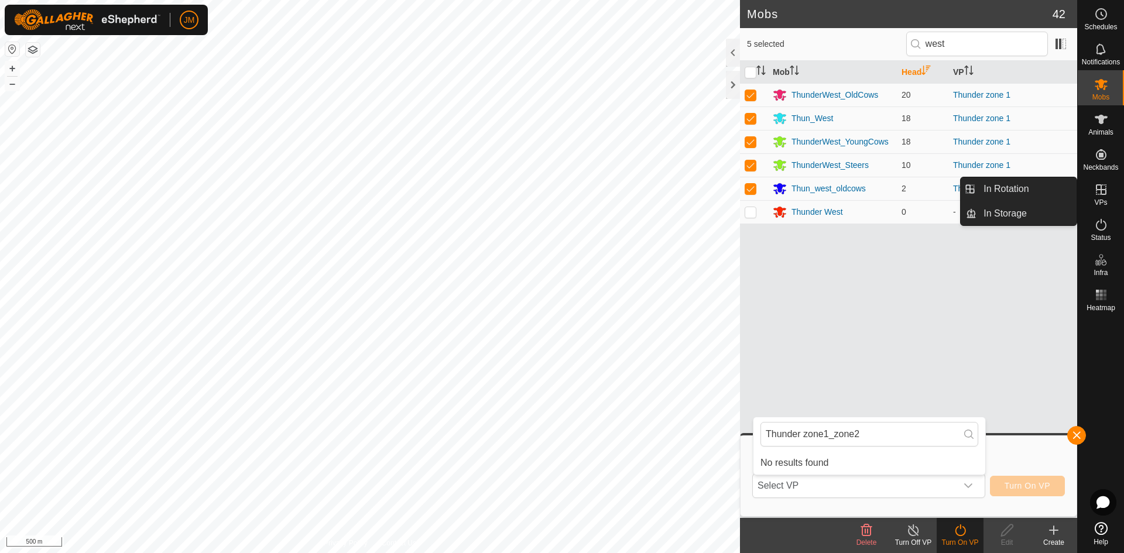
click at [1100, 193] on icon at bounding box center [1101, 190] width 14 height 14
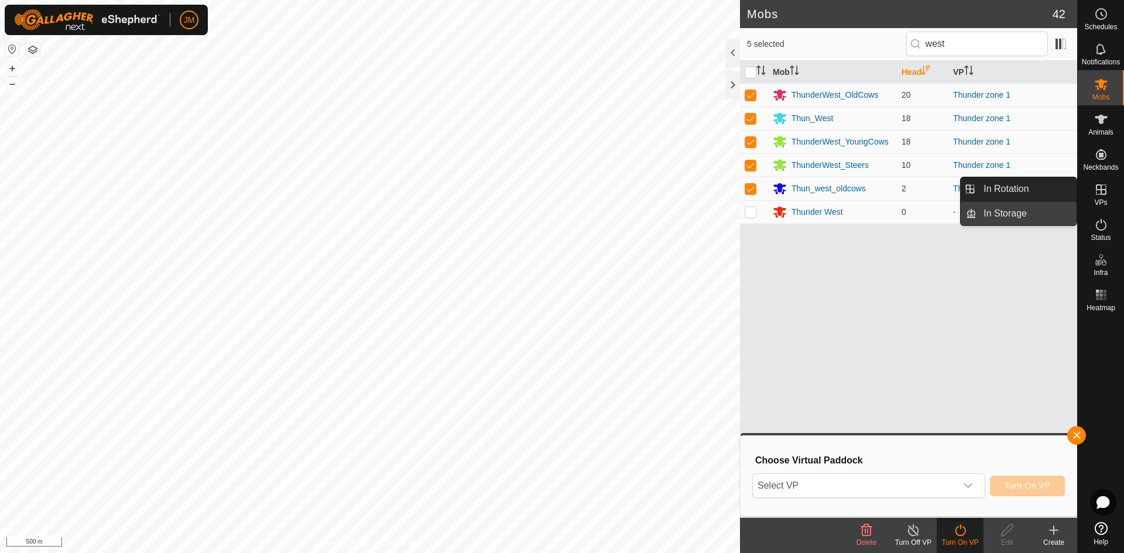
click at [1004, 210] on link "In Storage" at bounding box center [1027, 213] width 100 height 23
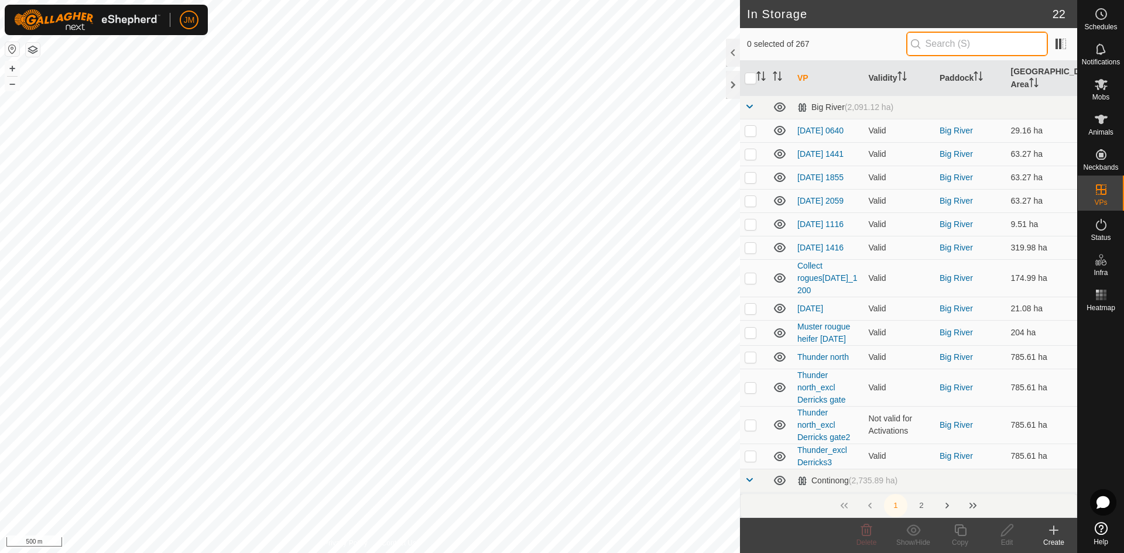
click at [957, 47] on input "text" at bounding box center [977, 44] width 142 height 25
paste input "Thunder zone1_zone2"
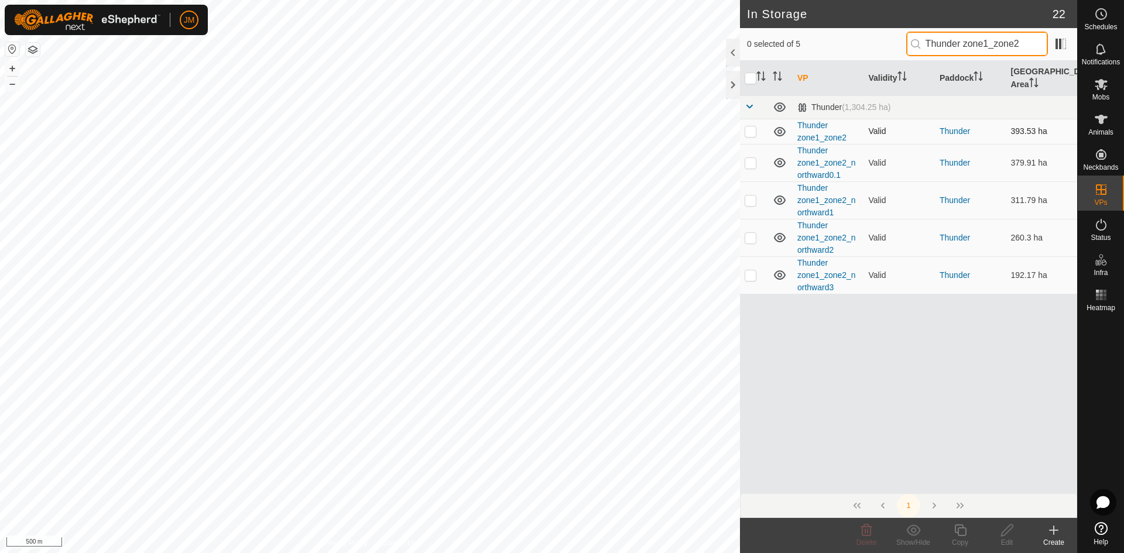
type input "Thunder zone1_zone2"
click at [753, 135] on p-checkbox at bounding box center [751, 130] width 12 height 9
click at [911, 536] on icon at bounding box center [913, 530] width 15 height 14
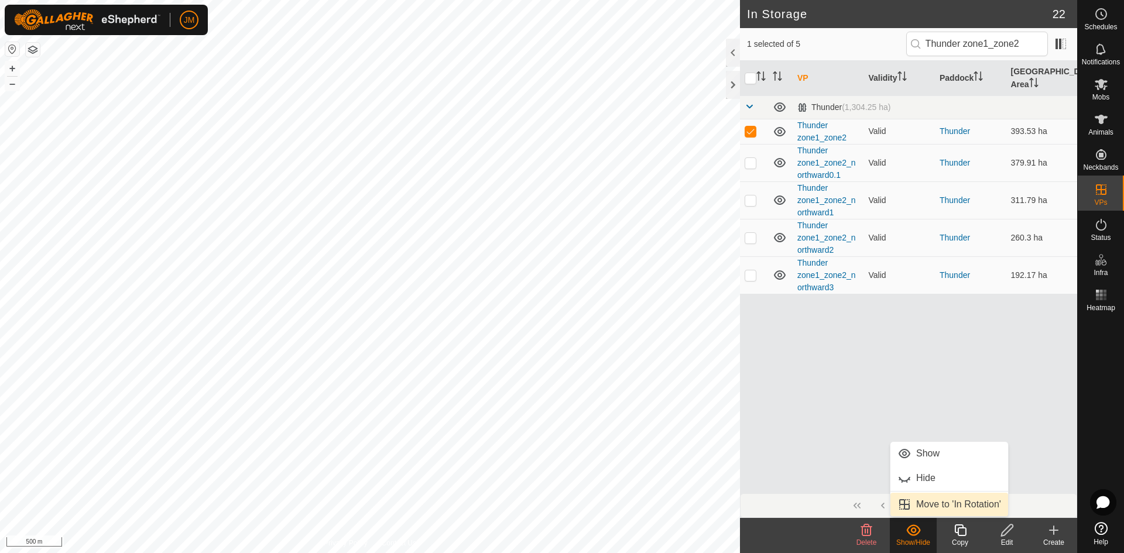
click at [949, 505] on link "Move to 'In Rotation'" at bounding box center [950, 504] width 118 height 23
checkbox input "false"
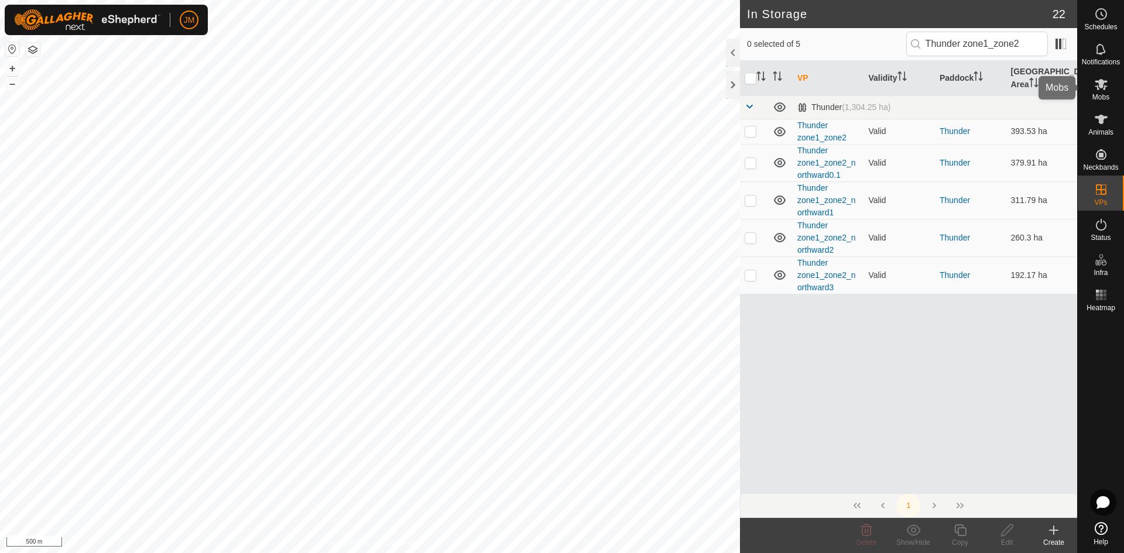
click at [1100, 91] on es-mob-svg-icon at bounding box center [1101, 84] width 21 height 19
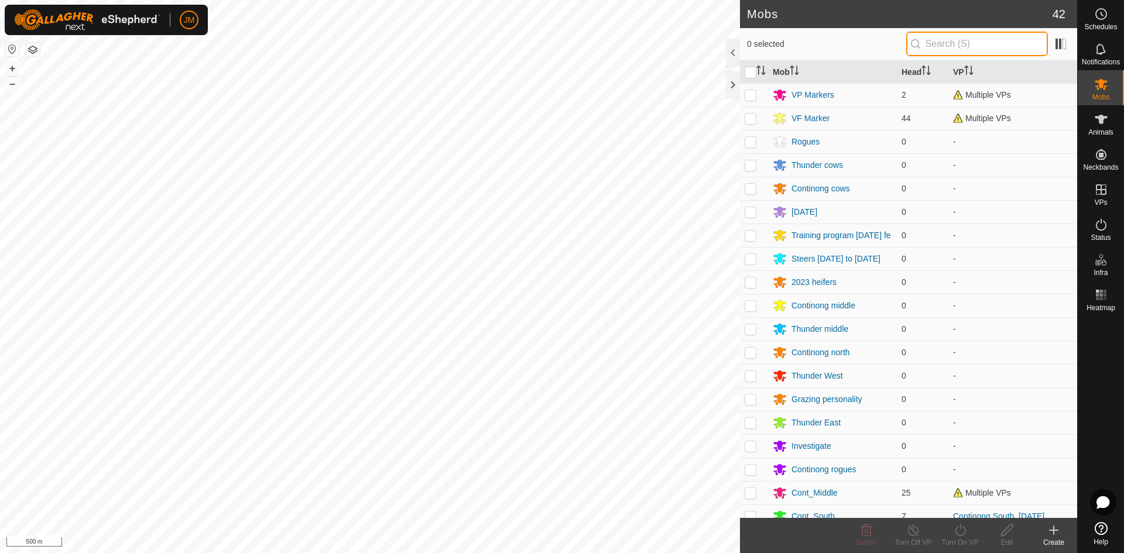
click at [945, 53] on input "text" at bounding box center [977, 44] width 142 height 25
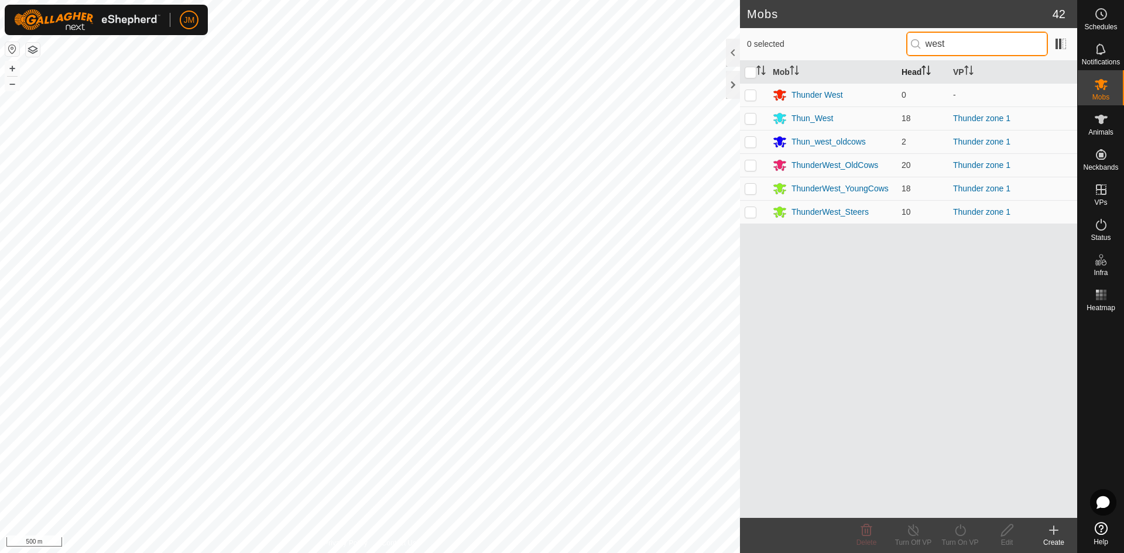
type input "west"
click at [920, 67] on th "Head" at bounding box center [923, 72] width 52 height 23
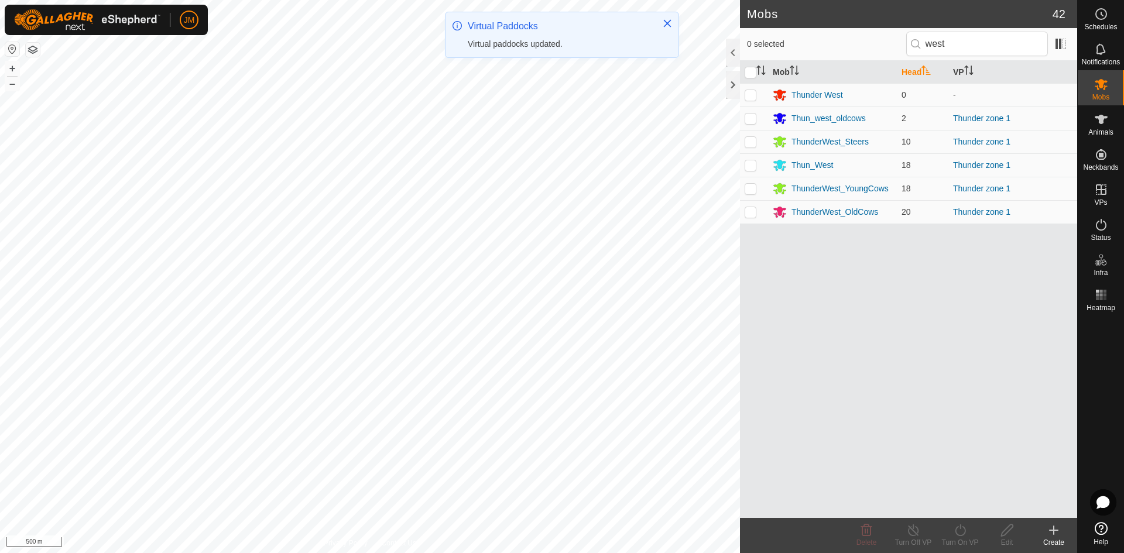
click at [911, 70] on th "Head" at bounding box center [923, 72] width 52 height 23
click at [754, 95] on p-checkbox at bounding box center [751, 94] width 12 height 9
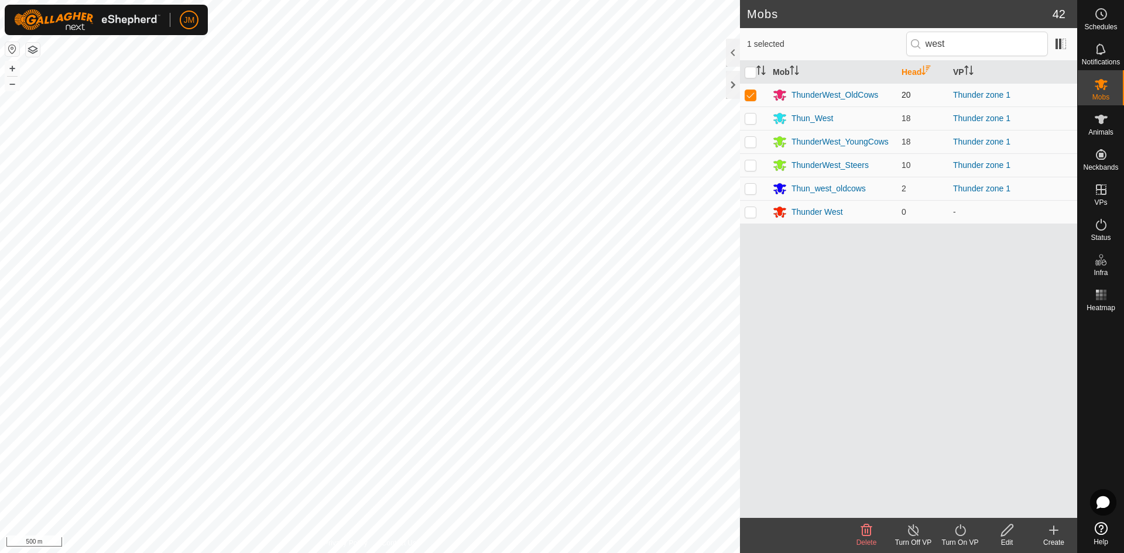
checkbox input "true"
click at [754, 114] on p-tablecheckbox at bounding box center [751, 118] width 12 height 9
checkbox input "true"
click at [749, 145] on p-checkbox at bounding box center [751, 141] width 12 height 9
checkbox input "true"
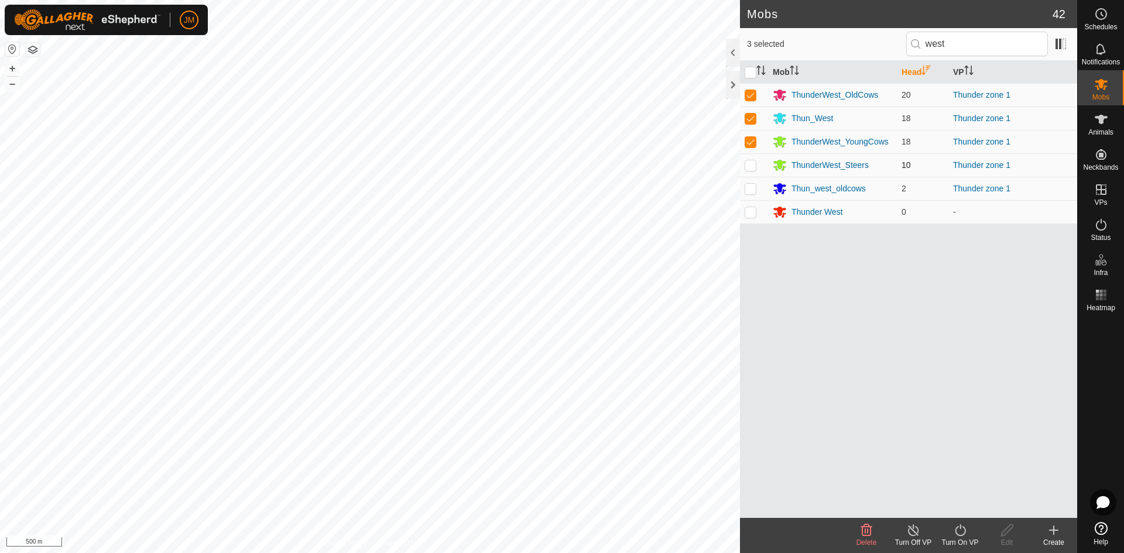
click at [751, 169] on p-checkbox at bounding box center [751, 164] width 12 height 9
checkbox input "true"
click at [751, 188] on p-checkbox at bounding box center [751, 188] width 12 height 9
checkbox input "true"
click at [957, 529] on icon at bounding box center [960, 530] width 15 height 14
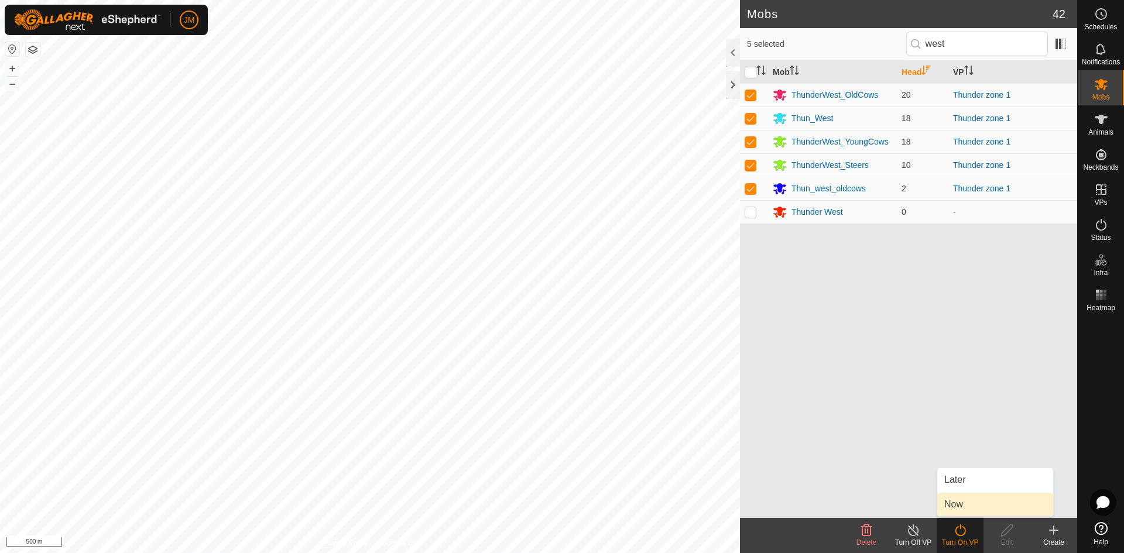
click at [962, 505] on link "Now" at bounding box center [995, 504] width 116 height 23
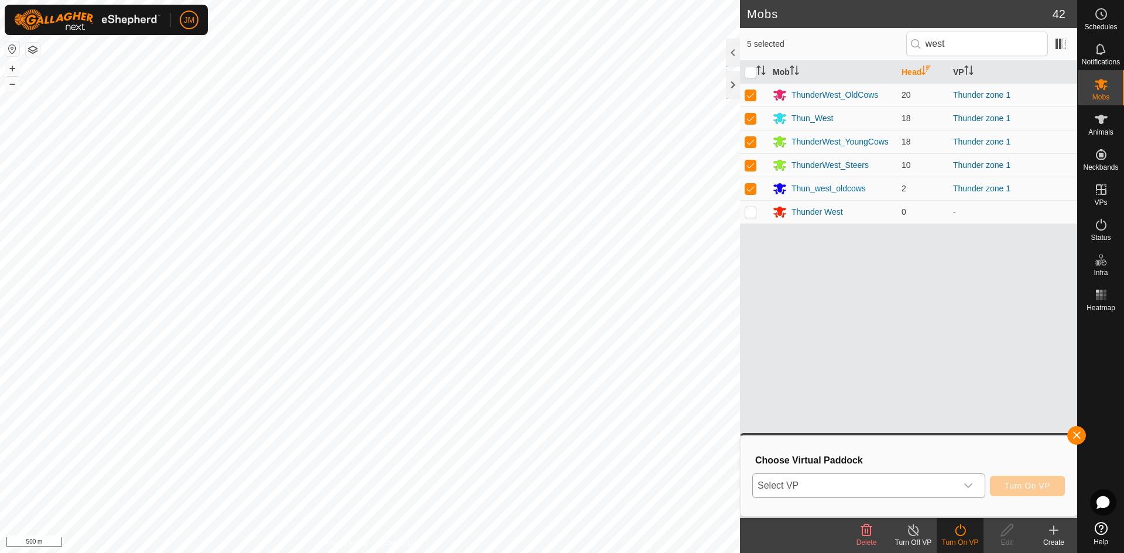
click at [843, 486] on span "Select VP" at bounding box center [855, 485] width 204 height 23
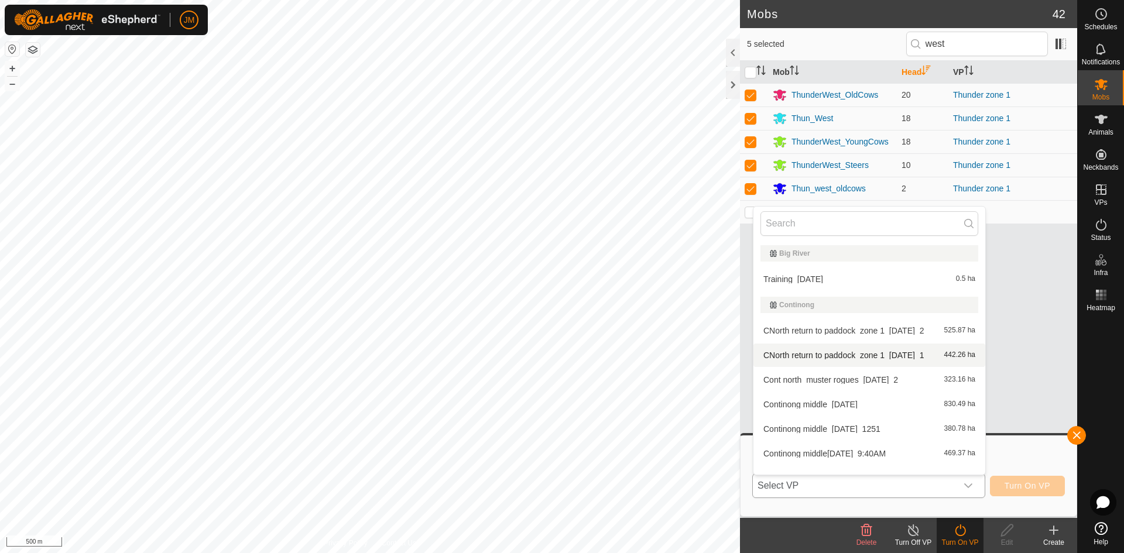
scroll to position [15, 0]
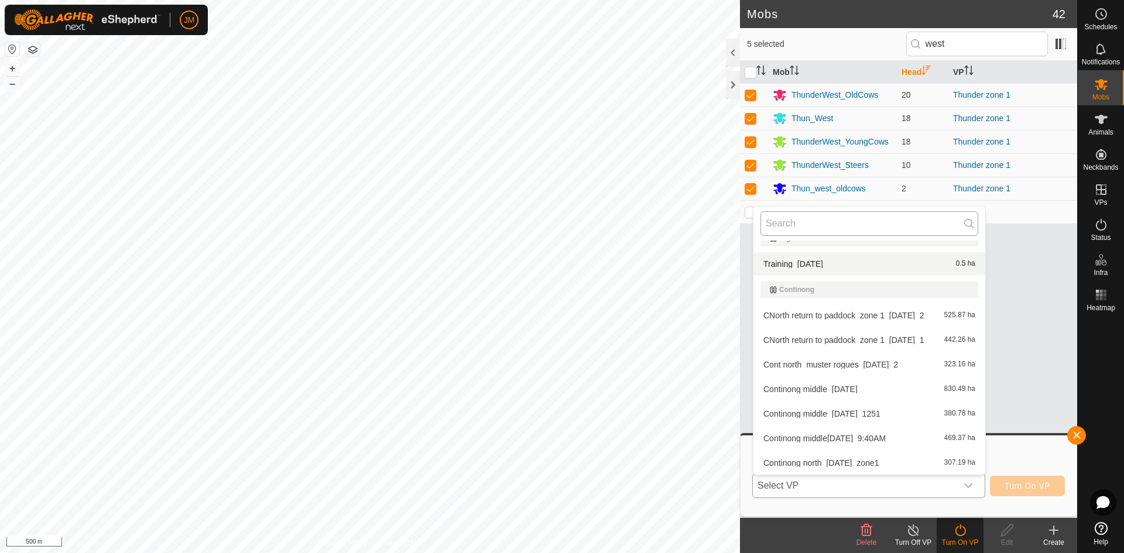
click at [793, 230] on input "text" at bounding box center [870, 223] width 218 height 25
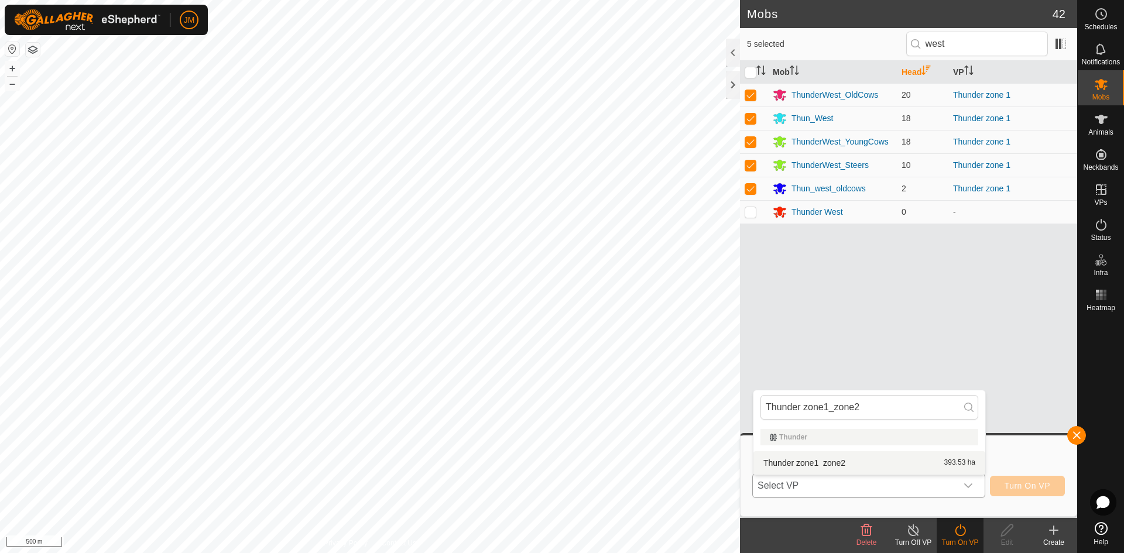
type input "Thunder zone1_zone2"
click at [783, 463] on li "Thunder zone1_zone2 393.53 ha" at bounding box center [870, 462] width 232 height 23
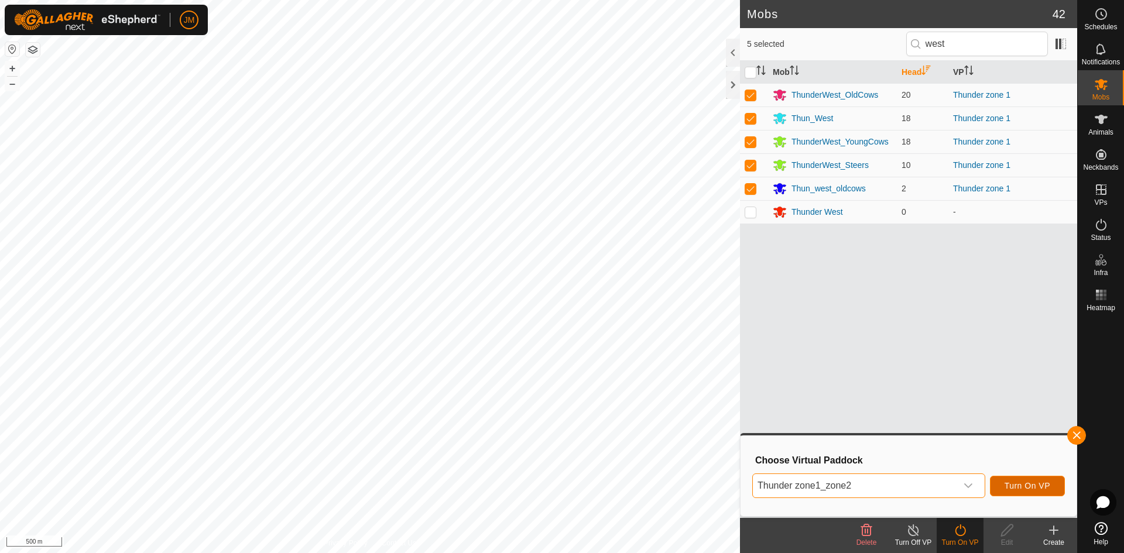
click at [1018, 487] on span "Turn On VP" at bounding box center [1028, 485] width 46 height 9
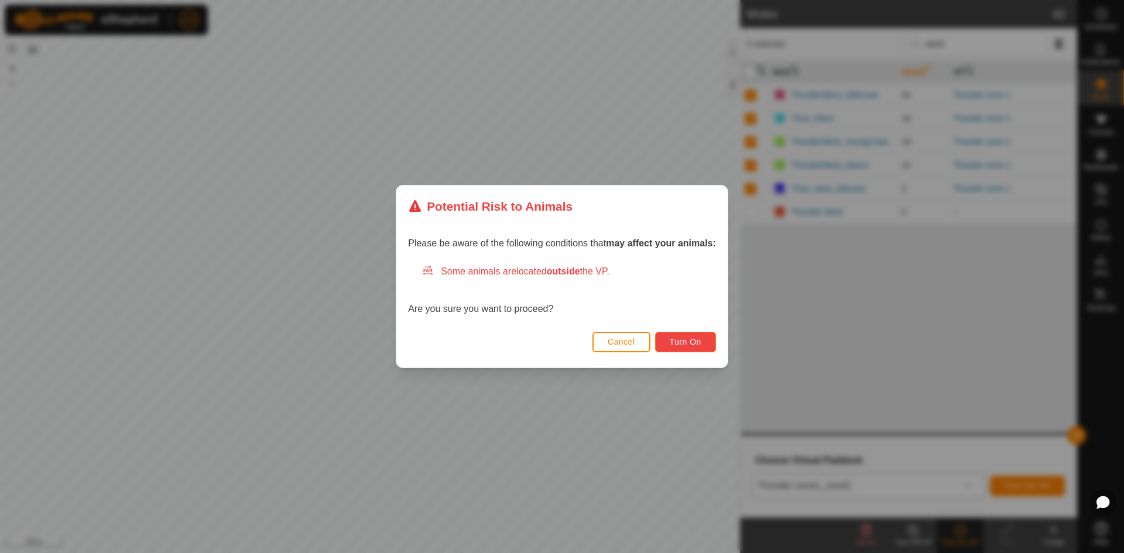
click at [685, 341] on span "Turn On" at bounding box center [686, 341] width 32 height 9
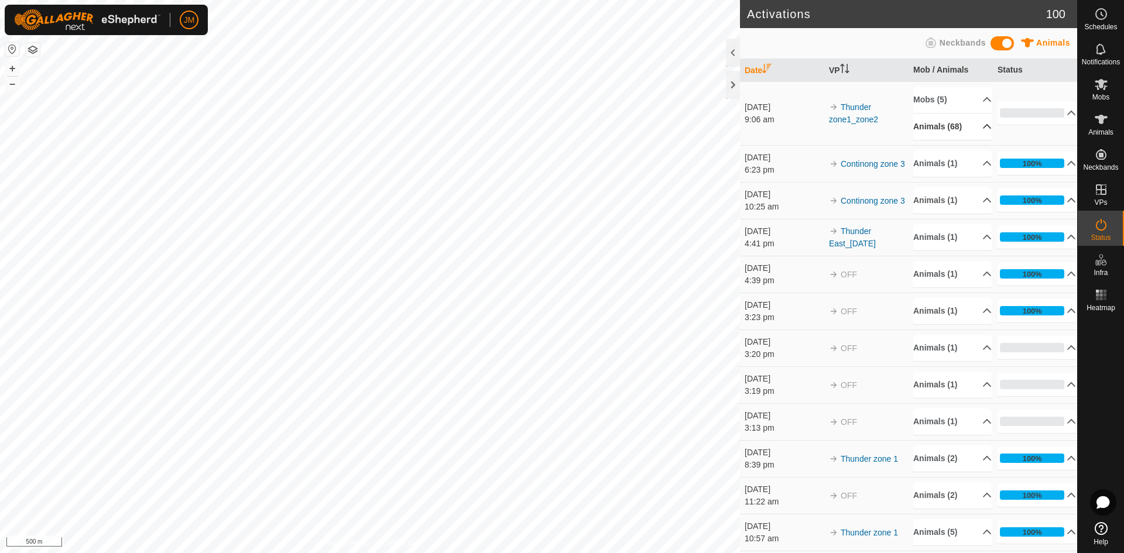
click at [971, 127] on p-accordion-header "Animals (68)" at bounding box center [952, 127] width 78 height 26
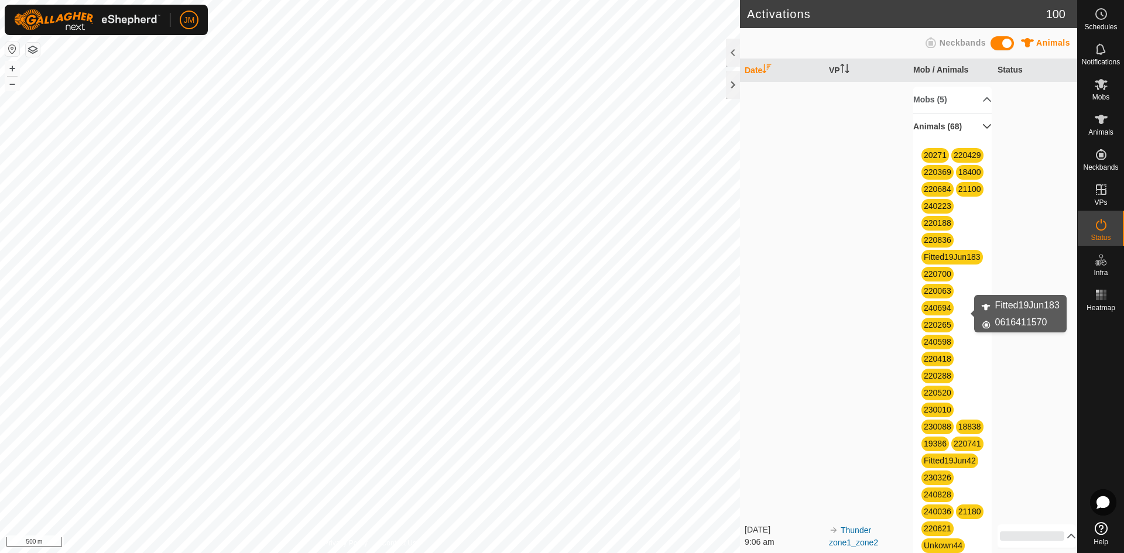
click at [949, 262] on link "Fitted19Jun183" at bounding box center [952, 256] width 57 height 9
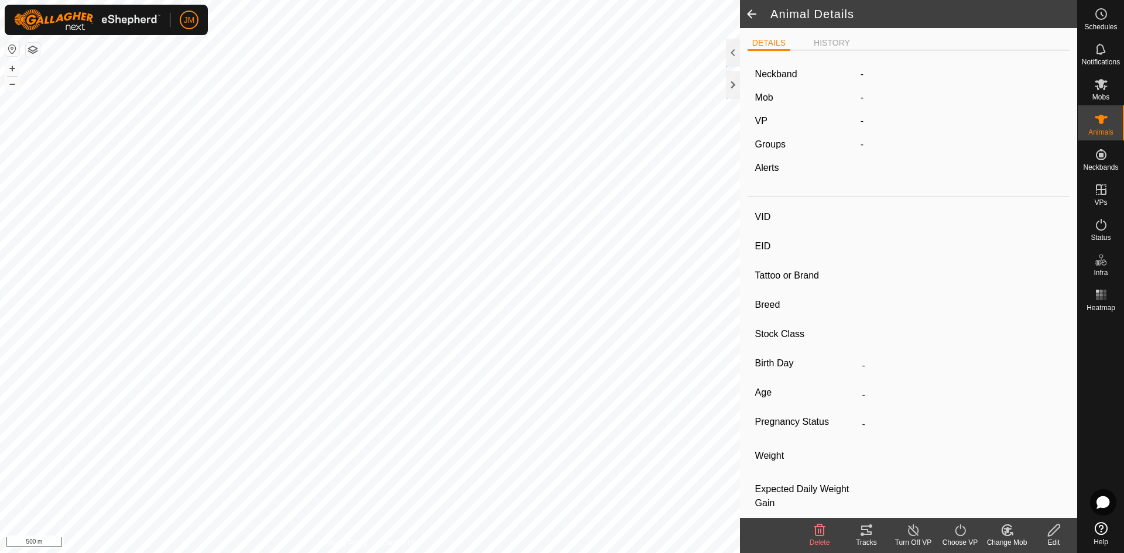
type input "Fitted19Jun183"
type input "-"
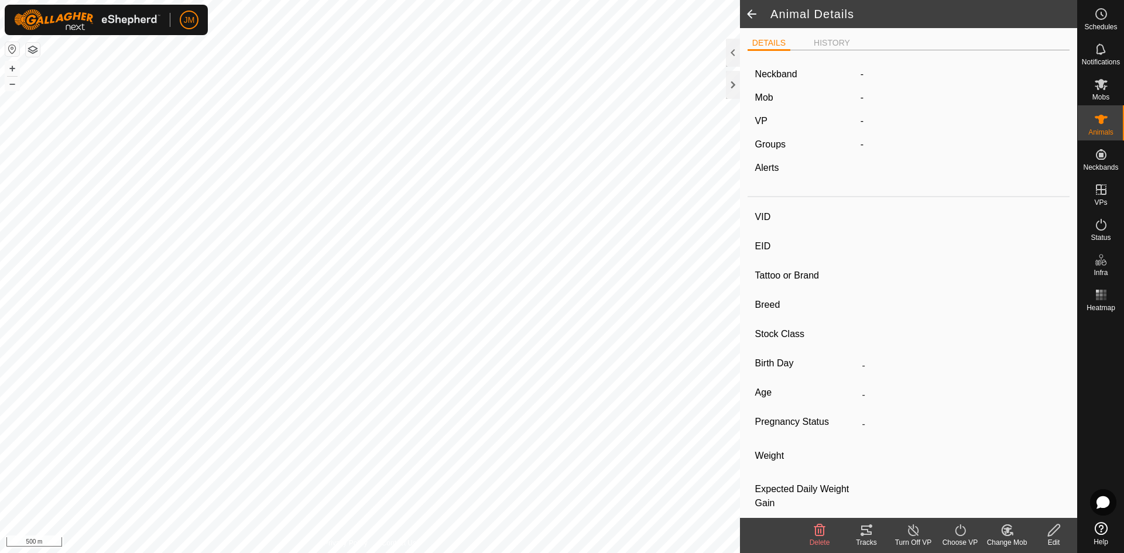
type input "-"
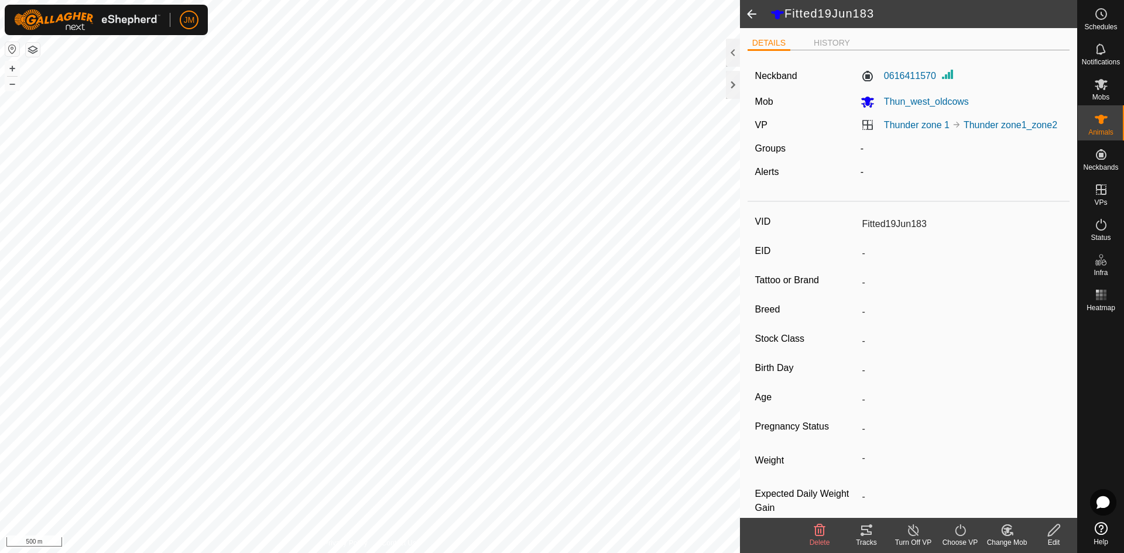
click at [749, 20] on span at bounding box center [751, 14] width 23 height 28
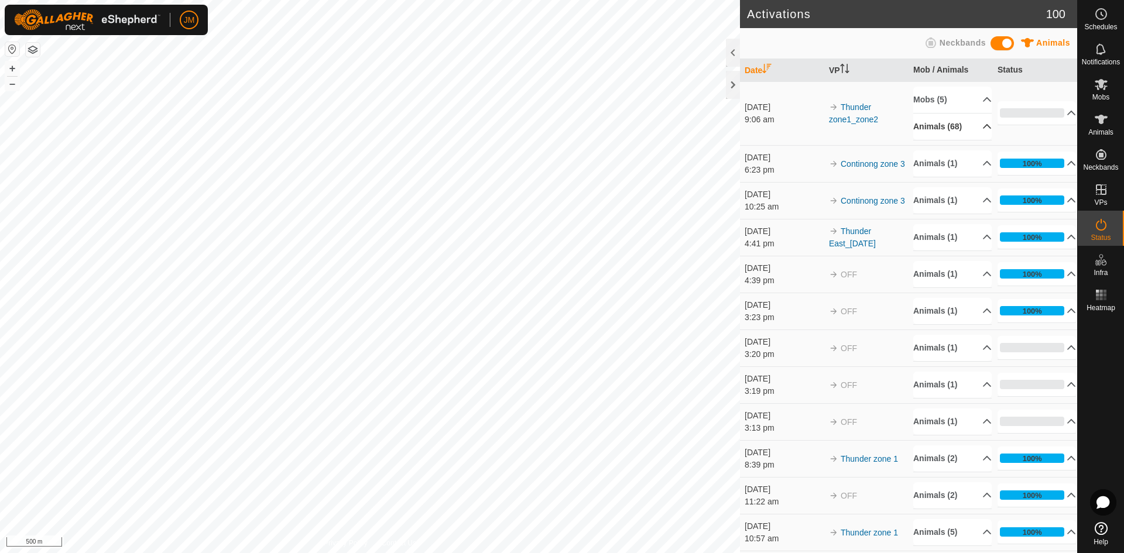
click at [964, 124] on p-accordion-header "Animals (68)" at bounding box center [952, 127] width 78 height 26
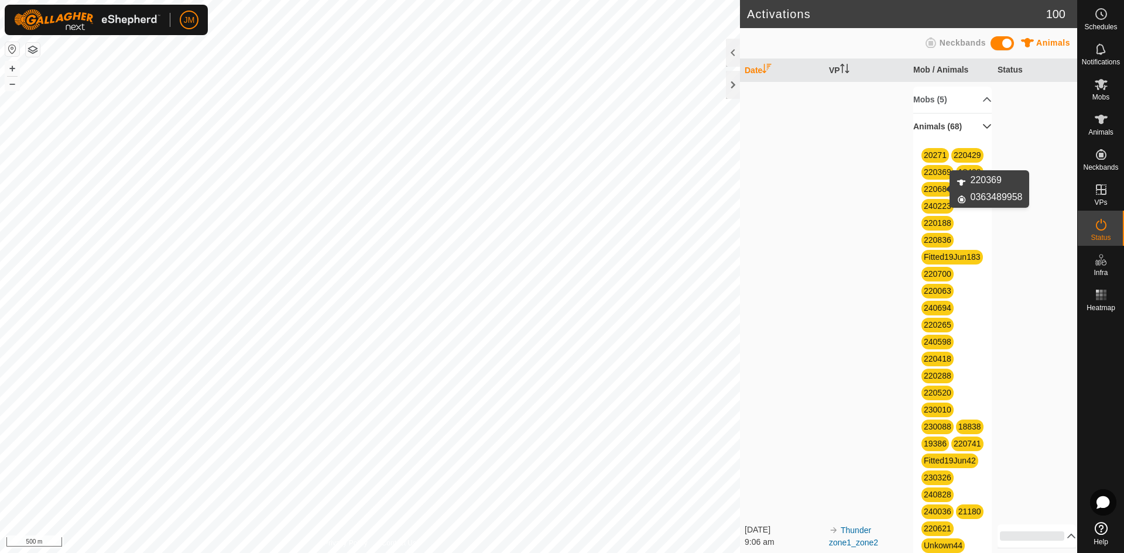
click at [931, 177] on link "220369" at bounding box center [938, 171] width 28 height 9
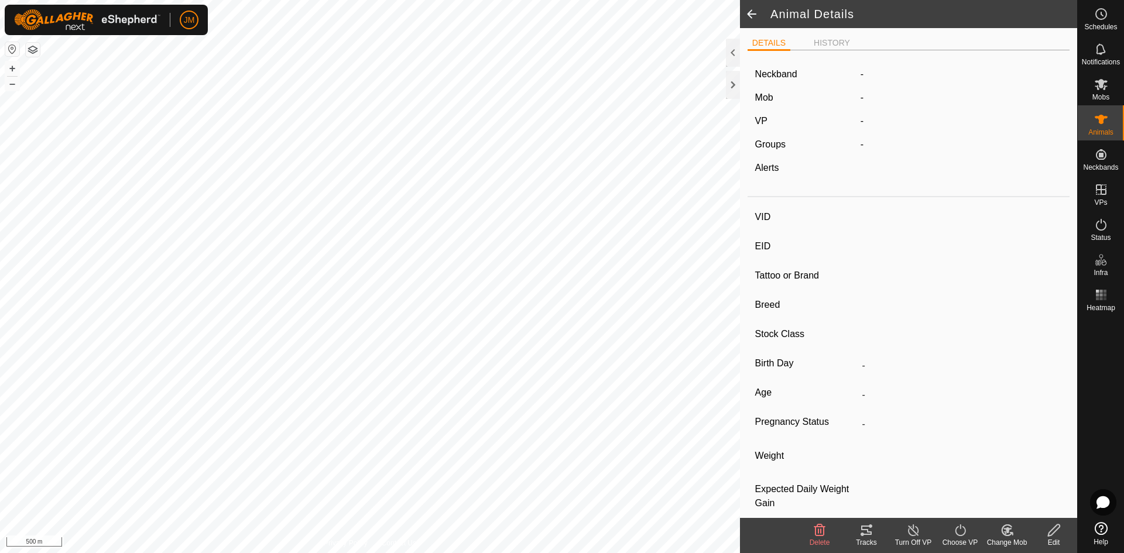
type input "220369"
type input "-"
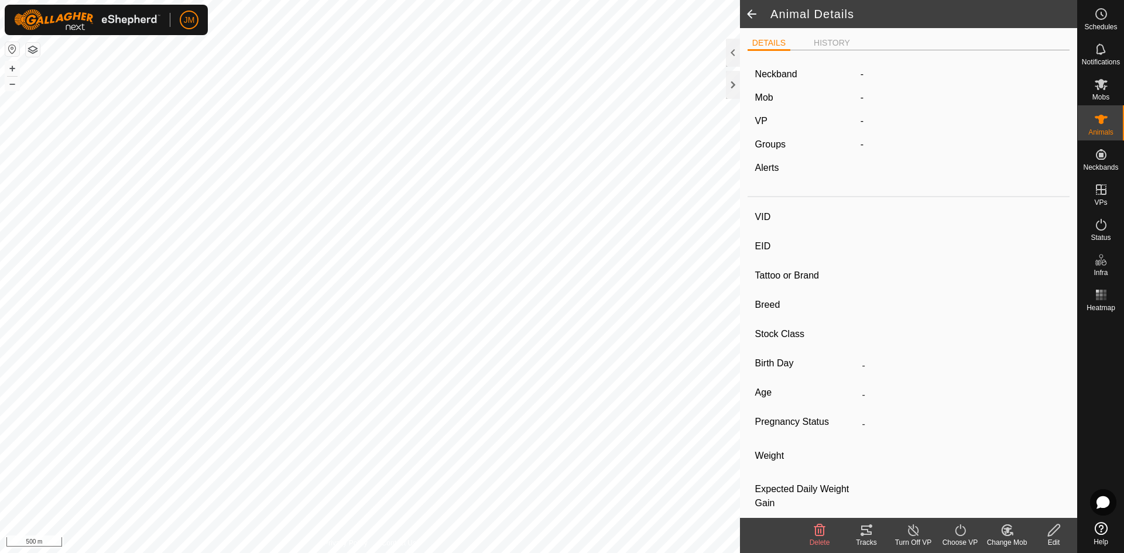
type input "-"
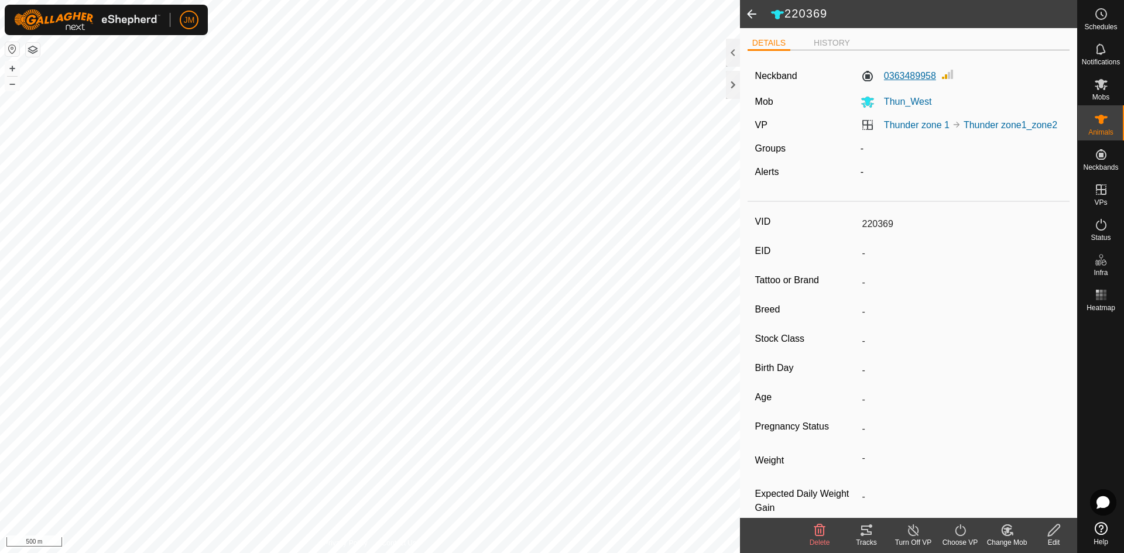
click at [907, 80] on label "0363489958" at bounding box center [899, 76] width 76 height 14
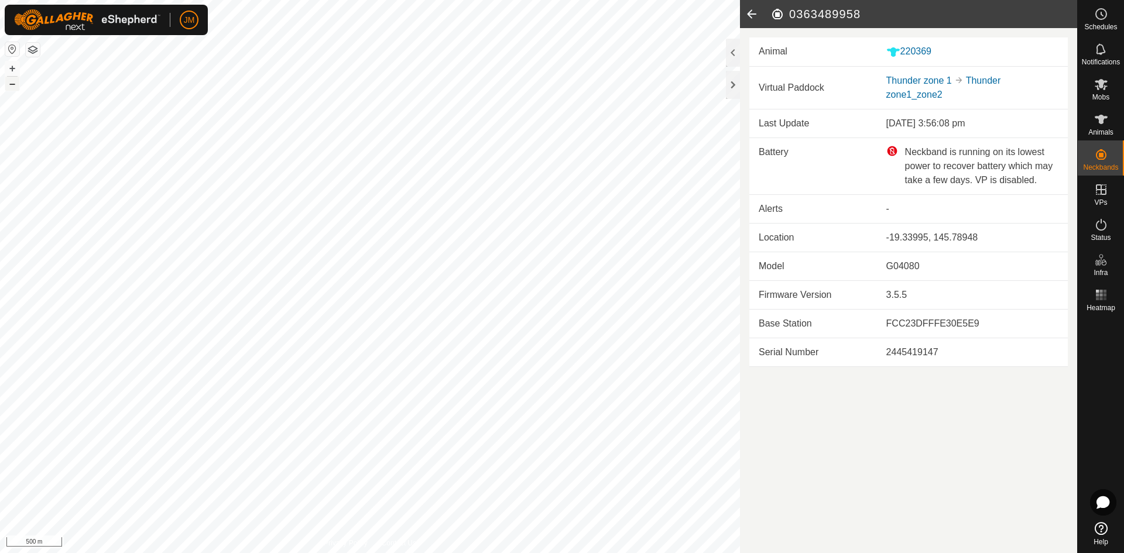
click at [13, 83] on button "–" at bounding box center [12, 84] width 14 height 14
click at [15, 70] on button "+" at bounding box center [12, 68] width 14 height 14
click at [737, 90] on div at bounding box center [733, 85] width 14 height 28
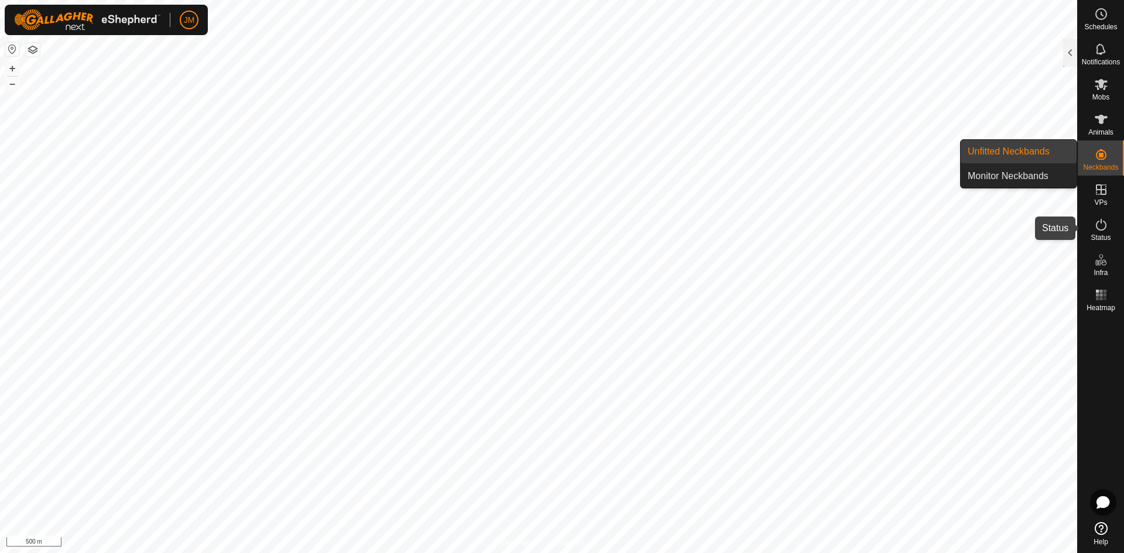
drag, startPoint x: 1101, startPoint y: 223, endPoint x: 1124, endPoint y: 225, distance: 22.9
click at [1101, 223] on icon at bounding box center [1101, 225] width 11 height 12
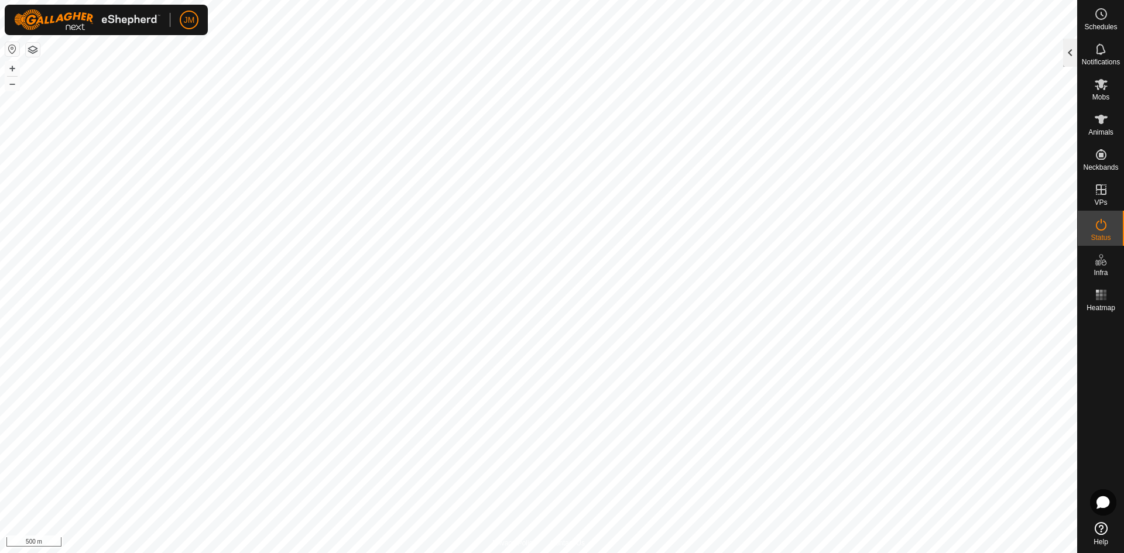
click at [1068, 46] on div at bounding box center [1070, 53] width 14 height 28
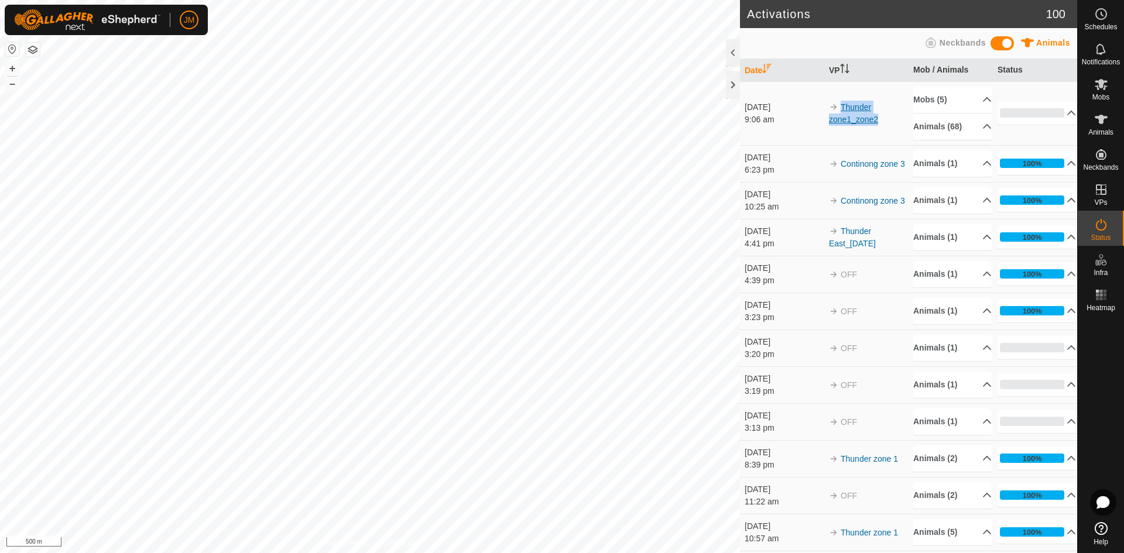
drag, startPoint x: 887, startPoint y: 117, endPoint x: 839, endPoint y: 108, distance: 48.2
click at [839, 108] on td "Thunder zone1_zone2" at bounding box center [866, 113] width 84 height 64
copy link "Thunder zone1_zone2"
click at [732, 84] on div at bounding box center [733, 85] width 14 height 28
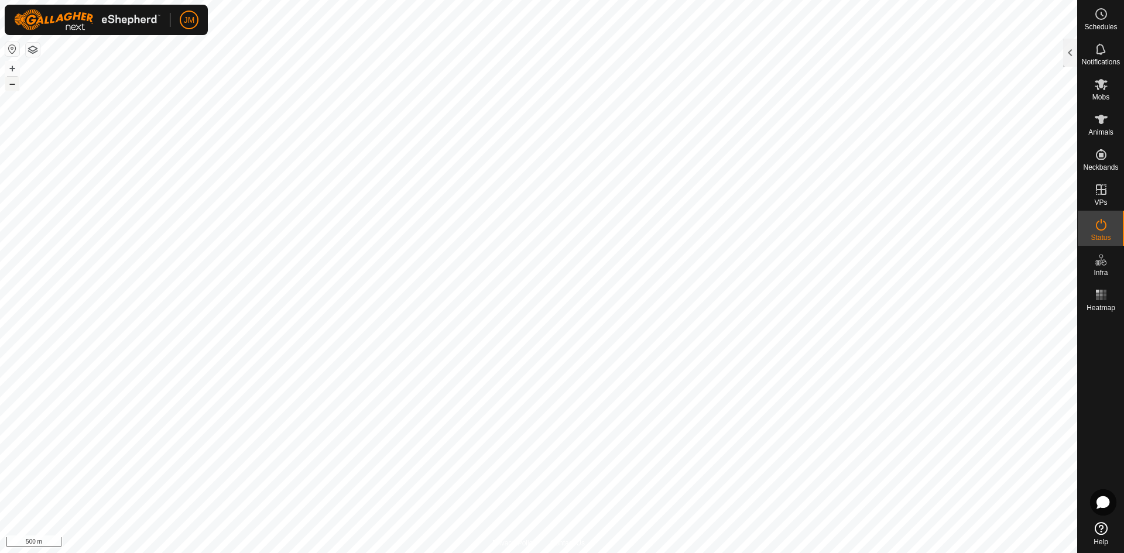
click at [14, 84] on button "–" at bounding box center [12, 84] width 14 height 14
click at [9, 71] on button "+" at bounding box center [12, 68] width 14 height 14
click at [11, 69] on button "+" at bounding box center [12, 68] width 14 height 14
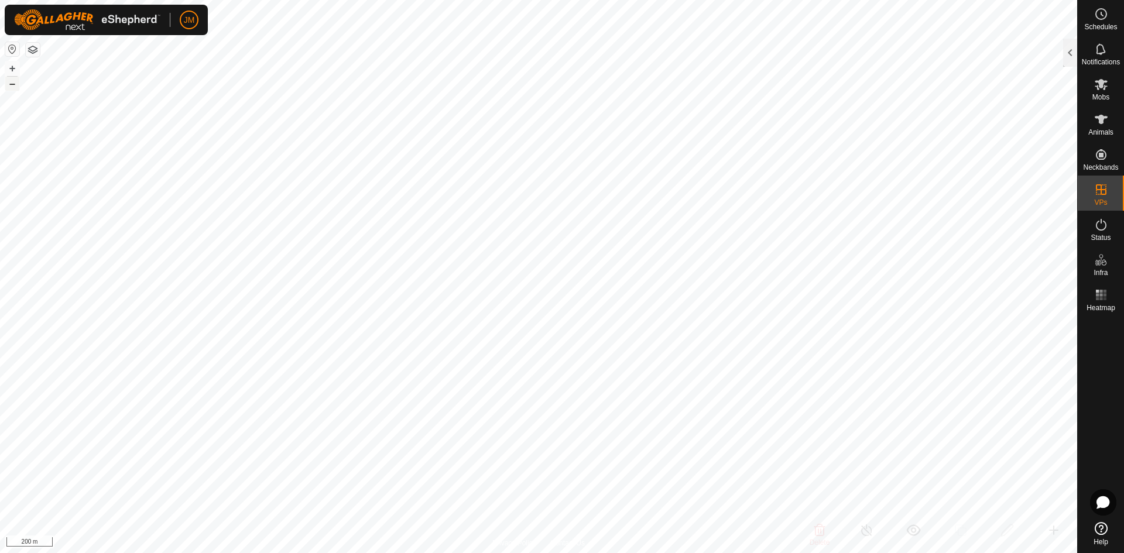
click at [12, 84] on button "–" at bounding box center [12, 84] width 14 height 14
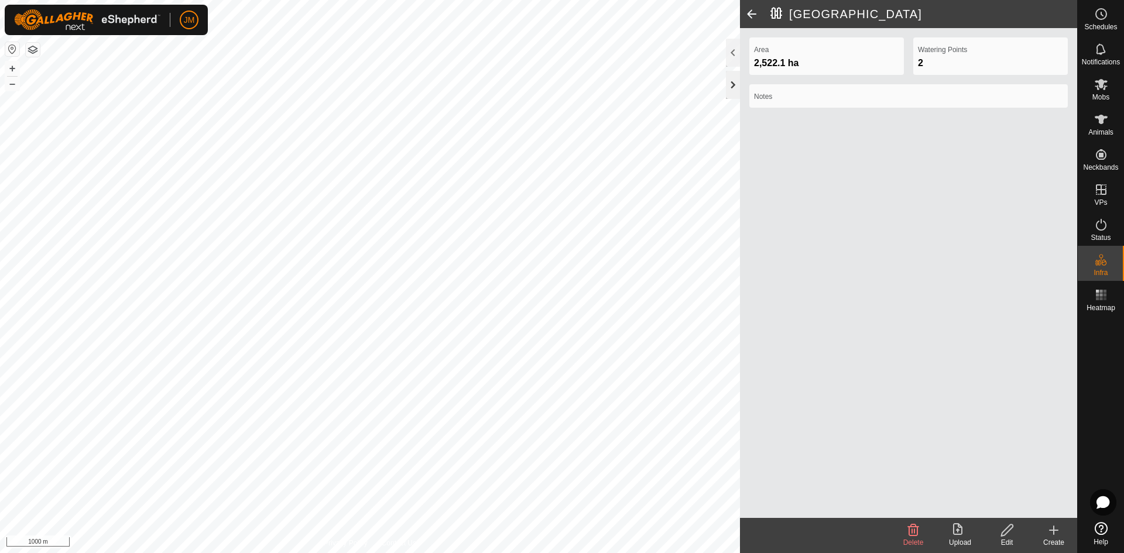
click at [728, 95] on div at bounding box center [733, 85] width 14 height 28
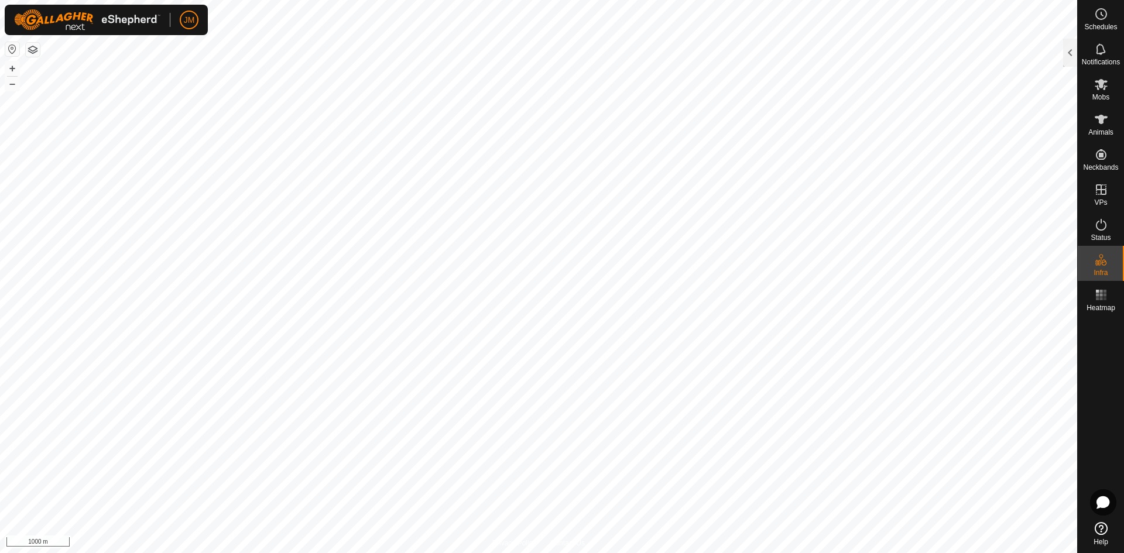
click at [35, 52] on button "button" at bounding box center [33, 50] width 14 height 14
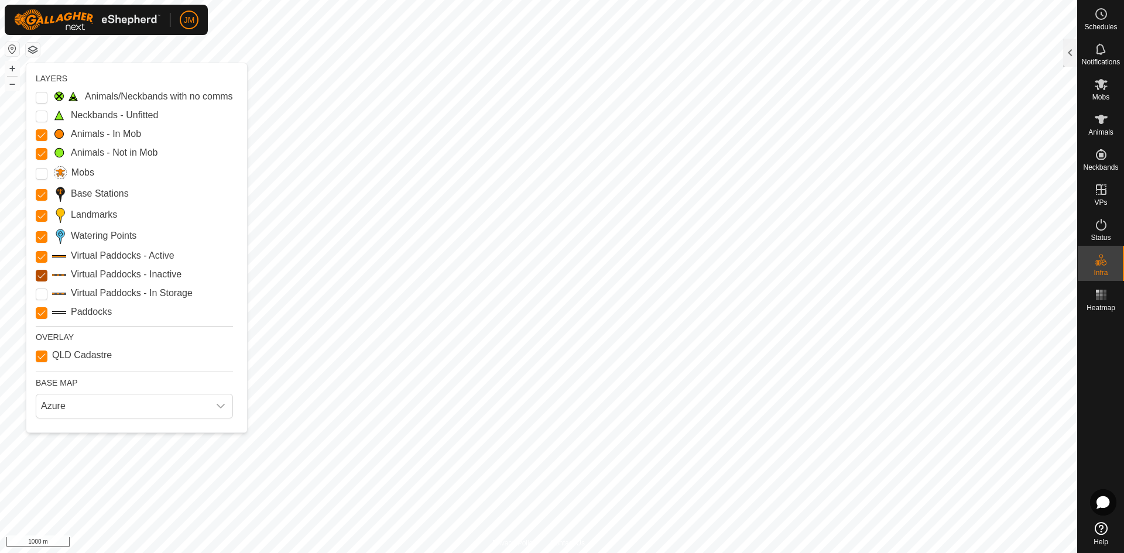
click at [40, 274] on Inactive "Virtual Paddocks - Inactive" at bounding box center [42, 276] width 12 height 12
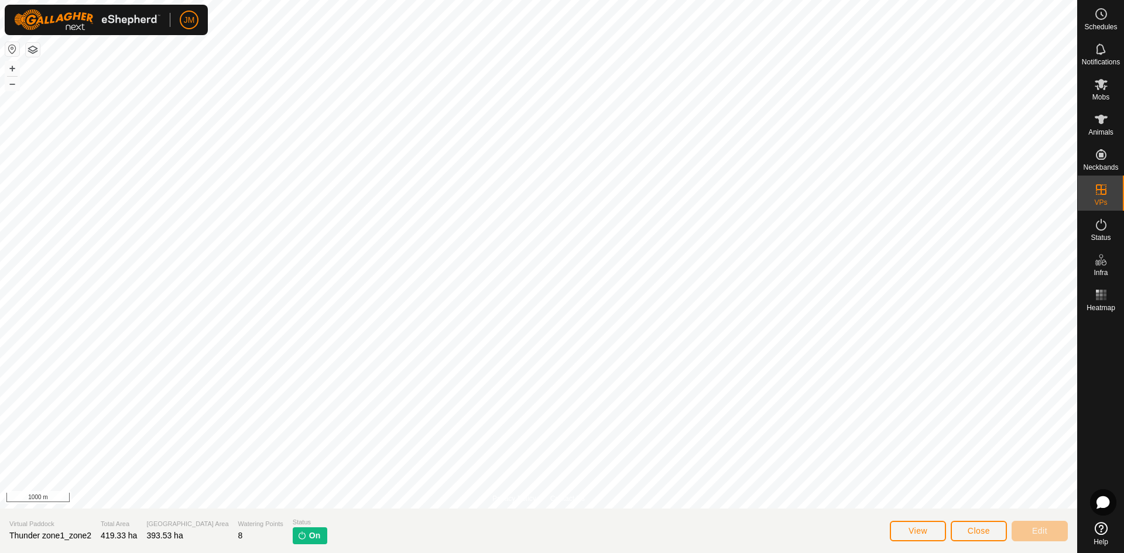
click at [33, 533] on span "Thunder zone1_zone2" at bounding box center [50, 535] width 82 height 9
copy span "Thunder zone1_zone2"
click at [981, 527] on span "Close" at bounding box center [979, 530] width 22 height 9
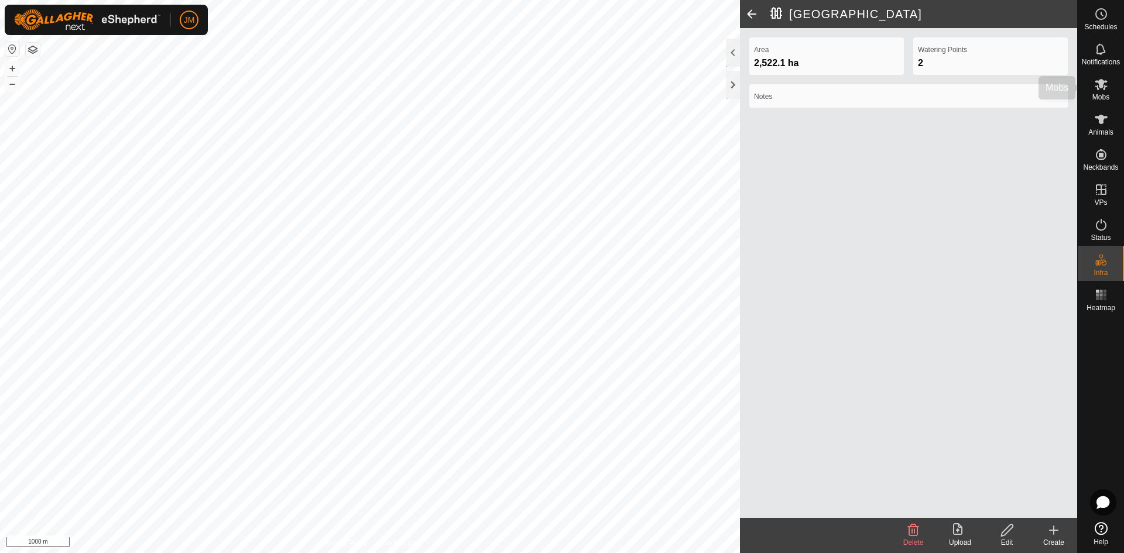
click at [1093, 97] on span "Mobs" at bounding box center [1101, 97] width 17 height 7
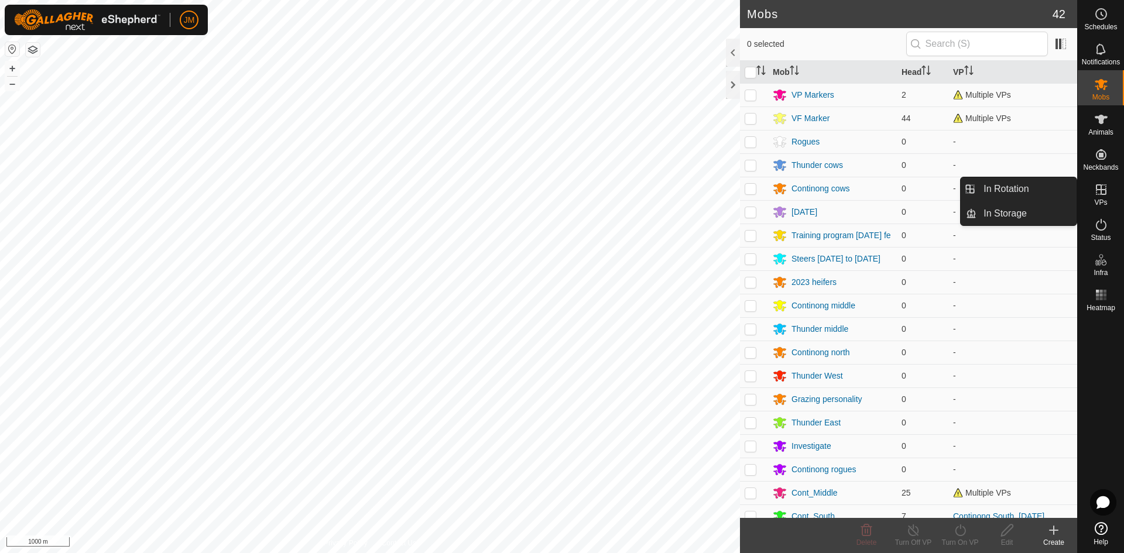
click at [1102, 199] on span "VPs" at bounding box center [1100, 202] width 13 height 7
click at [1012, 189] on link "In Rotation" at bounding box center [1027, 188] width 100 height 23
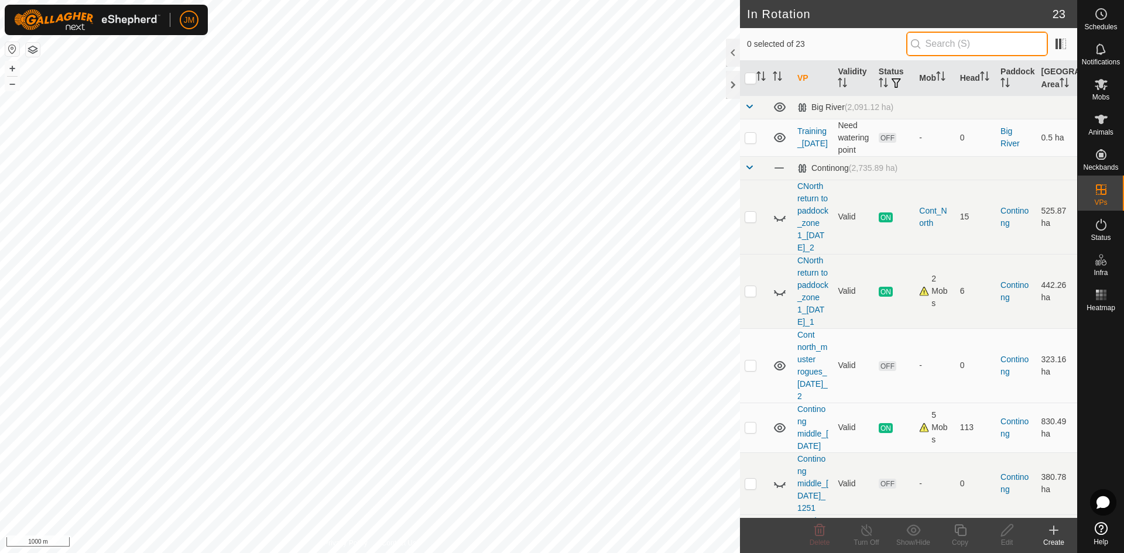
click at [943, 50] on input "text" at bounding box center [977, 44] width 142 height 25
paste input "Thunder zone1_zone2"
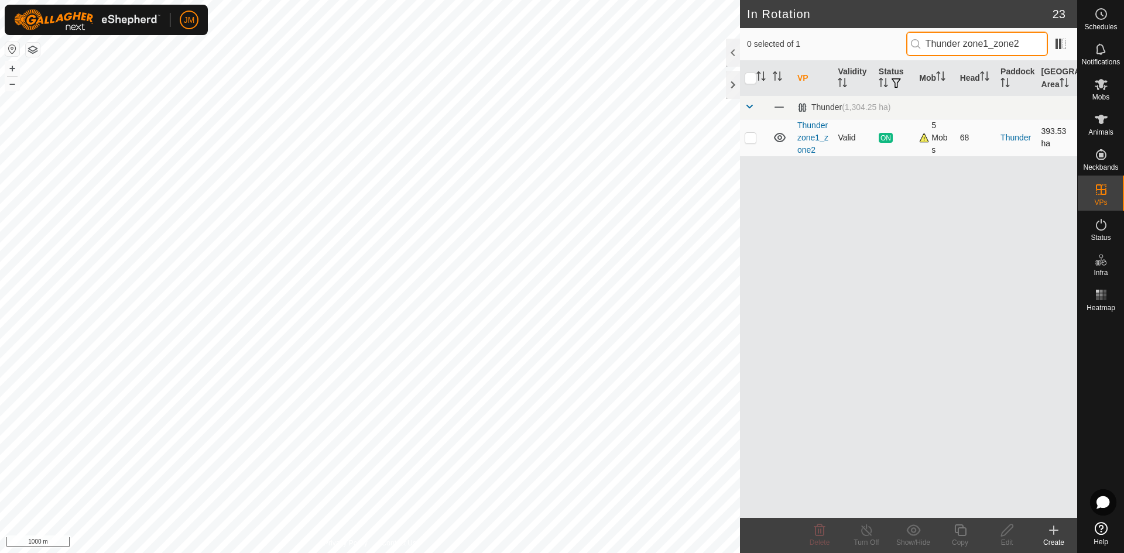
type input "Thunder zone1_zone2"
click at [749, 142] on p-checkbox at bounding box center [751, 137] width 12 height 9
click at [748, 140] on p-checkbox at bounding box center [751, 137] width 12 height 9
checkbox input "false"
click at [976, 43] on input "Thunder zone1_zone2" at bounding box center [977, 44] width 142 height 25
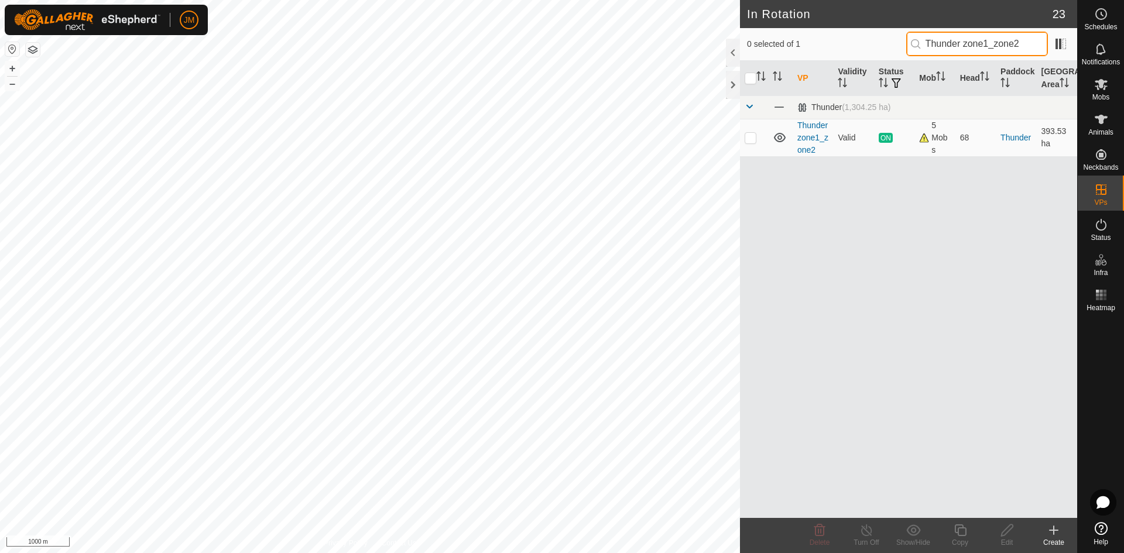
click at [976, 43] on input "Thunder zone1_zone2" at bounding box center [977, 44] width 142 height 25
type input "Thunder zone 1"
click at [749, 143] on td at bounding box center [754, 137] width 28 height 37
checkbox input "true"
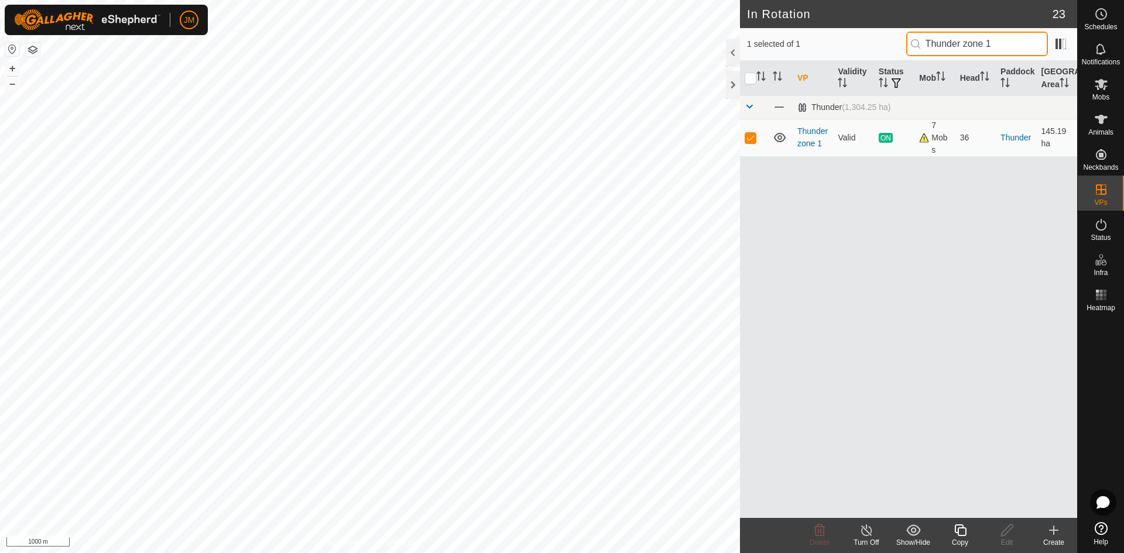
drag, startPoint x: 1008, startPoint y: 37, endPoint x: 904, endPoint y: 39, distance: 104.8
click at [904, 39] on div "1 selected of 1 Thunder zone 1" at bounding box center [908, 44] width 323 height 25
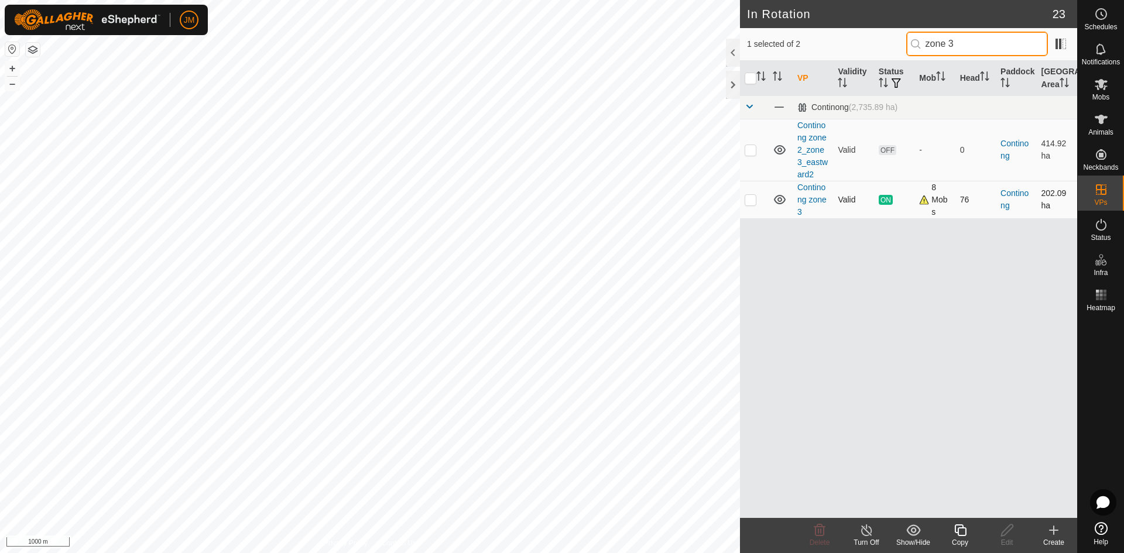
type input "zone 3"
click at [753, 199] on p-checkbox at bounding box center [751, 199] width 12 height 9
click at [752, 196] on p-checkbox at bounding box center [751, 199] width 12 height 9
checkbox input "false"
drag, startPoint x: 969, startPoint y: 49, endPoint x: 911, endPoint y: 45, distance: 58.1
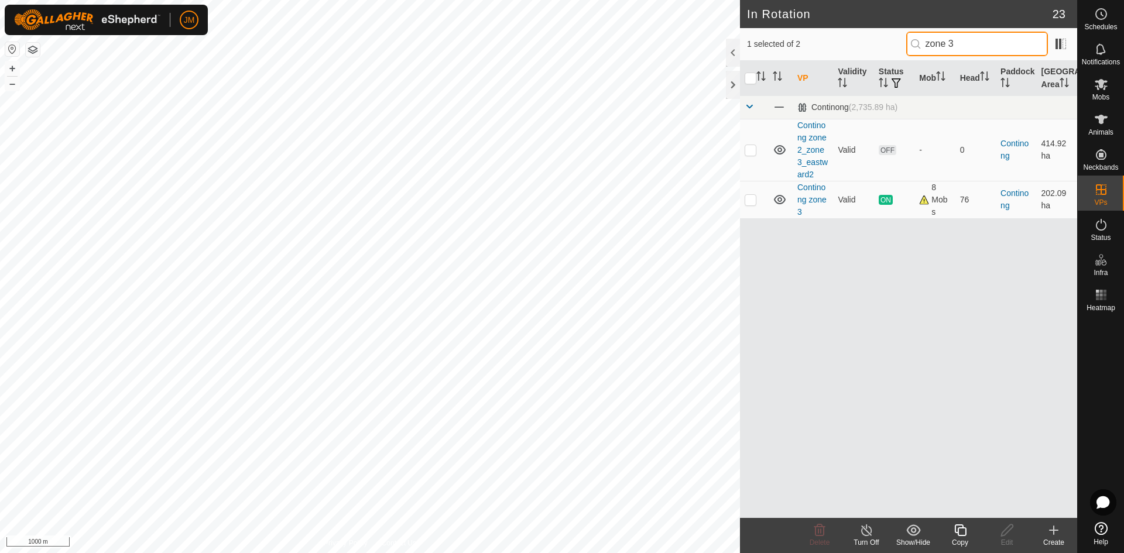
click at [911, 45] on input "zone 3" at bounding box center [977, 44] width 142 height 25
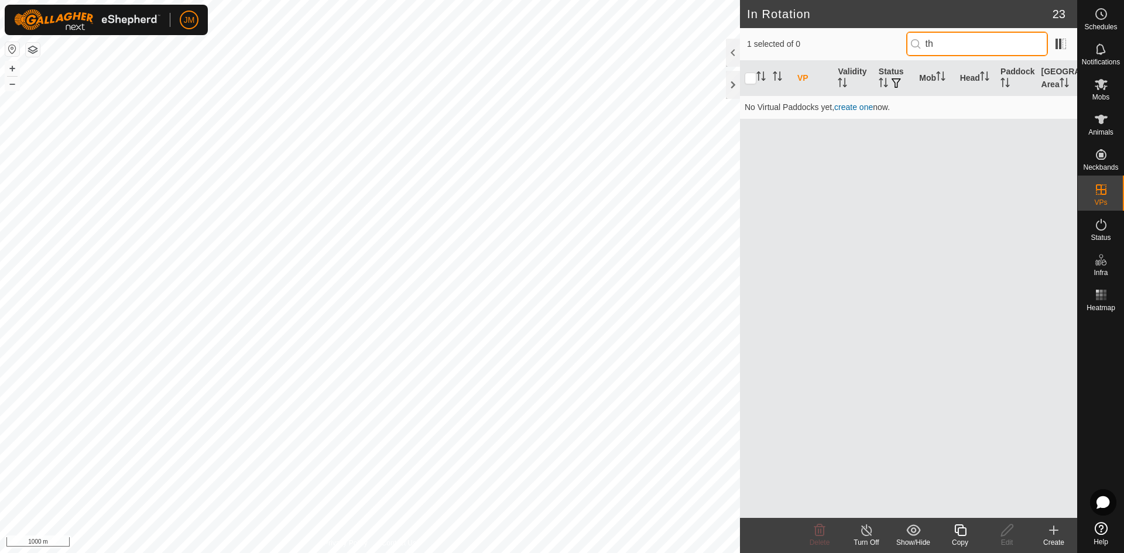
type input "t"
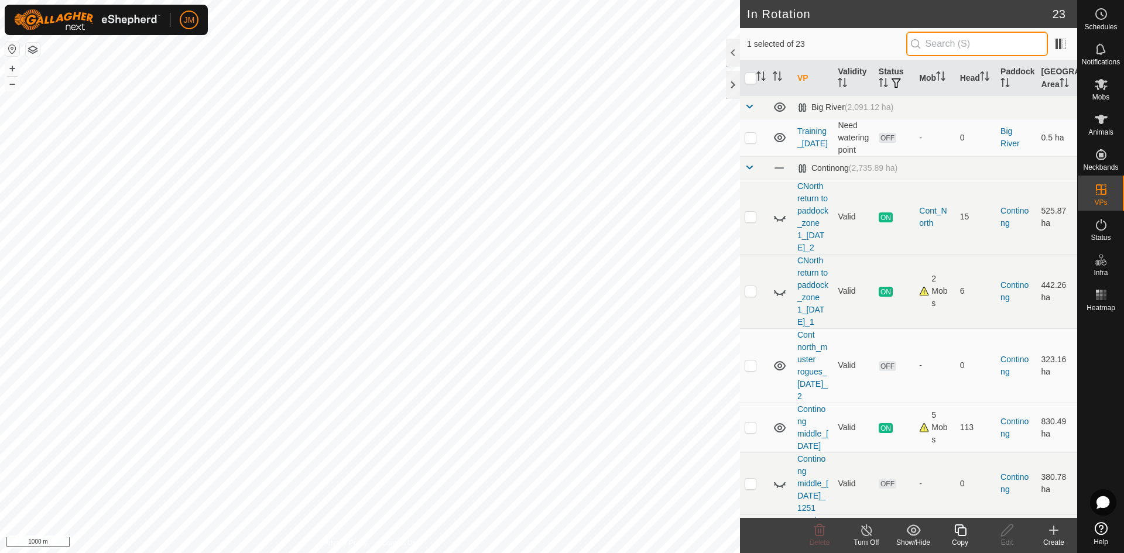
click at [931, 50] on input "text" at bounding box center [977, 44] width 142 height 25
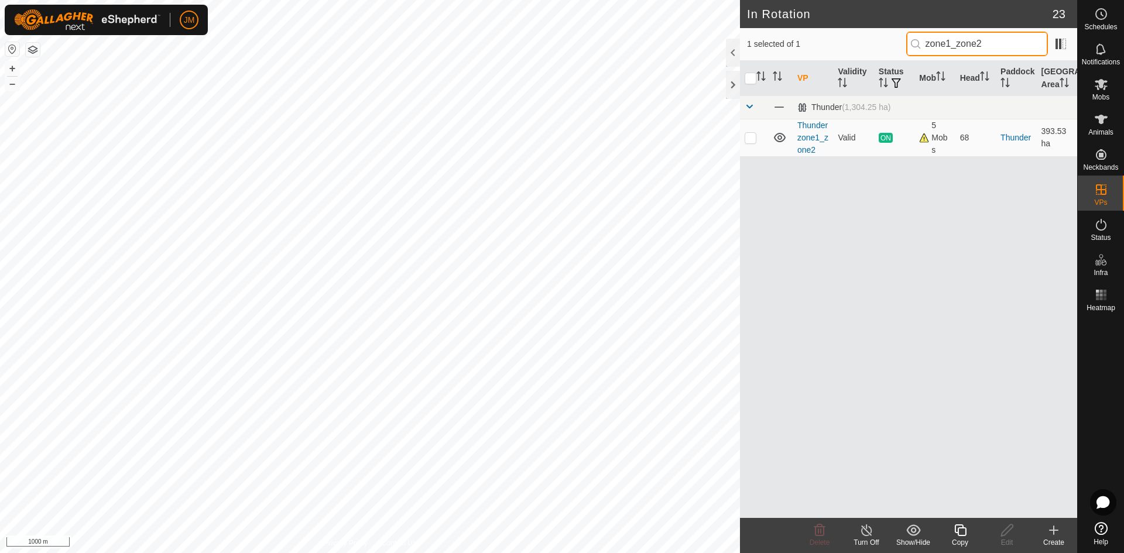
type input "zone1_zone2"
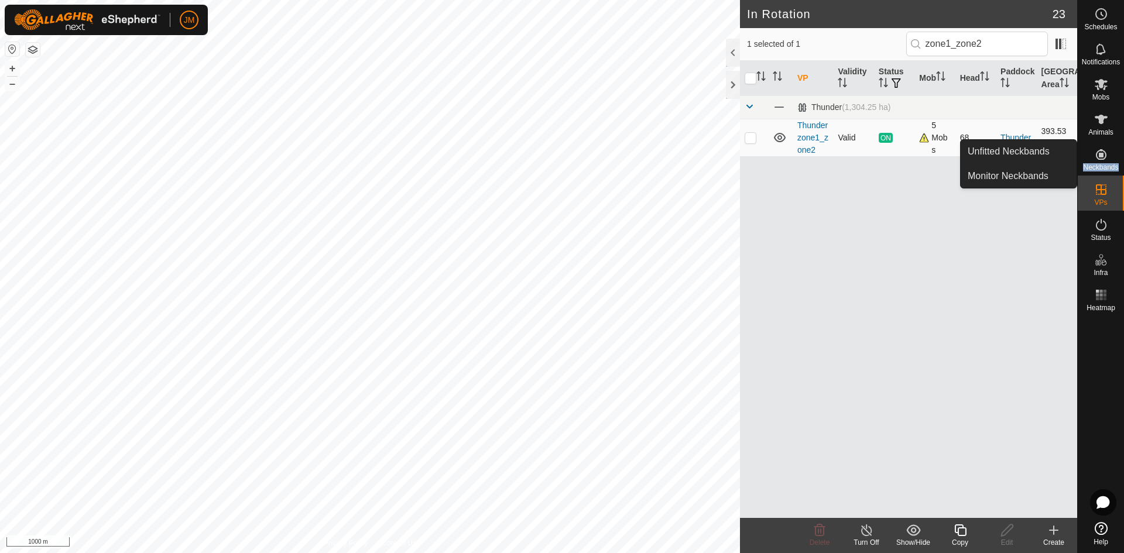
drag, startPoint x: 1124, startPoint y: 144, endPoint x: 860, endPoint y: 126, distance: 264.7
click at [860, 126] on div "Schedules Notifications Mobs Animals Neckbands VPs Status Infra Heatmap Help Un…" at bounding box center [562, 276] width 1124 height 553
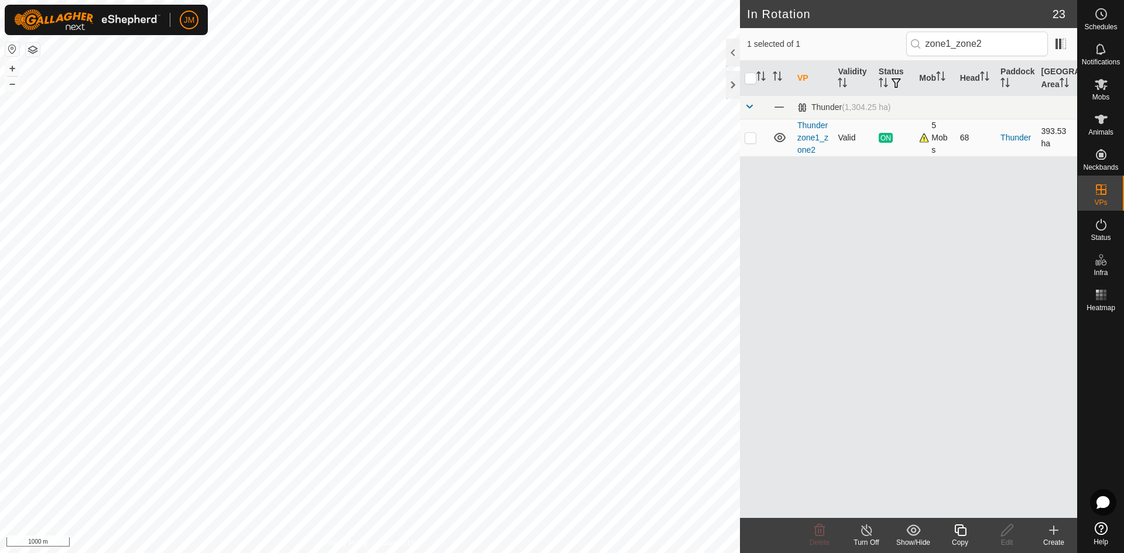
click at [750, 138] on p-checkbox at bounding box center [751, 137] width 12 height 9
checkbox input "true"
click at [960, 43] on input "zone1_zone2" at bounding box center [977, 44] width 142 height 25
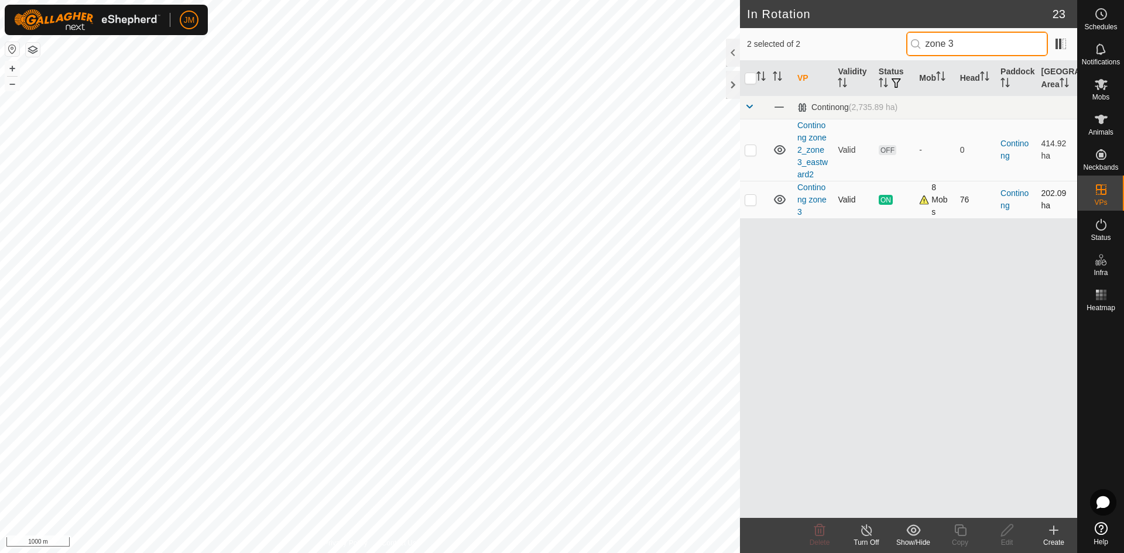
type input "zone 3"
click at [751, 200] on p-checkbox at bounding box center [751, 199] width 12 height 9
checkbox input "true"
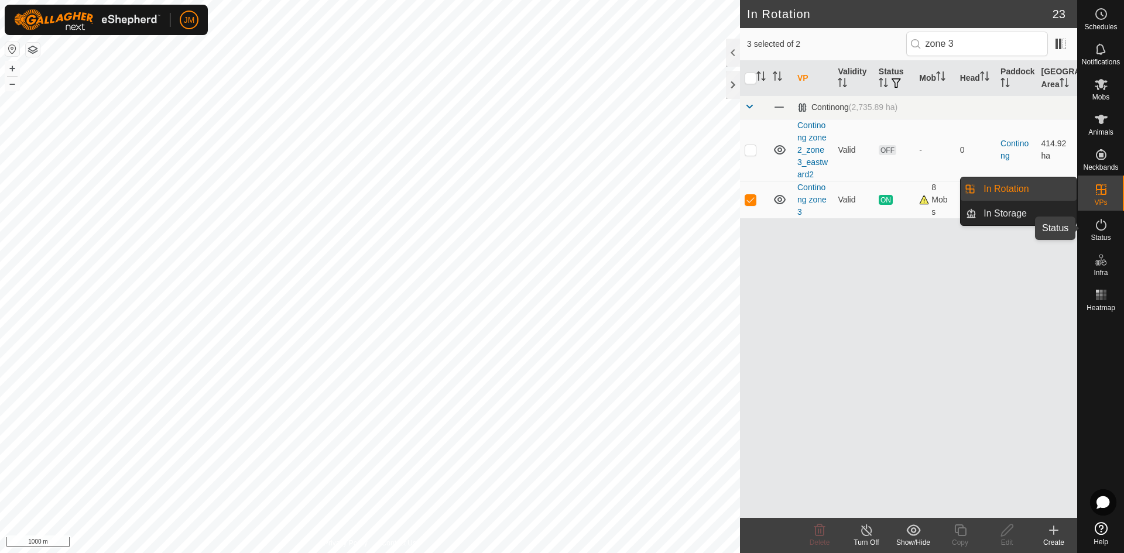
click at [1105, 227] on icon at bounding box center [1101, 225] width 14 height 14
click at [1104, 225] on icon at bounding box center [1101, 225] width 14 height 14
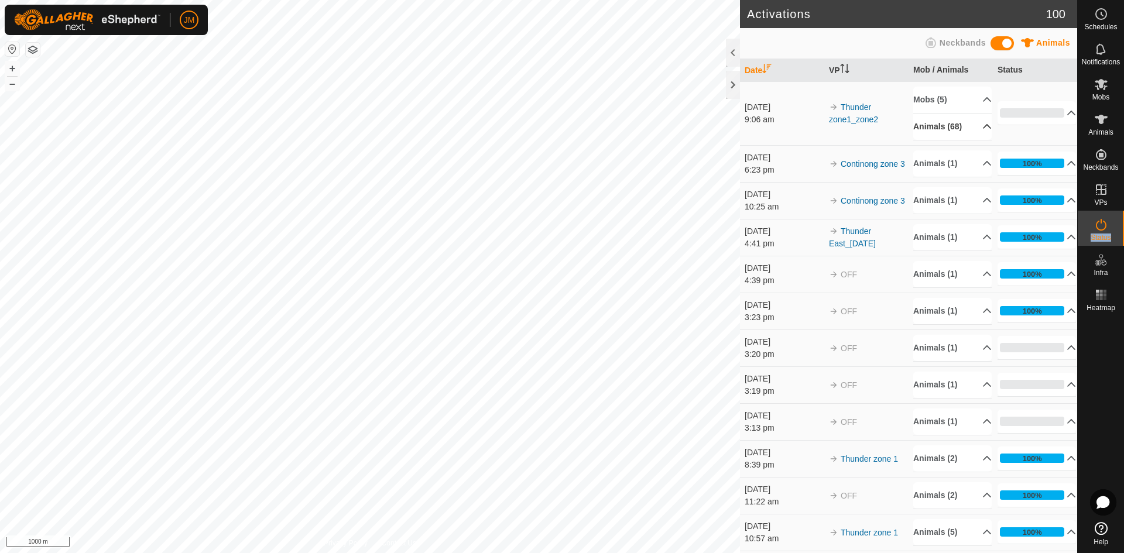
click at [973, 126] on p-accordion-header "Animals (68)" at bounding box center [952, 127] width 78 height 26
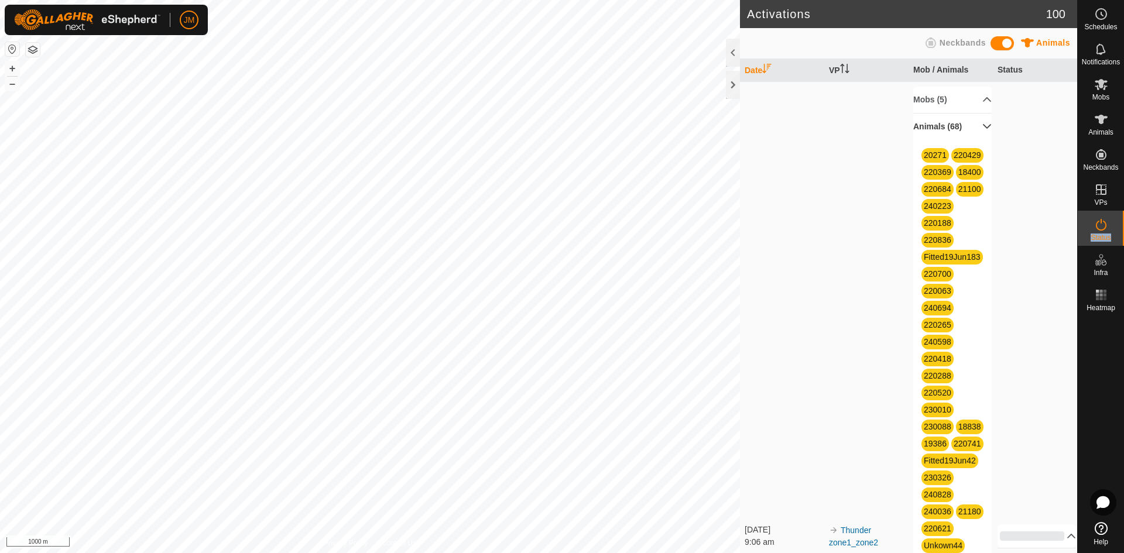
click at [973, 126] on p-accordion-header "Animals (68)" at bounding box center [952, 127] width 78 height 26
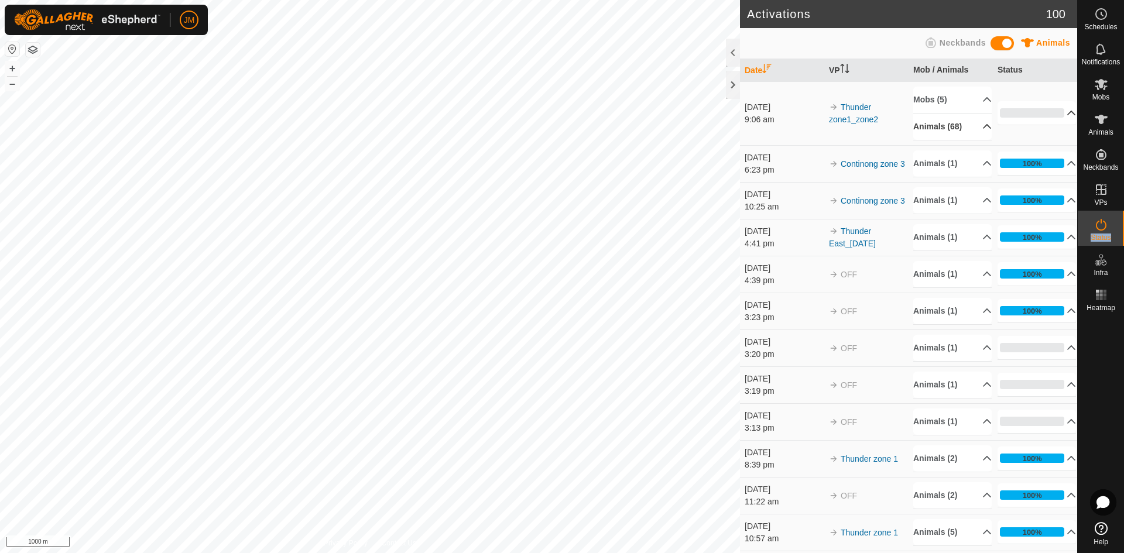
click at [1064, 114] on p-accordion-header "0%" at bounding box center [1037, 112] width 78 height 23
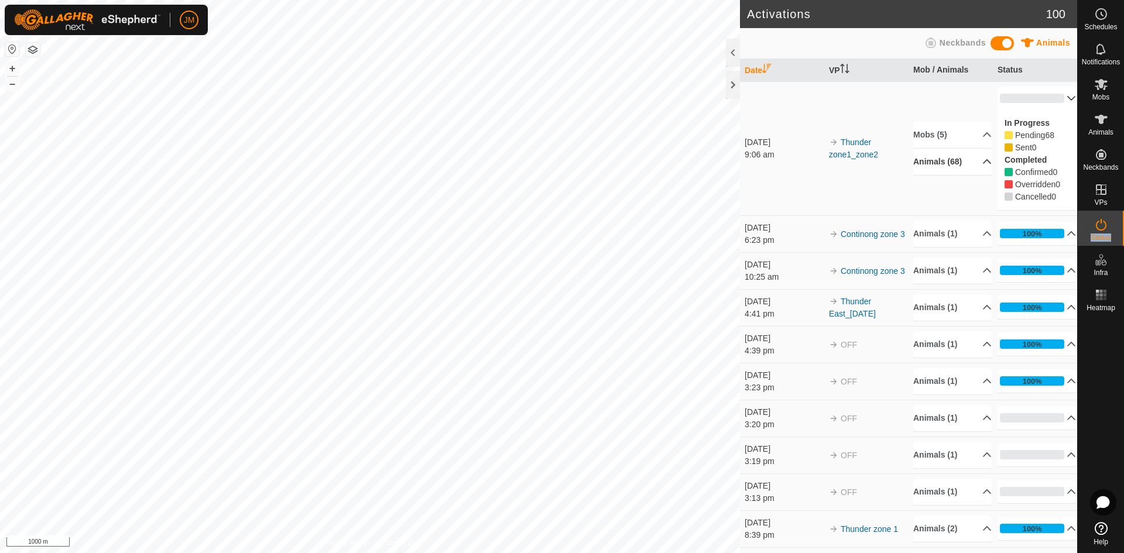
click at [1057, 99] on p-accordion-header "0%" at bounding box center [1037, 98] width 78 height 23
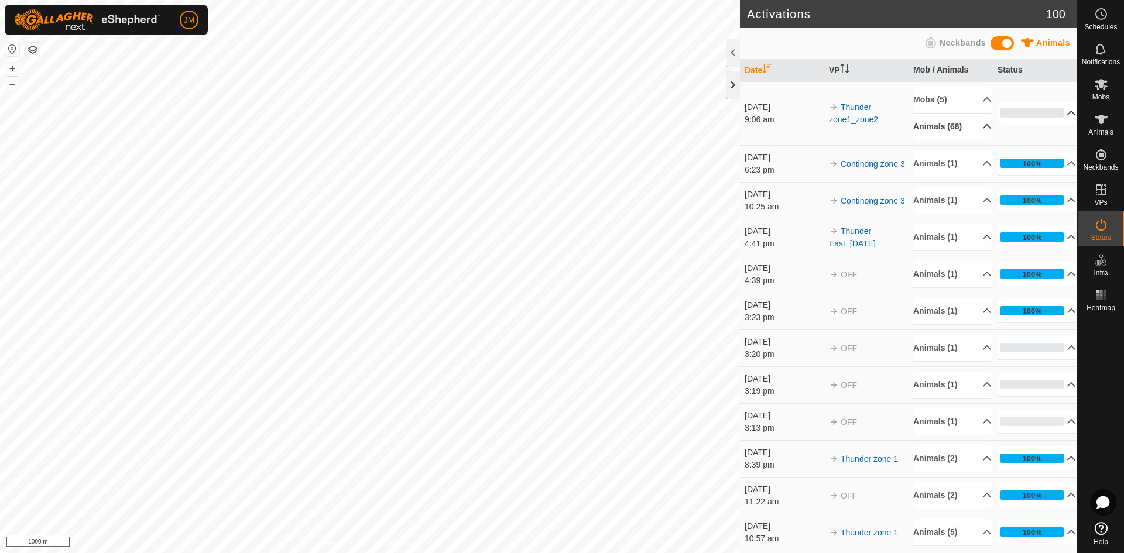
click at [735, 91] on div at bounding box center [733, 85] width 14 height 28
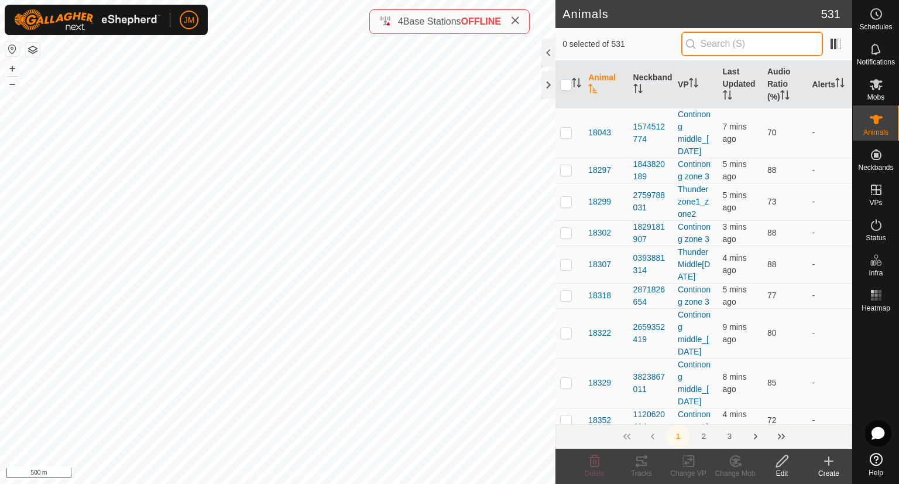
click at [723, 43] on input "text" at bounding box center [753, 44] width 142 height 25
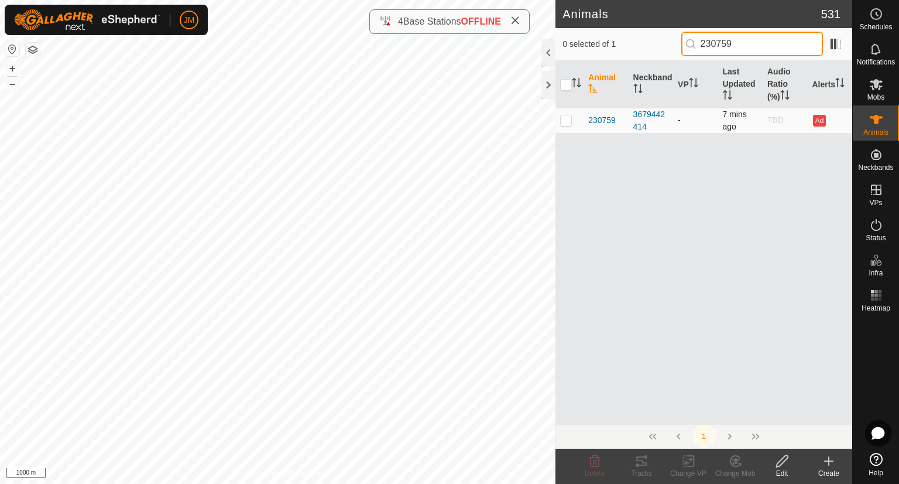
type input "230759"
click at [566, 120] on p-checkbox at bounding box center [566, 119] width 12 height 9
checkbox input "true"
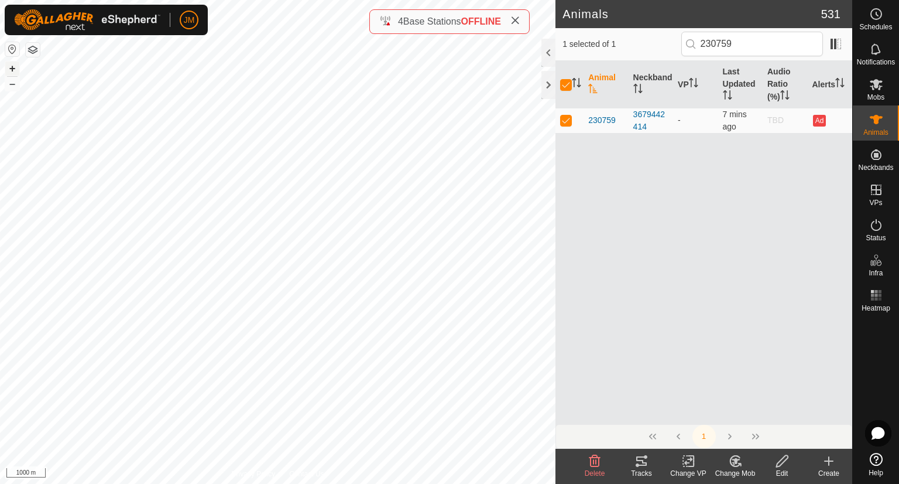
click at [16, 69] on button "+" at bounding box center [12, 68] width 14 height 14
click at [12, 66] on button "+" at bounding box center [12, 68] width 14 height 14
click at [12, 61] on button "+" at bounding box center [12, 68] width 14 height 14
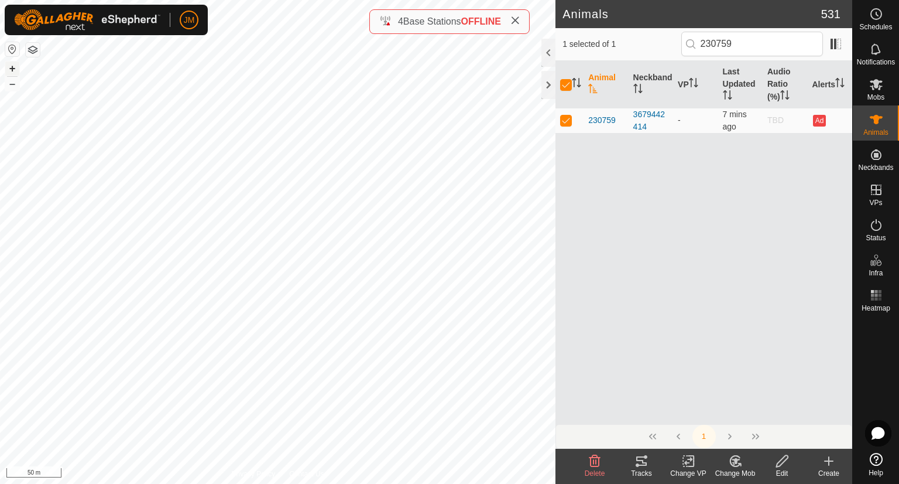
click at [7, 63] on button "+" at bounding box center [12, 68] width 14 height 14
